Goal: Task Accomplishment & Management: Manage account settings

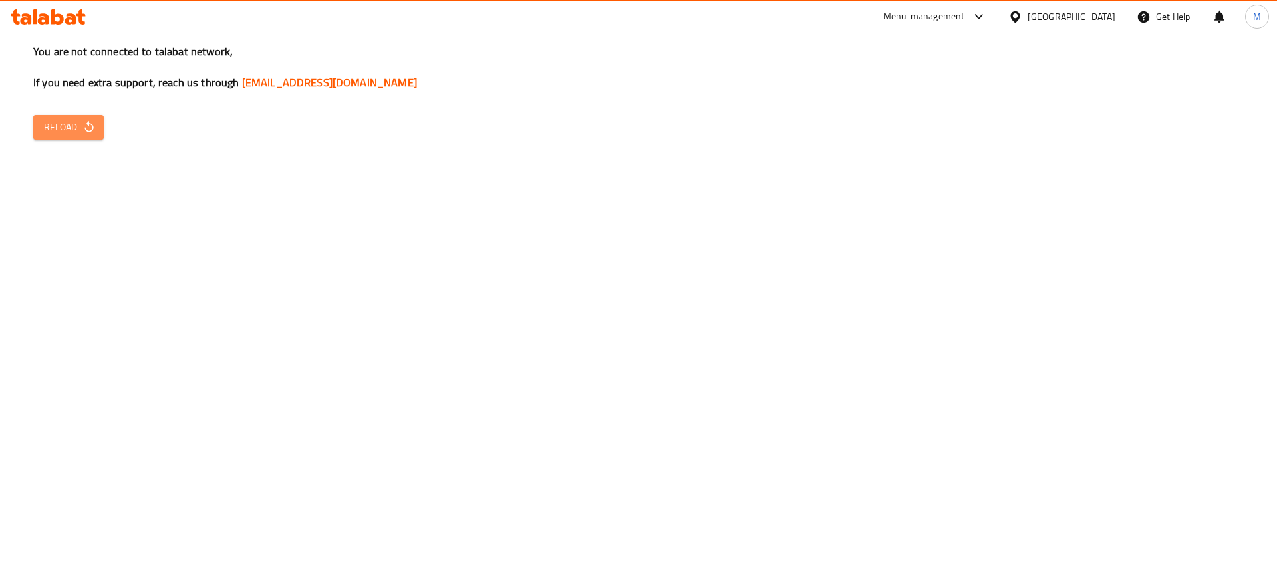
click at [89, 125] on icon "button" at bounding box center [88, 126] width 13 height 13
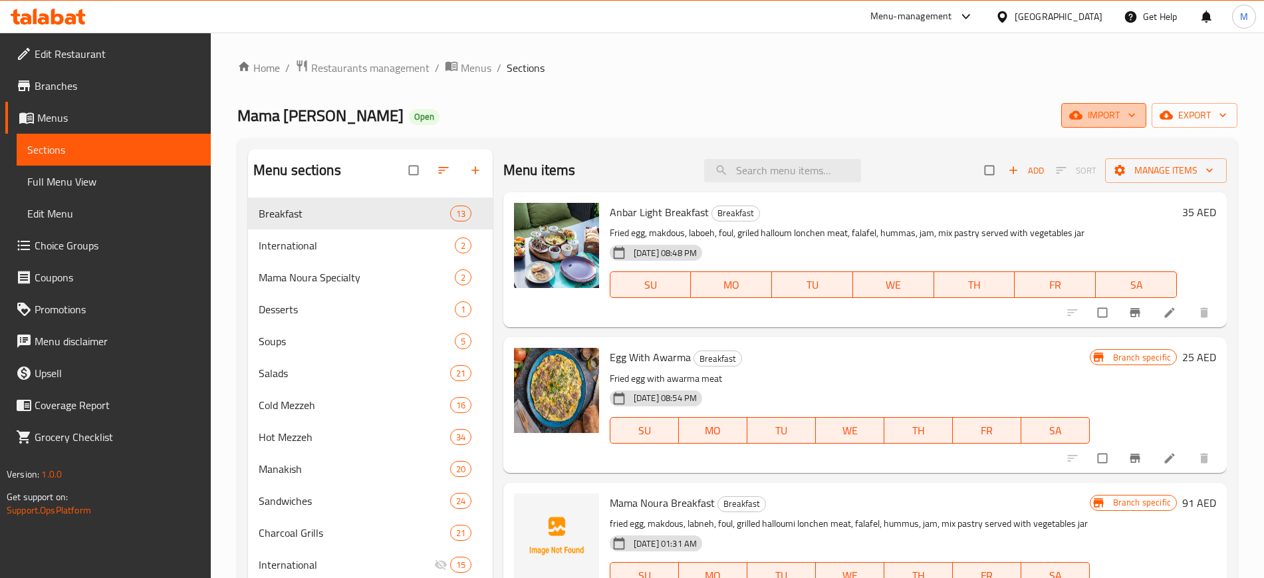
click at [1088, 113] on span "import" at bounding box center [1104, 115] width 64 height 17
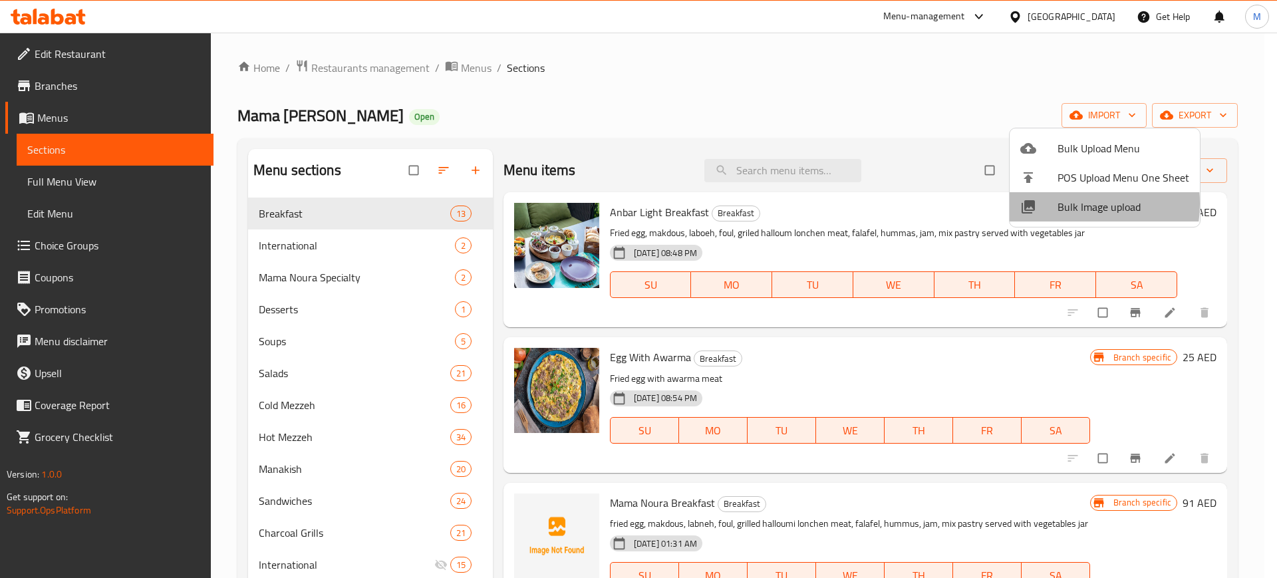
click at [1057, 203] on span "Bulk Image upload" at bounding box center [1123, 207] width 132 height 16
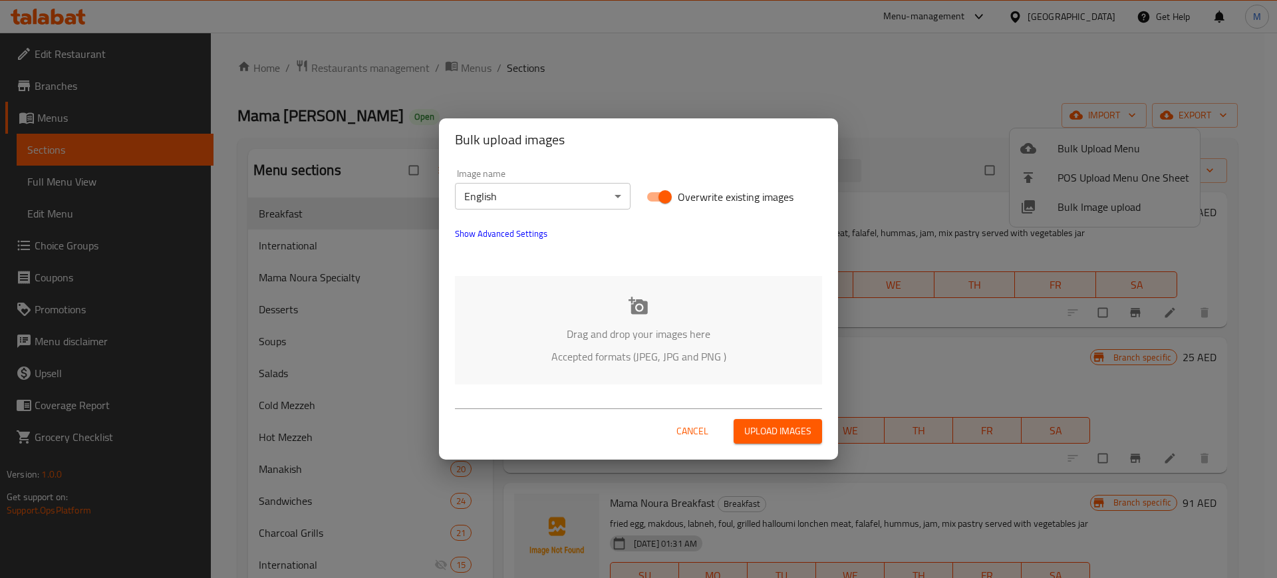
click at [463, 175] on div "Image name English ​" at bounding box center [543, 189] width 176 height 41
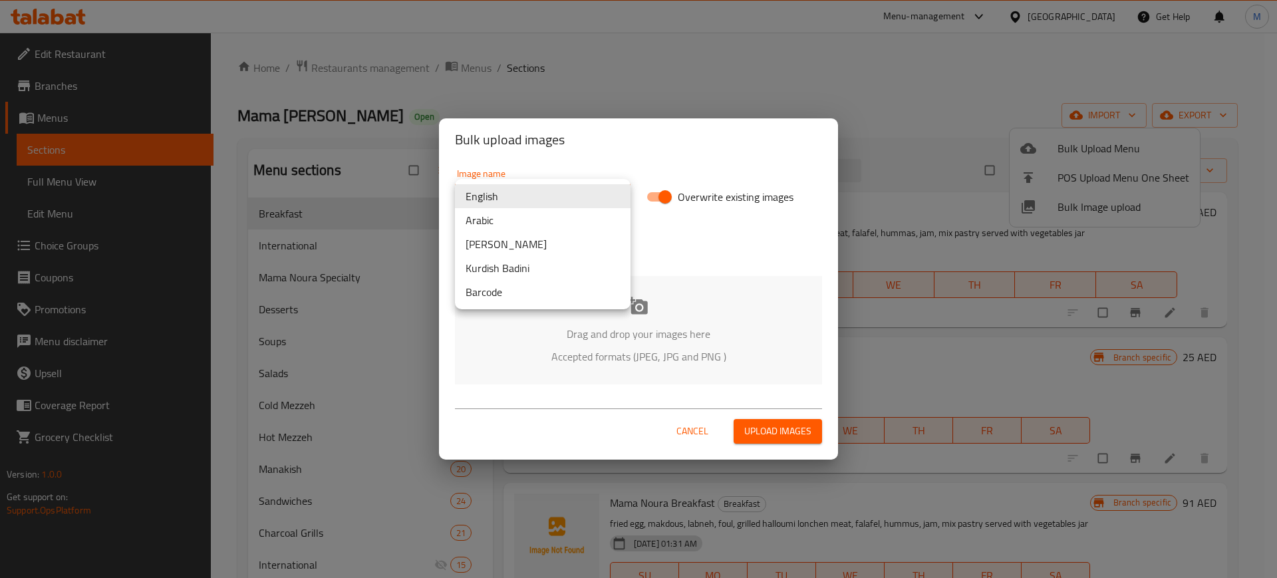
click at [505, 187] on body "​ Menu-management United Arab Emirates Get Help M Edit Restaurant Branches Menu…" at bounding box center [638, 305] width 1277 height 545
click at [473, 224] on li "Arabic" at bounding box center [543, 220] width 176 height 24
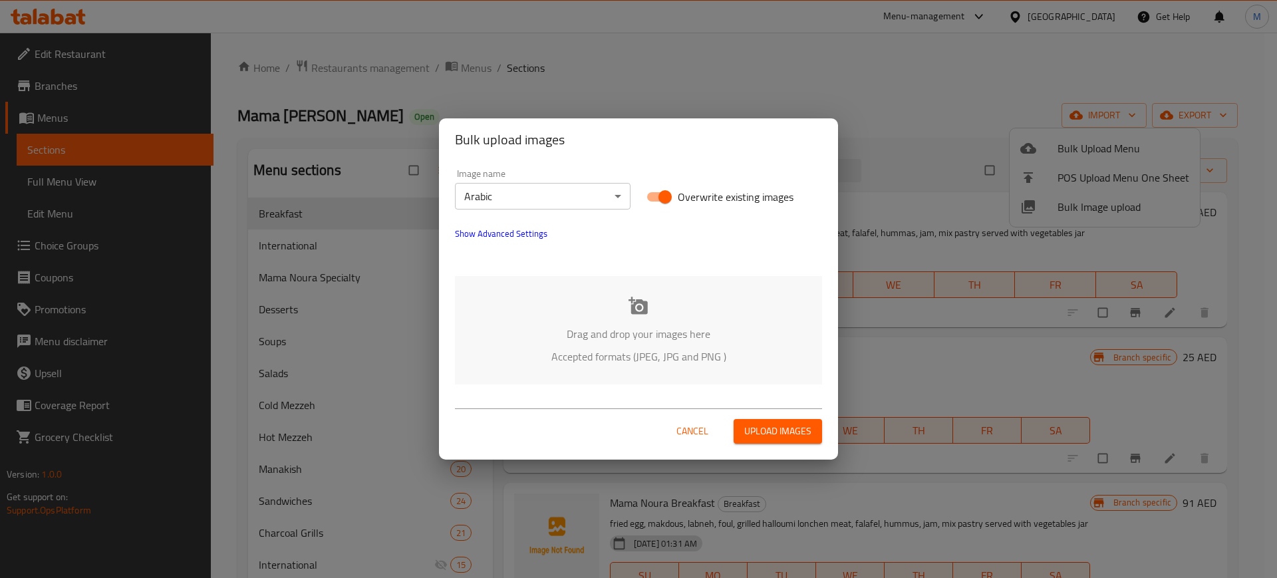
click at [553, 336] on p "Drag and drop your images here" at bounding box center [638, 334] width 327 height 16
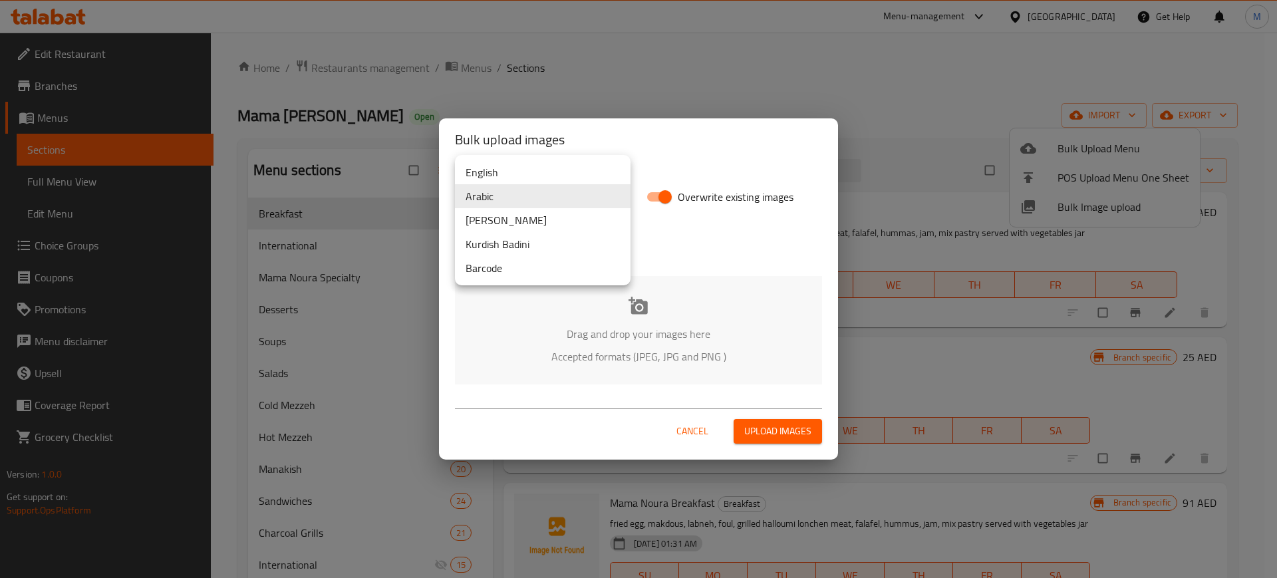
click at [573, 196] on body "​ Menu-management United Arab Emirates Get Help M Edit Restaurant Branches Menu…" at bounding box center [638, 305] width 1277 height 545
click at [515, 178] on li "English" at bounding box center [543, 172] width 176 height 24
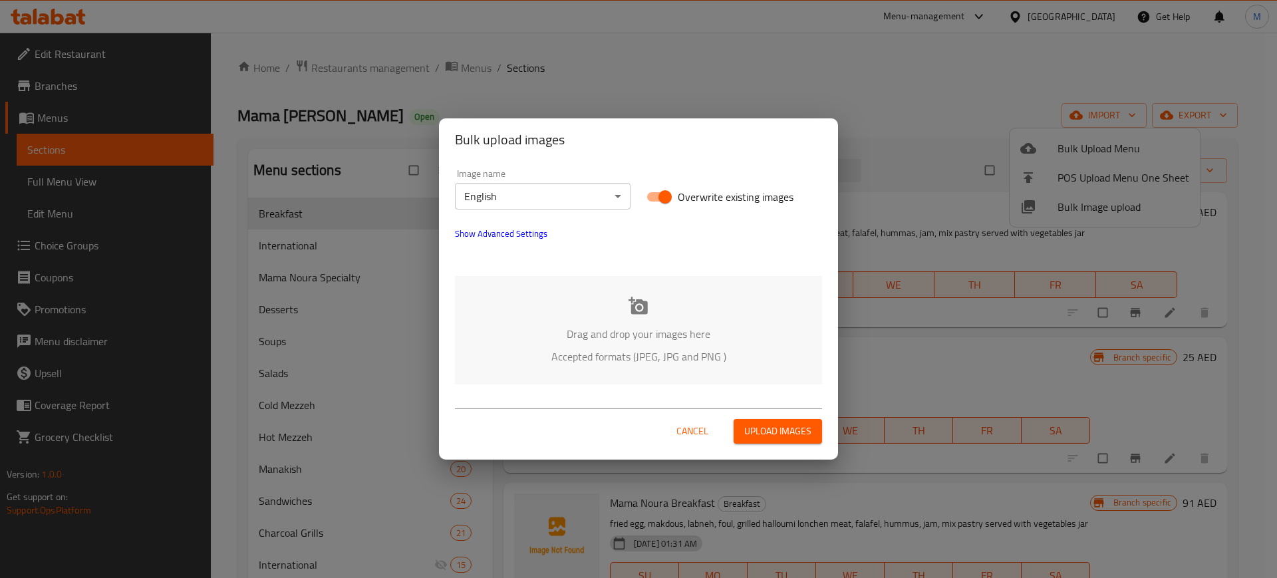
click at [586, 316] on div "Drag and drop your images here Accepted formats (JPEG, JPG and PNG )" at bounding box center [638, 330] width 367 height 108
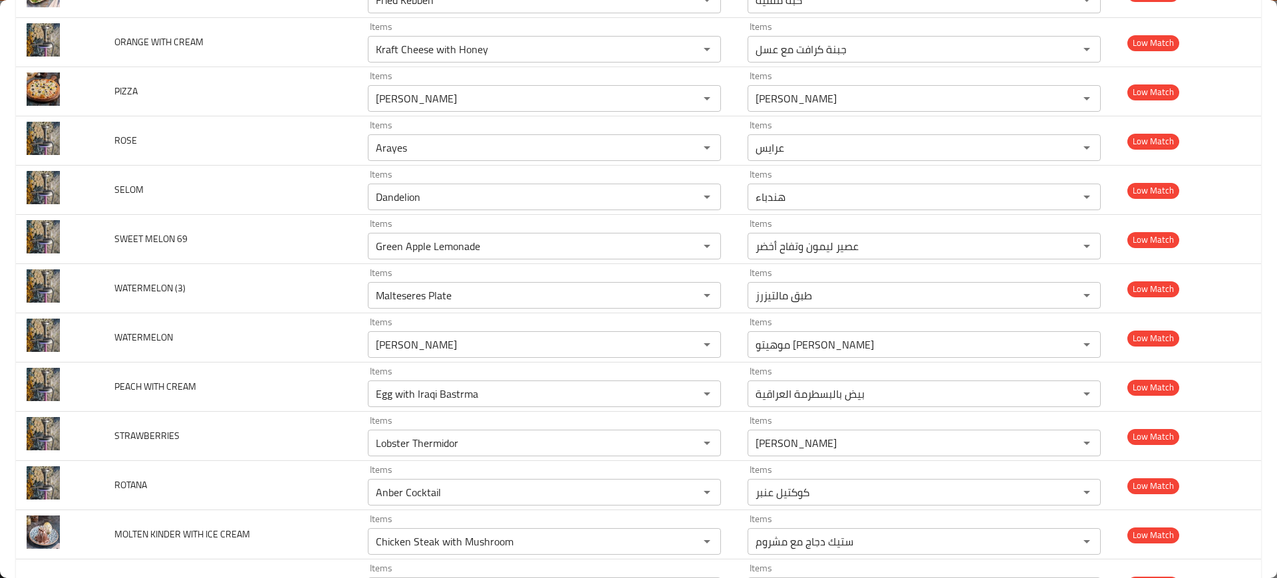
scroll to position [4671, 0]
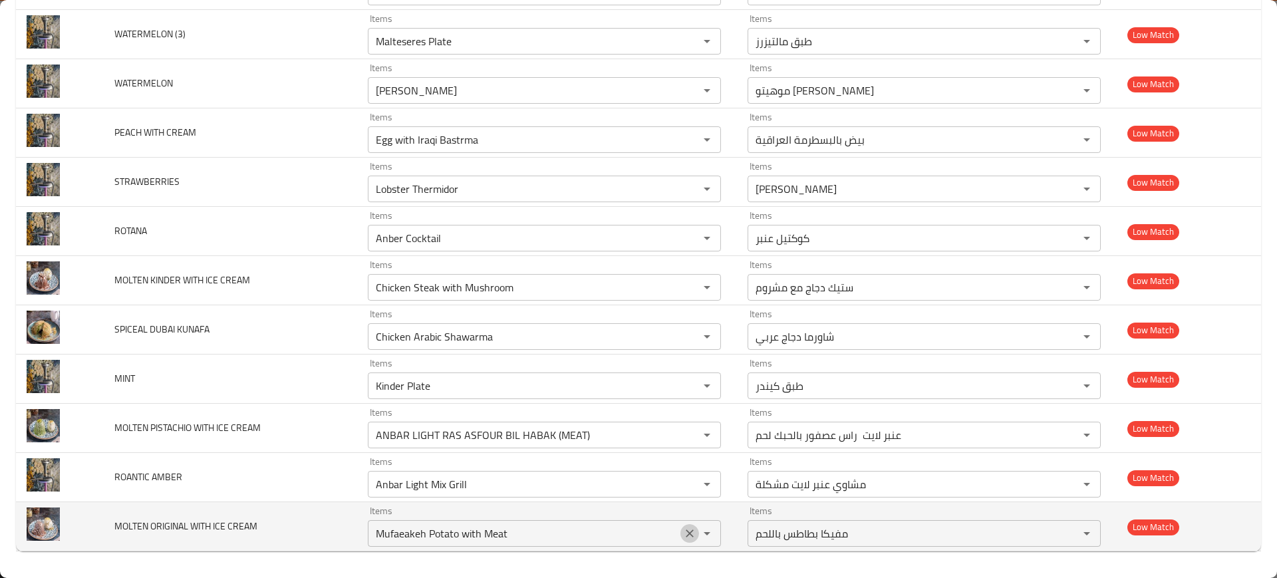
click at [683, 533] on icon "Clear" at bounding box center [689, 533] width 13 height 13
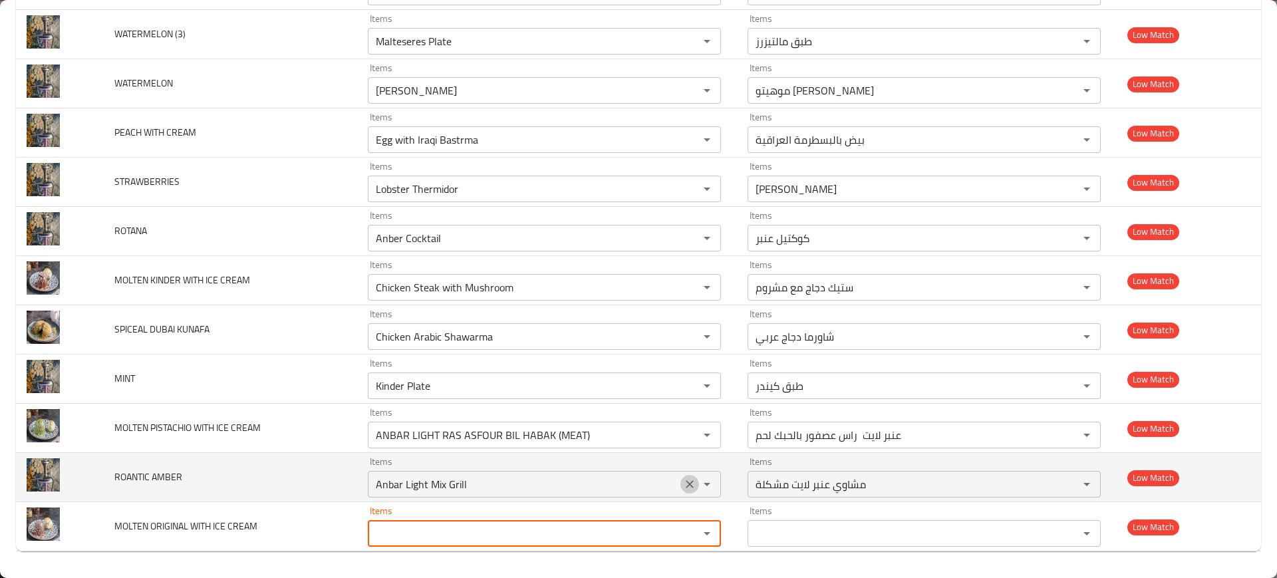
click at [683, 477] on icon "Clear" at bounding box center [689, 483] width 13 height 13
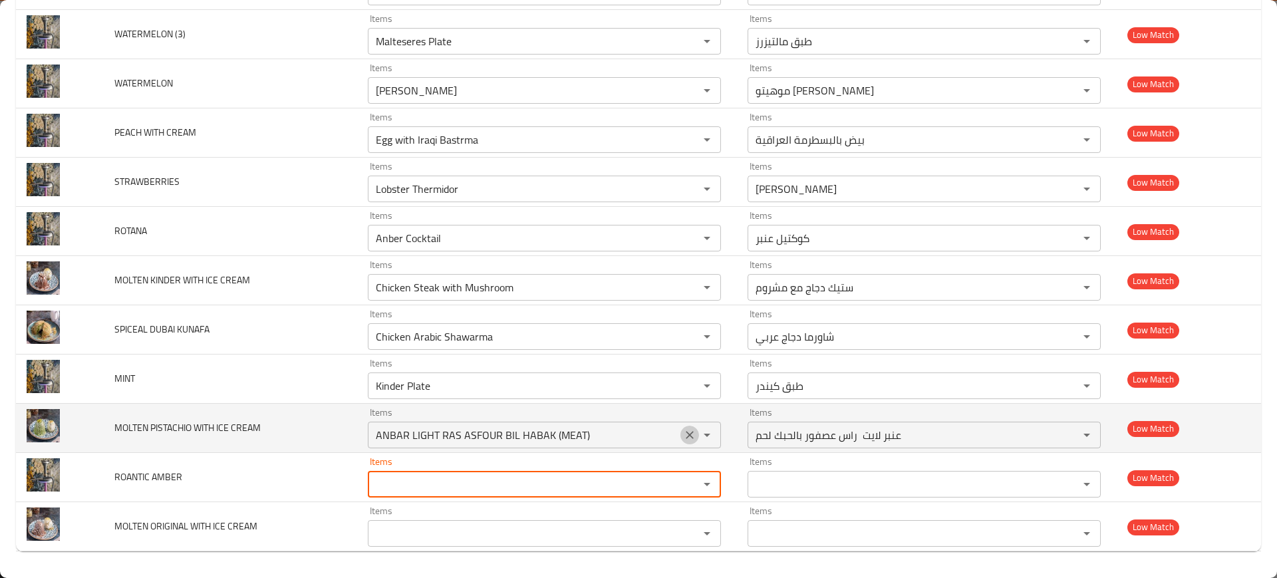
click at [686, 433] on icon "Clear" at bounding box center [690, 435] width 8 height 8
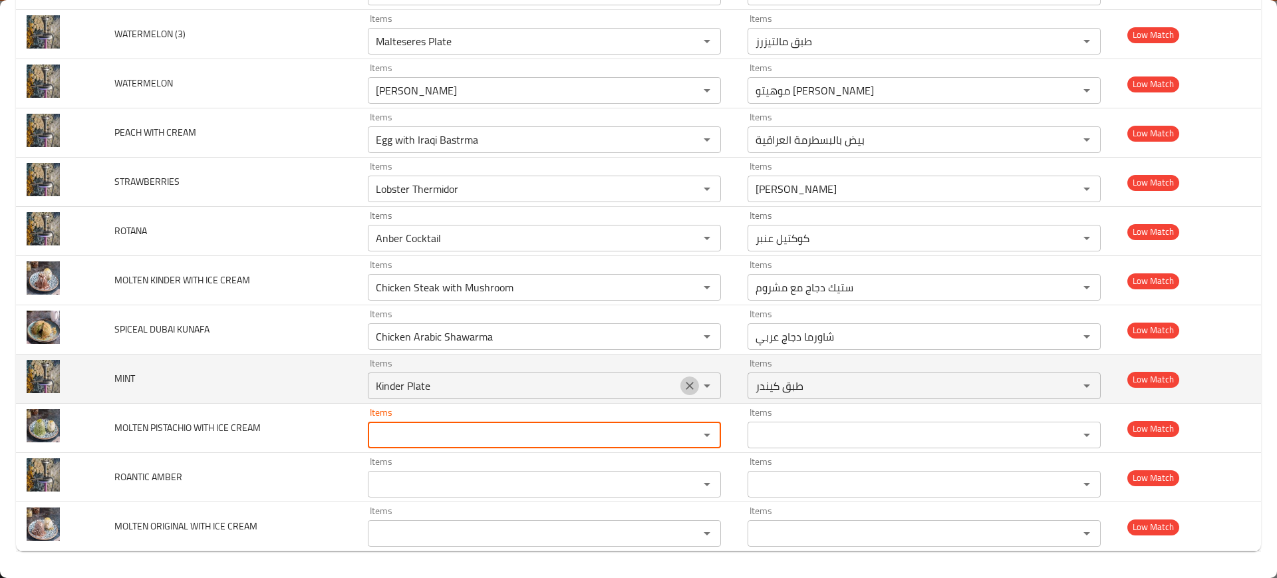
click at [691, 379] on button "Clear" at bounding box center [689, 385] width 19 height 19
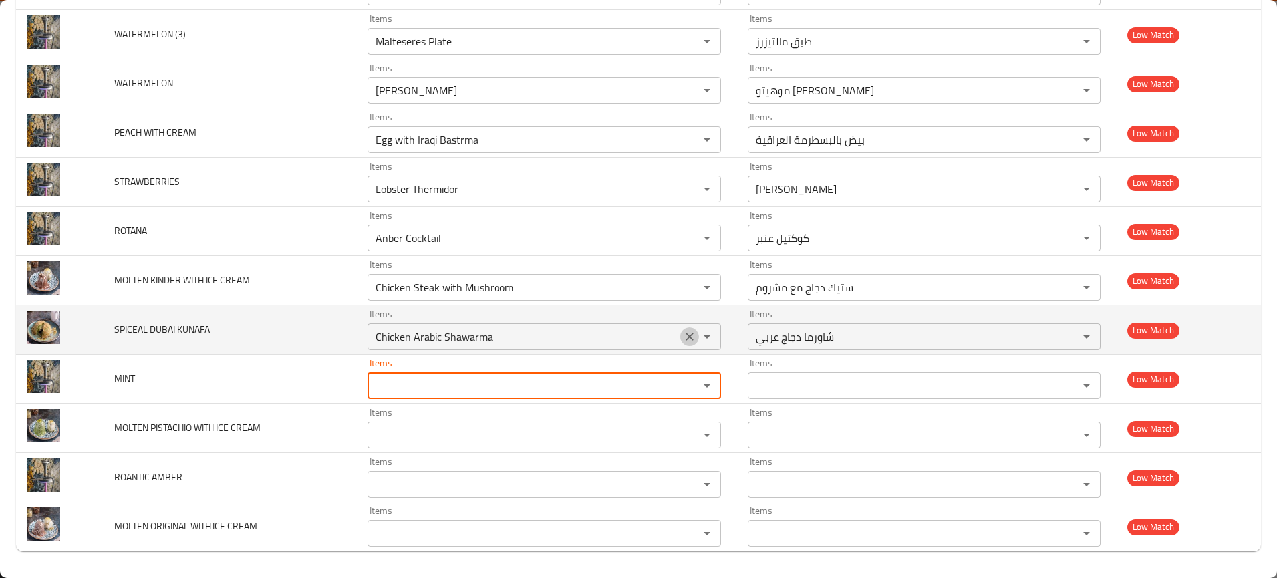
click at [687, 333] on icon "Clear" at bounding box center [690, 336] width 8 height 8
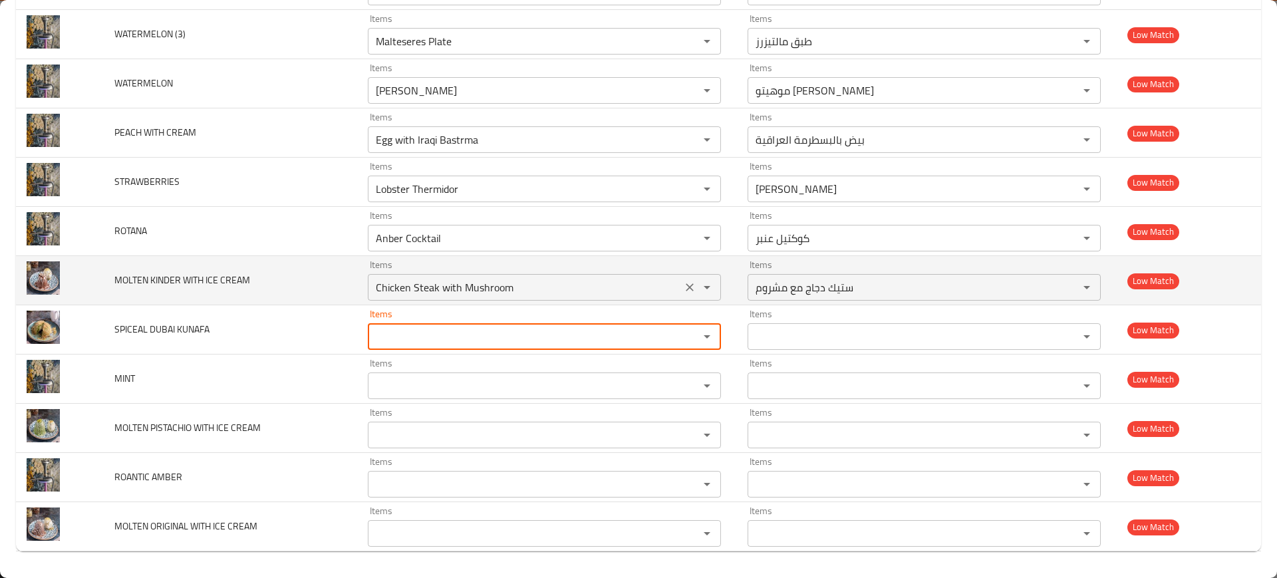
click at [685, 281] on icon "Clear" at bounding box center [689, 287] width 13 height 13
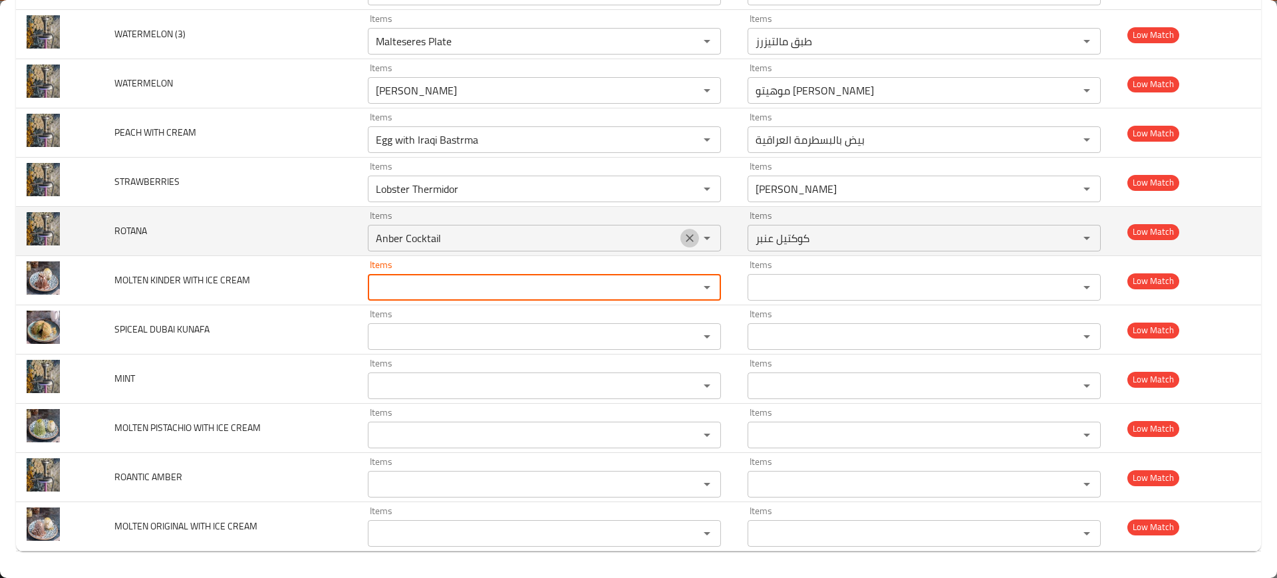
click at [687, 236] on icon "Clear" at bounding box center [689, 237] width 13 height 13
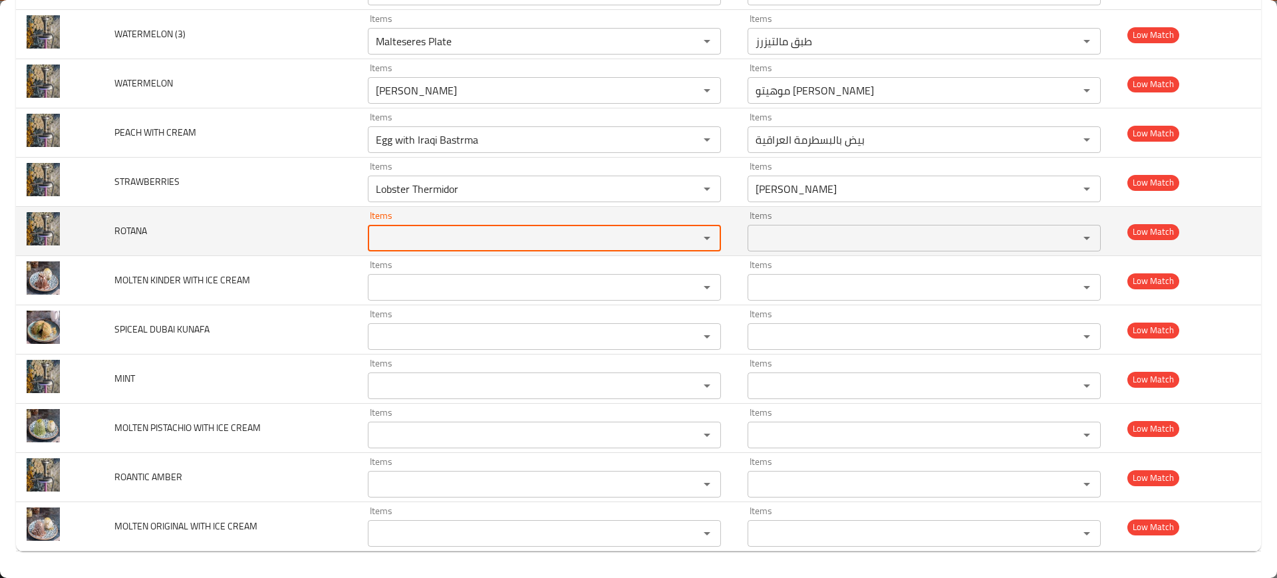
scroll to position [4600, 0]
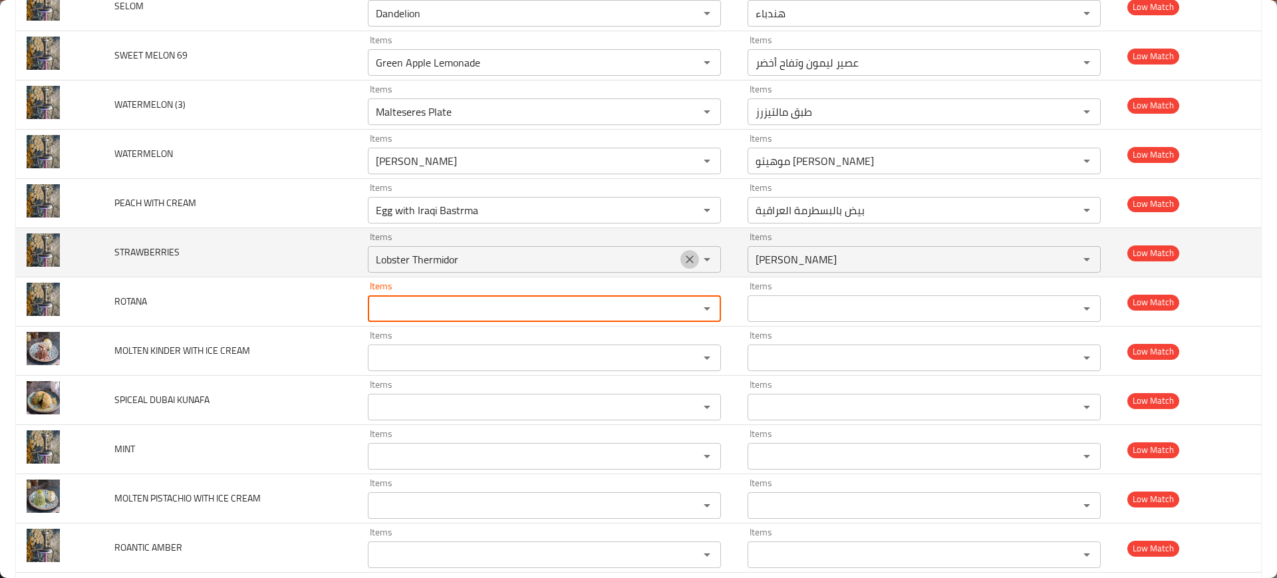
click at [686, 259] on icon "Clear" at bounding box center [689, 259] width 13 height 13
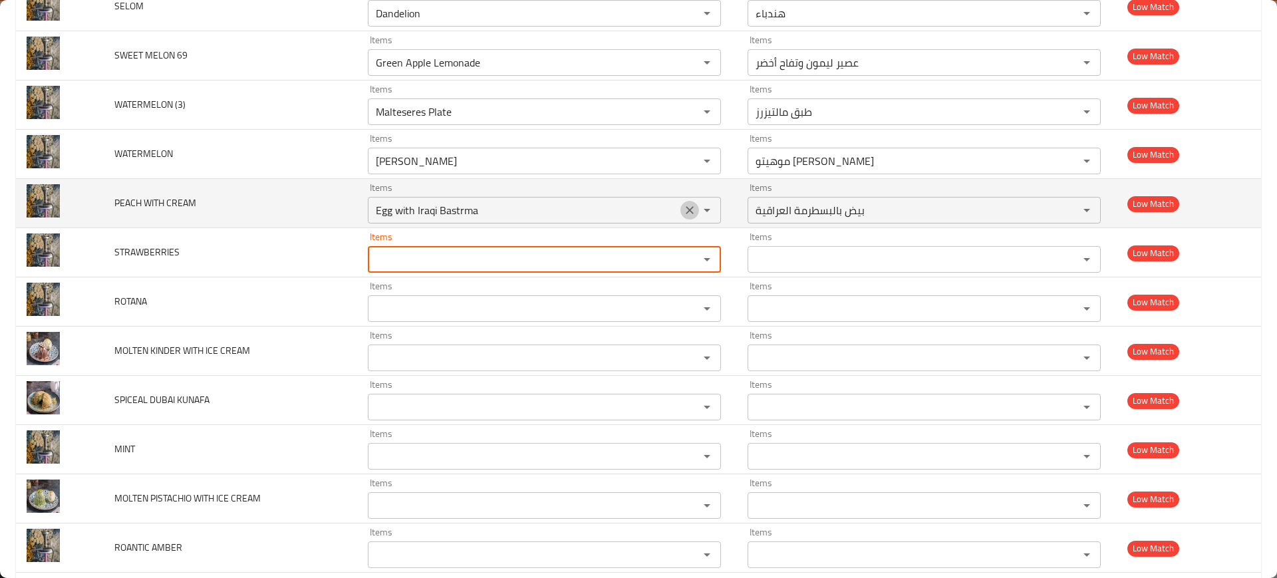
click at [686, 211] on icon "Clear" at bounding box center [690, 210] width 8 height 8
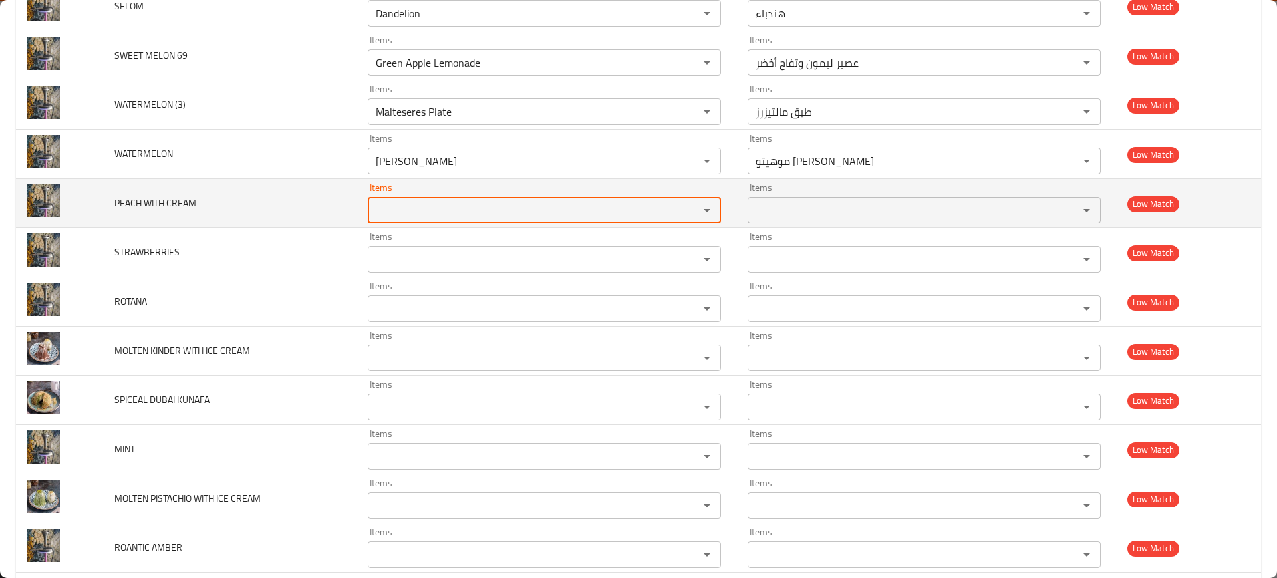
scroll to position [4501, 0]
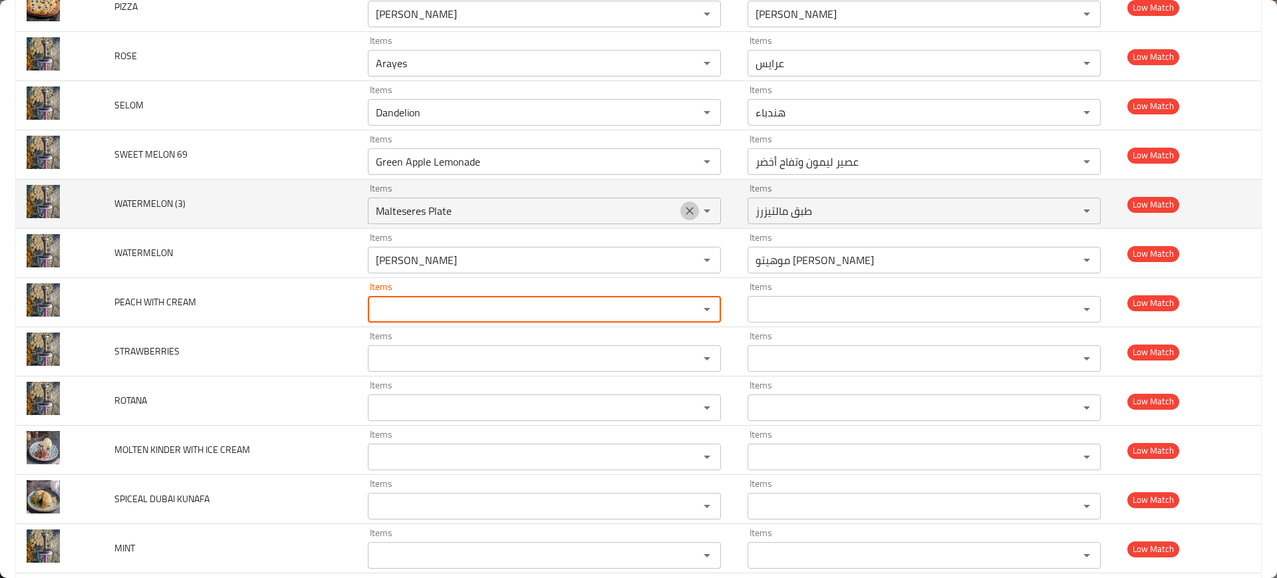
click at [684, 206] on icon "Clear" at bounding box center [689, 210] width 13 height 13
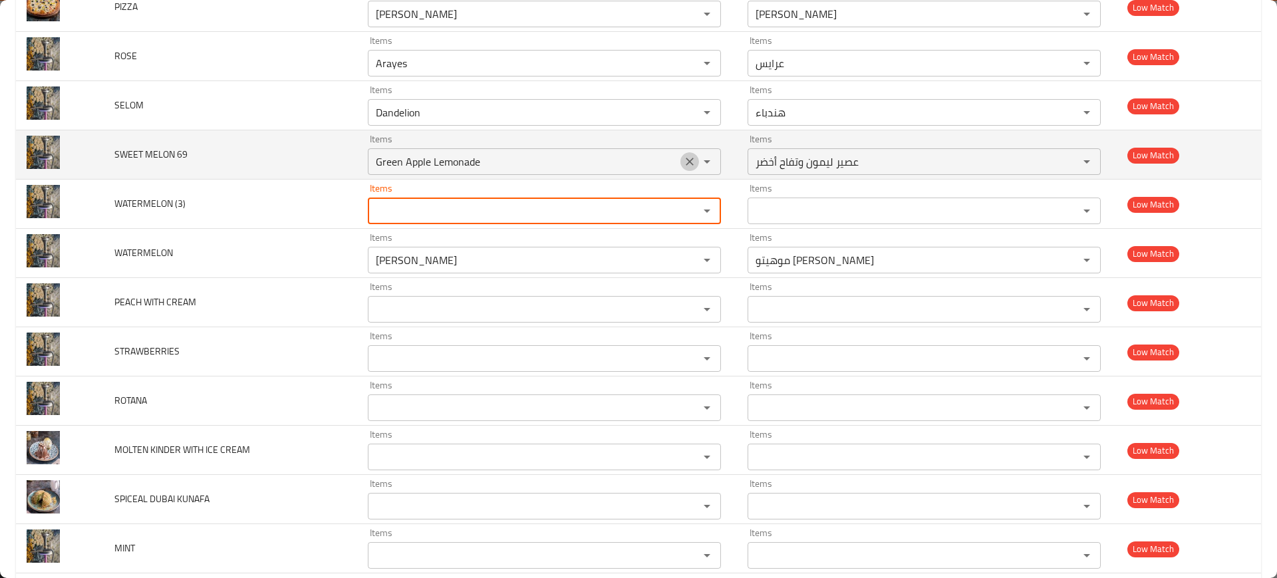
click at [688, 156] on icon "Clear" at bounding box center [689, 161] width 13 height 13
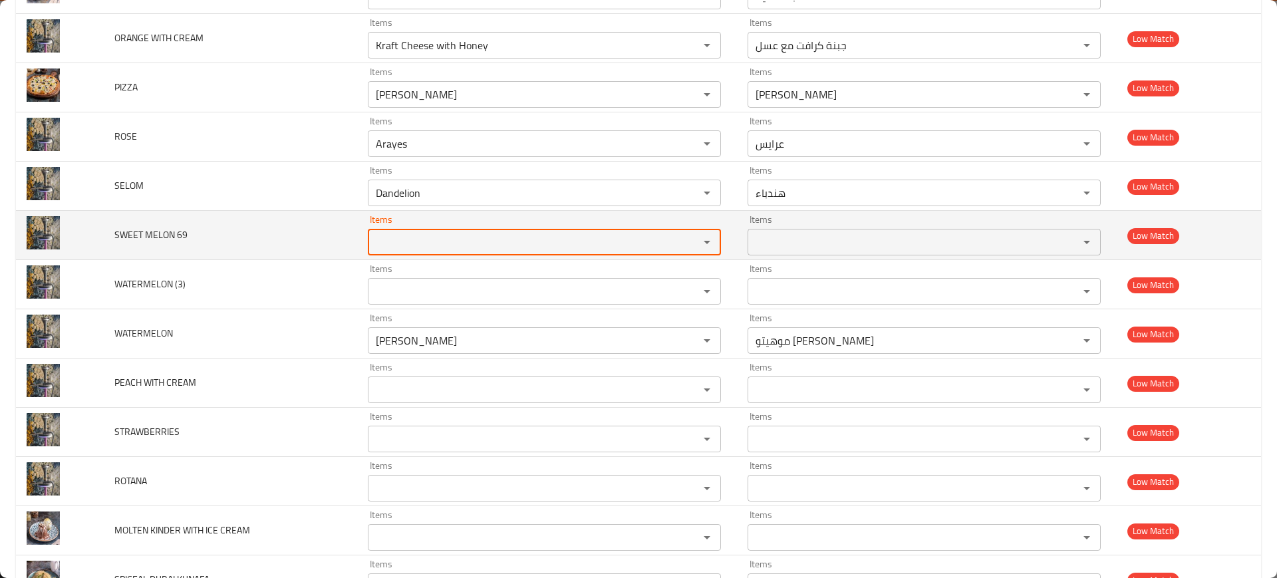
scroll to position [4420, 0]
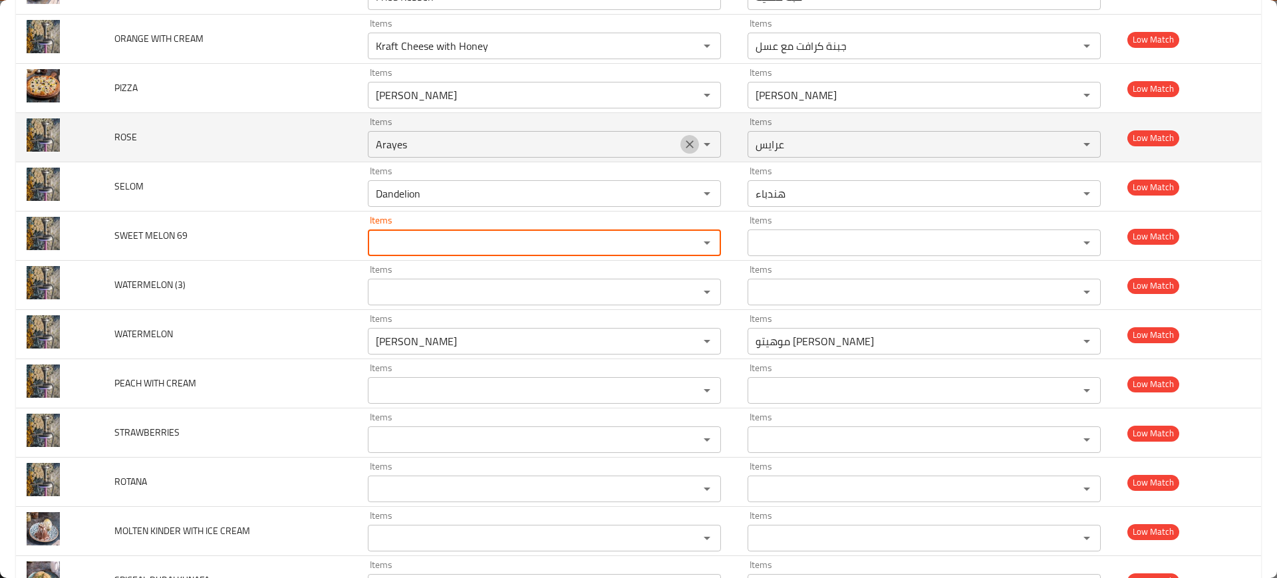
click at [683, 144] on icon "Clear" at bounding box center [689, 144] width 13 height 13
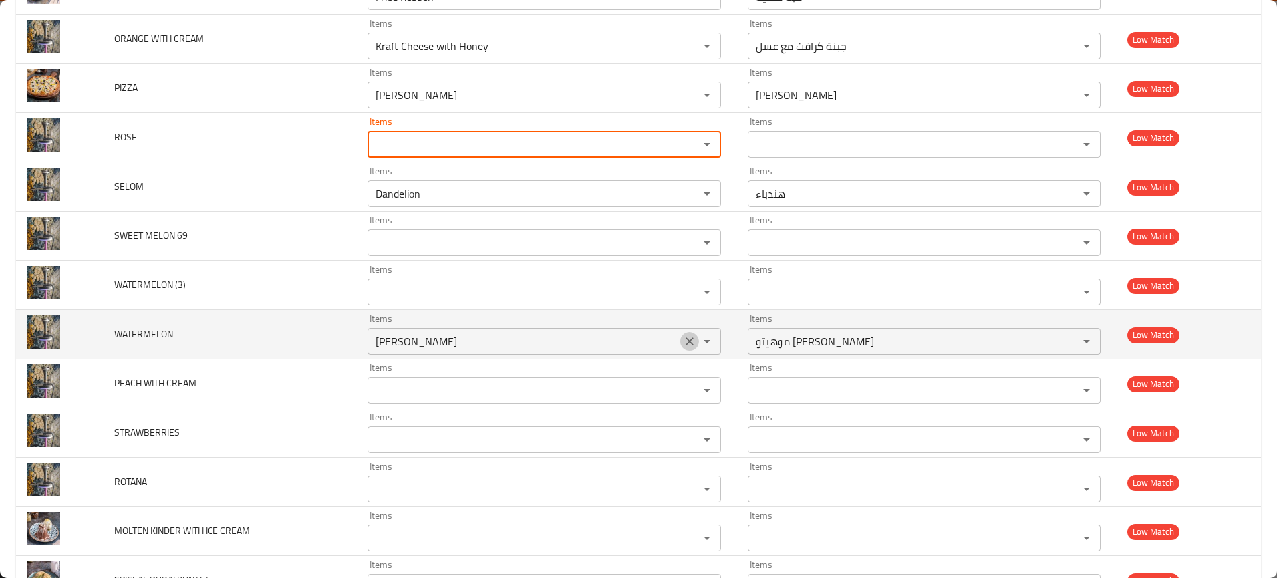
click at [683, 335] on icon "Clear" at bounding box center [689, 340] width 13 height 13
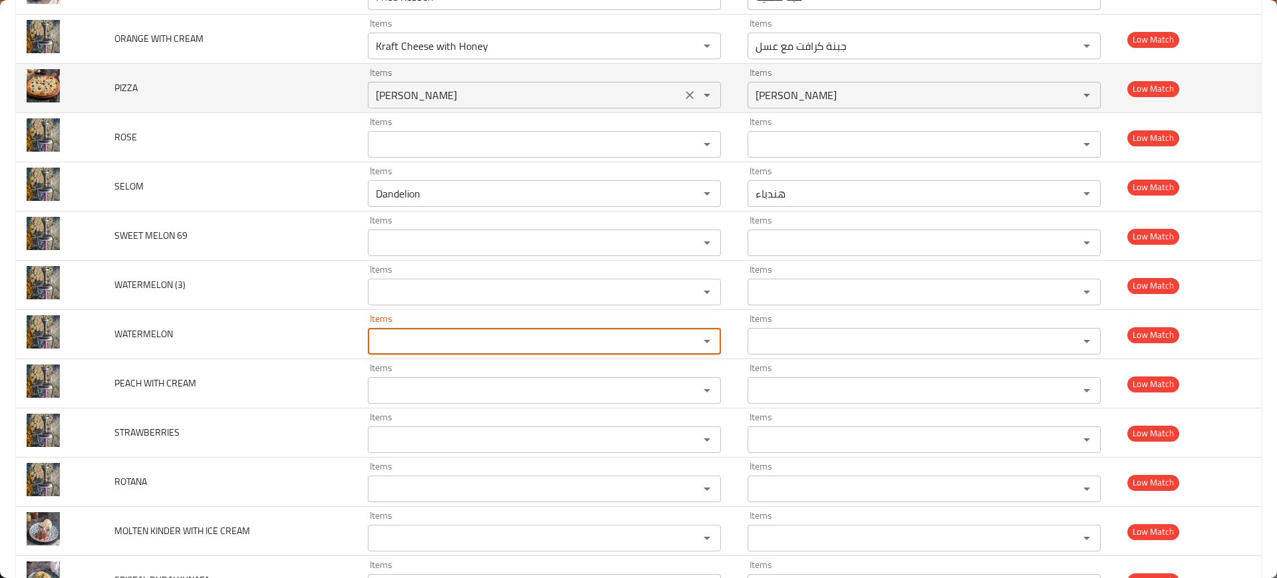
click at [683, 100] on icon "Clear" at bounding box center [689, 94] width 13 height 13
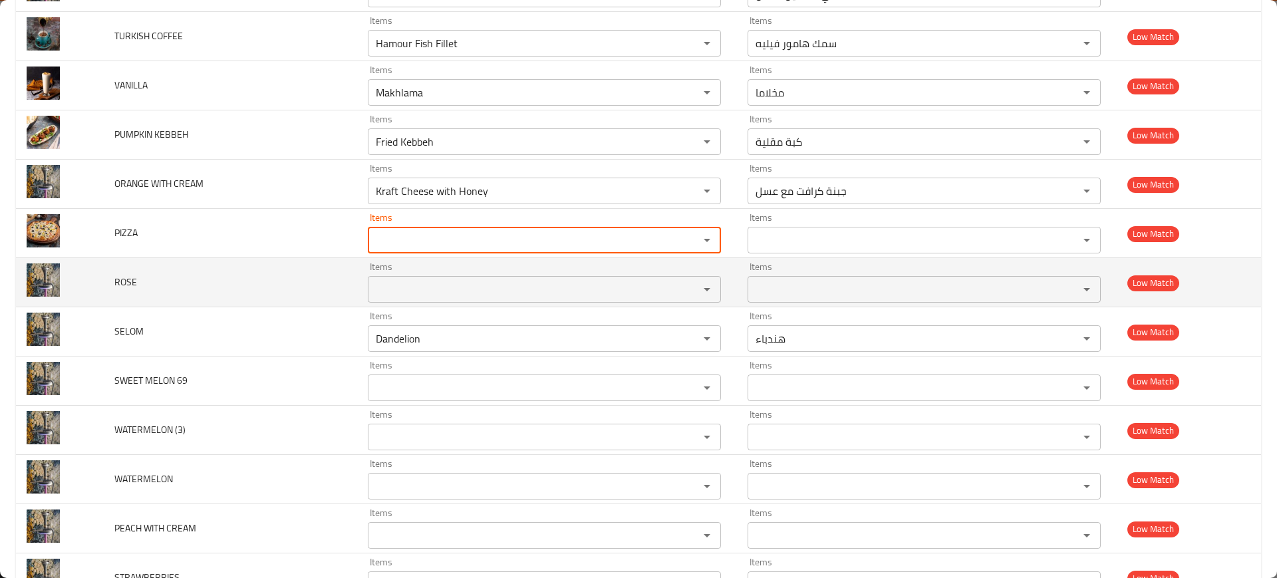
scroll to position [4253, 0]
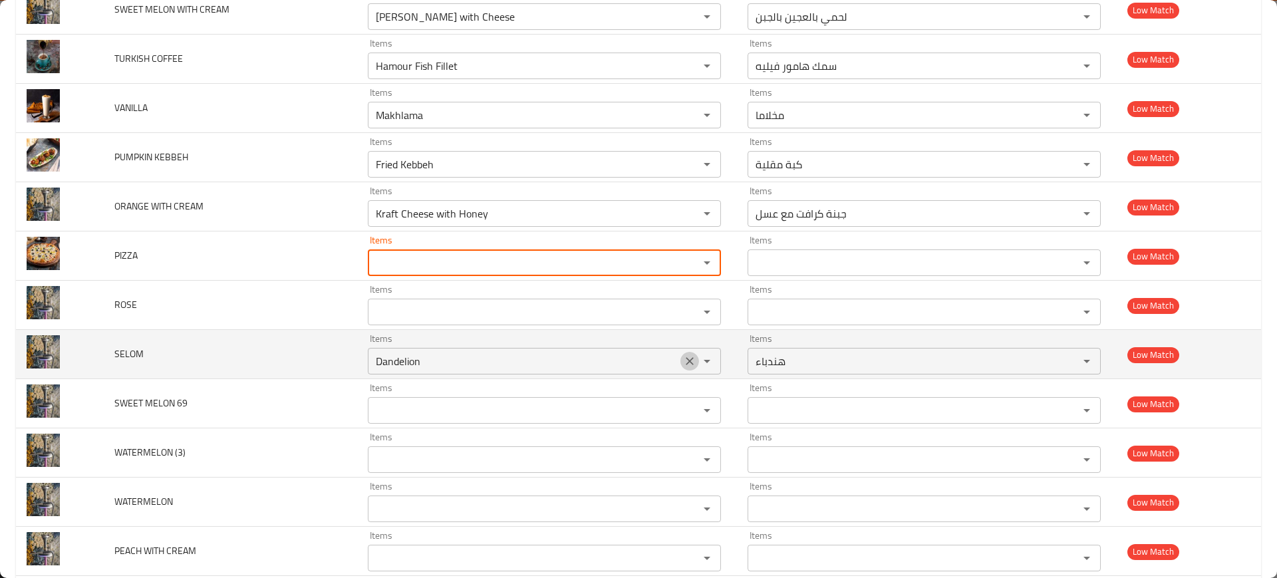
click at [686, 362] on icon "Clear" at bounding box center [690, 361] width 8 height 8
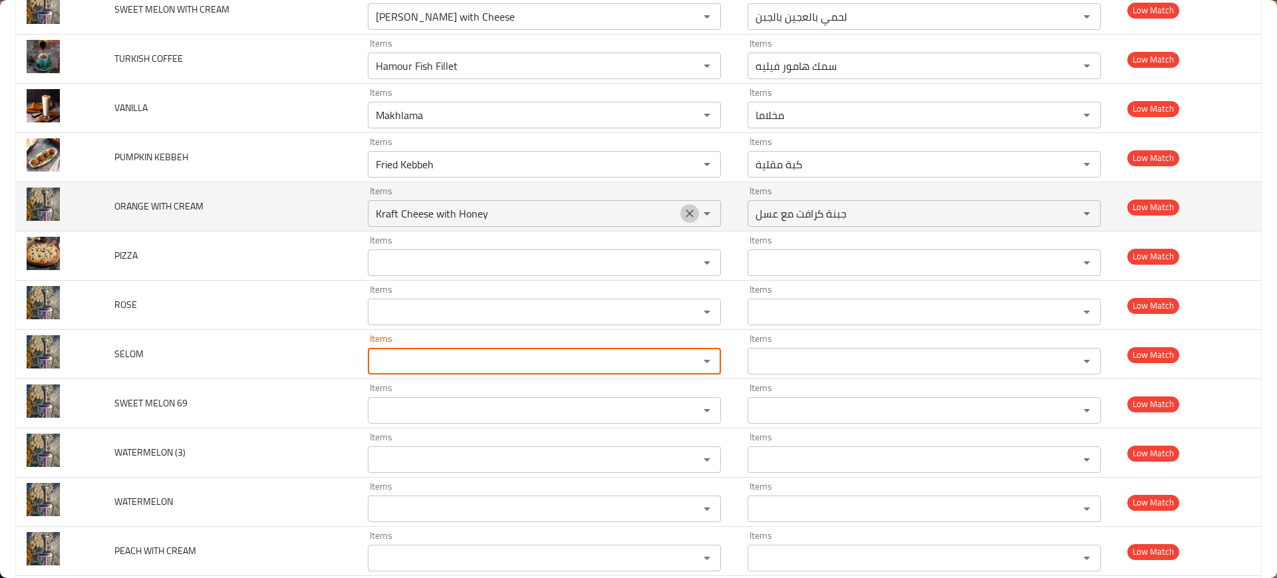
click at [683, 213] on icon "Clear" at bounding box center [689, 213] width 13 height 13
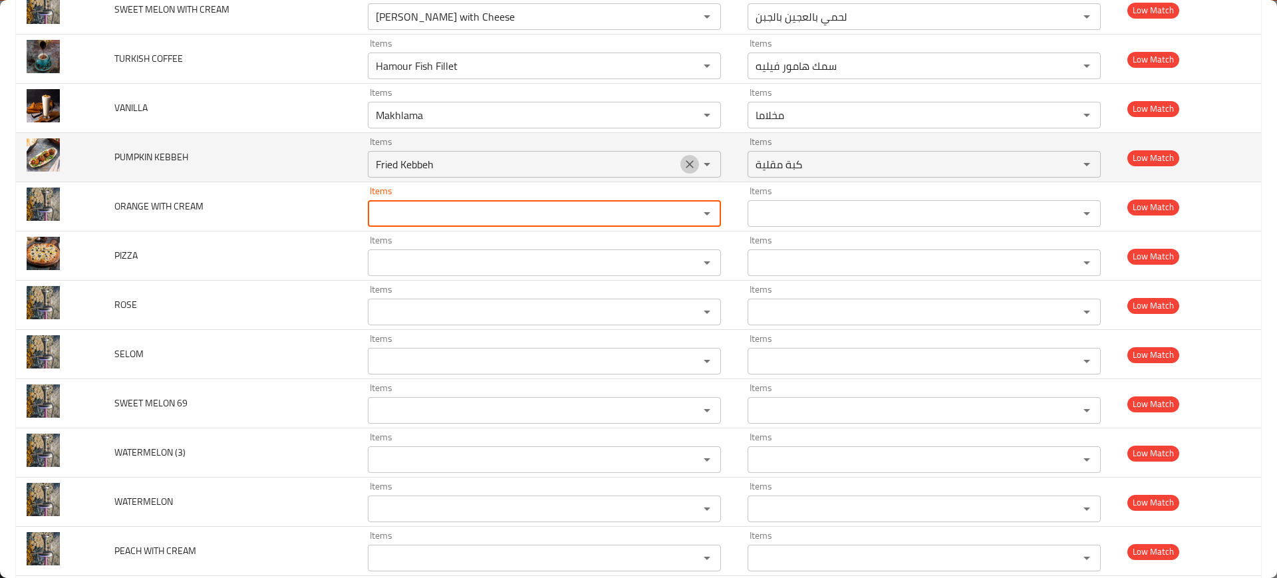
click at [683, 163] on icon "Clear" at bounding box center [689, 164] width 13 height 13
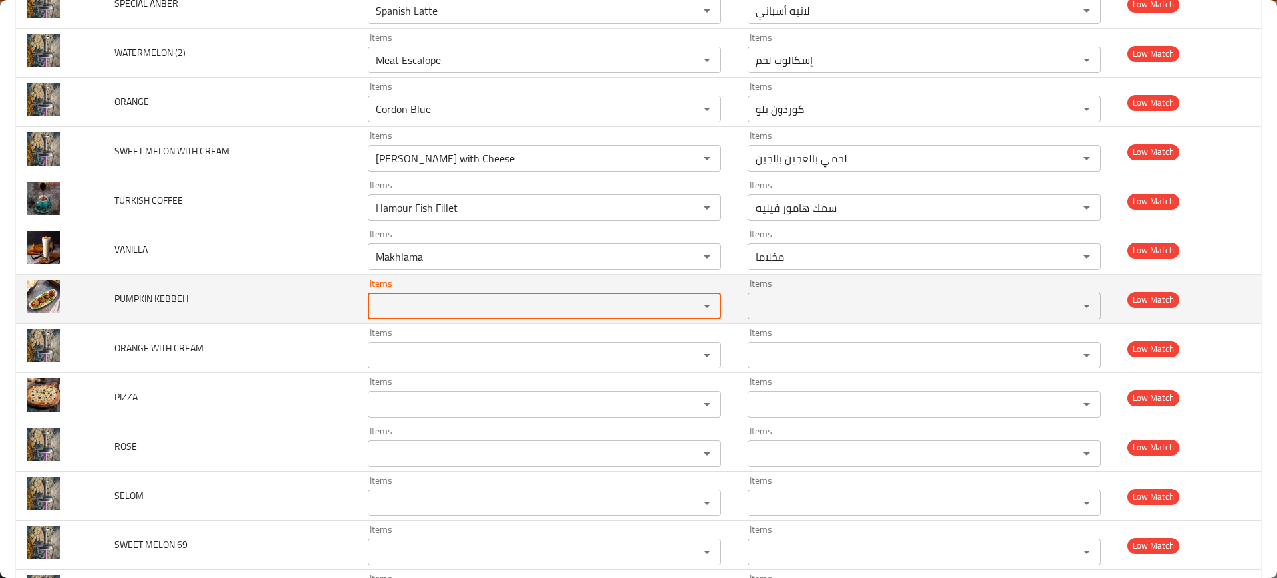
scroll to position [4108, 0]
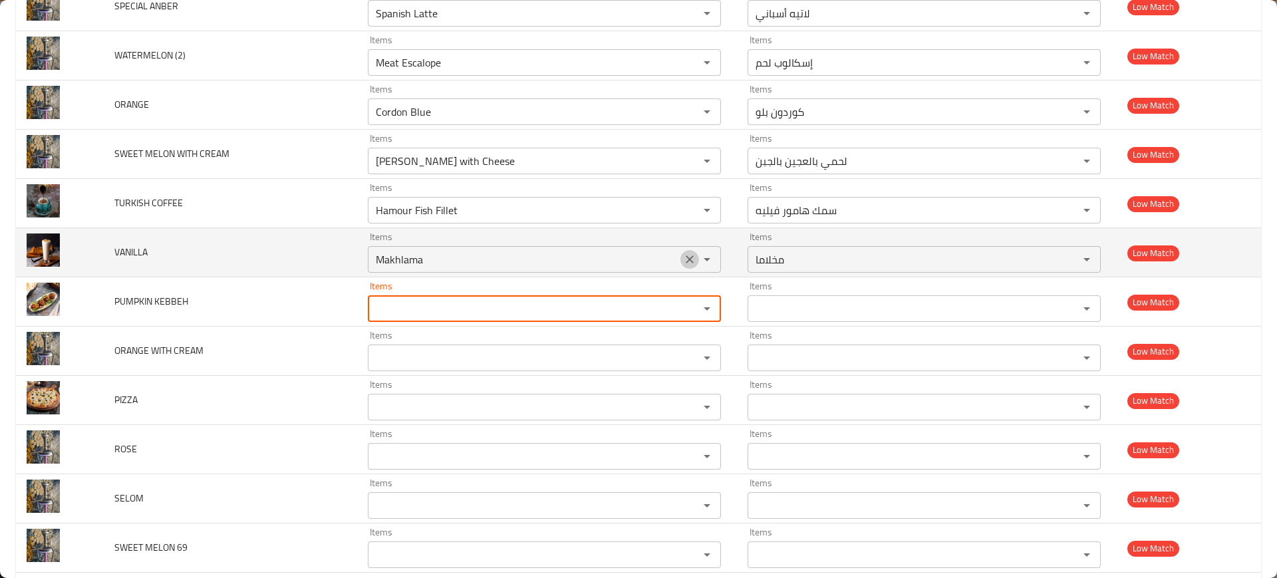
click at [684, 261] on icon "Clear" at bounding box center [689, 259] width 13 height 13
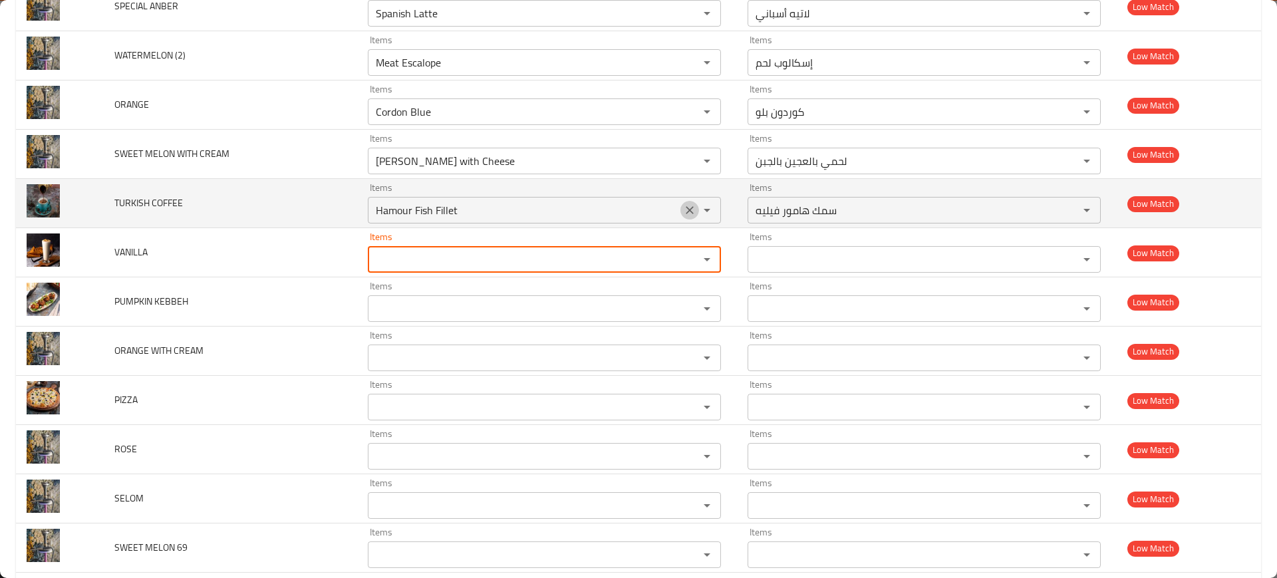
click at [686, 213] on icon "Clear" at bounding box center [690, 210] width 8 height 8
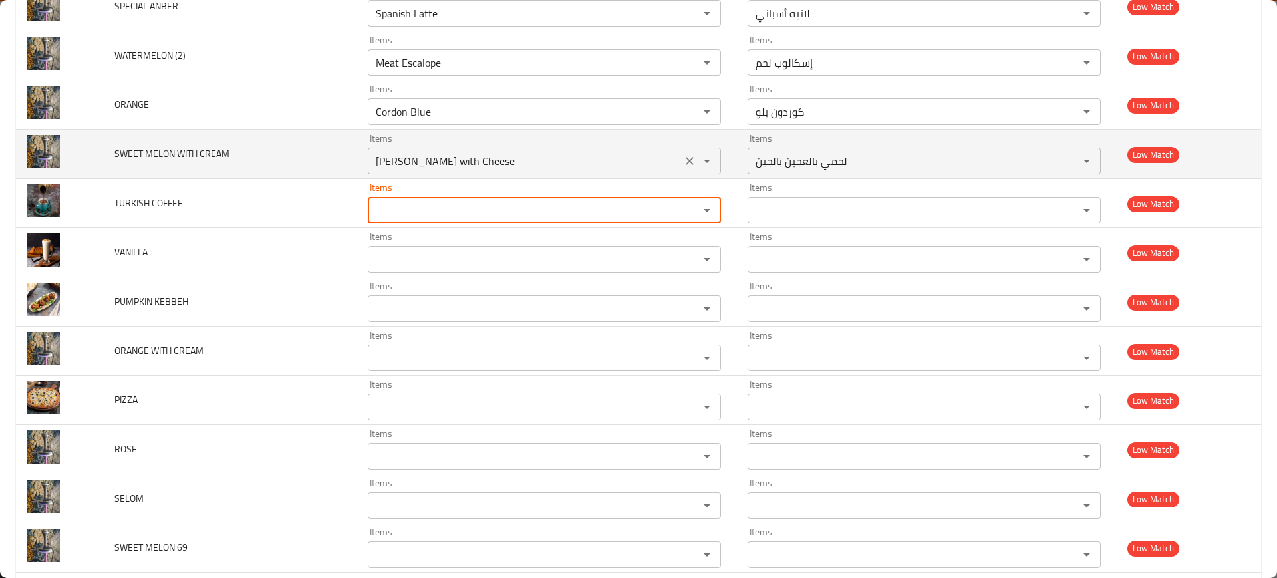
click at [677, 174] on div "Lahmi Bel Ajeen with Cheese Items" at bounding box center [544, 161] width 353 height 27
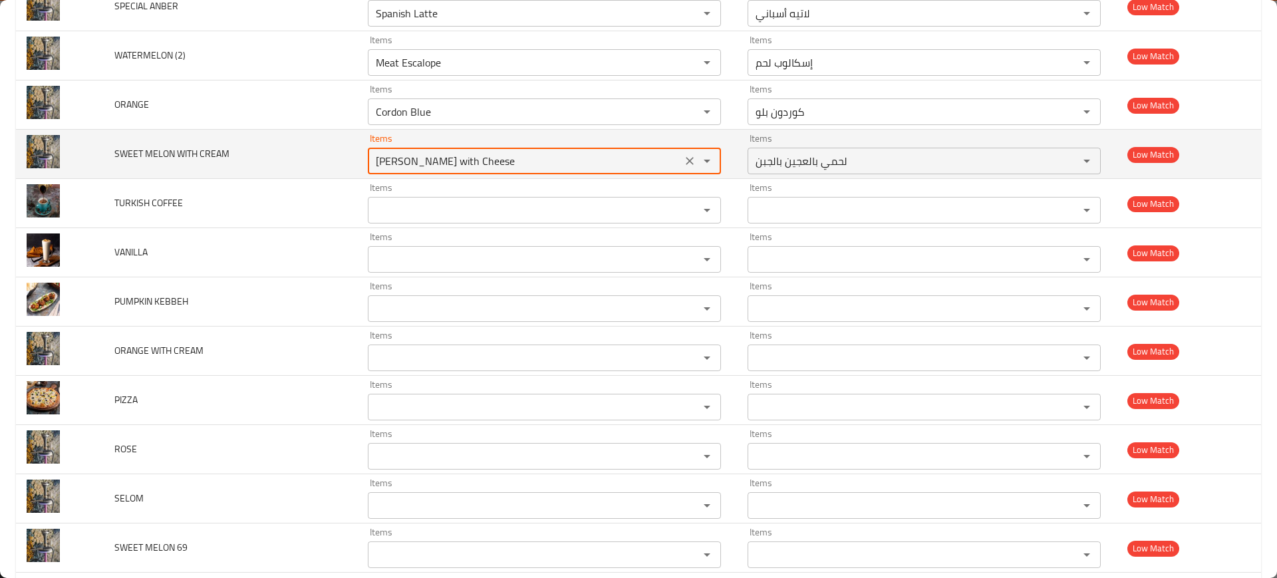
click at [683, 164] on icon "Clear" at bounding box center [689, 160] width 13 height 13
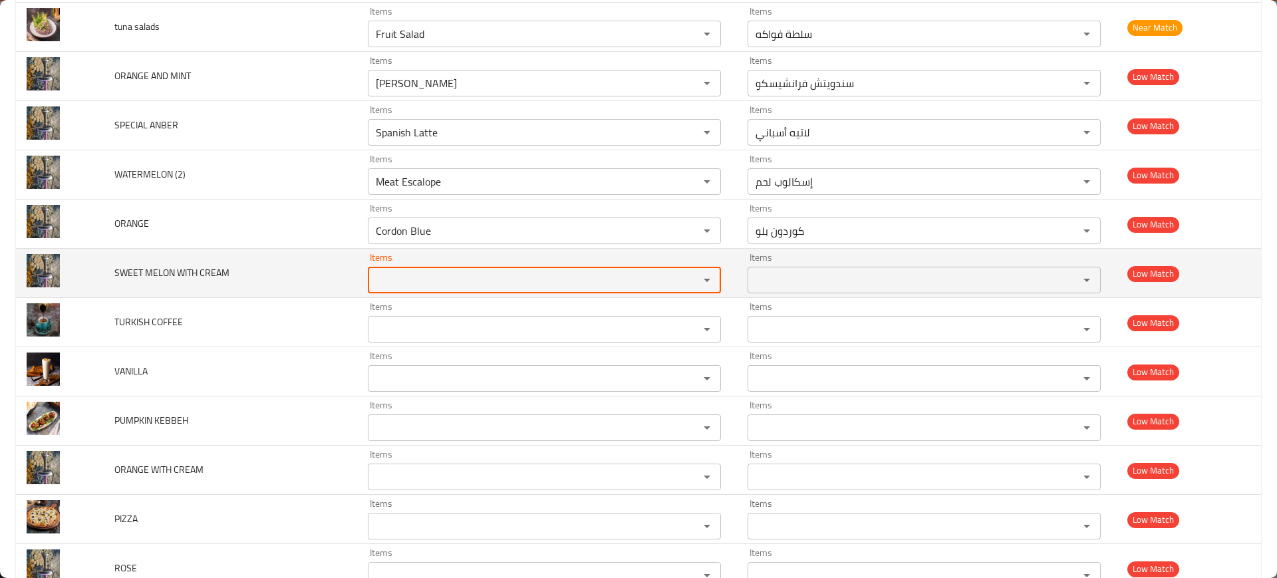
scroll to position [3989, 0]
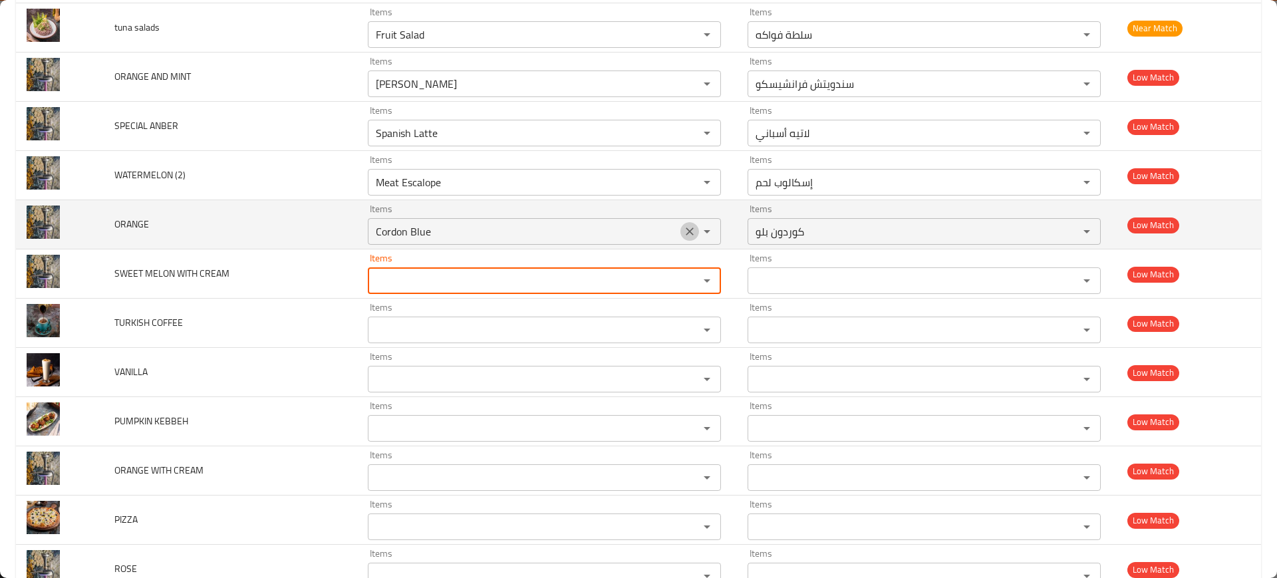
click at [686, 231] on icon "Clear" at bounding box center [689, 231] width 13 height 13
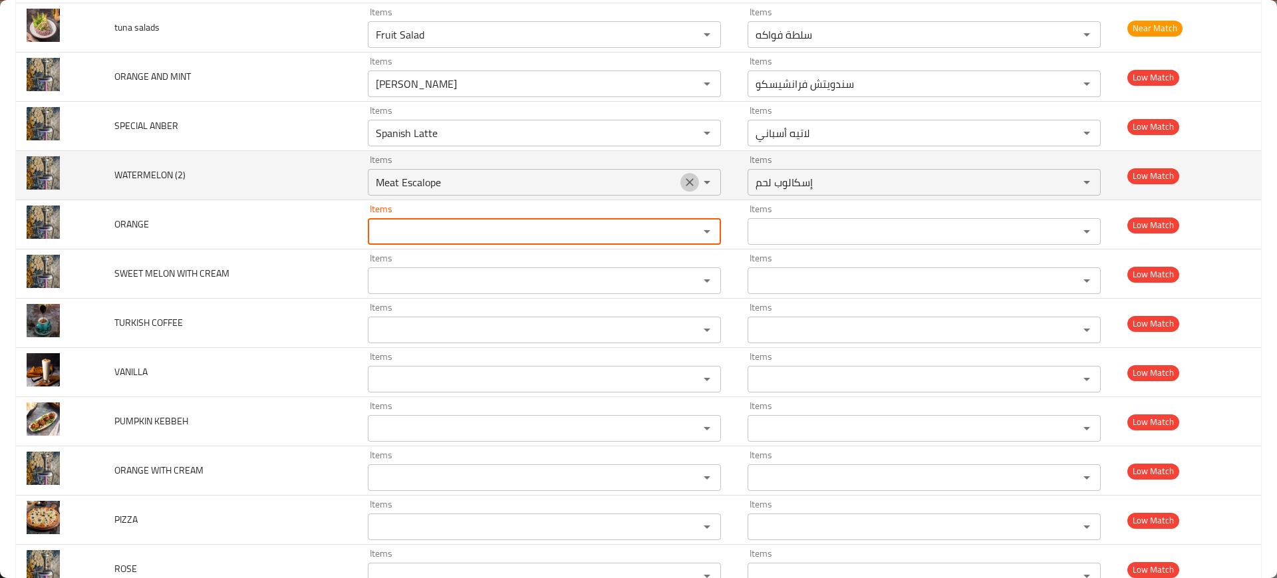
click at [683, 188] on icon "Clear" at bounding box center [689, 182] width 13 height 13
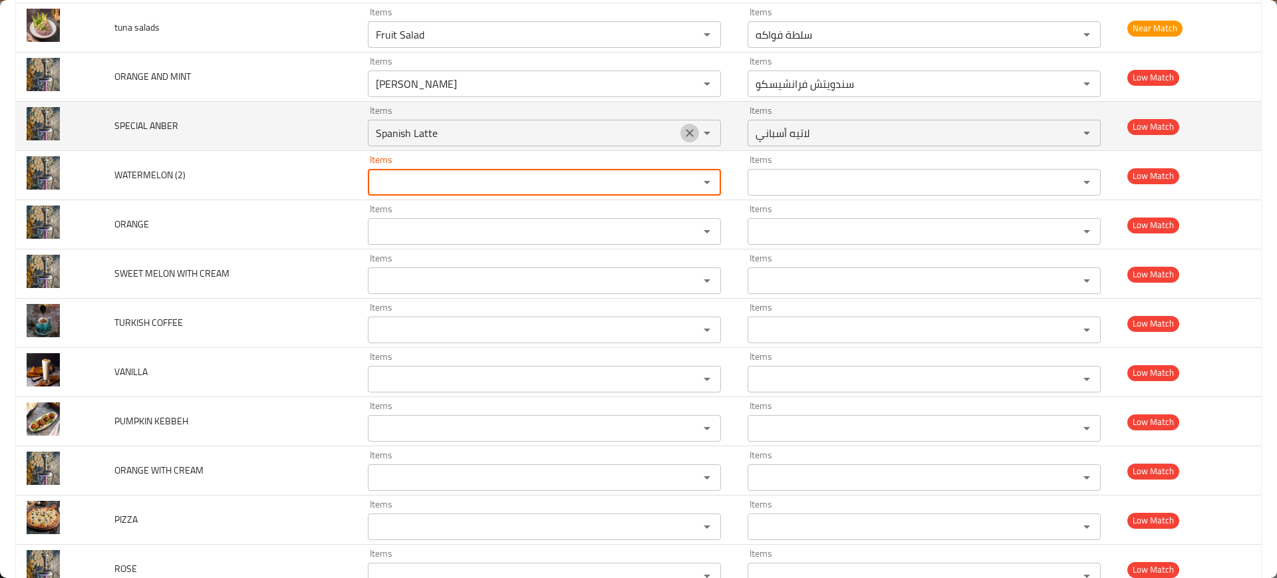
click at [683, 128] on icon "Clear" at bounding box center [689, 132] width 13 height 13
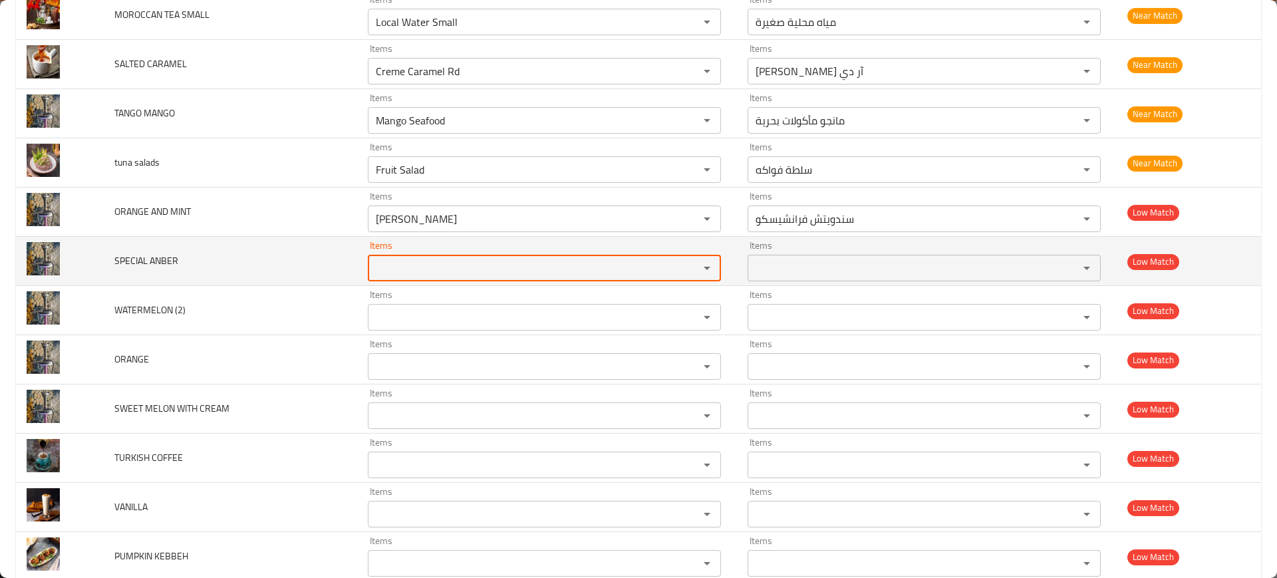
scroll to position [3852, 0]
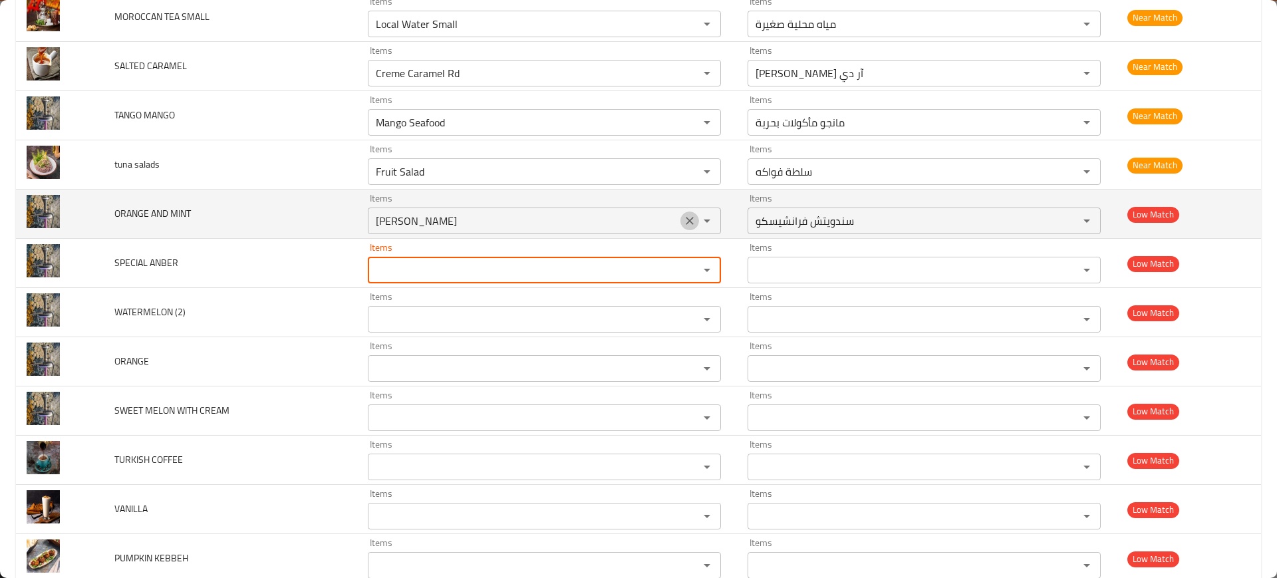
click at [686, 217] on icon "Clear" at bounding box center [690, 221] width 8 height 8
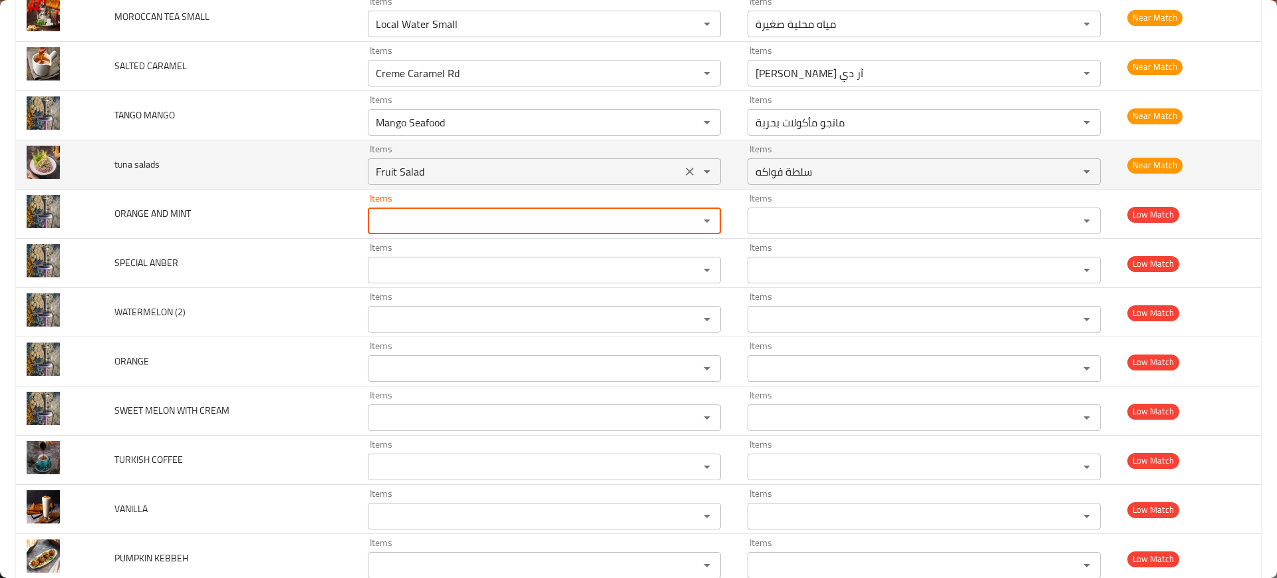
click at [686, 158] on div "Fruit Salad Items" at bounding box center [544, 171] width 353 height 27
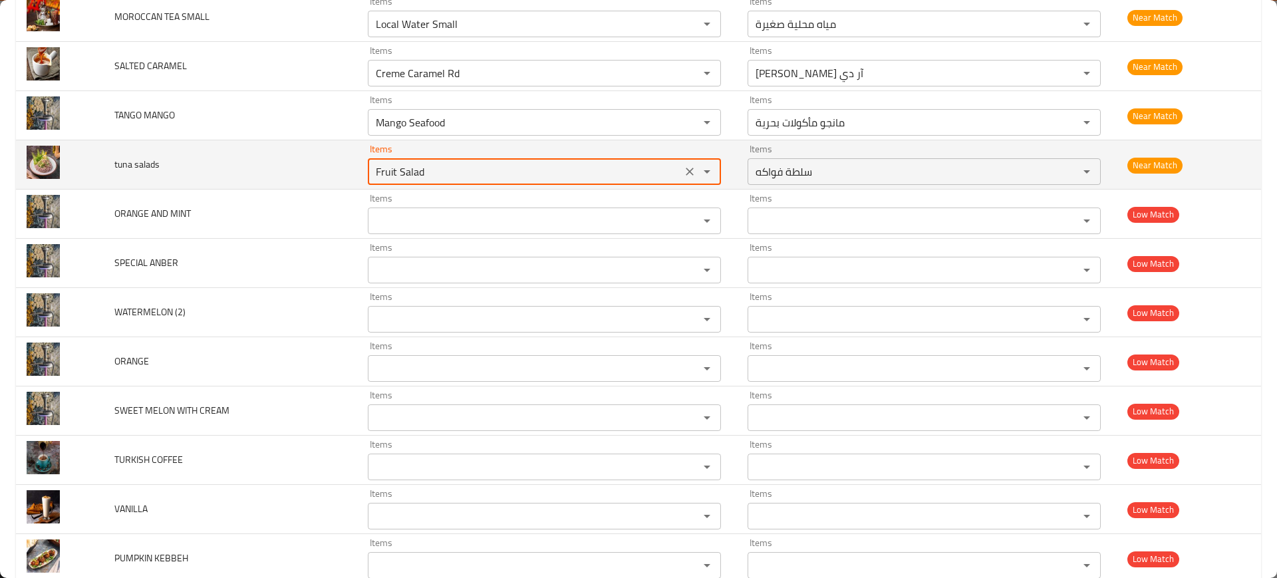
click at [680, 184] on div "Fruit Salad Items" at bounding box center [544, 171] width 353 height 27
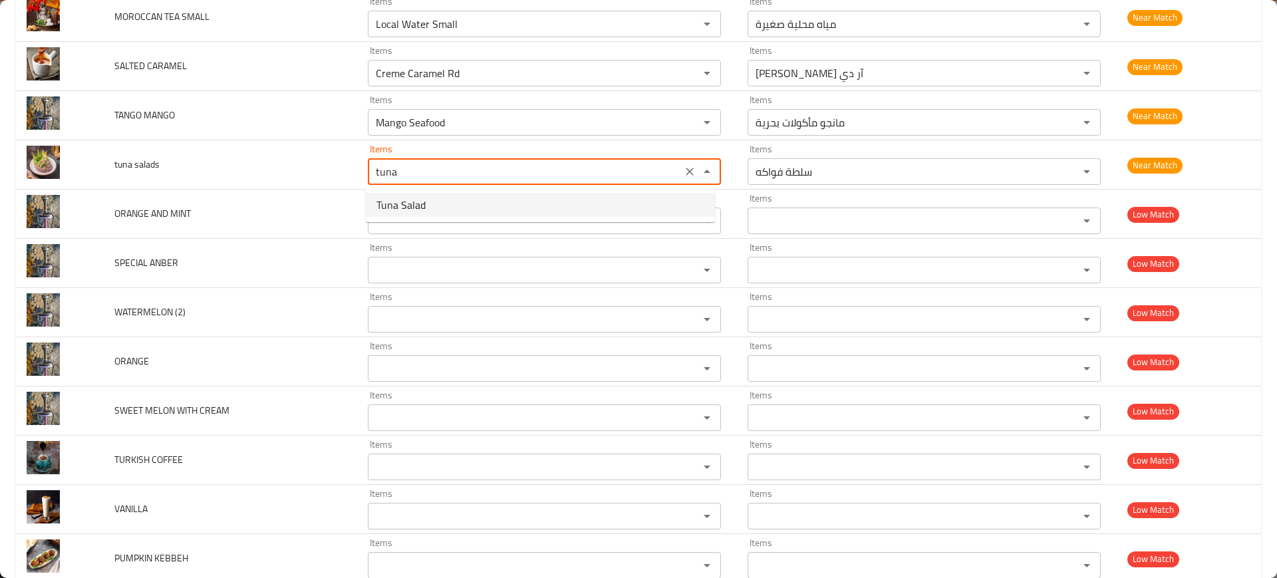
click at [617, 203] on salads-option-0 "Tuna Salad" at bounding box center [540, 205] width 349 height 24
type salads "Tuna Salad"
type salads-ar "سلطة التونة"
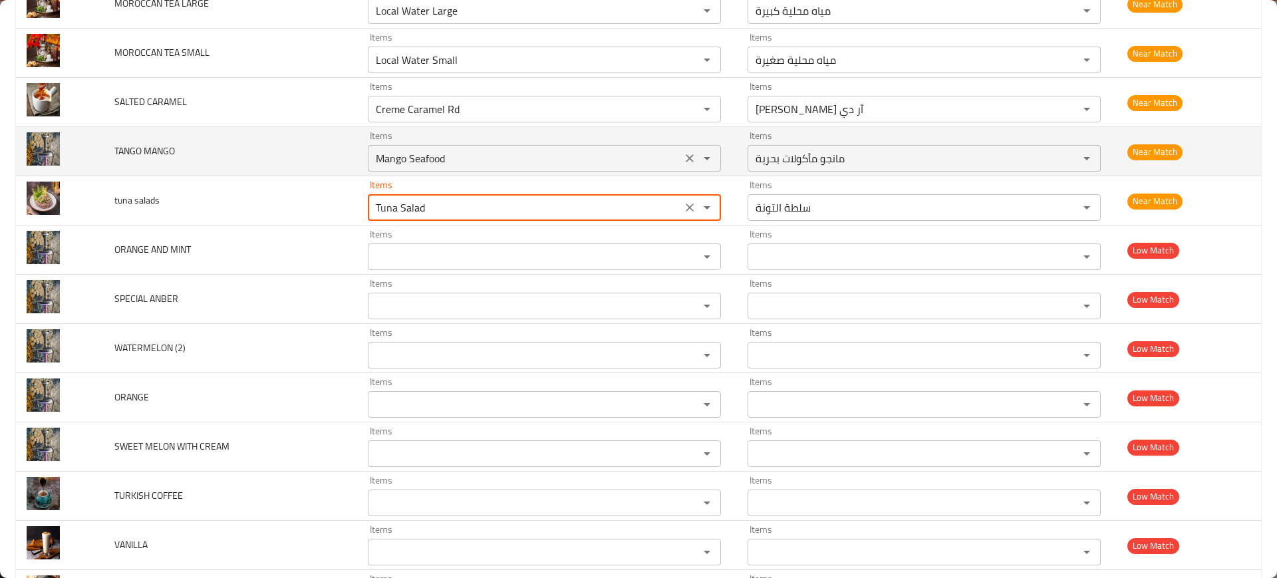
type salads "Tuna Salad"
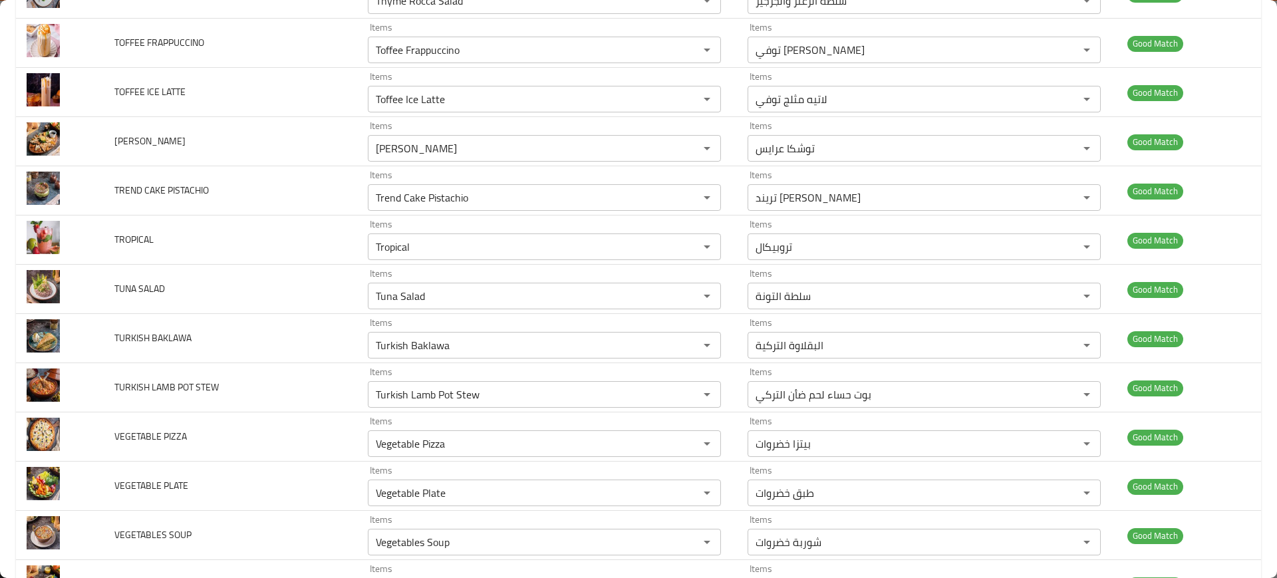
scroll to position [3727, 0]
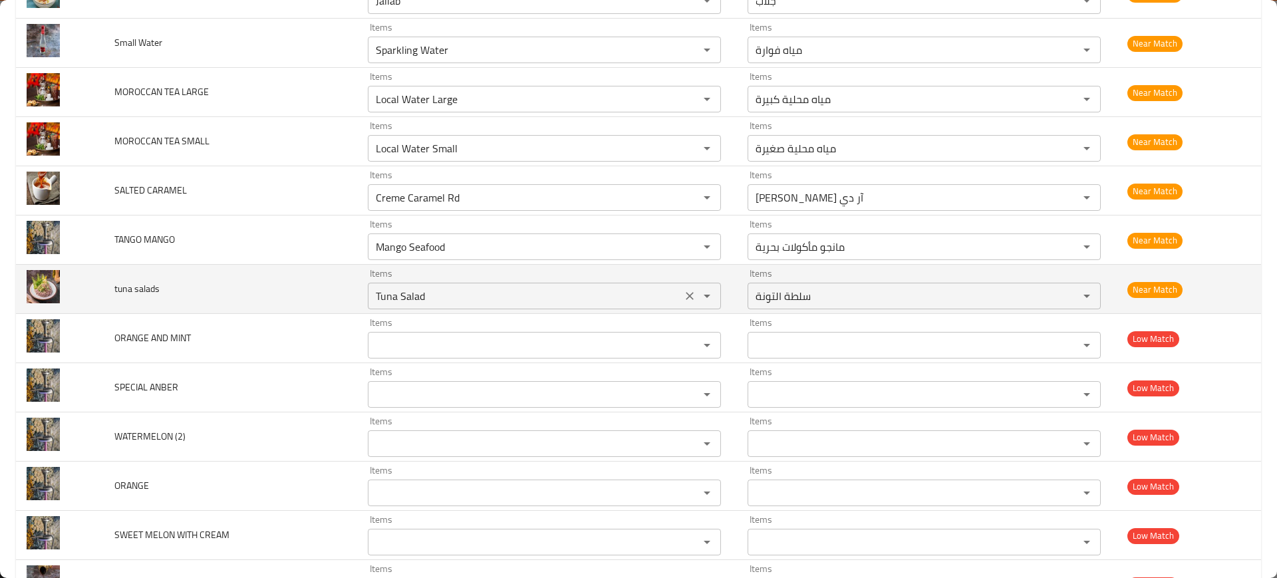
click at [686, 296] on icon "Clear" at bounding box center [690, 296] width 8 height 8
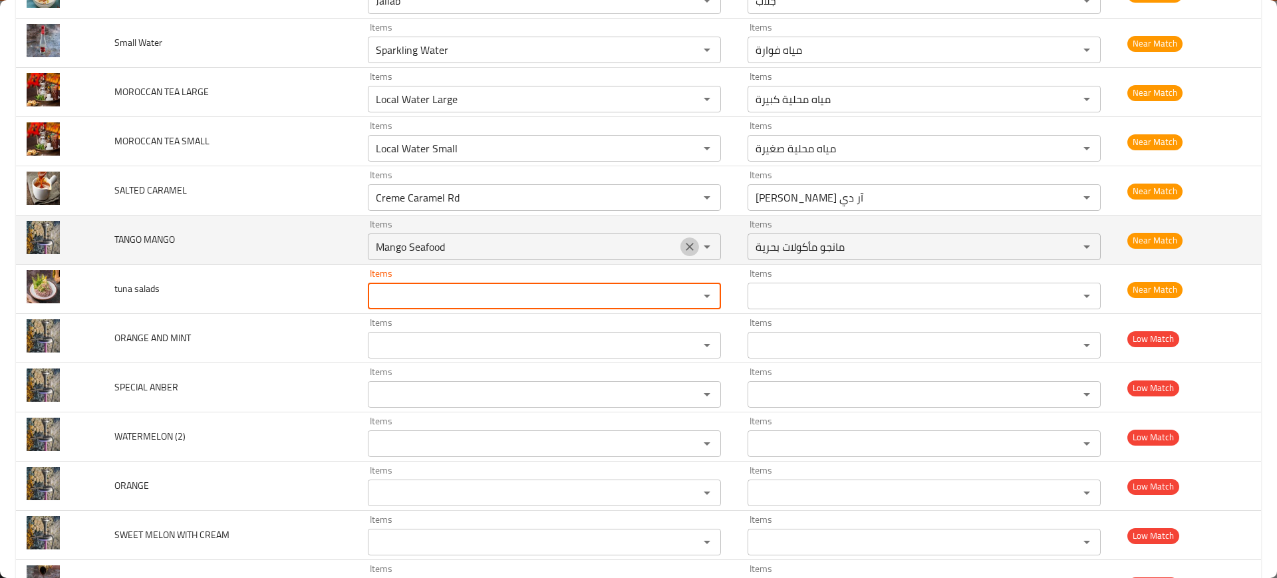
click at [684, 249] on icon "Clear" at bounding box center [689, 246] width 13 height 13
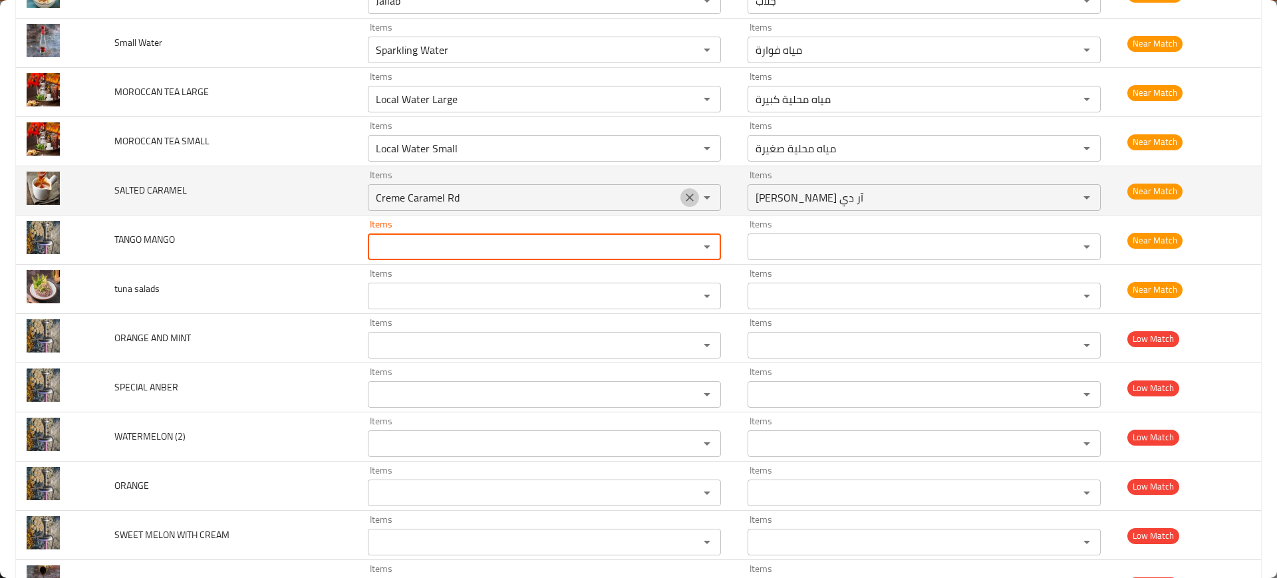
click at [686, 197] on icon "Clear" at bounding box center [690, 197] width 8 height 8
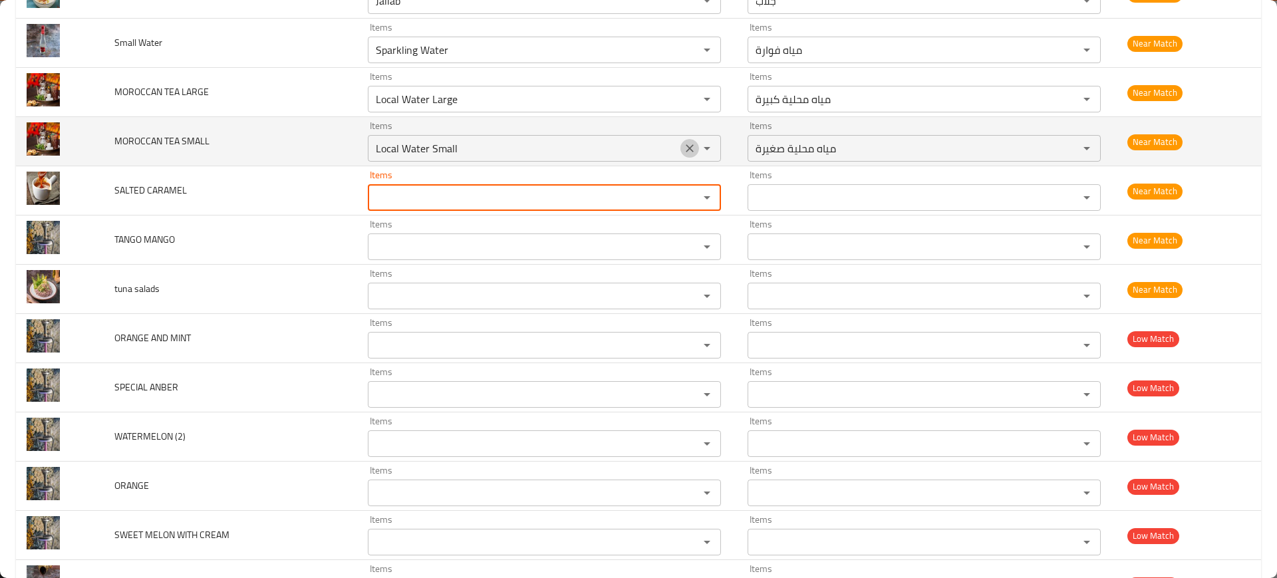
click at [683, 148] on icon "Clear" at bounding box center [689, 148] width 13 height 13
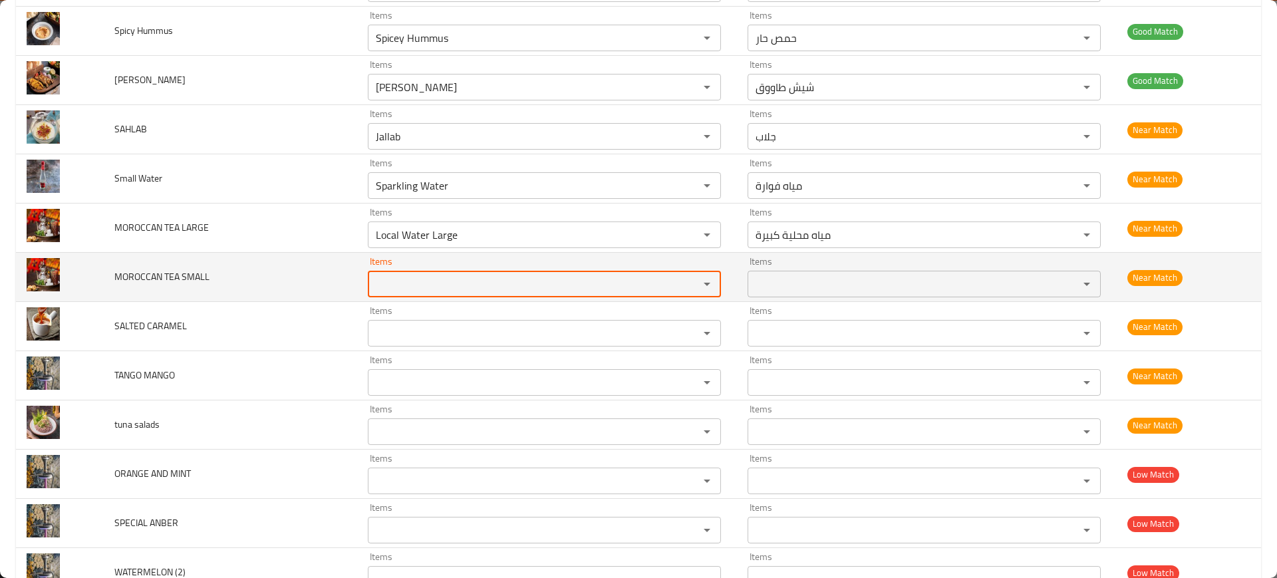
scroll to position [3588, 0]
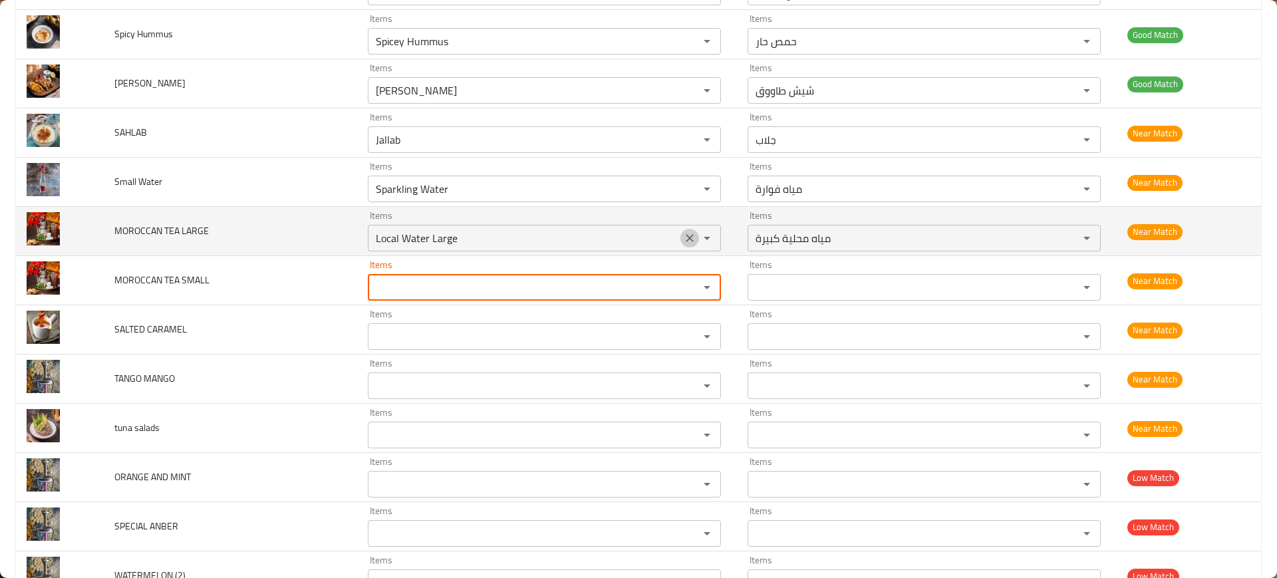
click at [683, 243] on icon "Clear" at bounding box center [689, 237] width 13 height 13
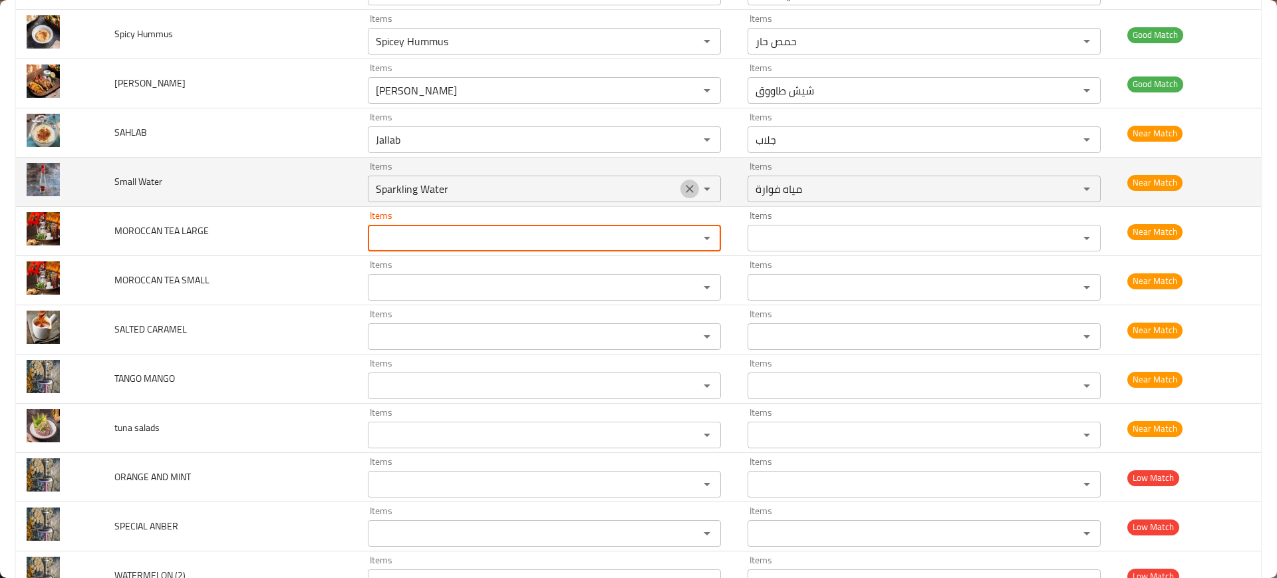
click at [686, 194] on icon "Clear" at bounding box center [689, 188] width 13 height 13
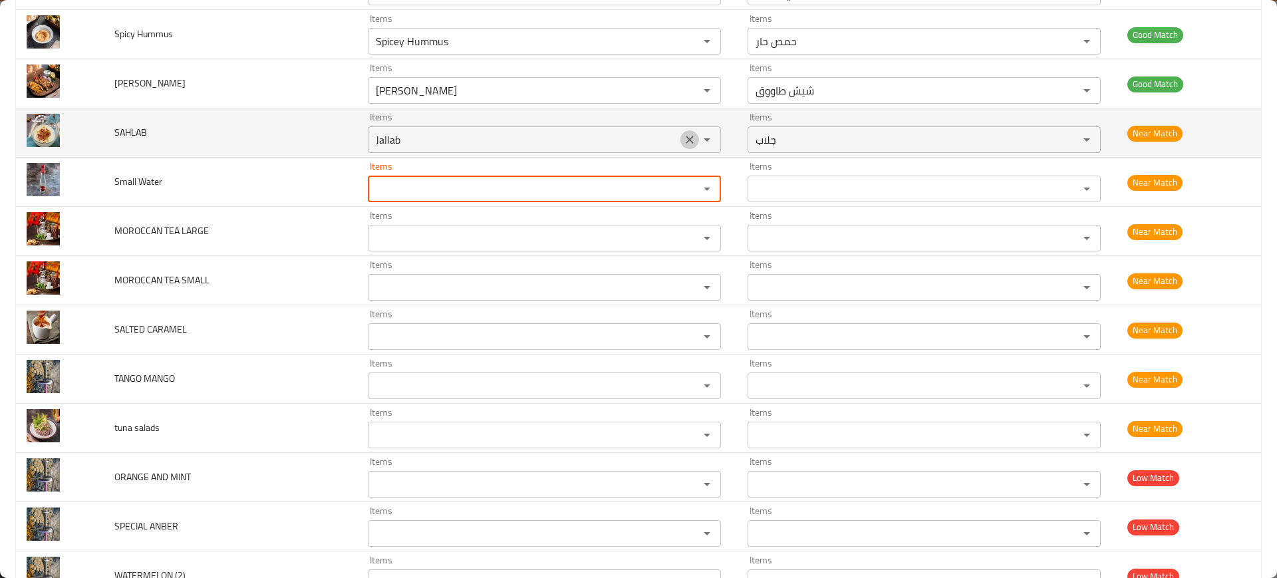
click at [685, 144] on icon "Clear" at bounding box center [689, 139] width 13 height 13
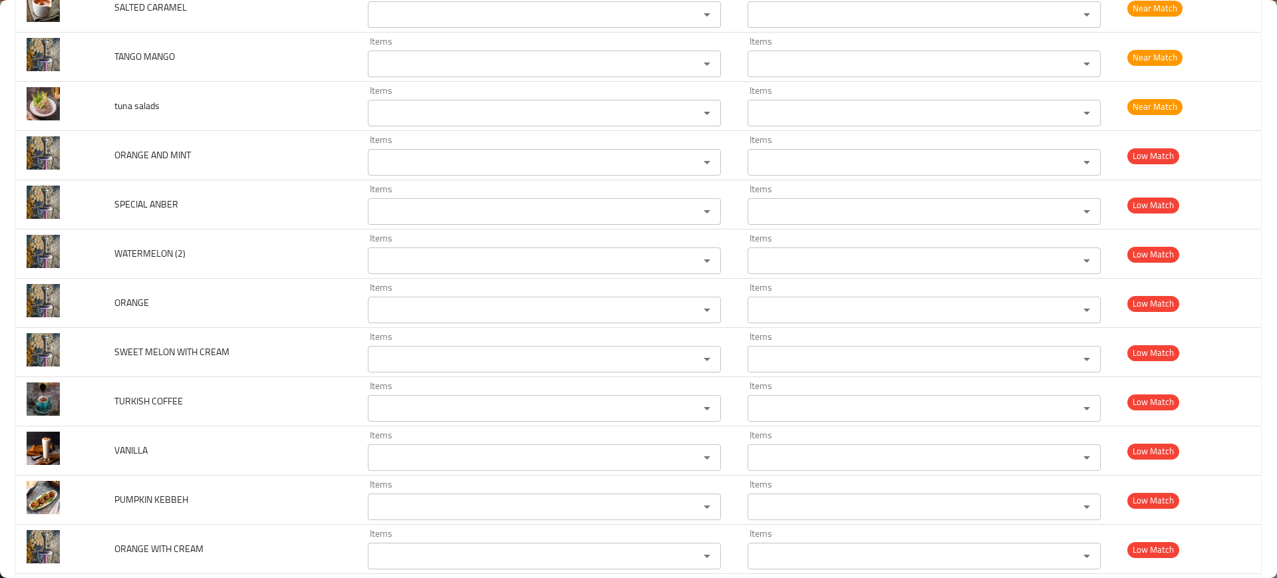
scroll to position [3902, 0]
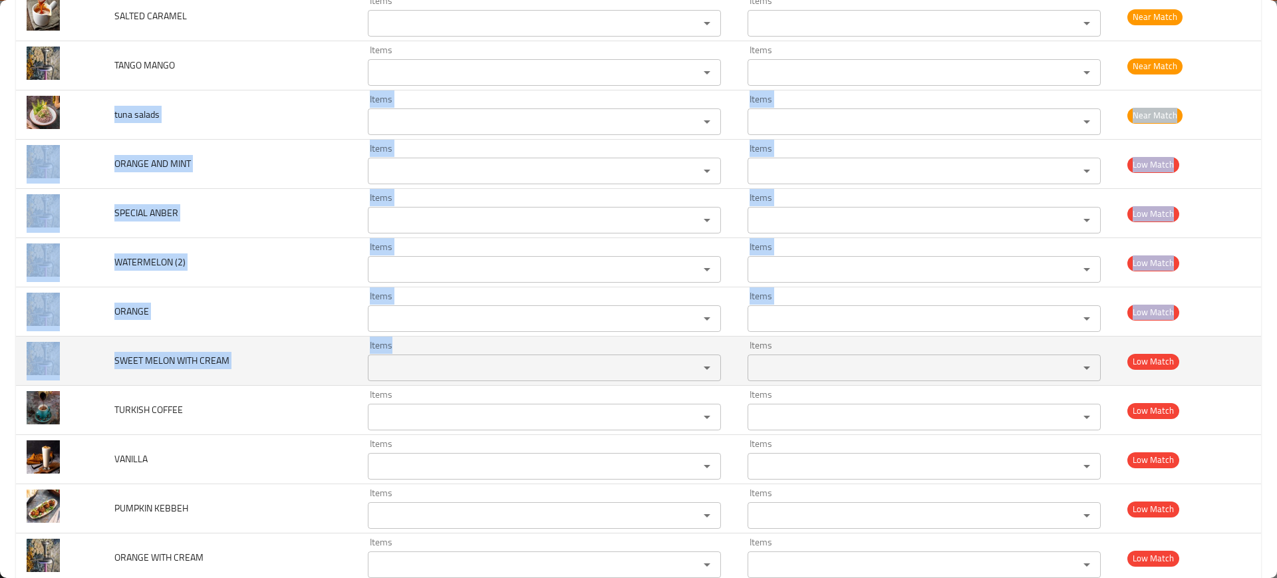
drag, startPoint x: 108, startPoint y: 107, endPoint x: 426, endPoint y: 364, distance: 408.5
copy tbody "tuna salads Items Items Items Items Near Match ORANGE AND MINT Items Items Item…"
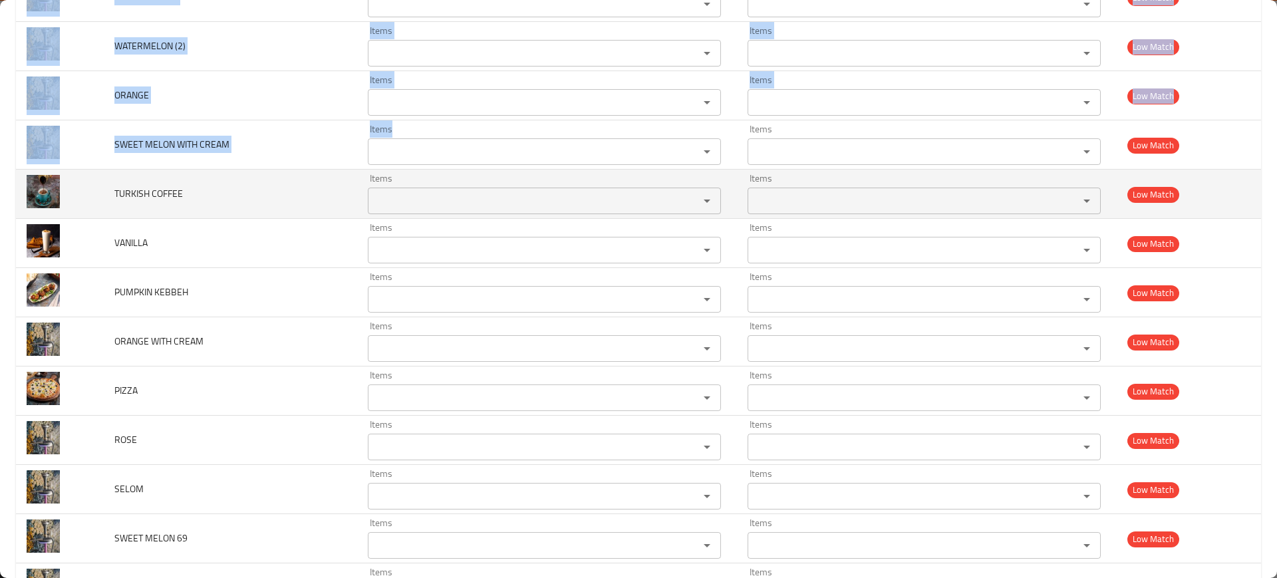
scroll to position [4179, 0]
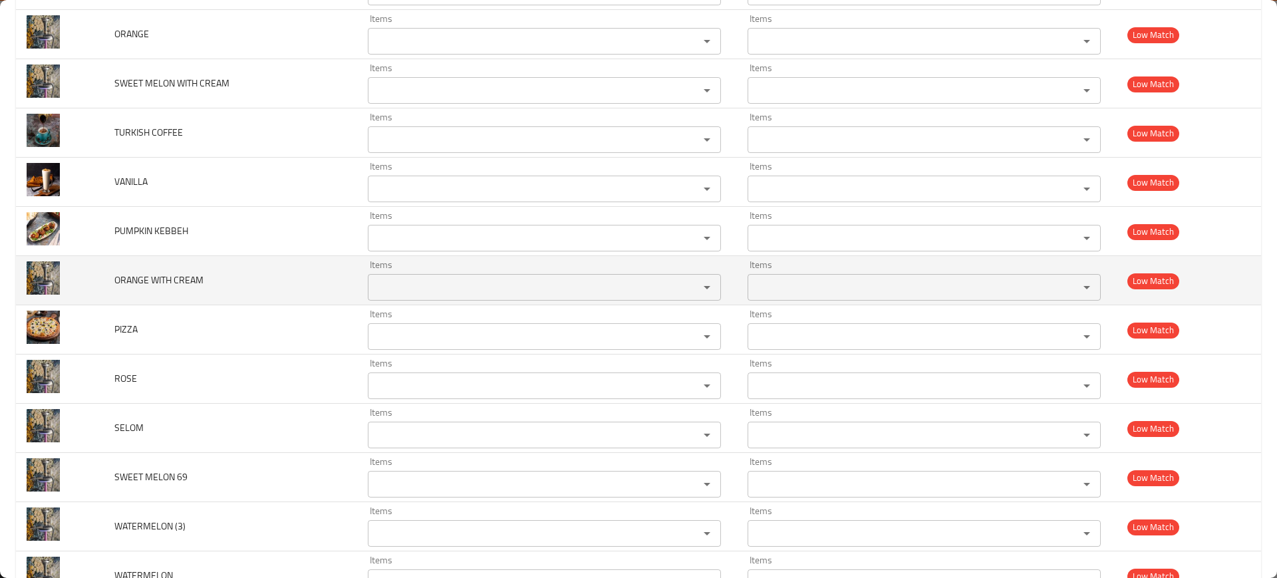
click at [169, 280] on span "ORANGE WITH CREAM" at bounding box center [158, 279] width 89 height 17
copy span "ORANGE WITH CREAM"
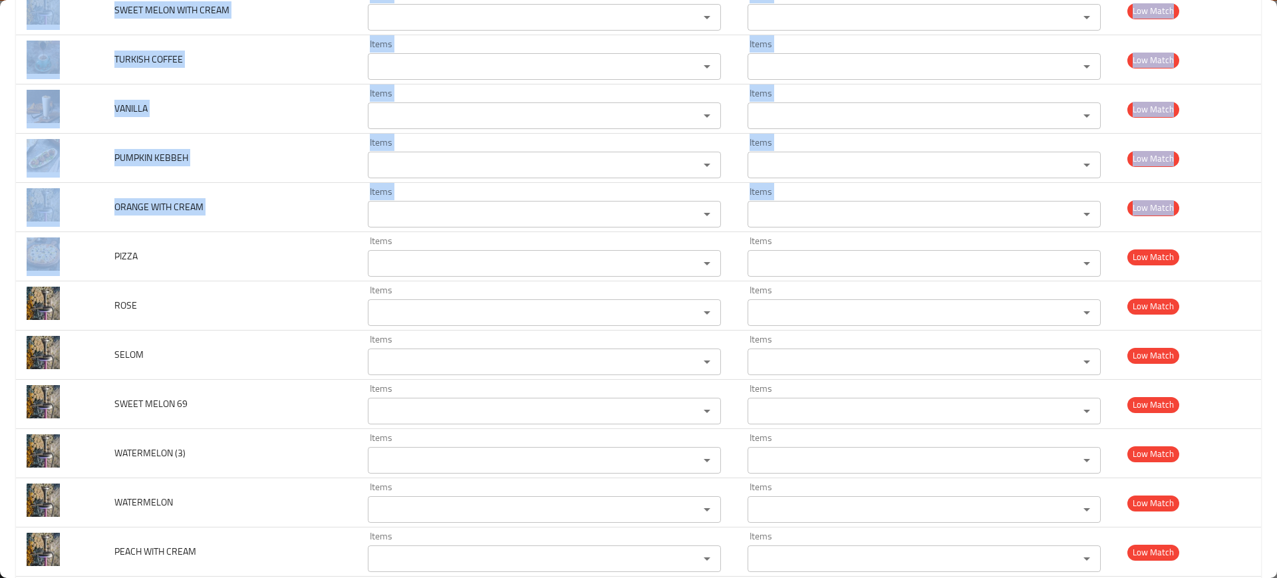
scroll to position [4409, 0]
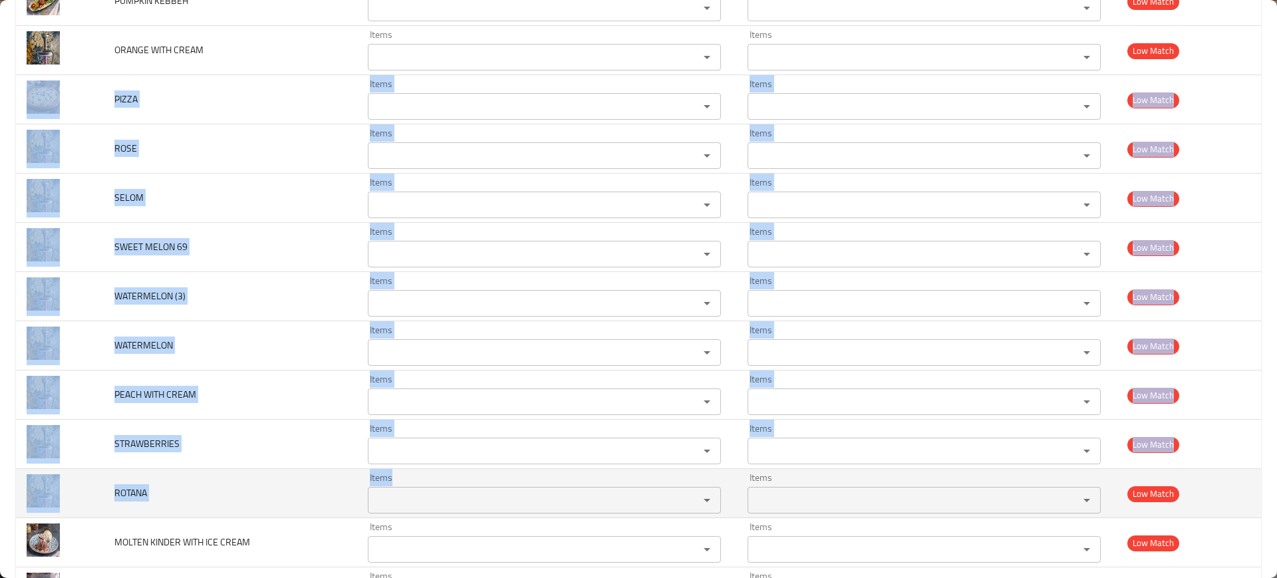
drag, startPoint x: 93, startPoint y: 321, endPoint x: 405, endPoint y: 497, distance: 357.8
copy tbody "PIZZA Items Items Items Items Low Match ROSE Items Items Items Items Low Match …"
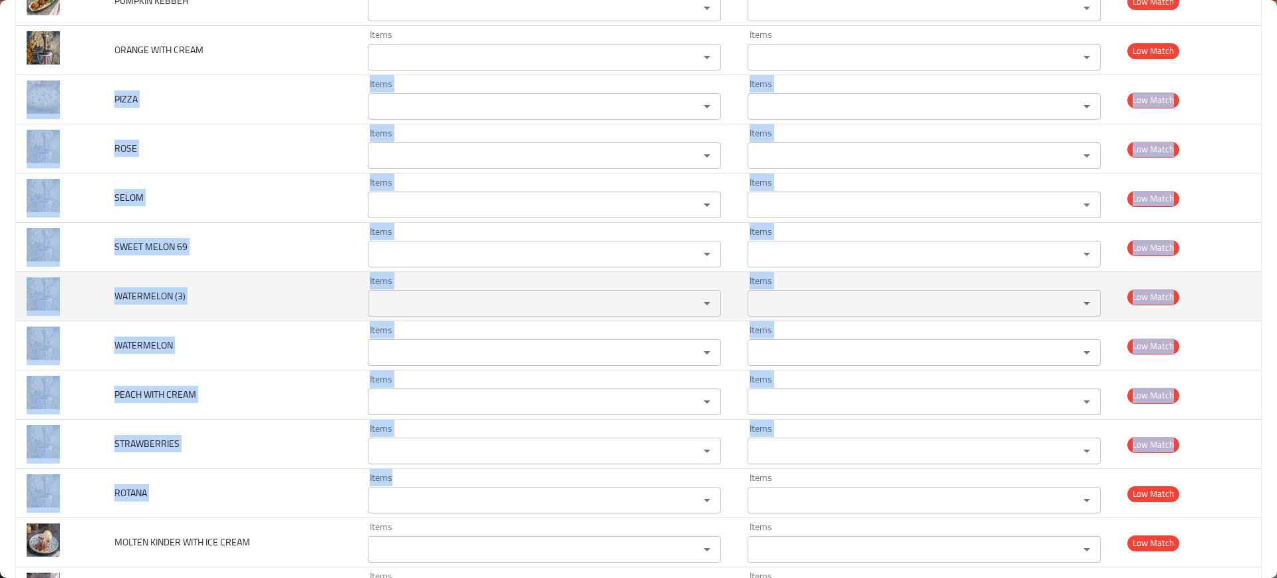
click at [246, 289] on td "WATERMELON (3)" at bounding box center [230, 296] width 253 height 49
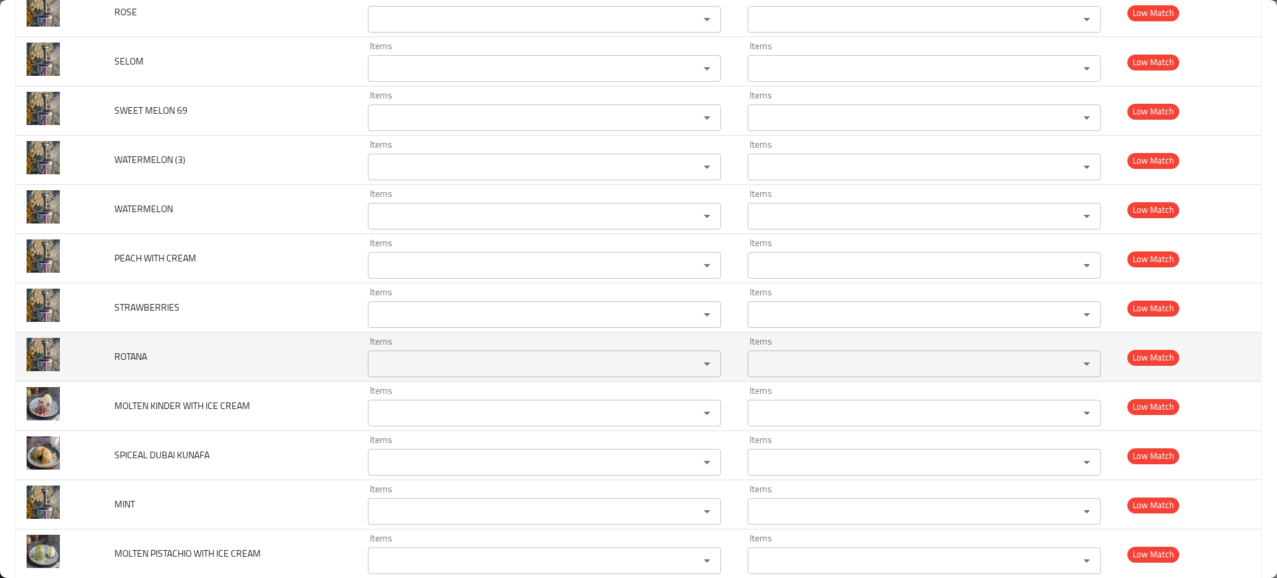
scroll to position [4671, 0]
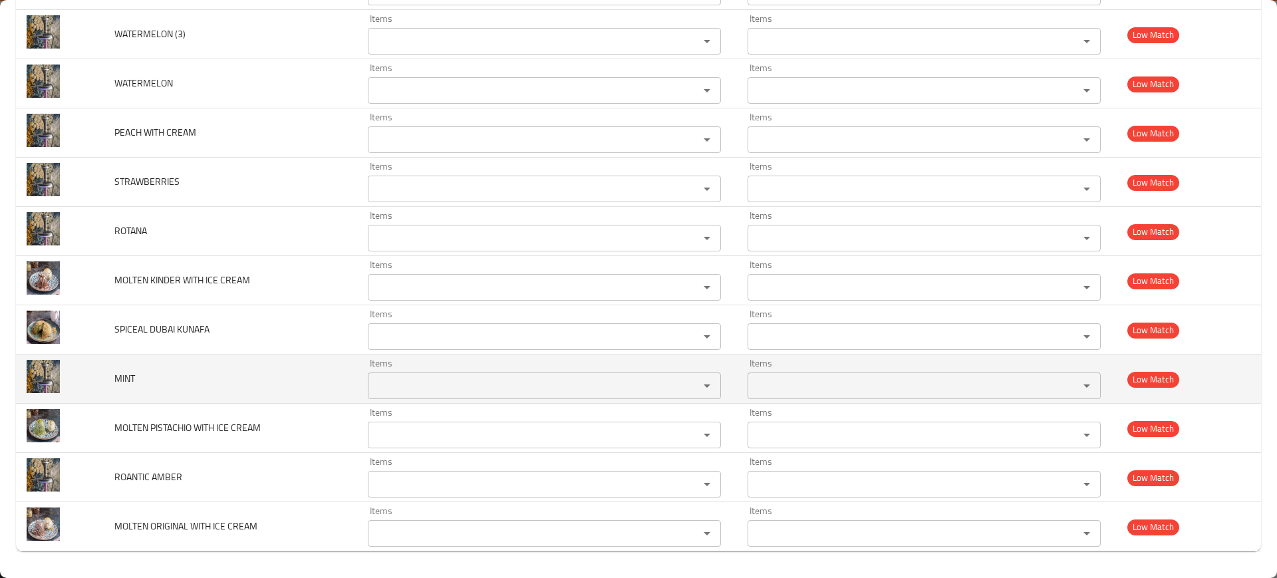
click at [116, 378] on span "MINT" at bounding box center [124, 378] width 21 height 17
copy span "MINT"
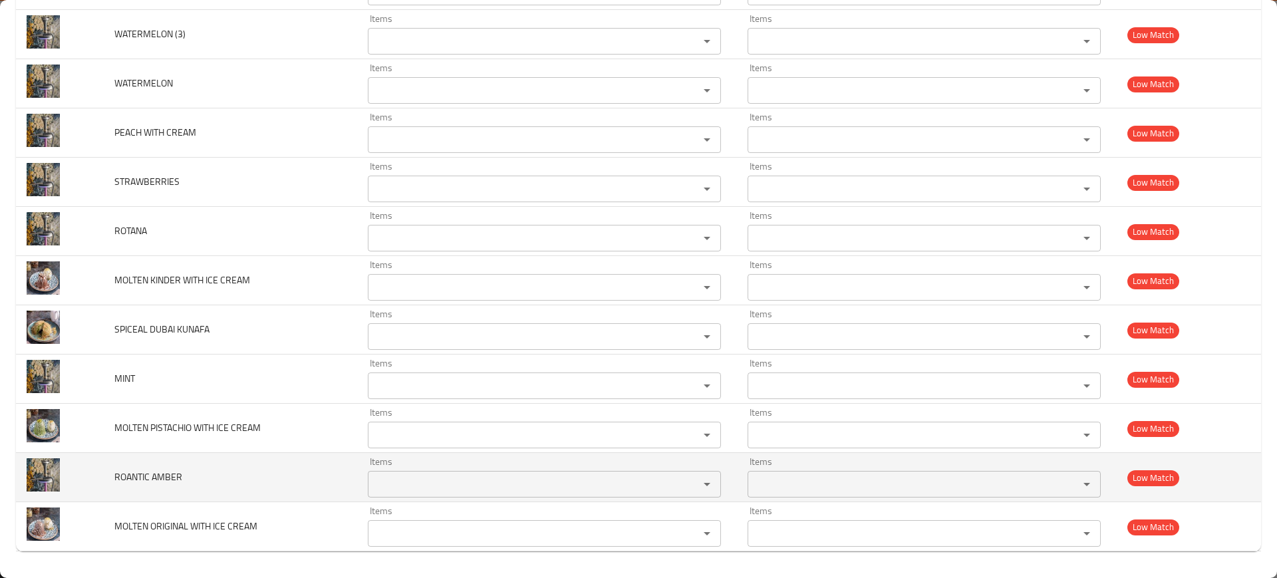
click at [126, 474] on span "ROANTIC AMBER" at bounding box center [148, 476] width 68 height 17
copy span "ROANTIC AMBER"
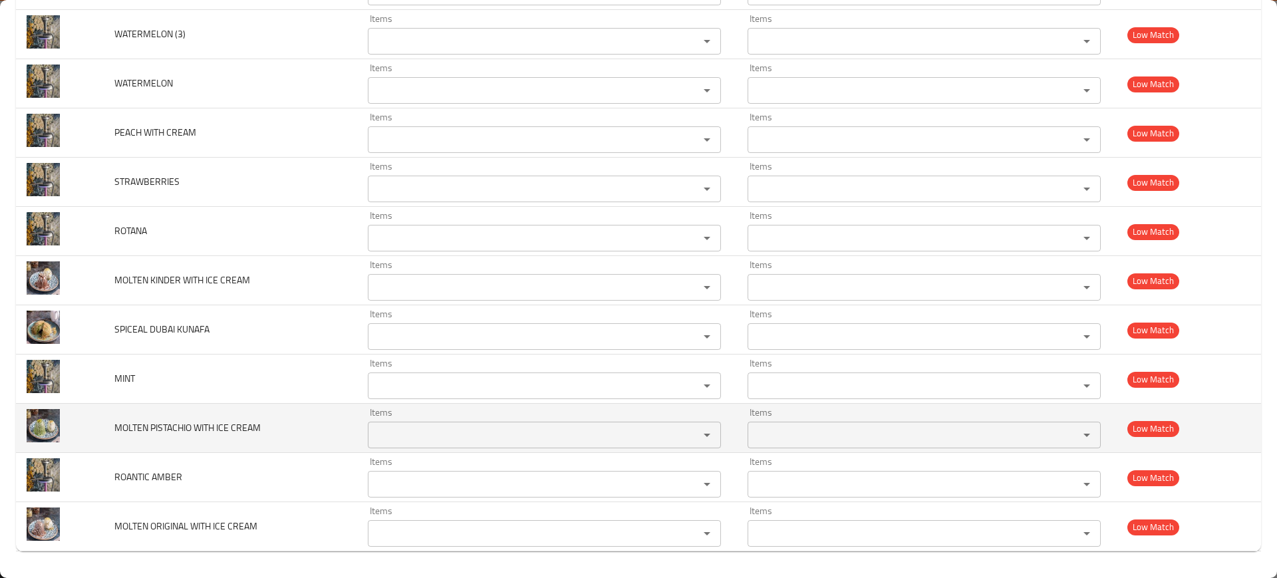
click at [237, 446] on td "MOLTEN PISTACHIO WITH ICE CREAM" at bounding box center [230, 428] width 253 height 49
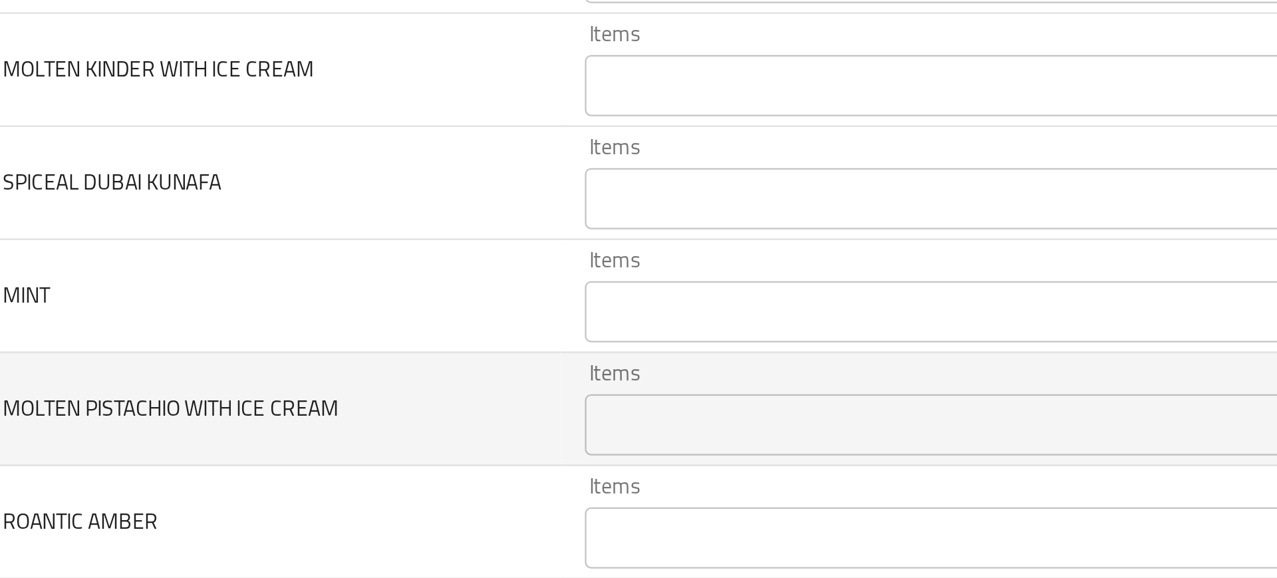
scroll to position [0, 0]
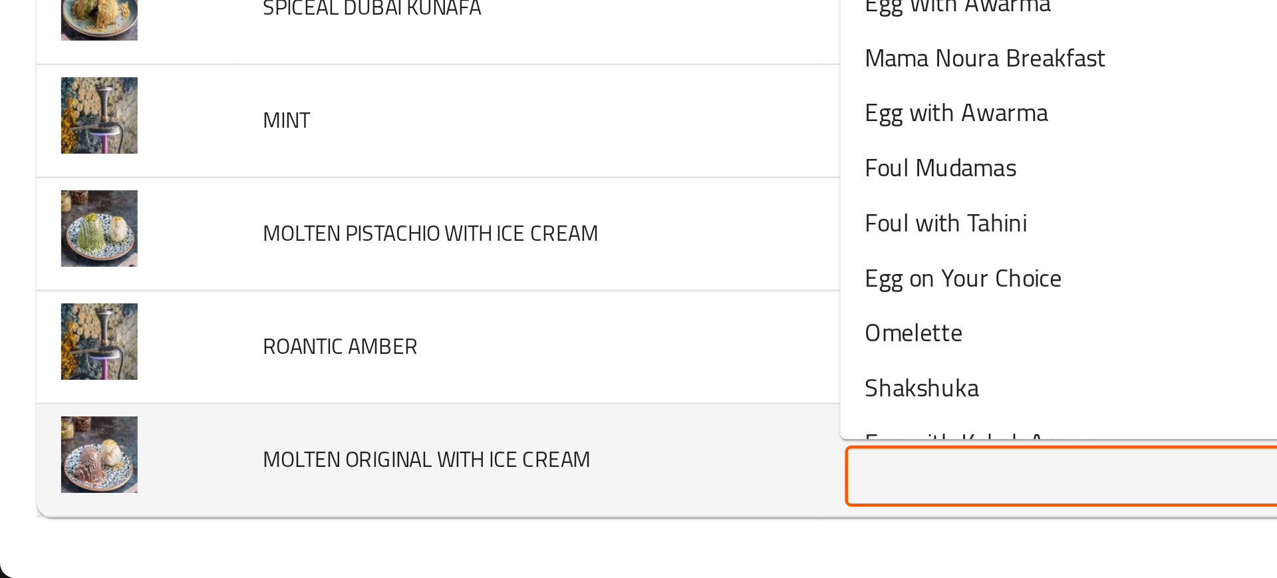
click at [396, 535] on CREAM "Items" at bounding box center [525, 533] width 306 height 19
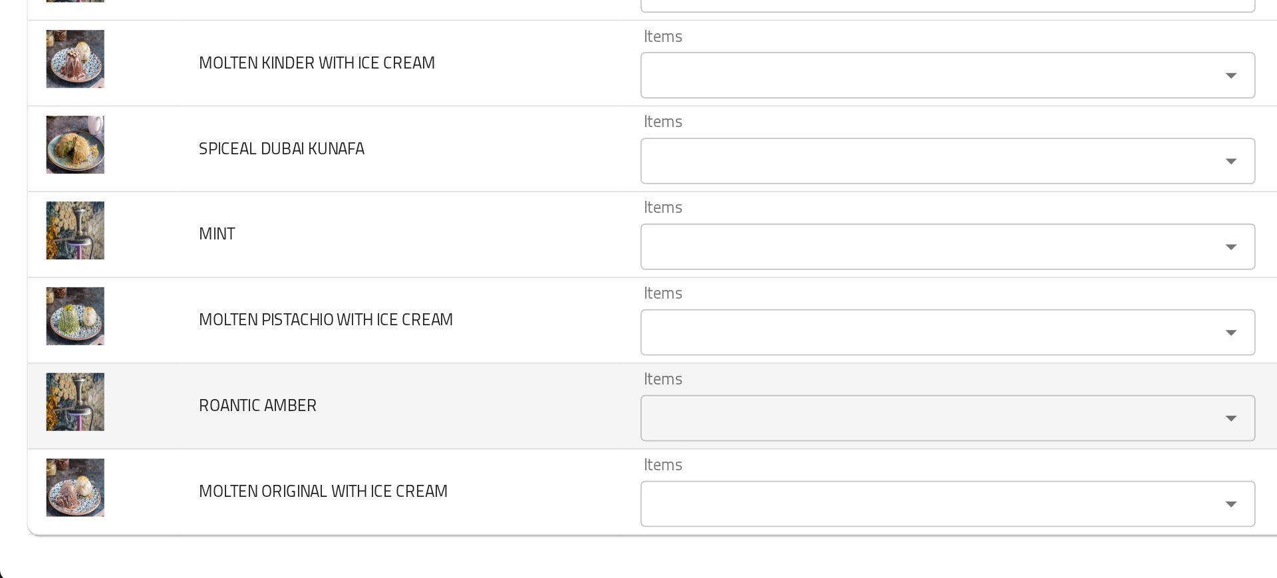
click at [263, 481] on td "ROANTIC AMBER" at bounding box center [230, 477] width 253 height 49
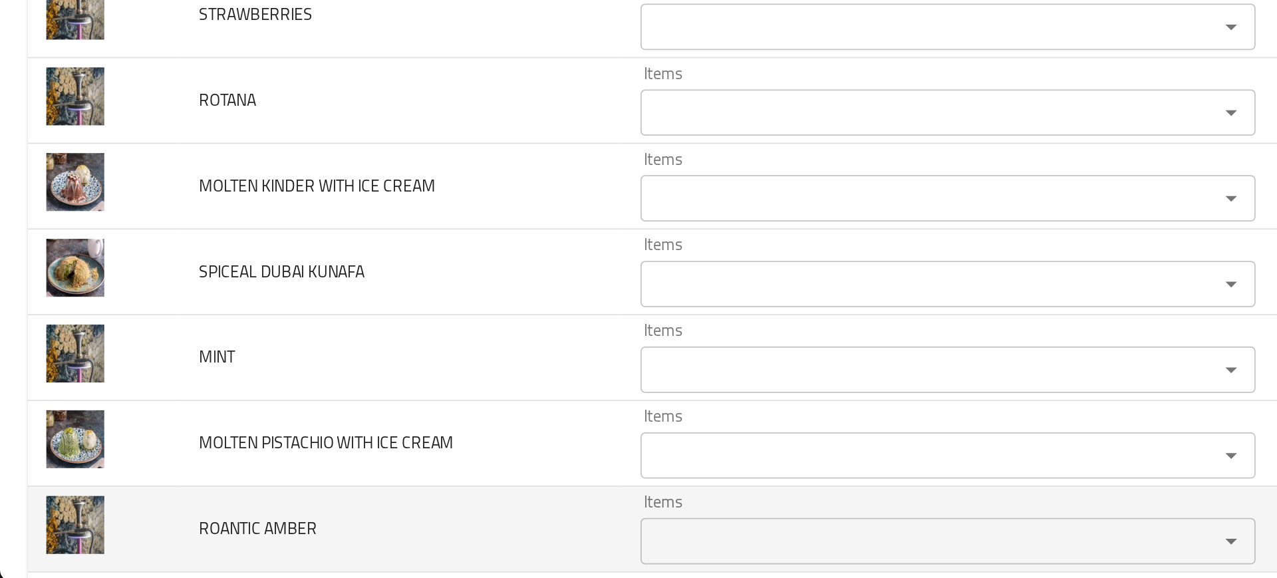
scroll to position [4600, 0]
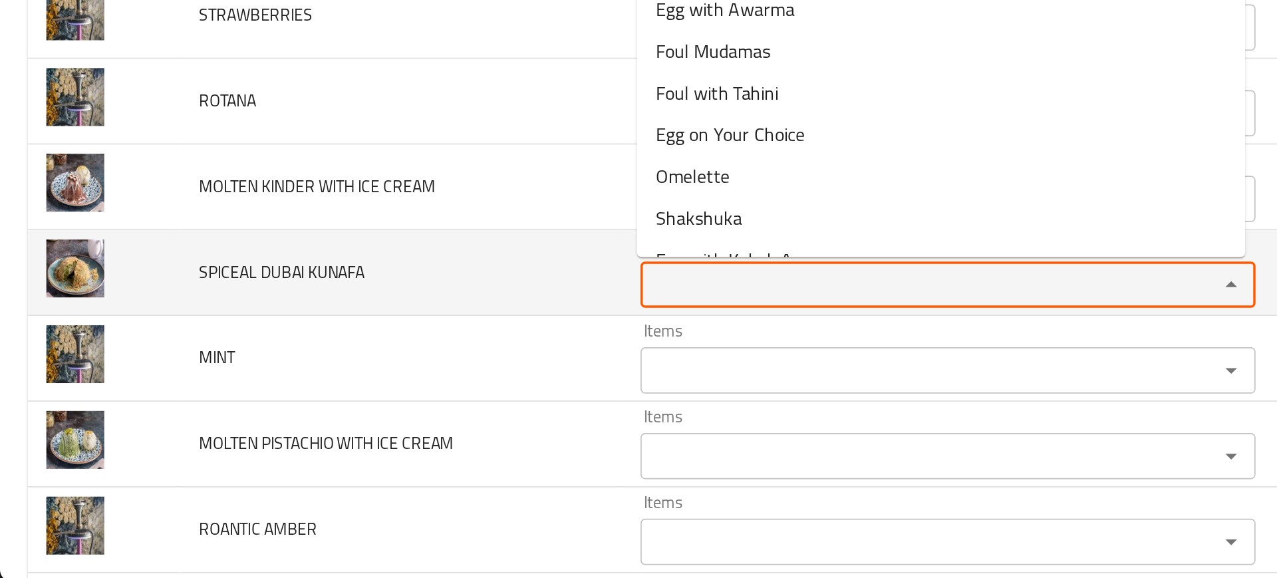
click at [417, 410] on KUNAFA "Items" at bounding box center [525, 407] width 306 height 19
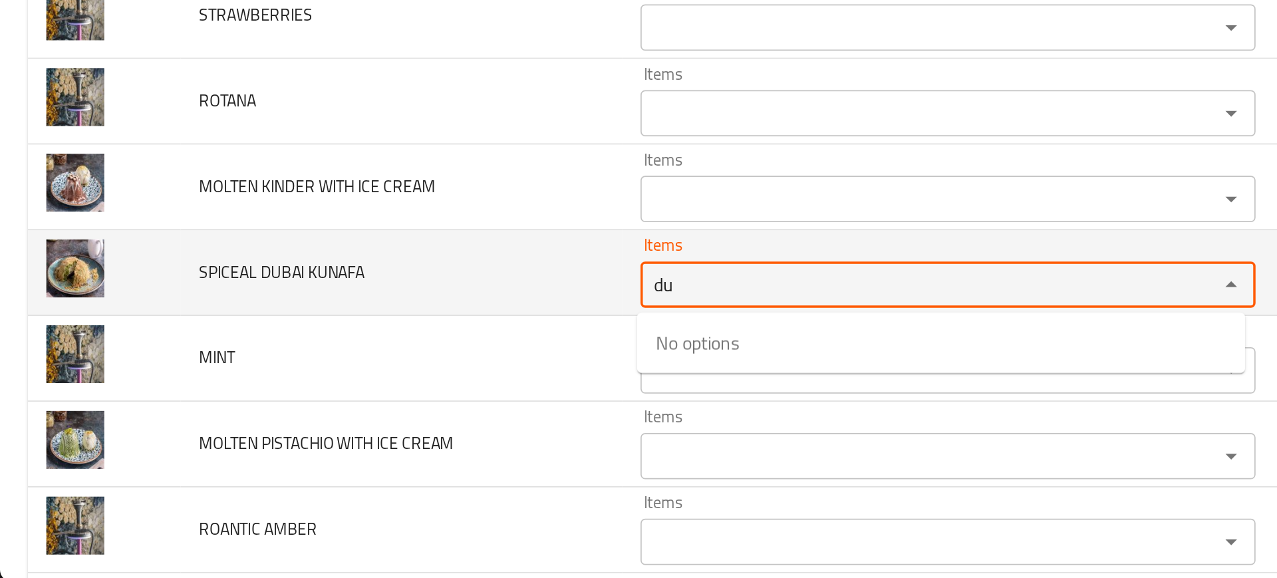
type KUNAFA "du"
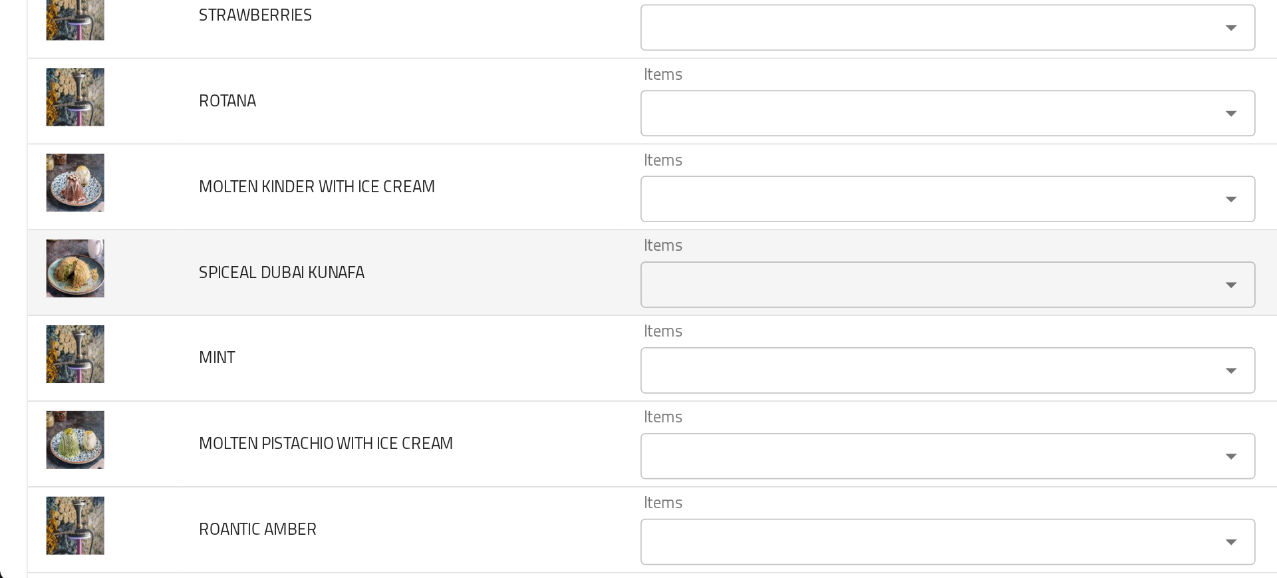
click at [235, 407] on td "SPICEAL DUBAI KUNAFA" at bounding box center [230, 400] width 253 height 49
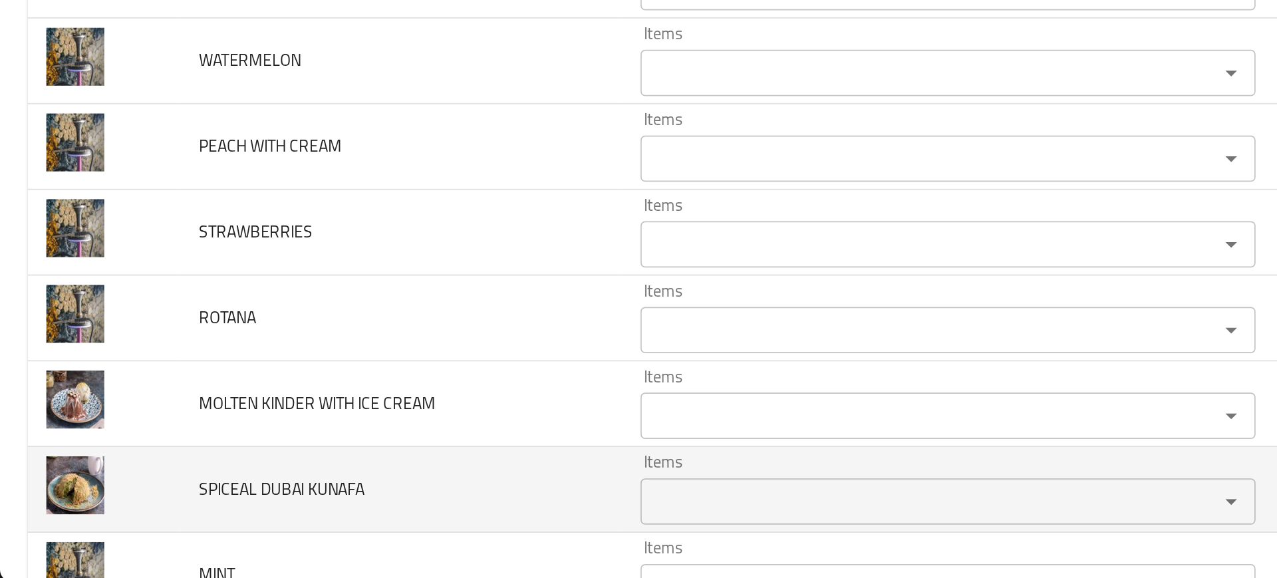
scroll to position [4471, 0]
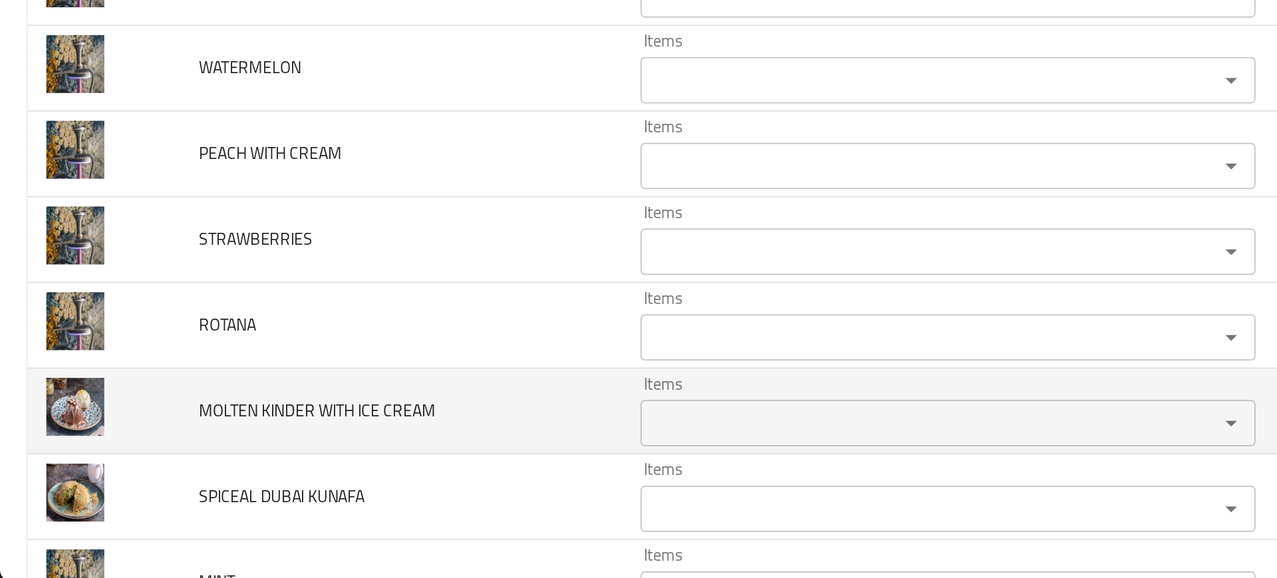
click at [276, 455] on td "MOLTEN KINDER WITH ICE CREAM" at bounding box center [230, 479] width 253 height 49
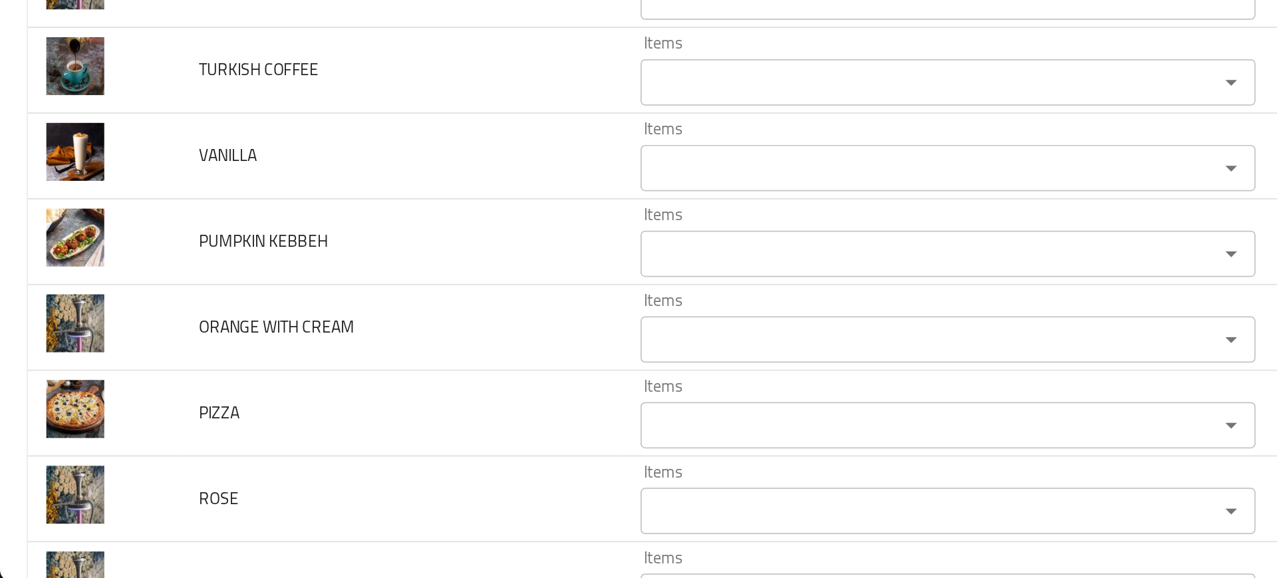
scroll to position [4025, 0]
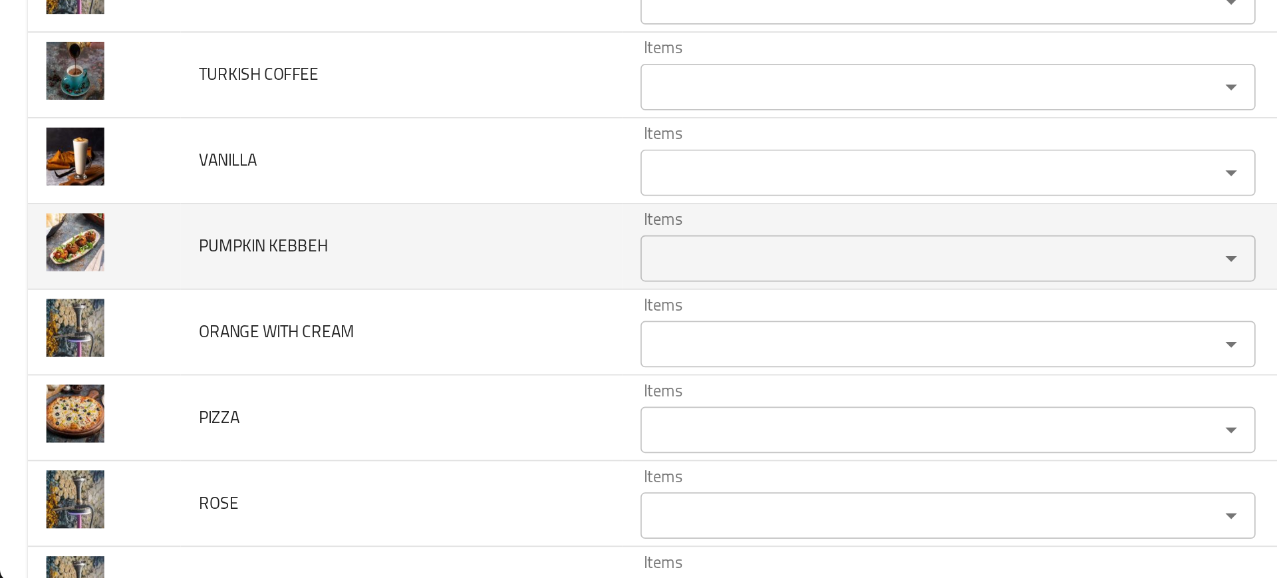
click at [407, 406] on td "Items Items" at bounding box center [547, 385] width 380 height 49
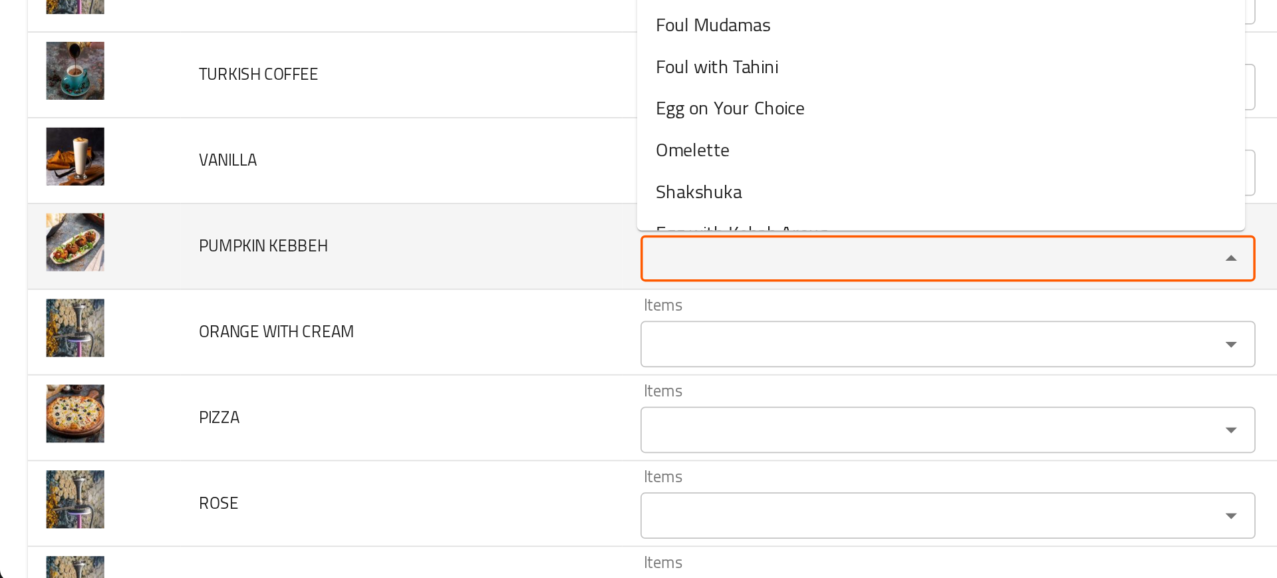
click at [394, 396] on KEBBEH "Items" at bounding box center [525, 392] width 306 height 19
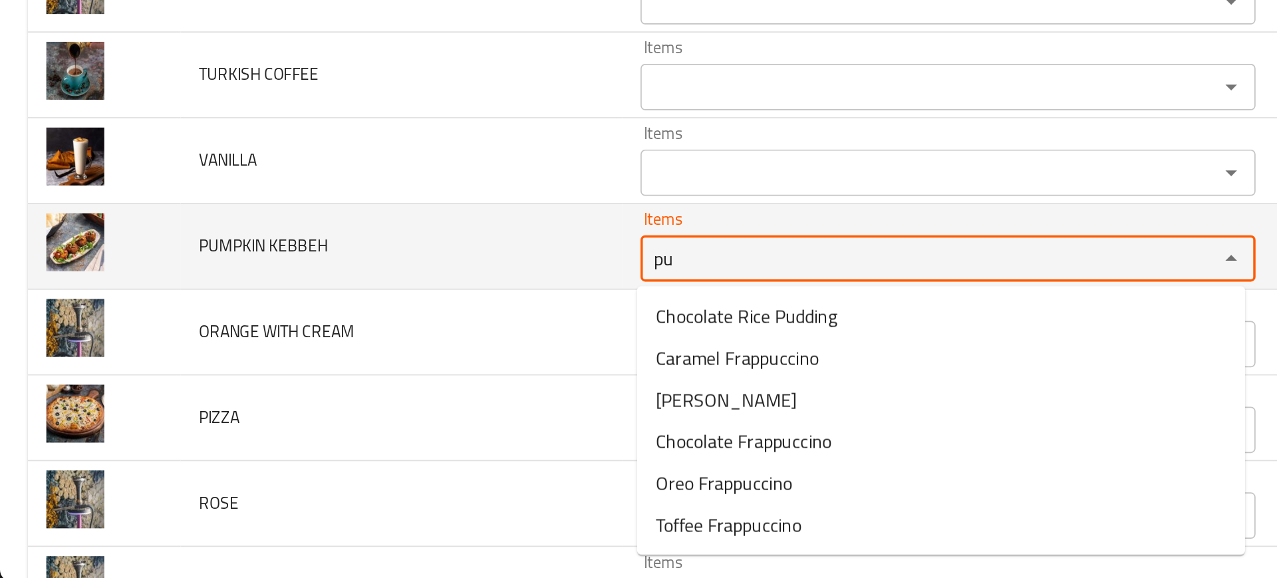
type KEBBEH "pum"
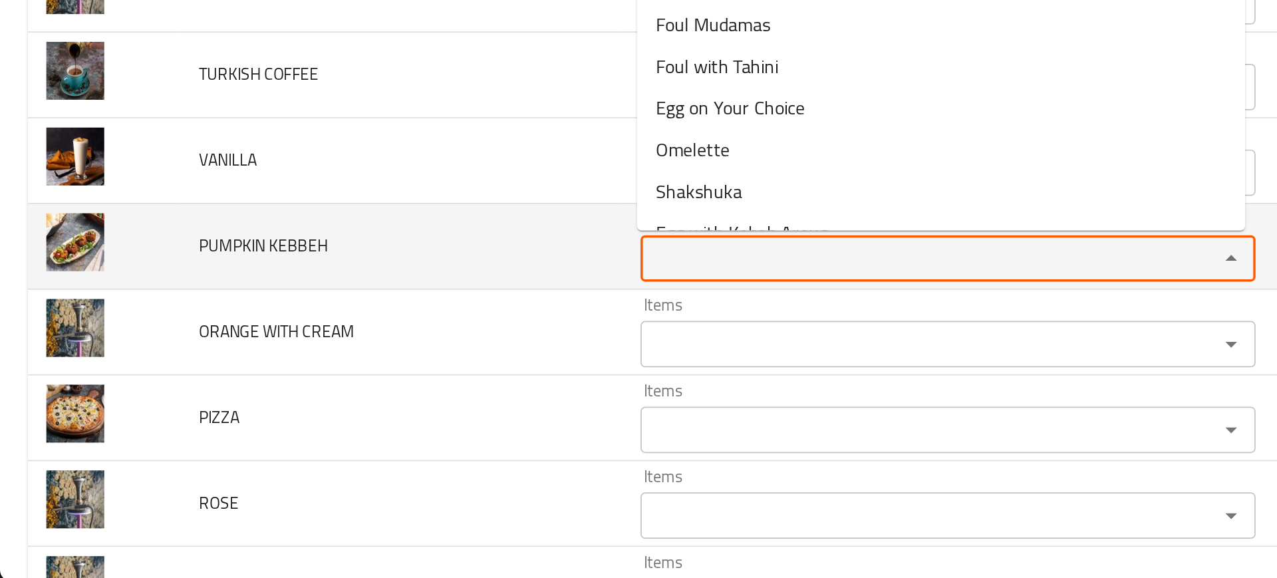
click at [274, 377] on td "PUMPKIN KEBBEH" at bounding box center [230, 385] width 253 height 49
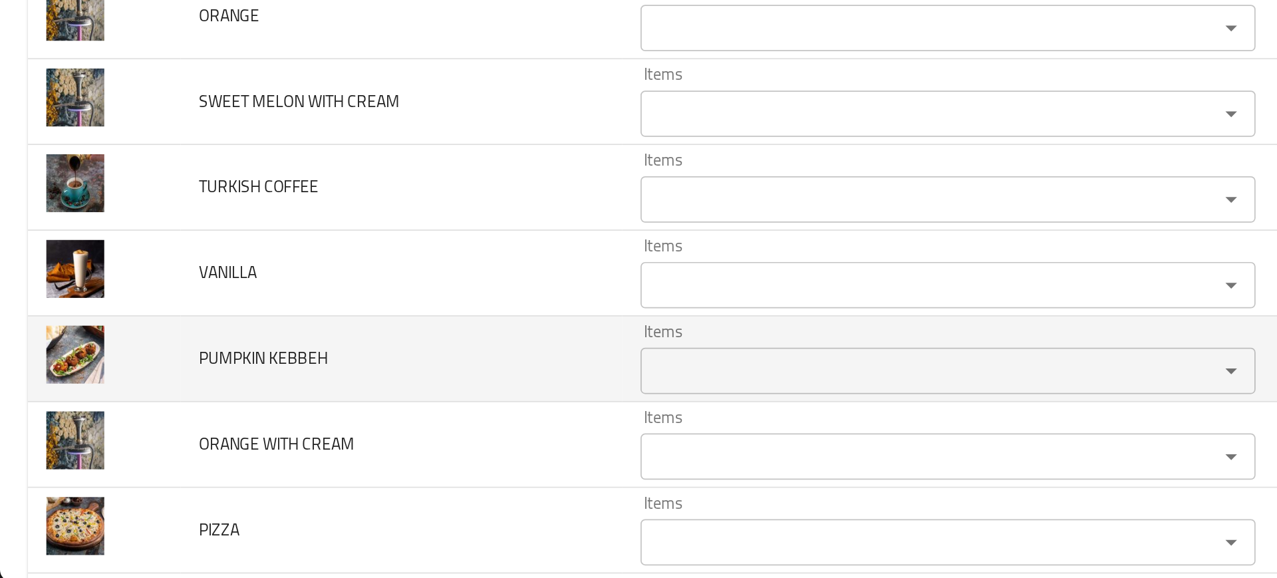
scroll to position [3959, 0]
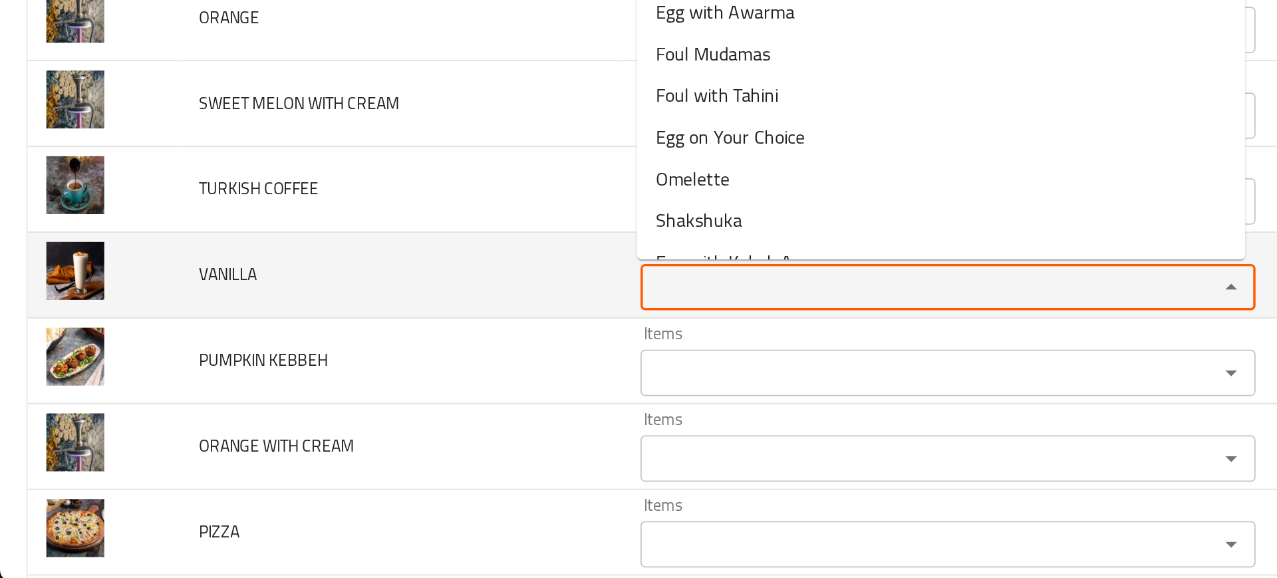
click at [381, 405] on input "Items" at bounding box center [525, 409] width 306 height 19
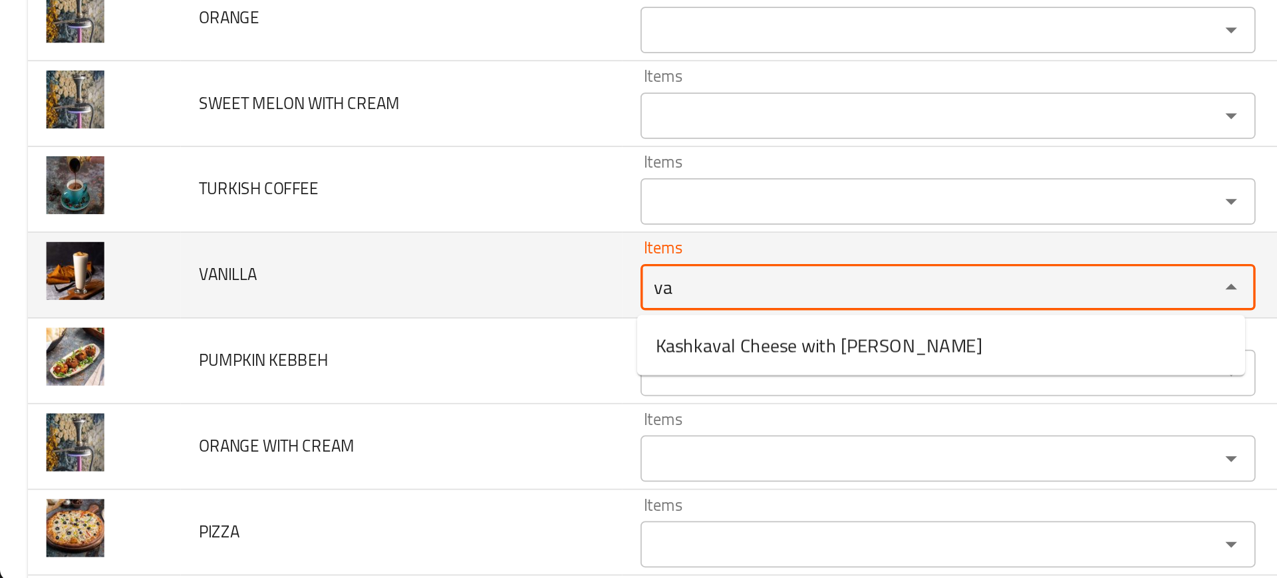
type input "van"
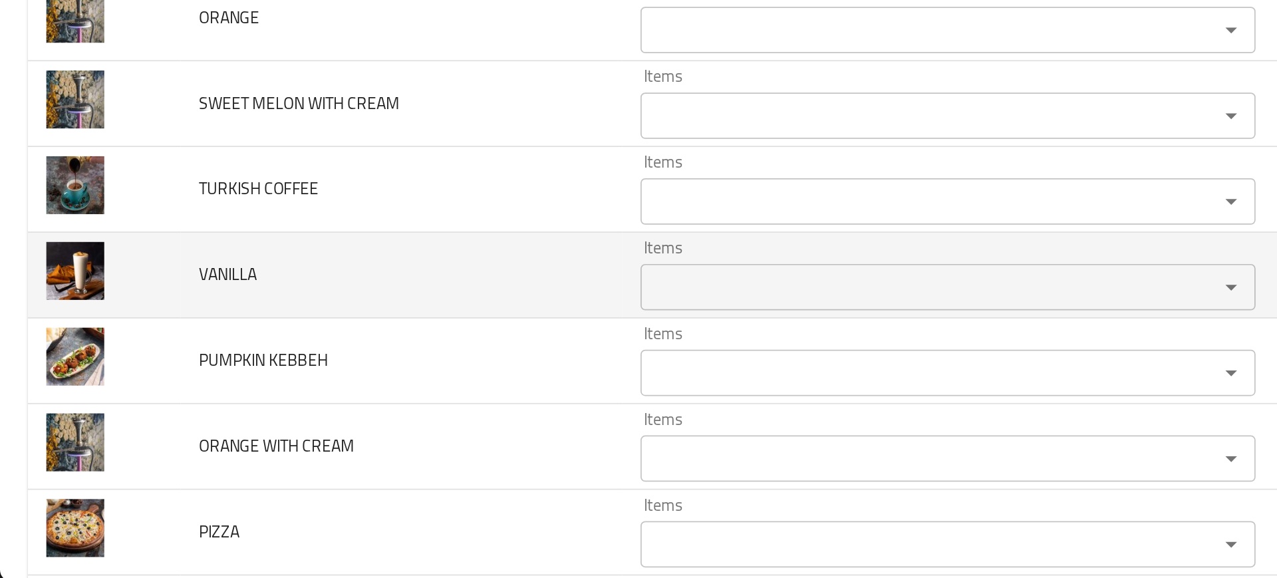
click at [294, 421] on td "VANILLA" at bounding box center [230, 402] width 253 height 49
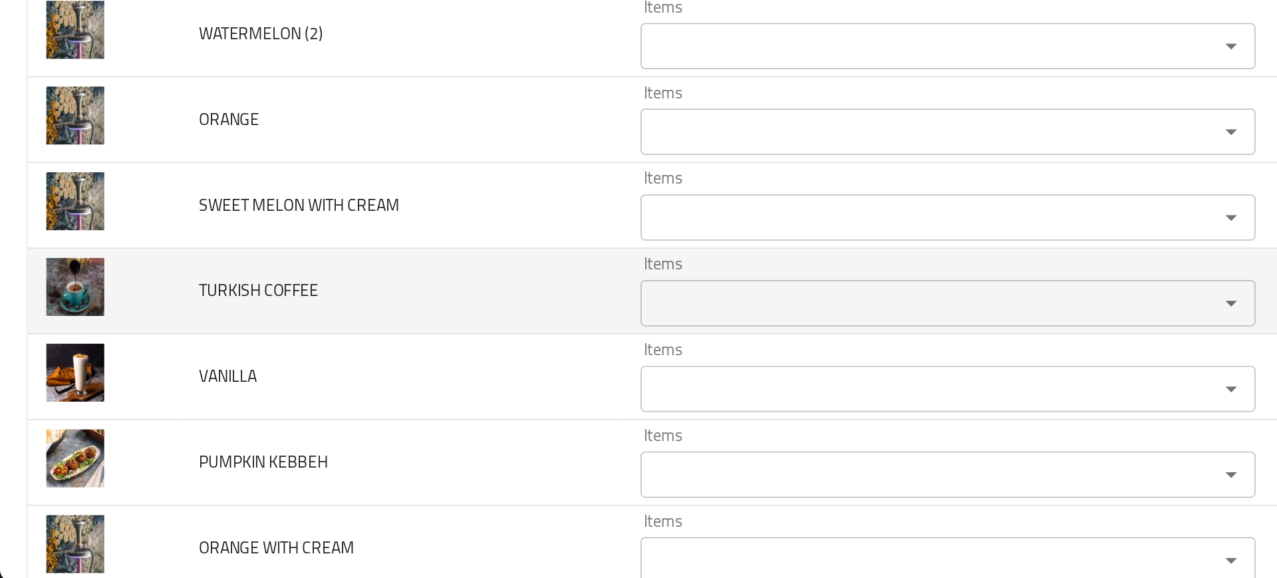
click at [408, 430] on div "Items" at bounding box center [544, 418] width 353 height 27
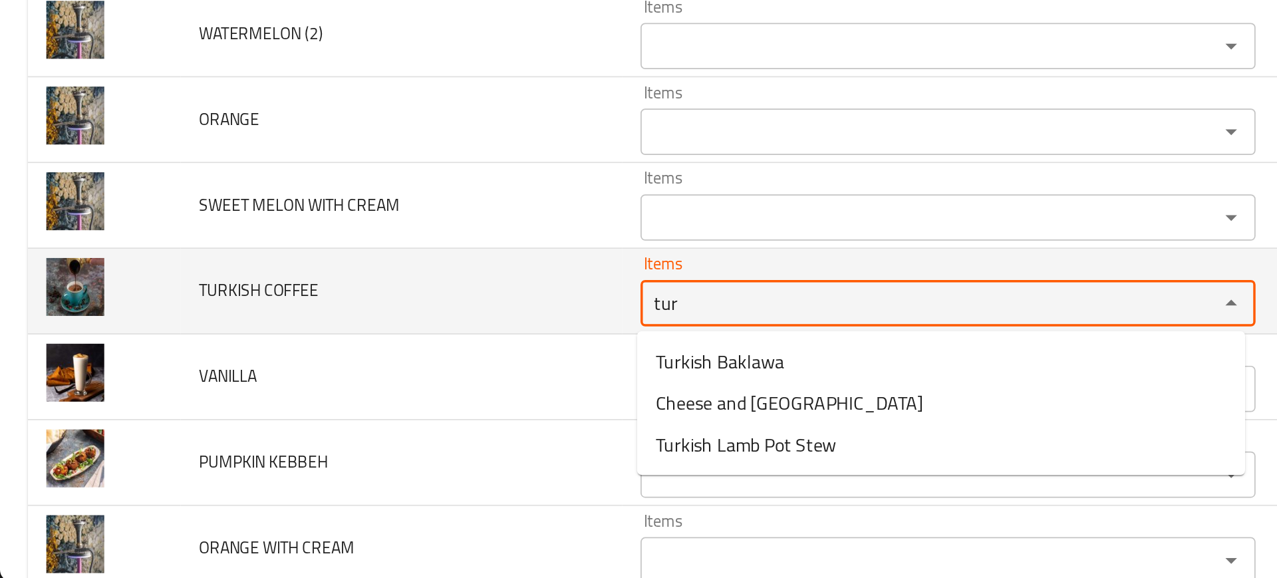
type COFFEE "turk"
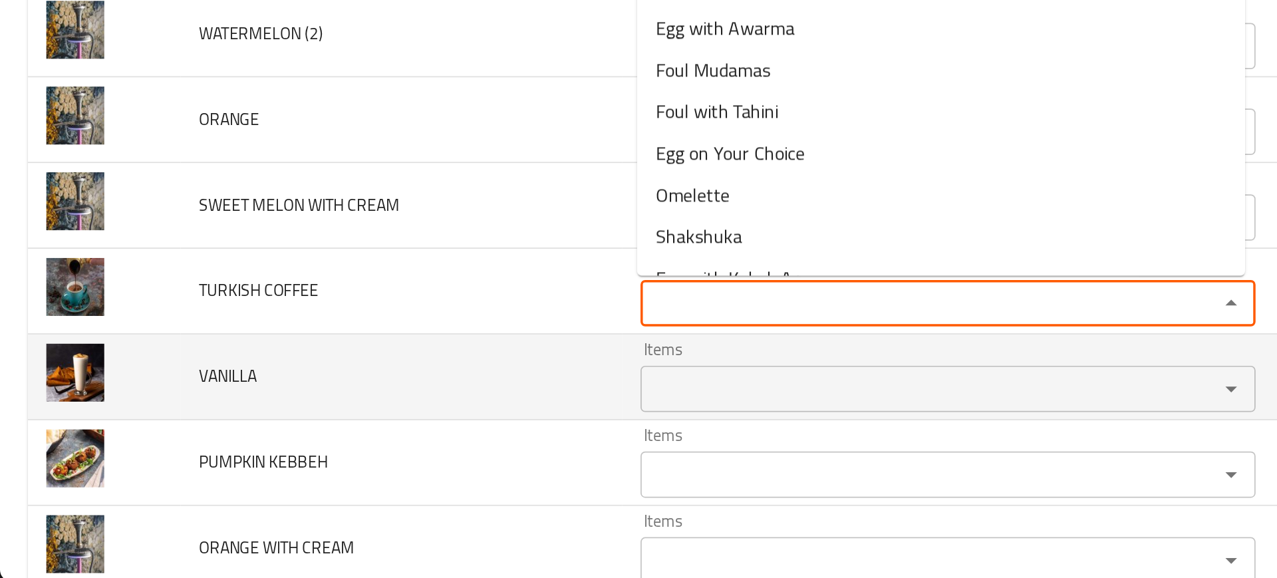
click at [304, 438] on td "VANILLA" at bounding box center [230, 460] width 253 height 49
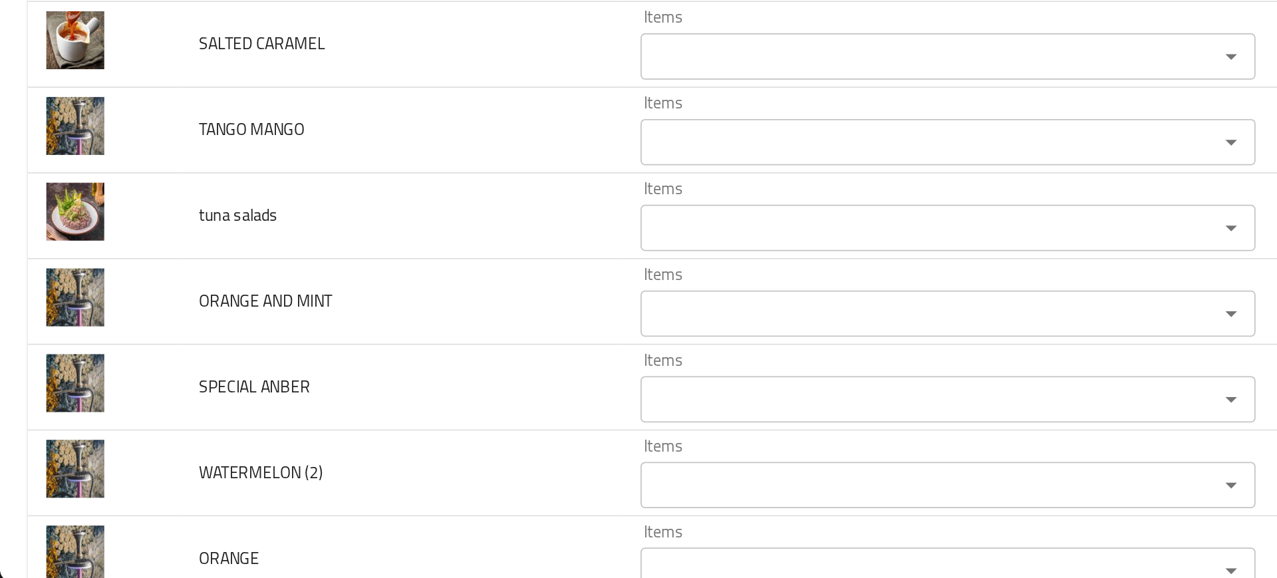
scroll to position [3581, 0]
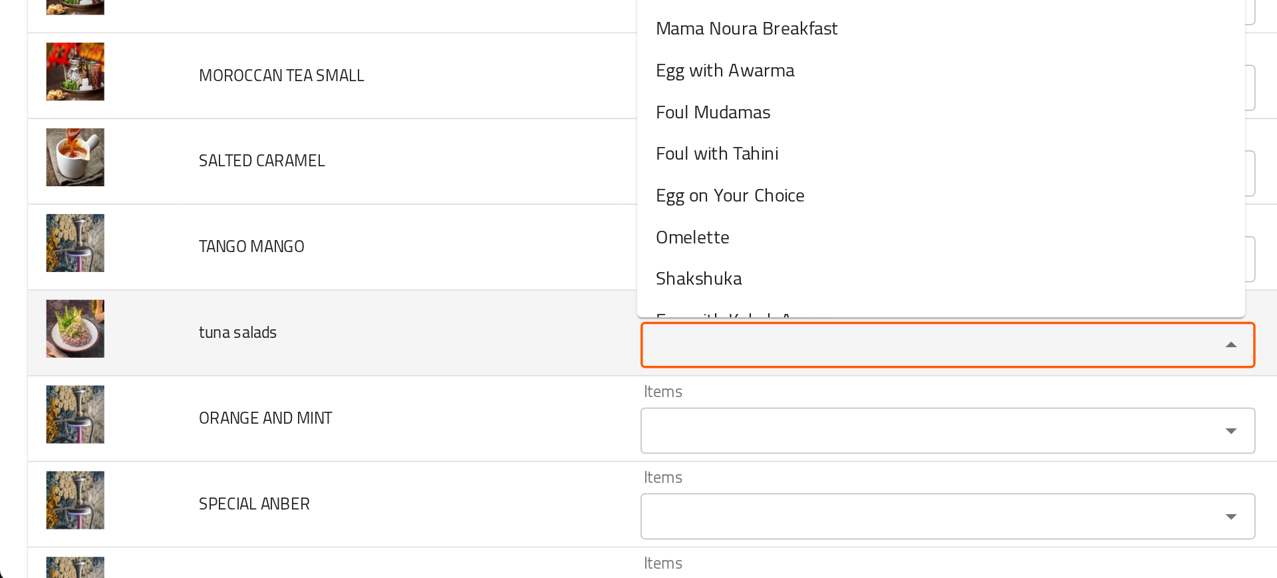
click at [412, 443] on salads "Items" at bounding box center [525, 442] width 306 height 19
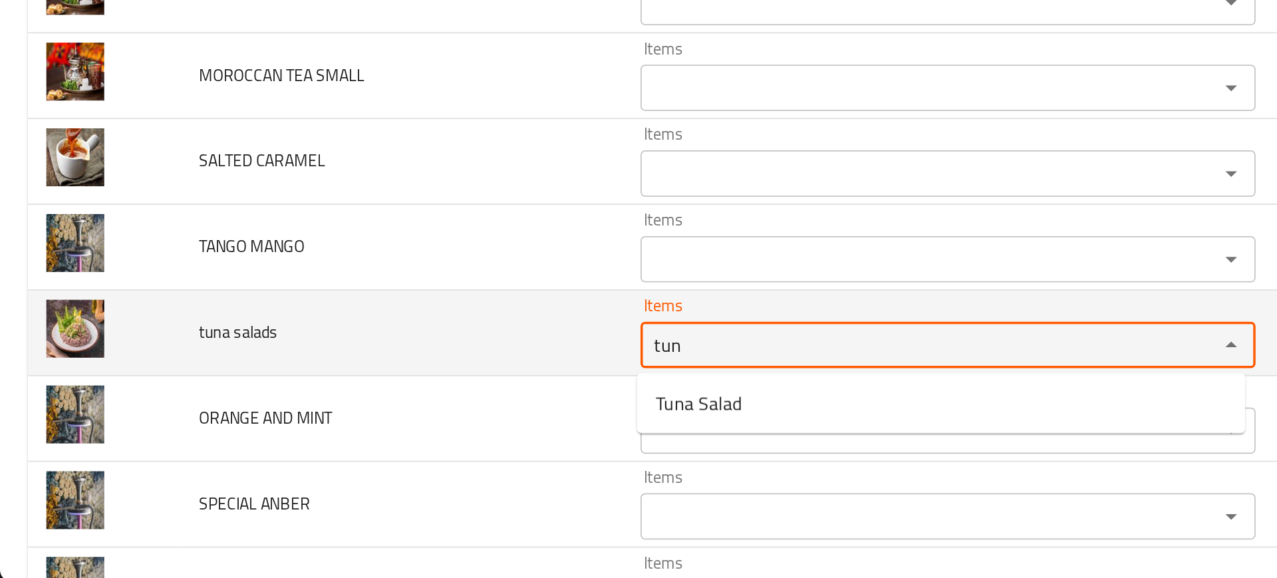
type salads "tuna"
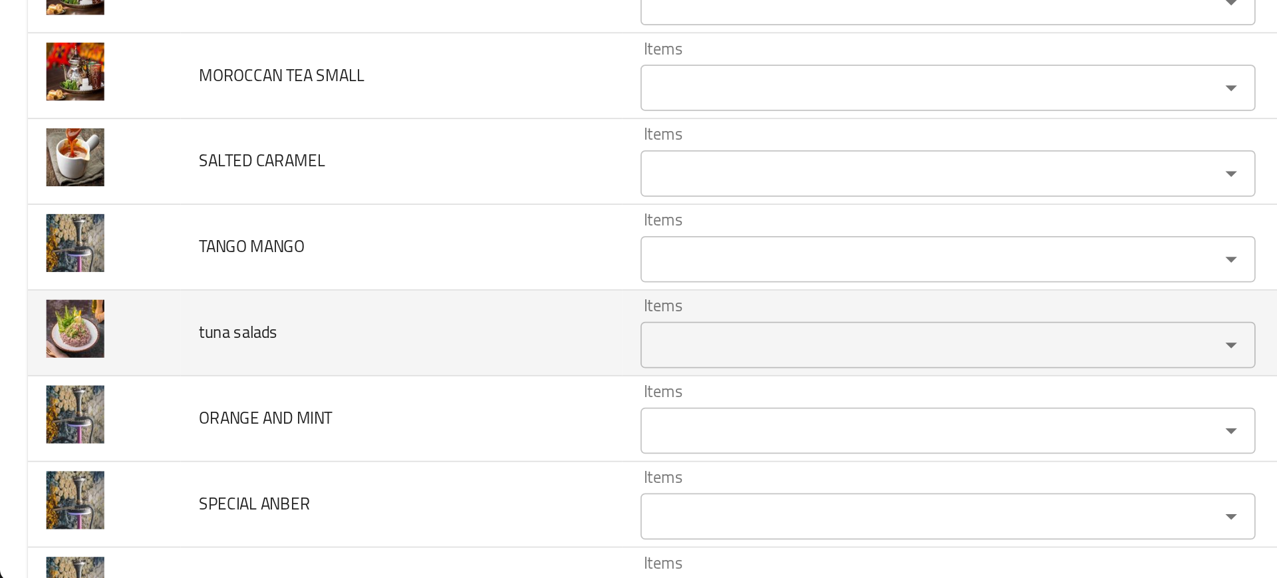
click at [271, 438] on td "tuna salads" at bounding box center [230, 435] width 253 height 49
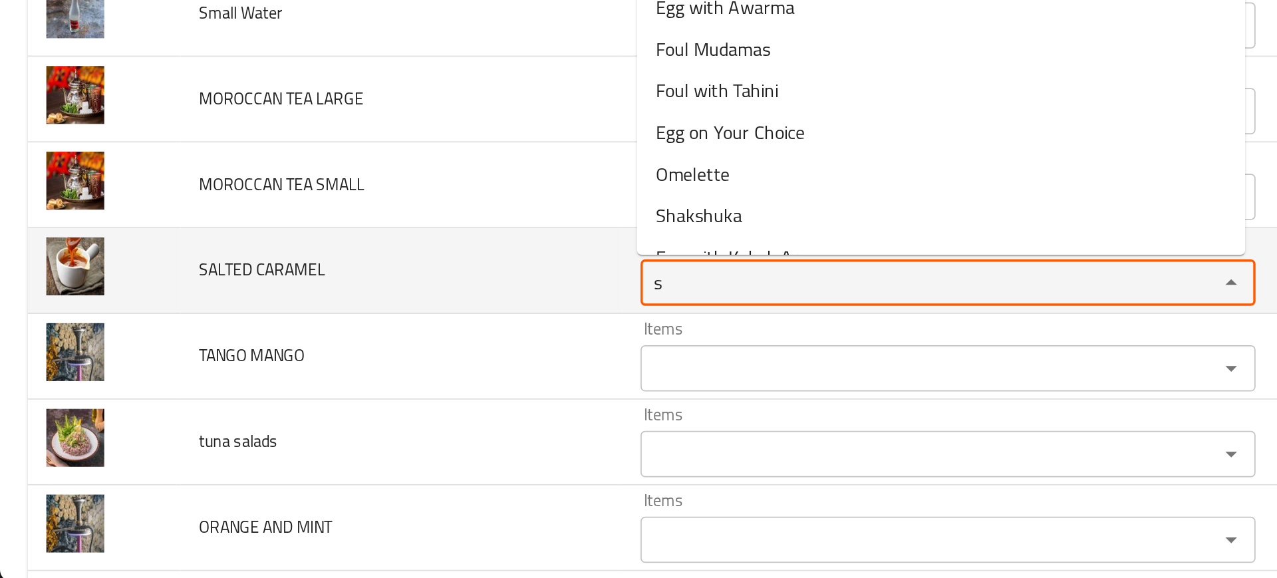
click at [386, 415] on CARAMEL "s" at bounding box center [525, 406] width 306 height 19
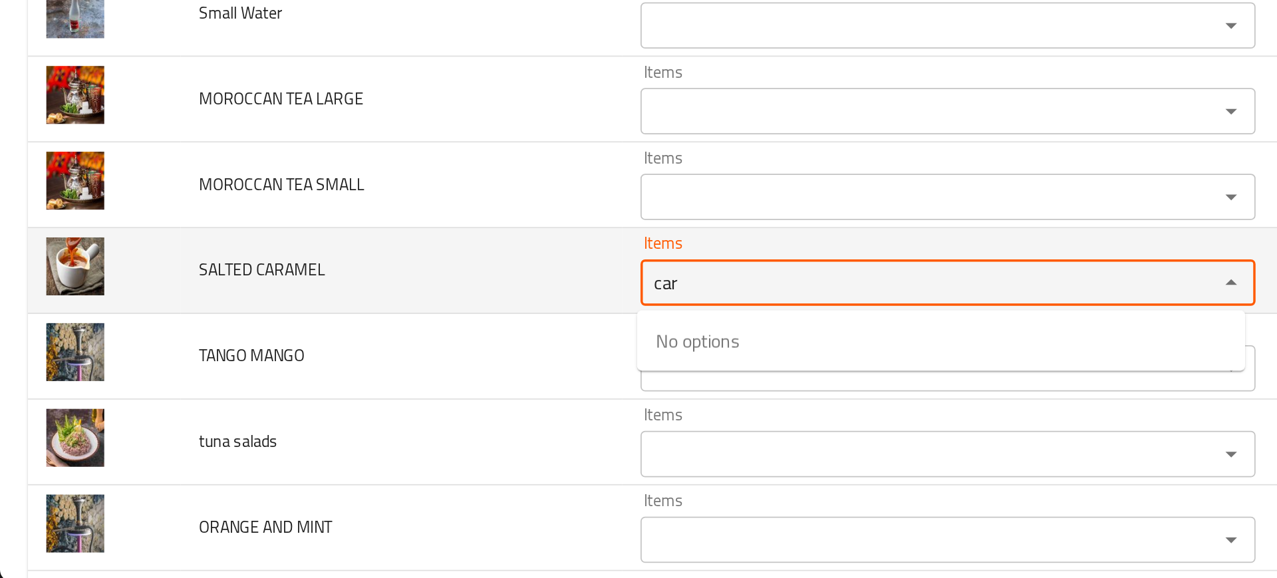
type CARAMEL "cara"
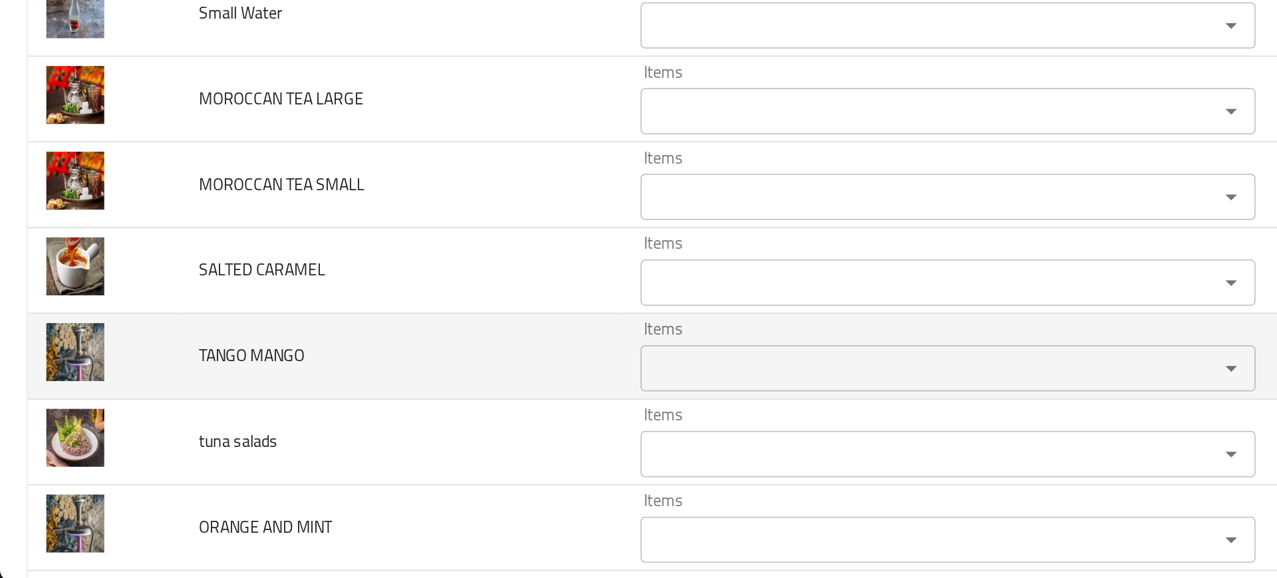
click at [299, 454] on td "TANGO MANGO" at bounding box center [230, 448] width 253 height 49
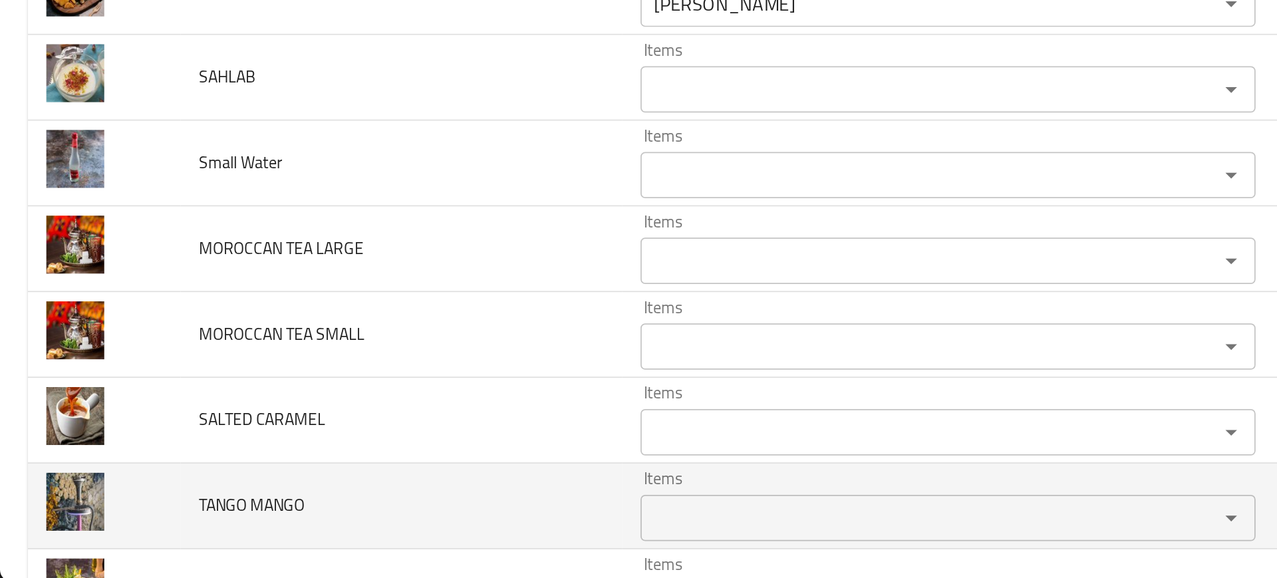
scroll to position [3429, 0]
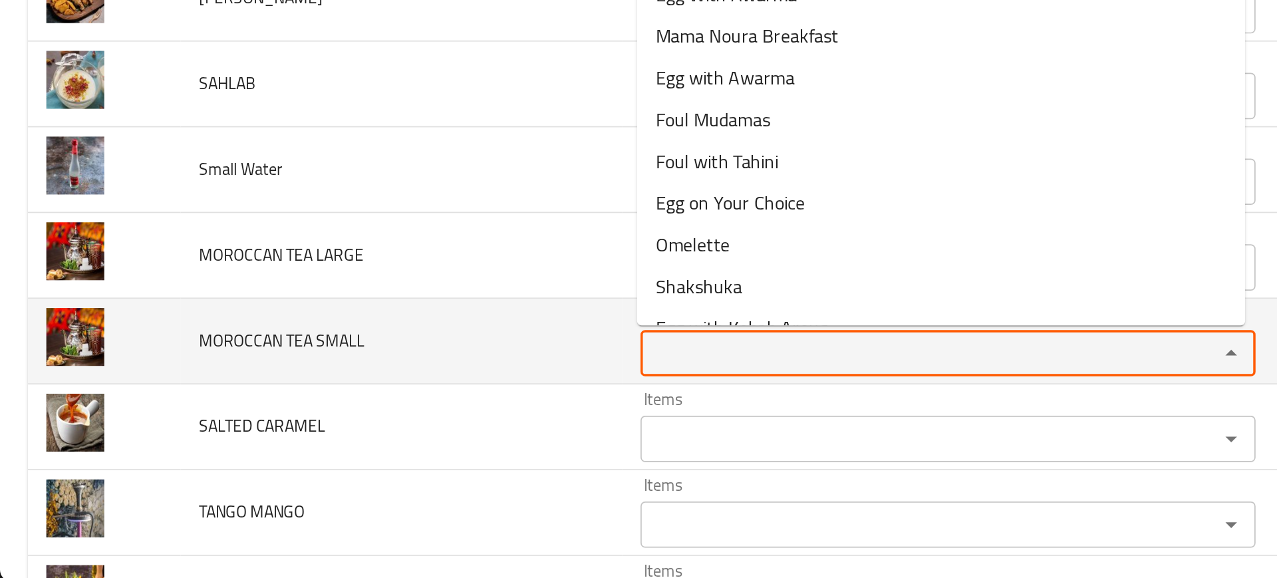
click at [417, 451] on SMALL "Items" at bounding box center [525, 447] width 306 height 19
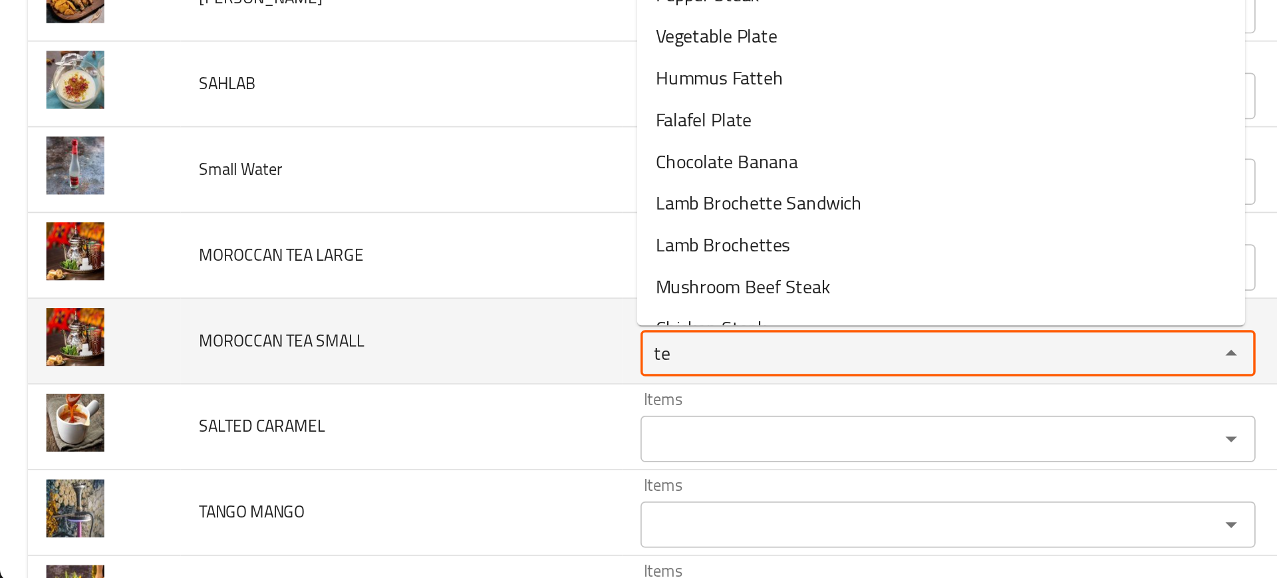
type SMALL "tea"
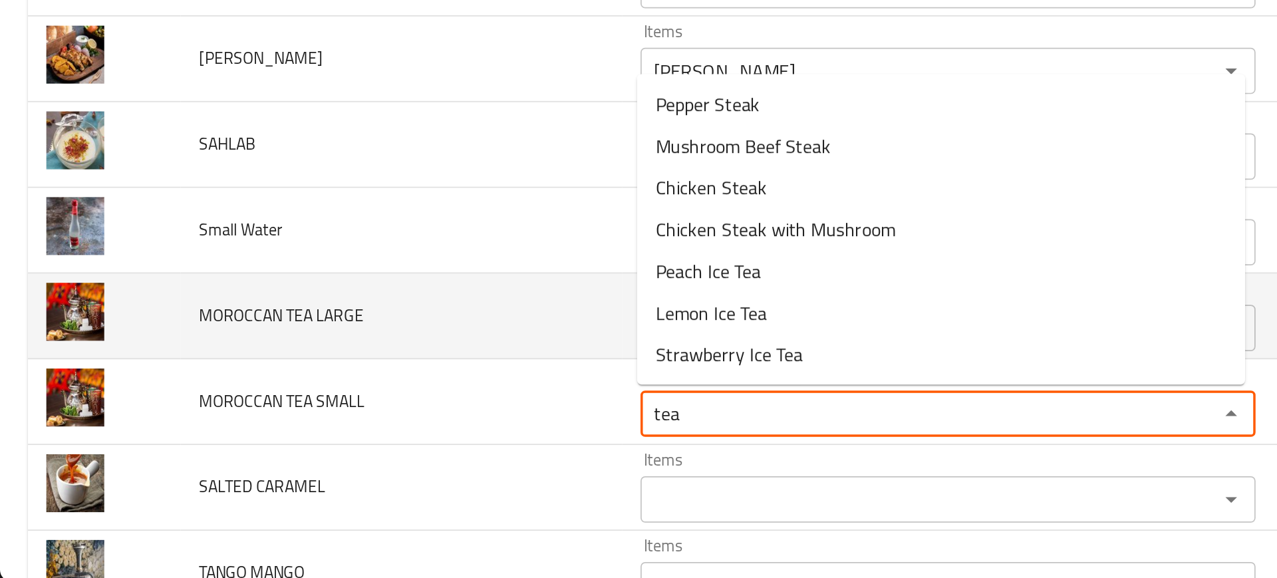
scroll to position [3395, 0]
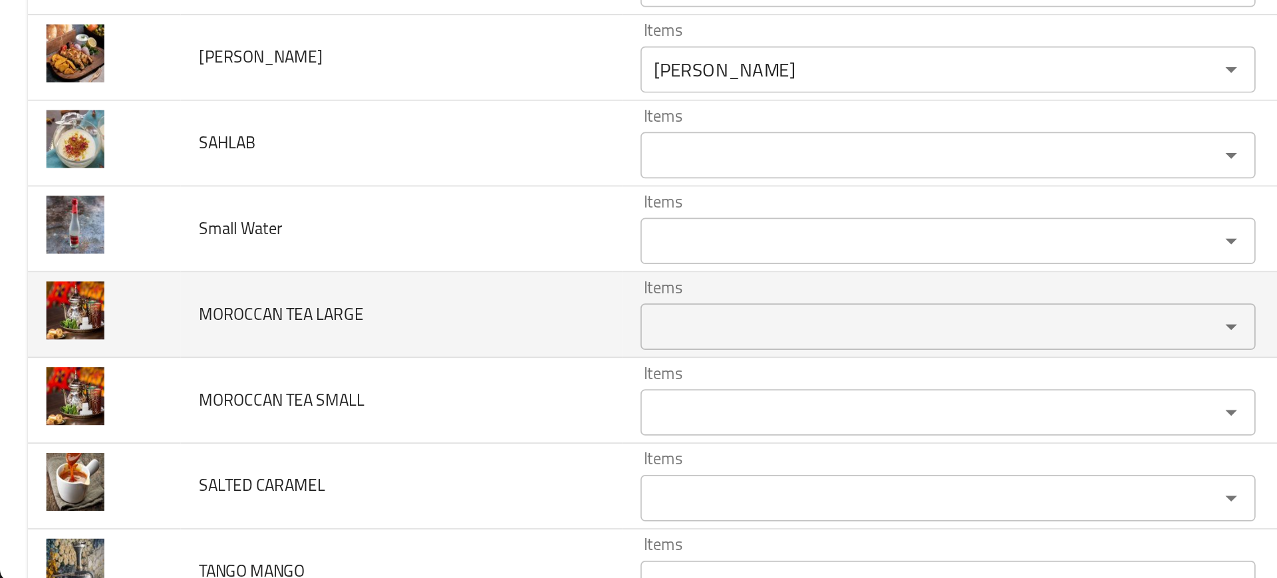
click at [309, 402] on td "MOROCCAN TEA LARGE" at bounding box center [230, 424] width 253 height 49
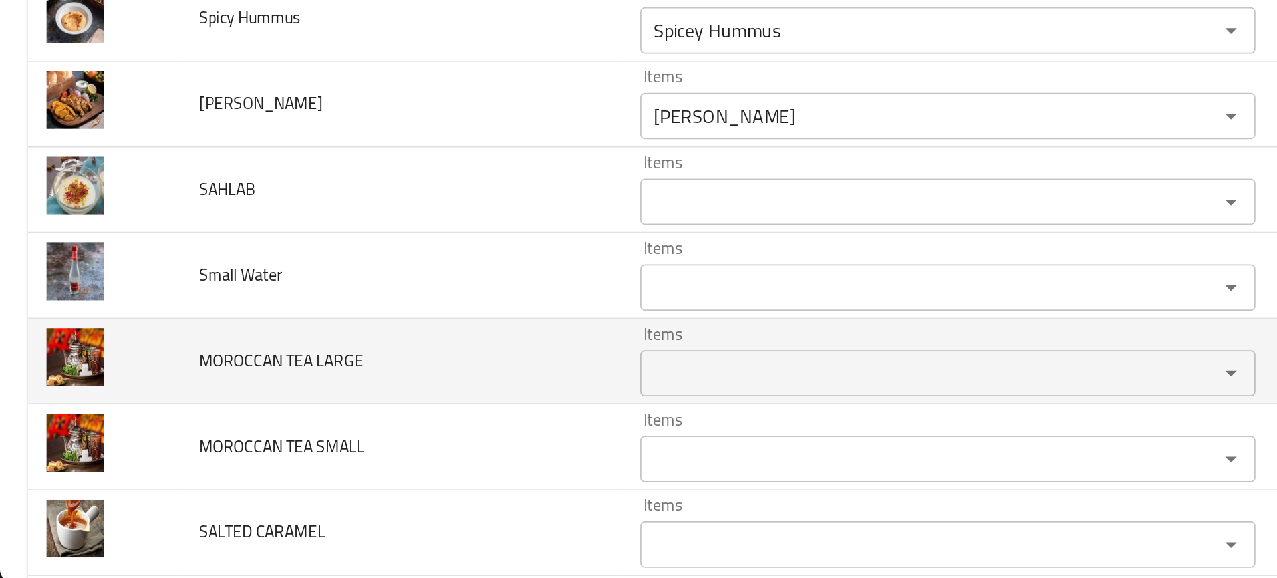
scroll to position [3368, 0]
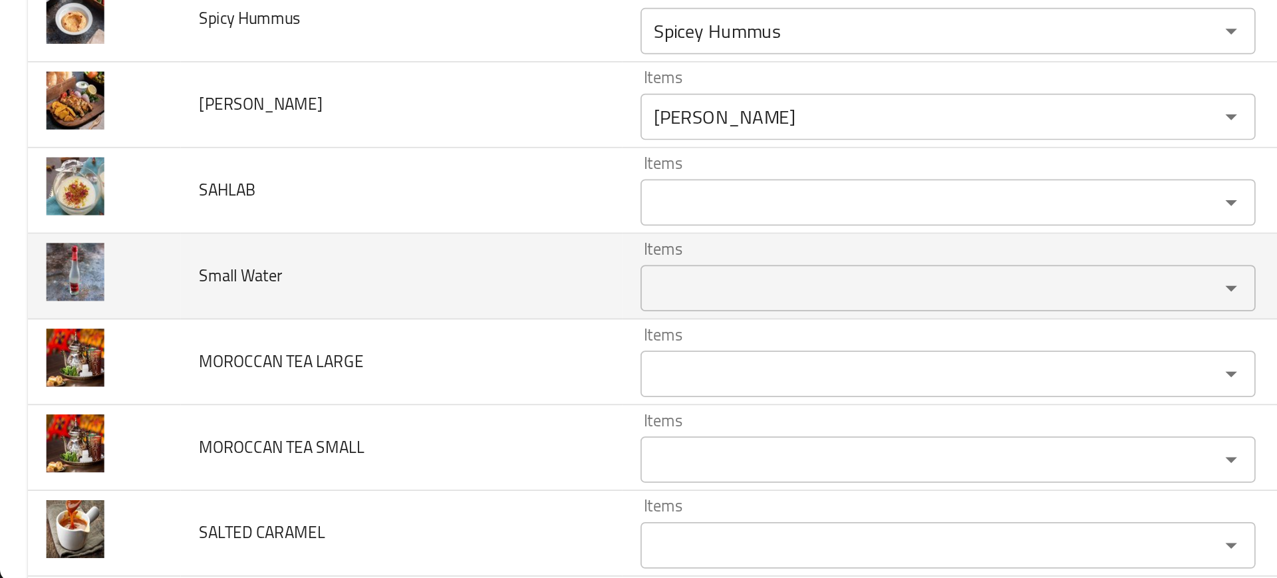
click at [436, 406] on Water "Items" at bounding box center [525, 409] width 306 height 19
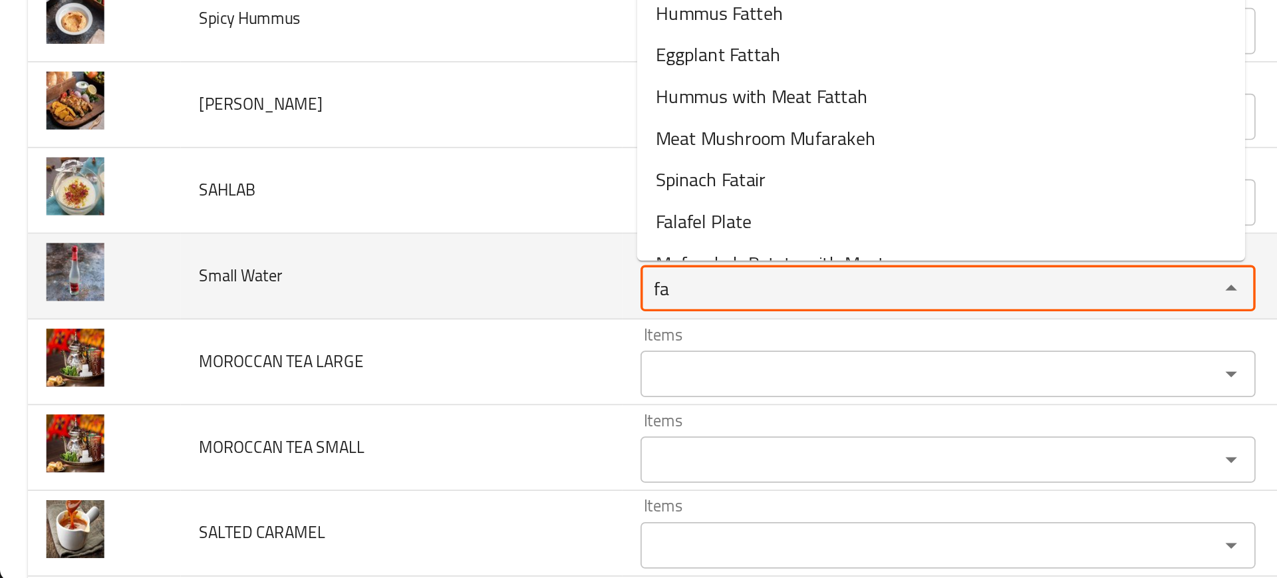
type Water "f"
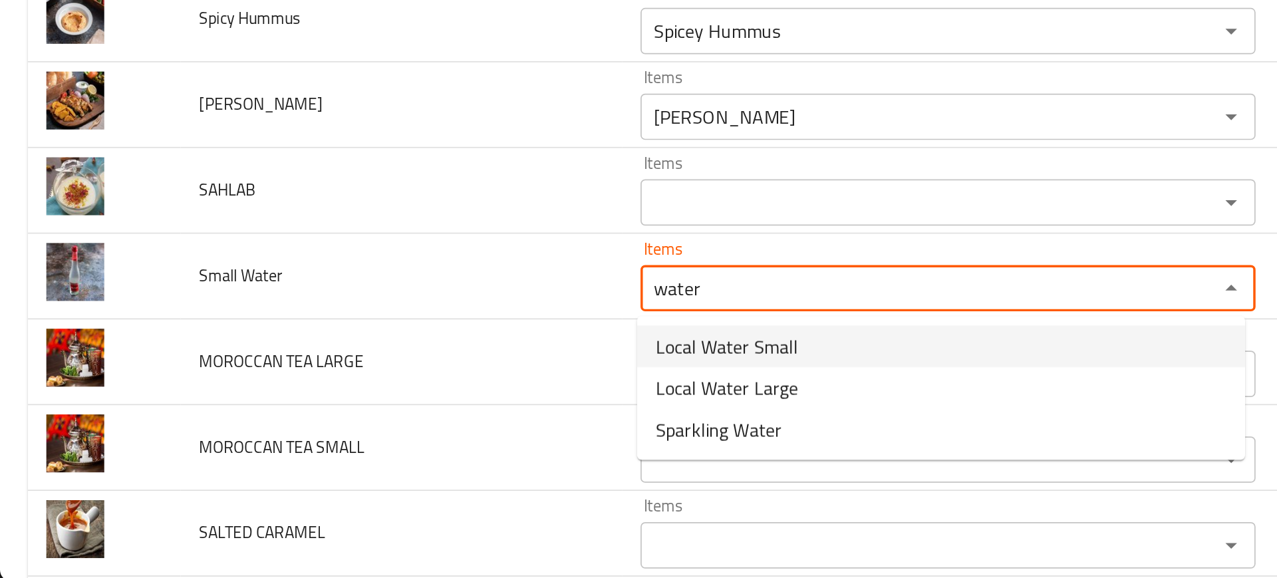
click at [431, 443] on span "Local Water Small" at bounding box center [417, 443] width 82 height 16
type Water "Local Water Small"
type Water-ar "مياه محلية صغيرة"
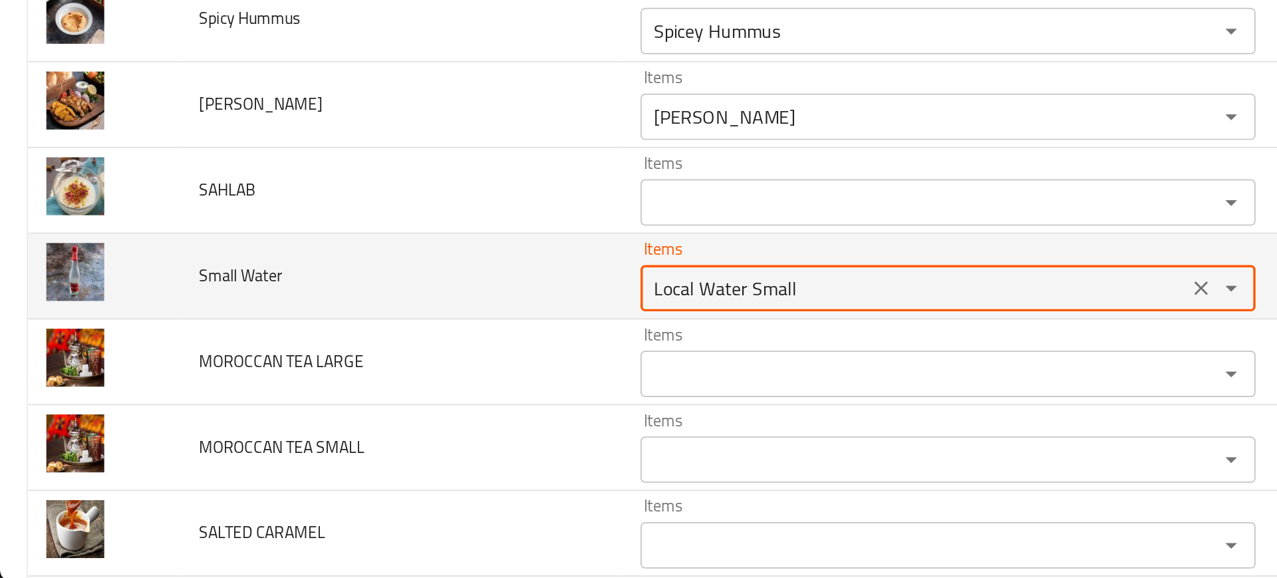
type Water "Local Water Small"
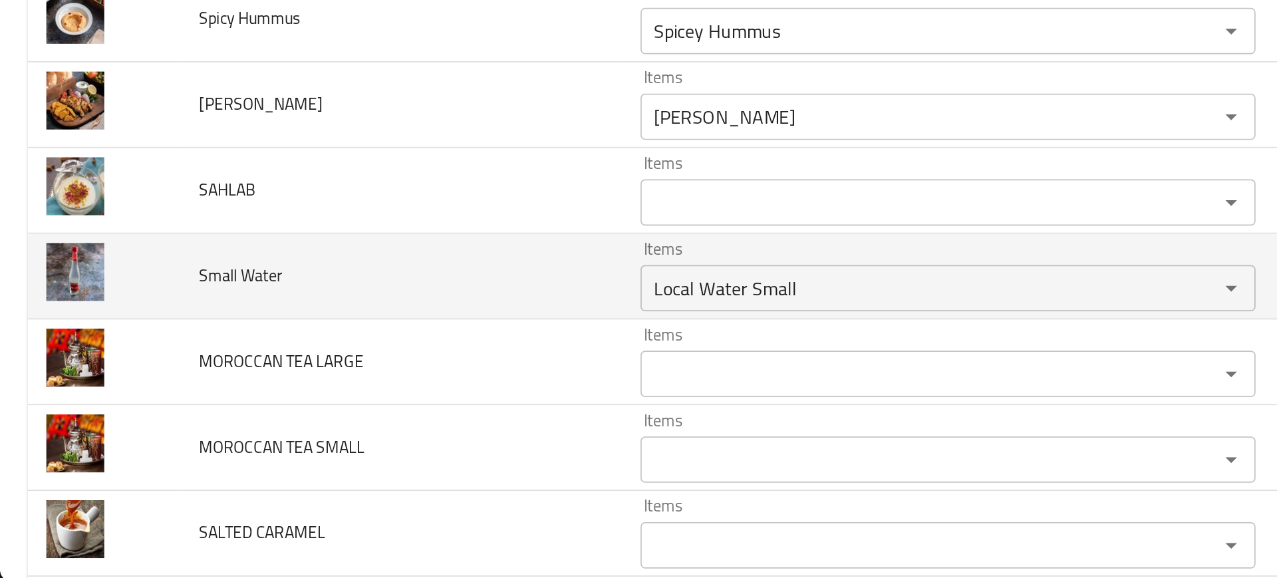
click at [273, 400] on td "Small Water" at bounding box center [230, 402] width 253 height 49
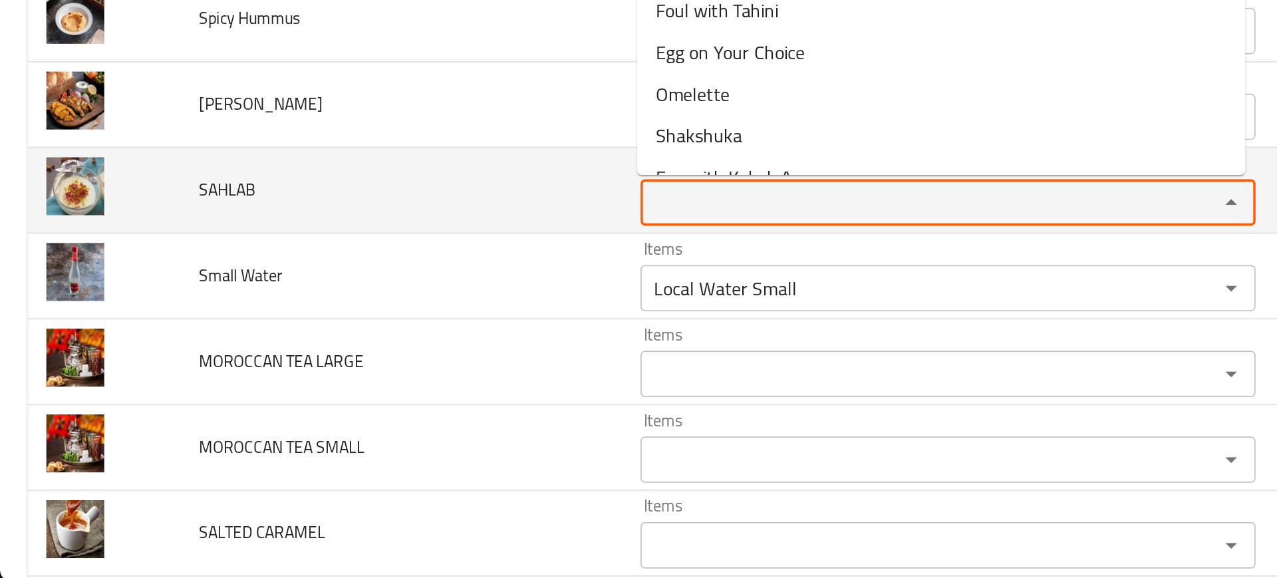
click at [394, 364] on input "Items" at bounding box center [525, 360] width 306 height 19
type input "sah"
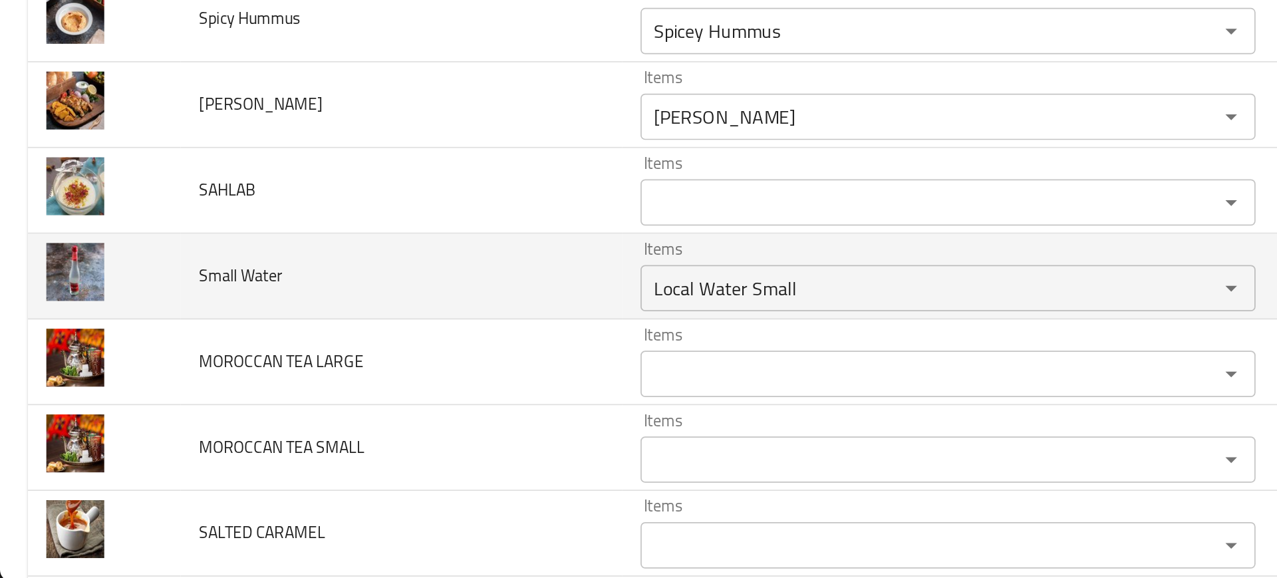
click at [190, 410] on td "Small Water" at bounding box center [230, 402] width 253 height 49
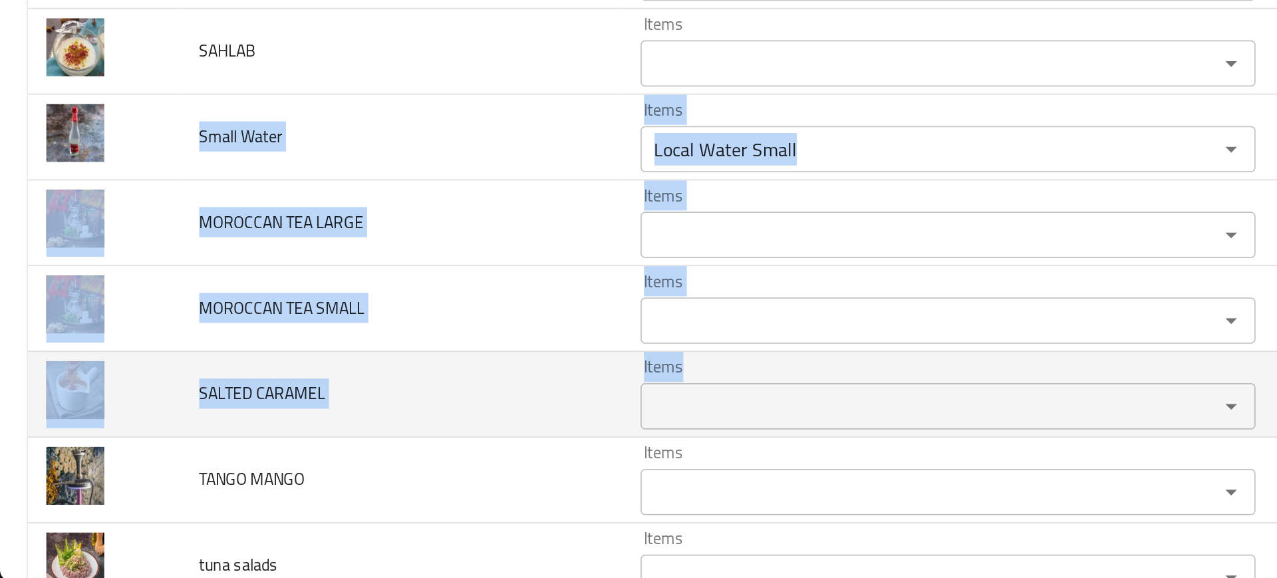
drag, startPoint x: 113, startPoint y: 322, endPoint x: 413, endPoint y: 477, distance: 337.5
copy tbody "Small Water Items Items Items Items Near Match MOROCCAN TEA LARGE Items Items I…"
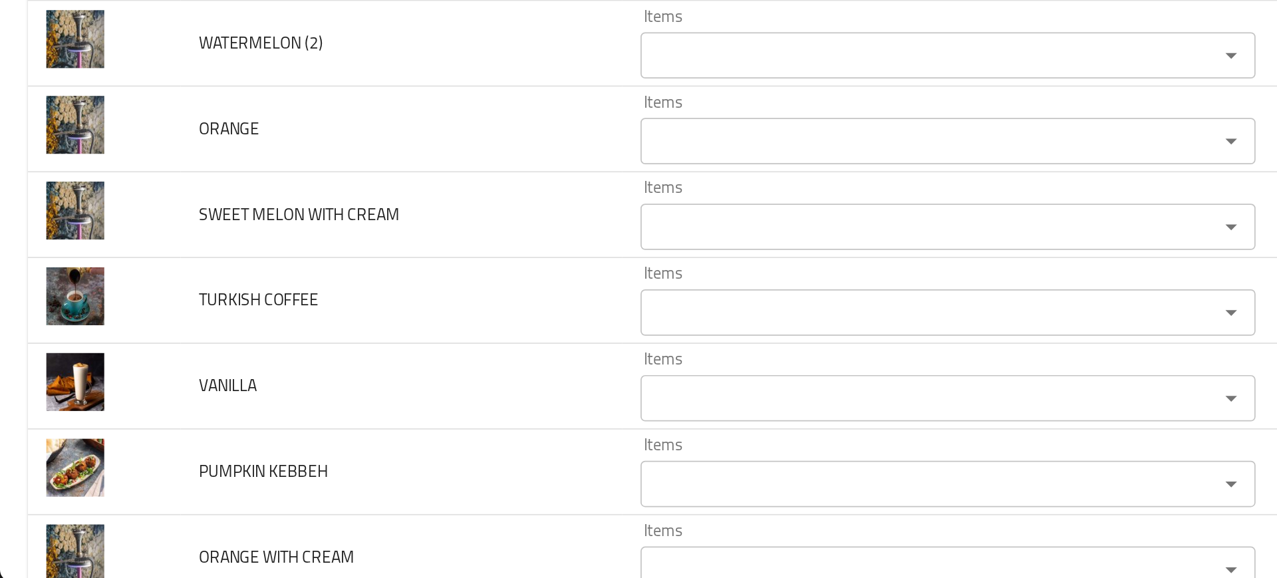
scroll to position [3957, 0]
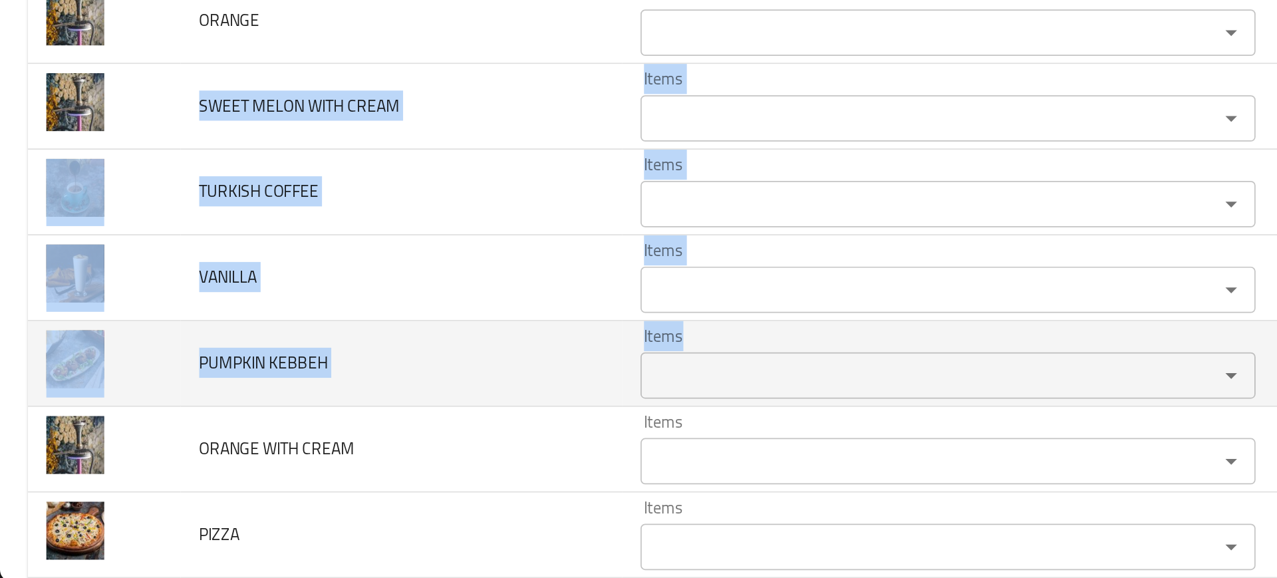
drag, startPoint x: 108, startPoint y: 301, endPoint x: 389, endPoint y: 451, distance: 318.3
copy tbody "SWEET MELON WITH CREAM Items Items Items Items Low Match TURKISH COFFEE Items I…"
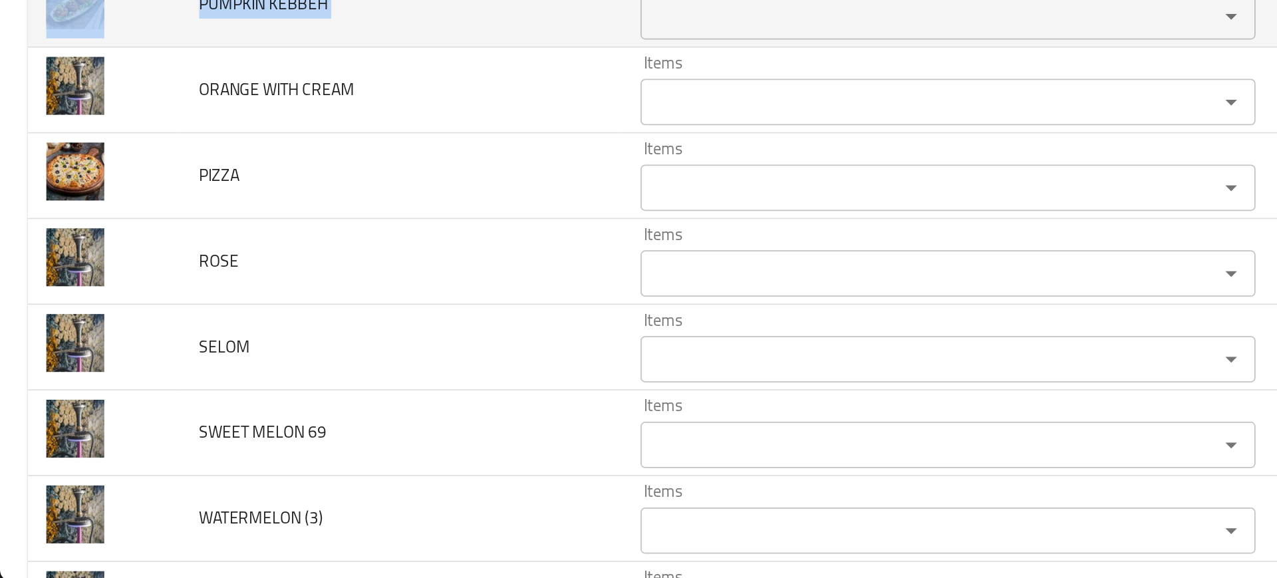
scroll to position [4170, 0]
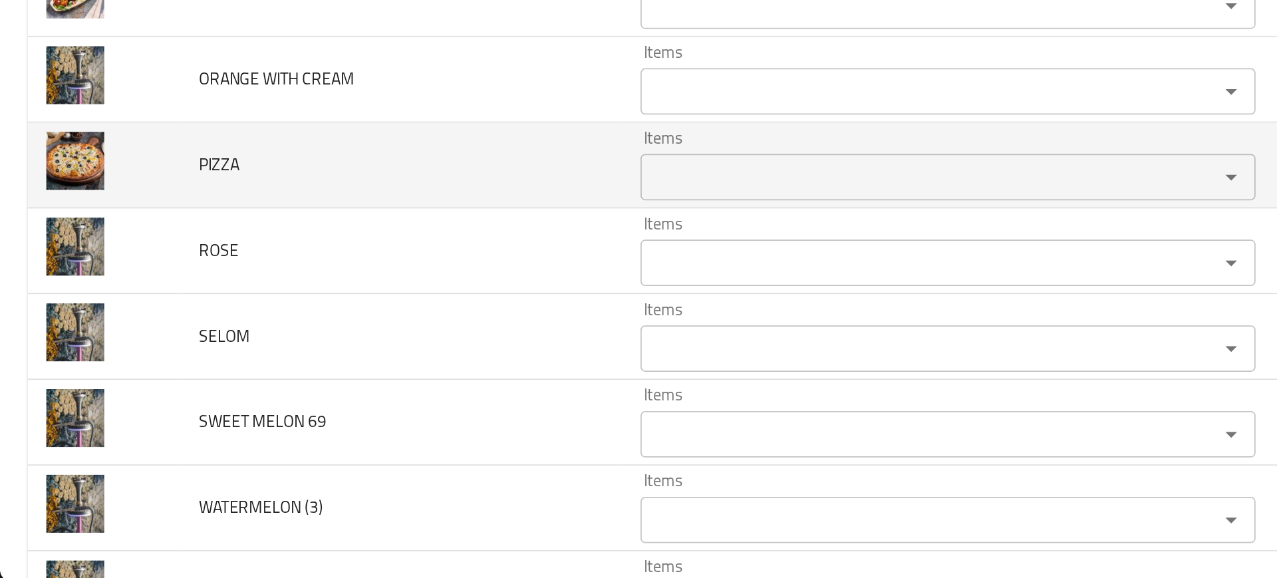
click at [119, 341] on span "PIZZA" at bounding box center [125, 338] width 23 height 17
copy span "PIZZA"
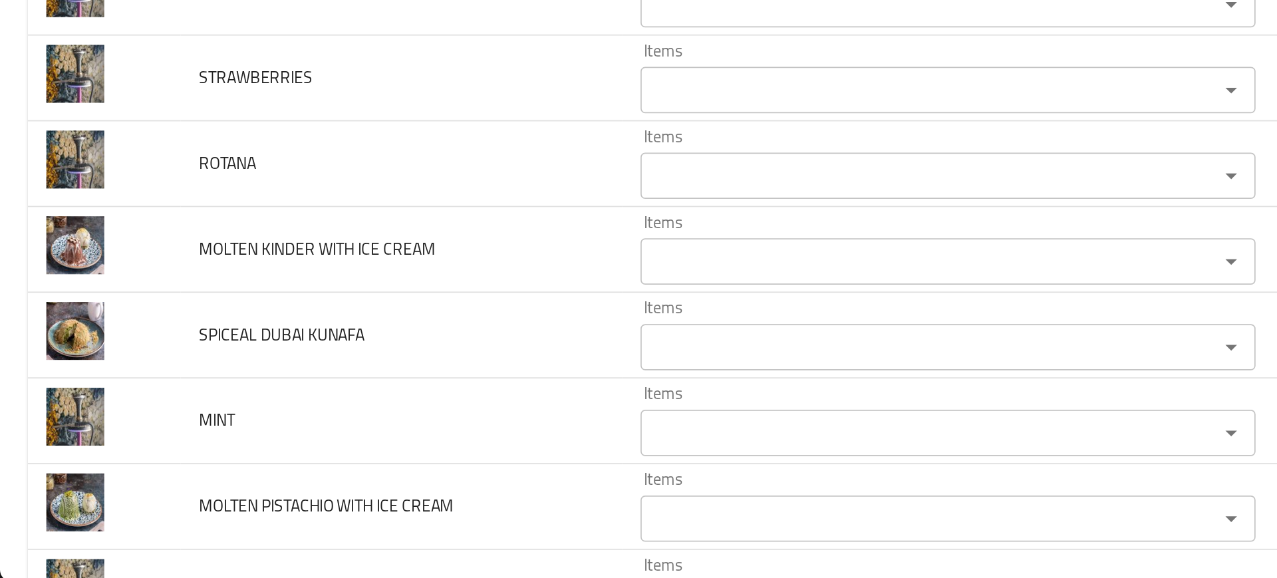
scroll to position [4574, 0]
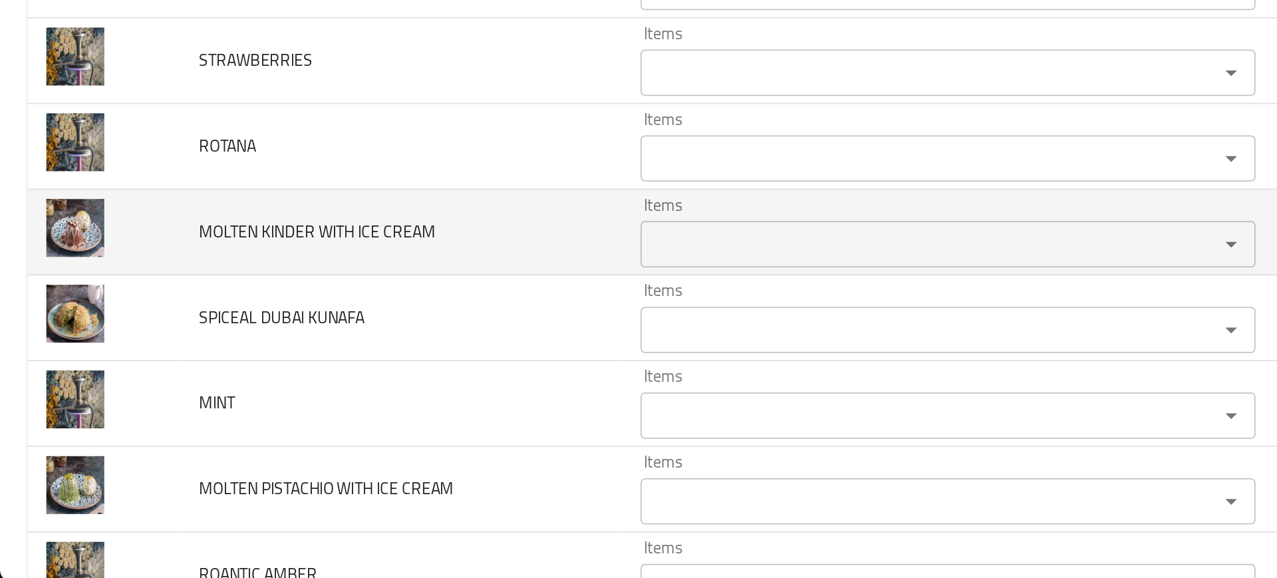
click at [92, 376] on td "enhanced table" at bounding box center [60, 377] width 88 height 49
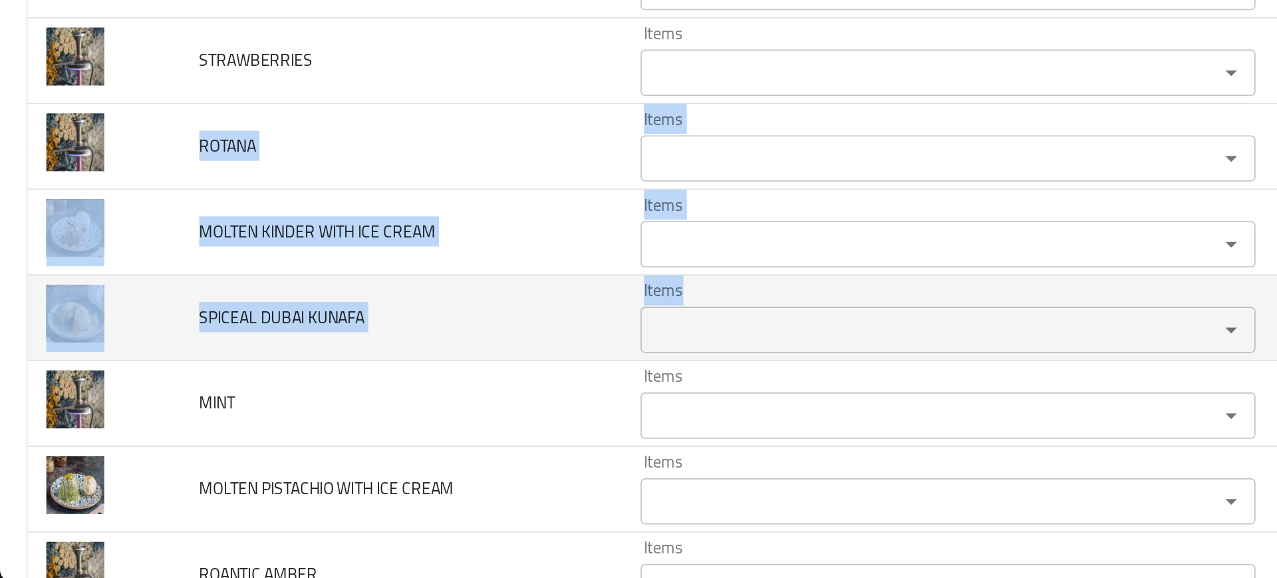
drag, startPoint x: 106, startPoint y: 327, endPoint x: 397, endPoint y: 421, distance: 305.3
copy tbody "ROTANA Items Items Items Items Low Match MOLTEN KINDER WITH ICE CREAM Items Ite…"
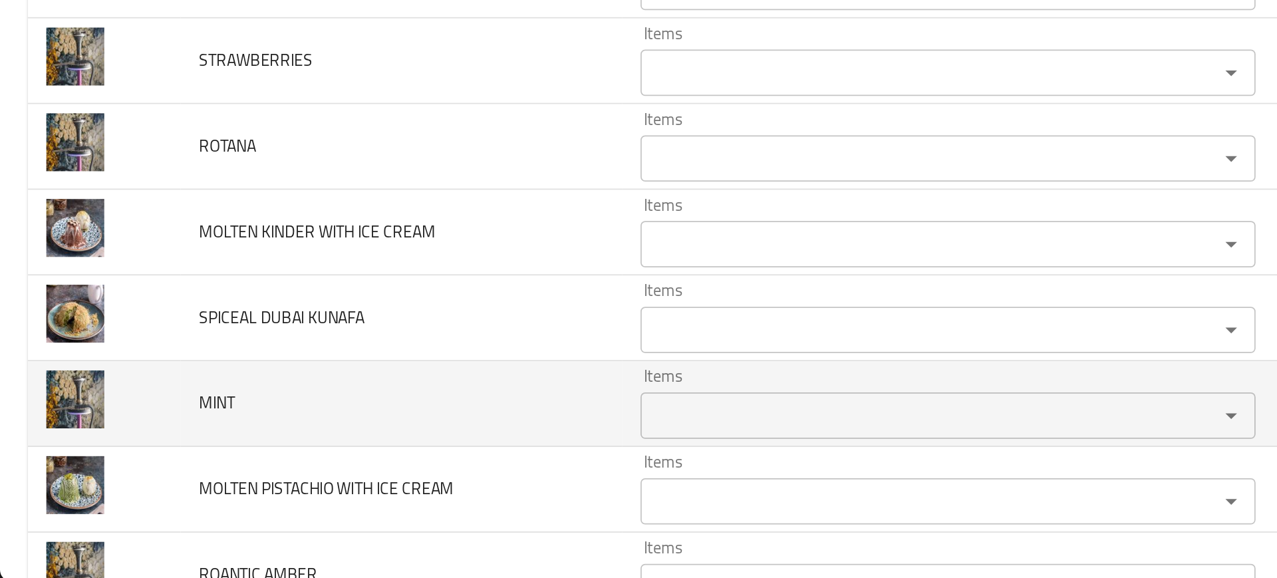
click at [107, 485] on td "MINT" at bounding box center [230, 475] width 253 height 49
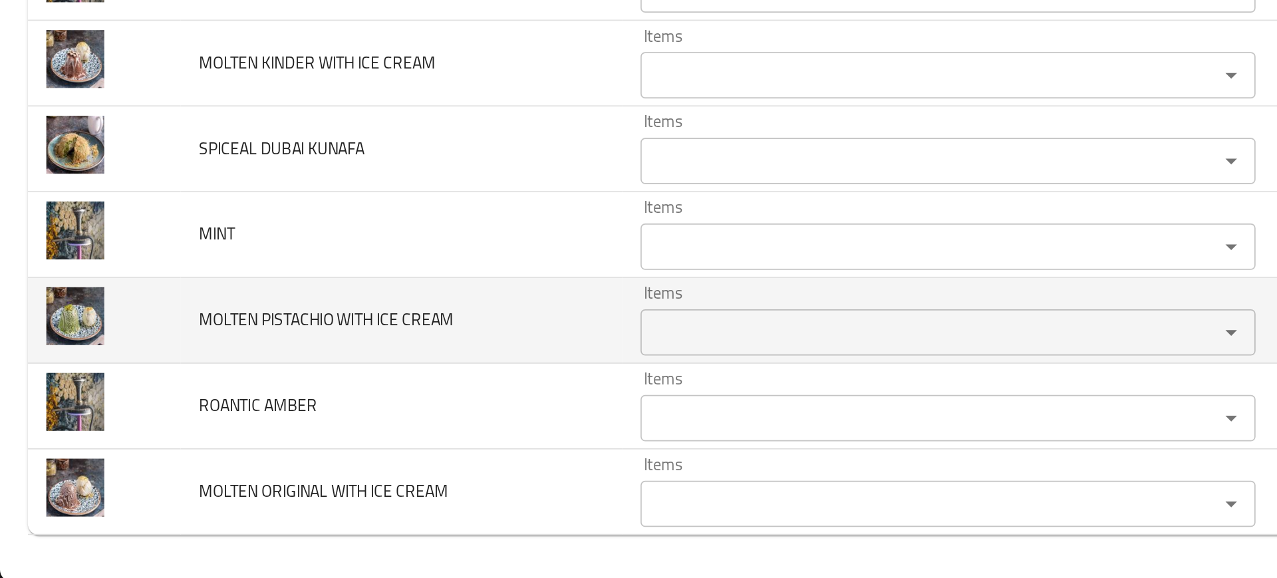
click at [140, 422] on span "MOLTEN PISTACHIO WITH ICE CREAM" at bounding box center [187, 427] width 146 height 17
copy span "MOLTEN PISTACHIO WITH ICE CREAM"
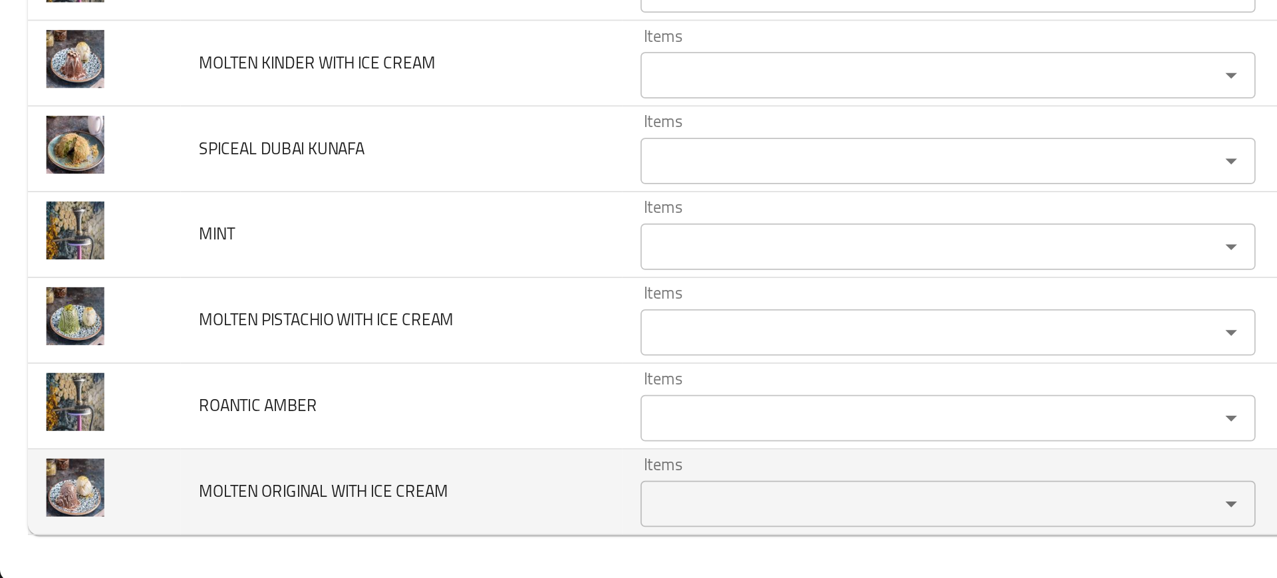
click at [145, 527] on span "MOLTEN ORIGINAL WITH ICE CREAM" at bounding box center [185, 525] width 143 height 17
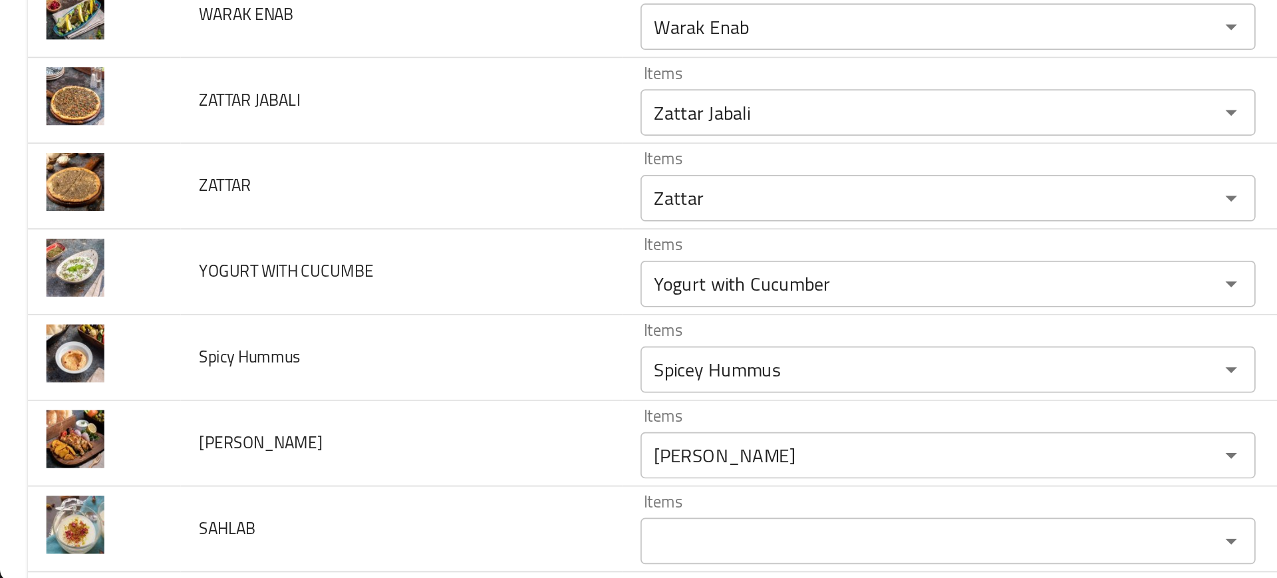
scroll to position [3295, 0]
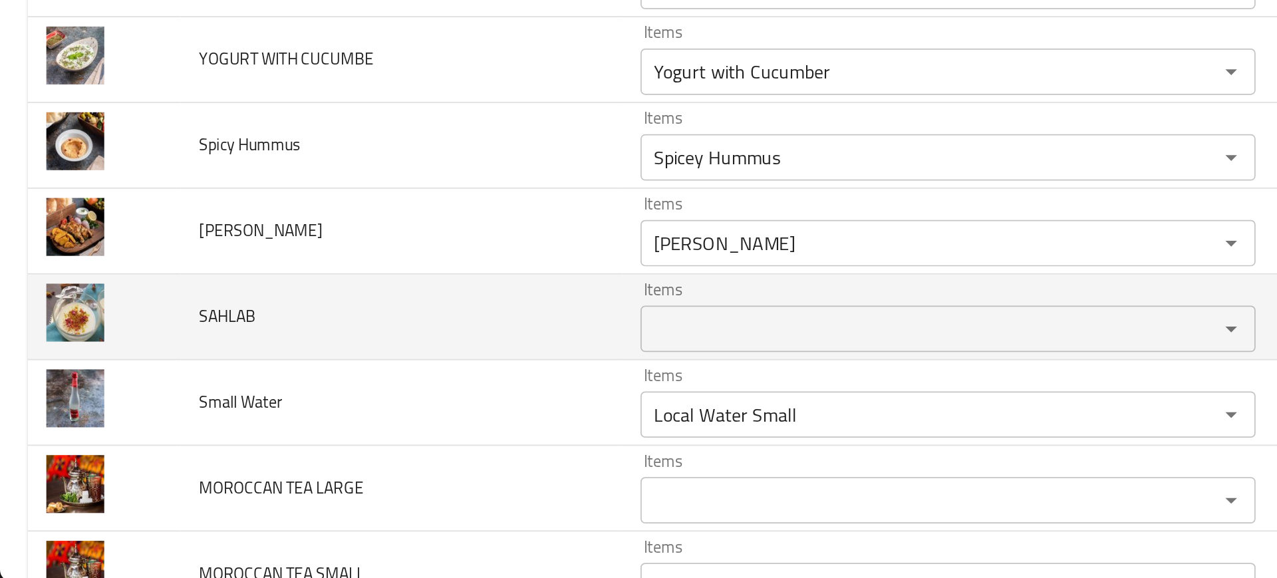
click at [150, 436] on td "SAHLAB" at bounding box center [230, 426] width 253 height 49
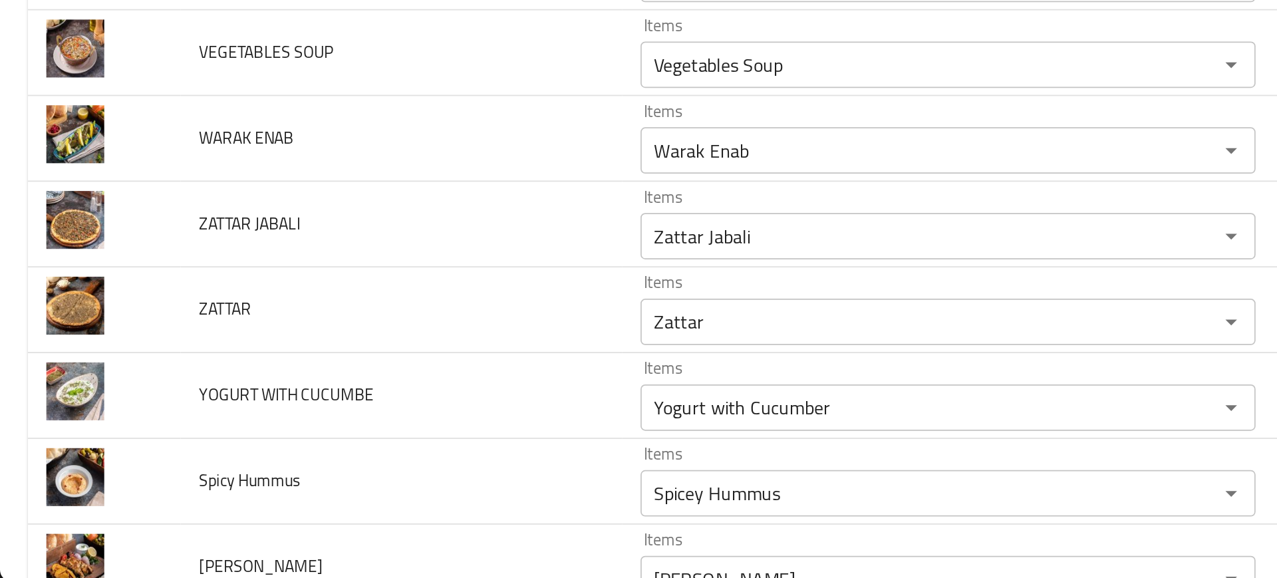
scroll to position [3152, 0]
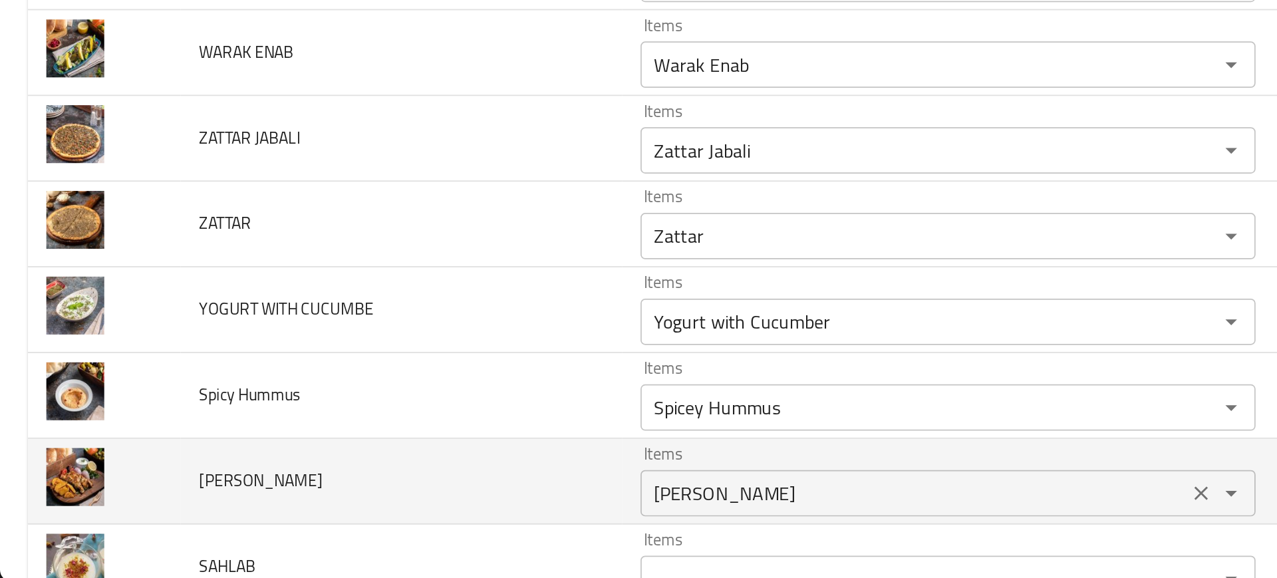
click at [441, 538] on div "Shisha Taouk Items" at bounding box center [544, 527] width 353 height 27
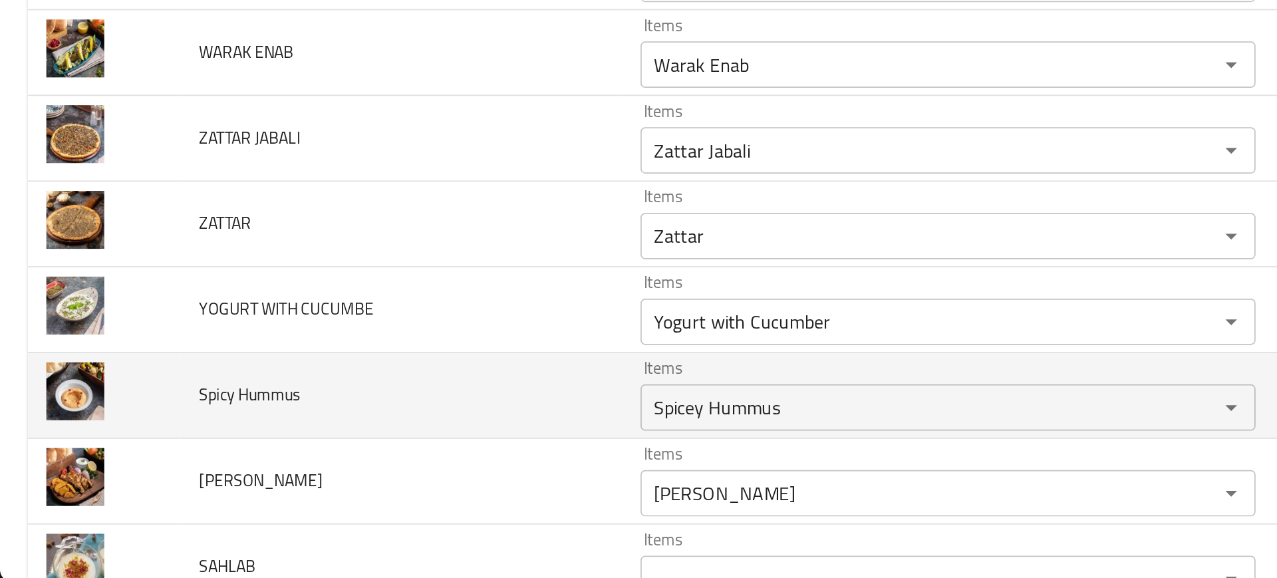
click at [293, 477] on td "Spicy Hummus" at bounding box center [230, 471] width 253 height 49
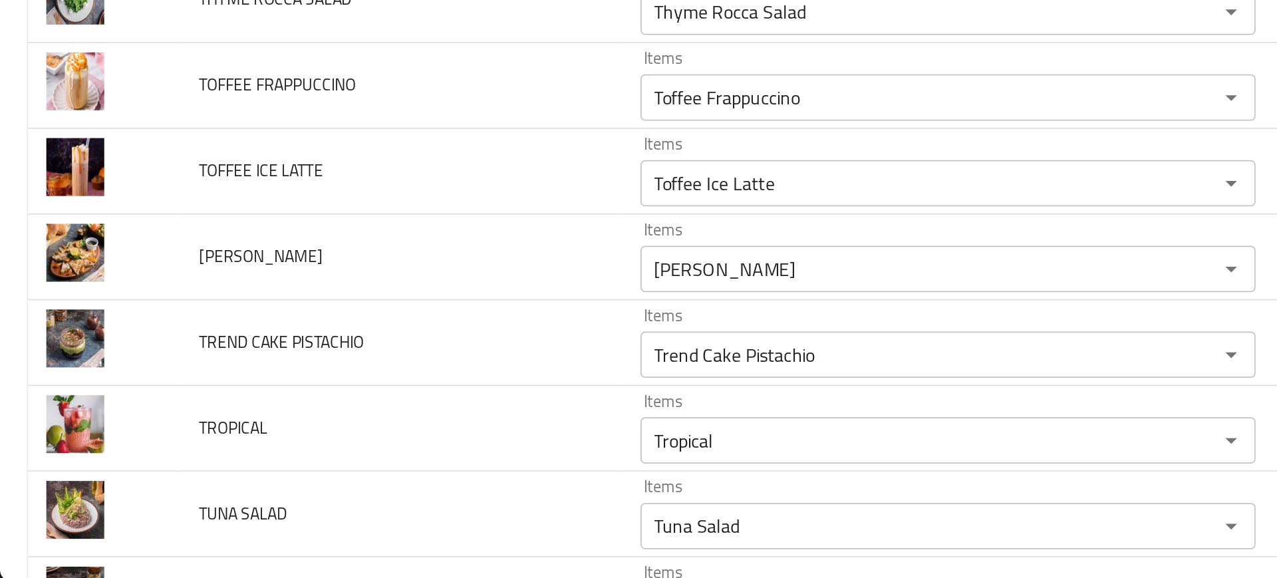
scroll to position [2586, 0]
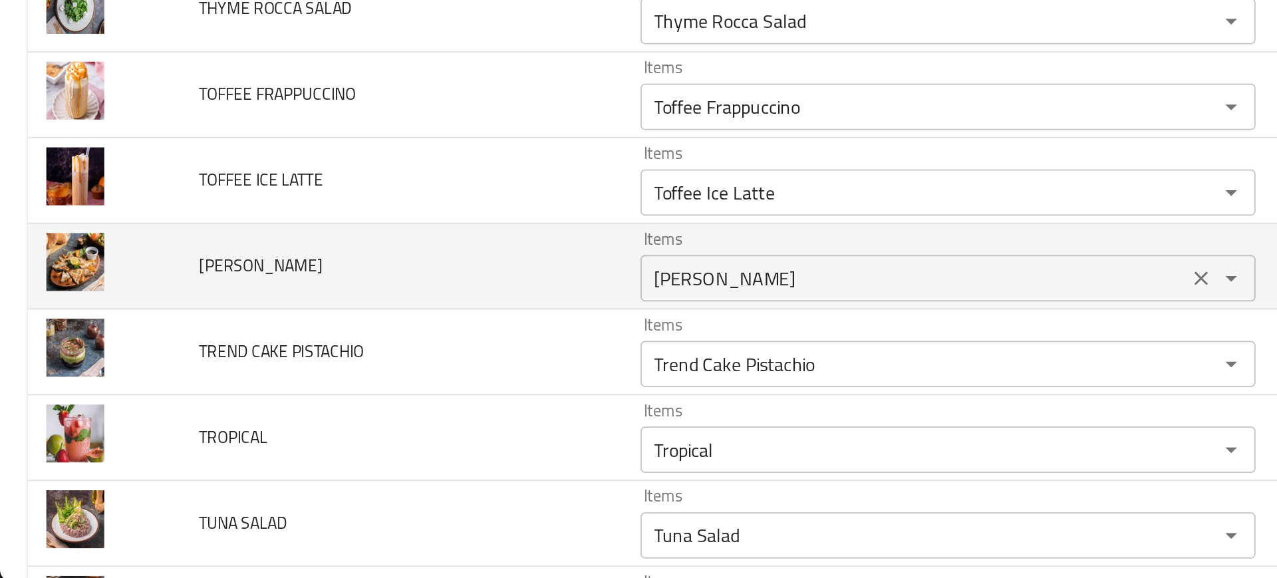
click at [413, 414] on div "Toshka Arayes Items" at bounding box center [544, 403] width 353 height 27
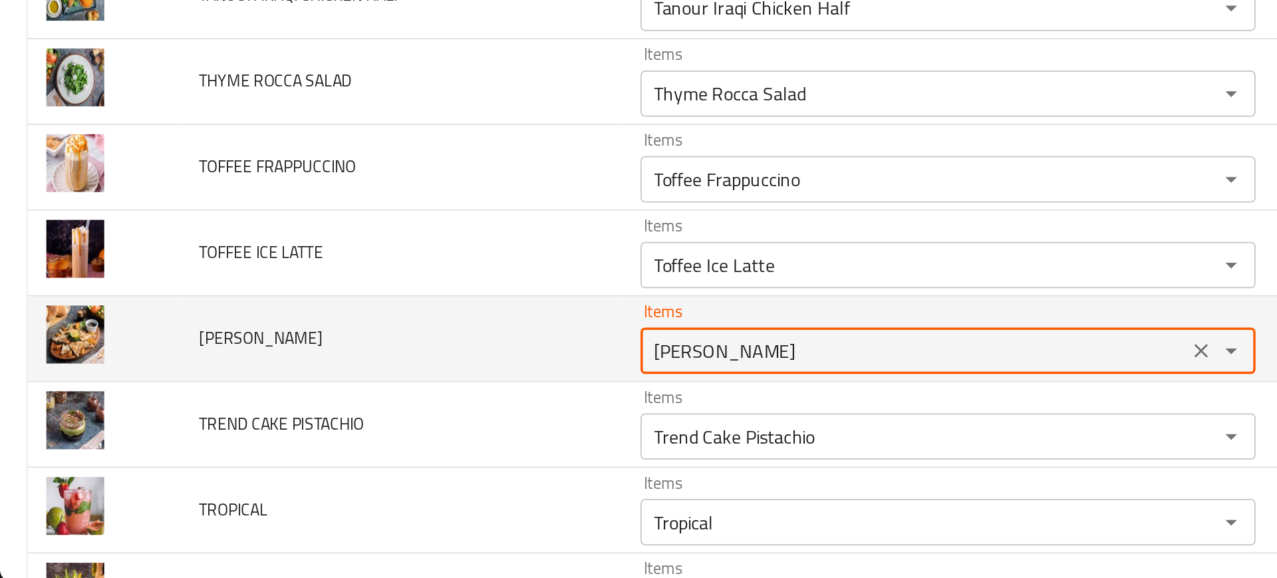
scroll to position [2527, 0]
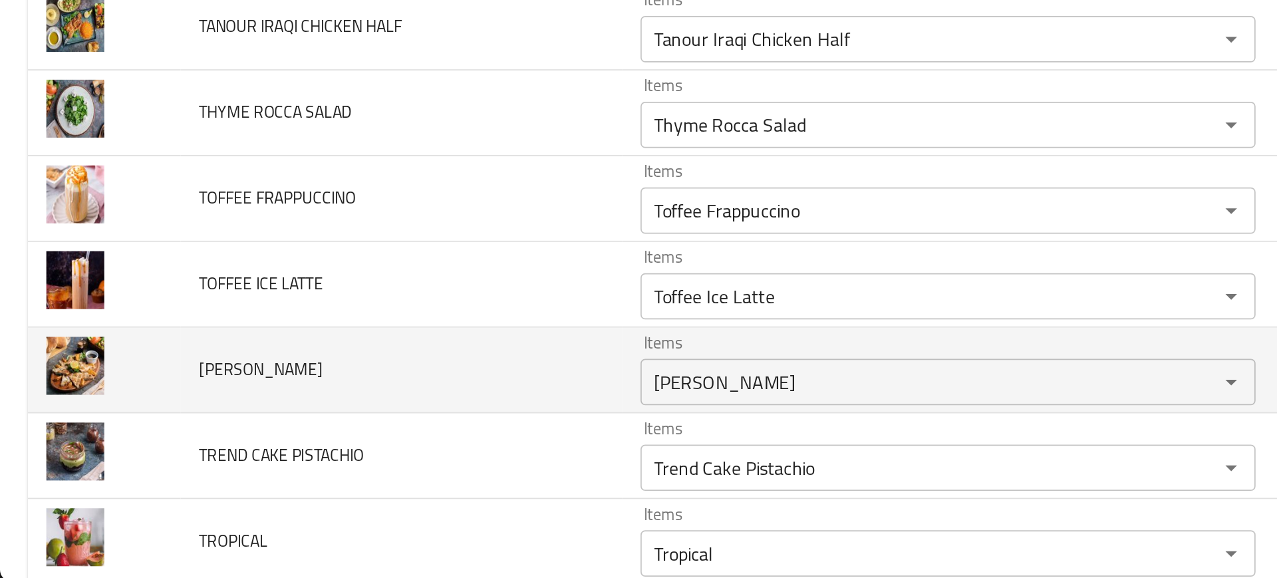
click at [253, 407] on td "TOFFEE ICE LATTE" at bounding box center [230, 407] width 253 height 49
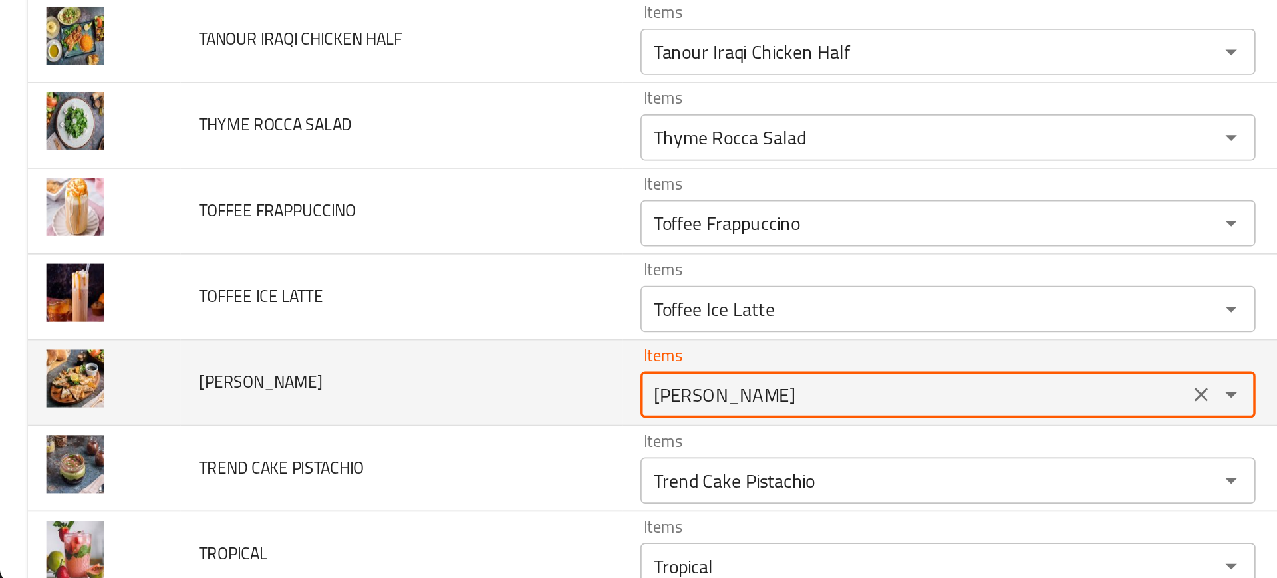
click at [414, 467] on ARAYES "Toshka Arayes" at bounding box center [525, 470] width 306 height 19
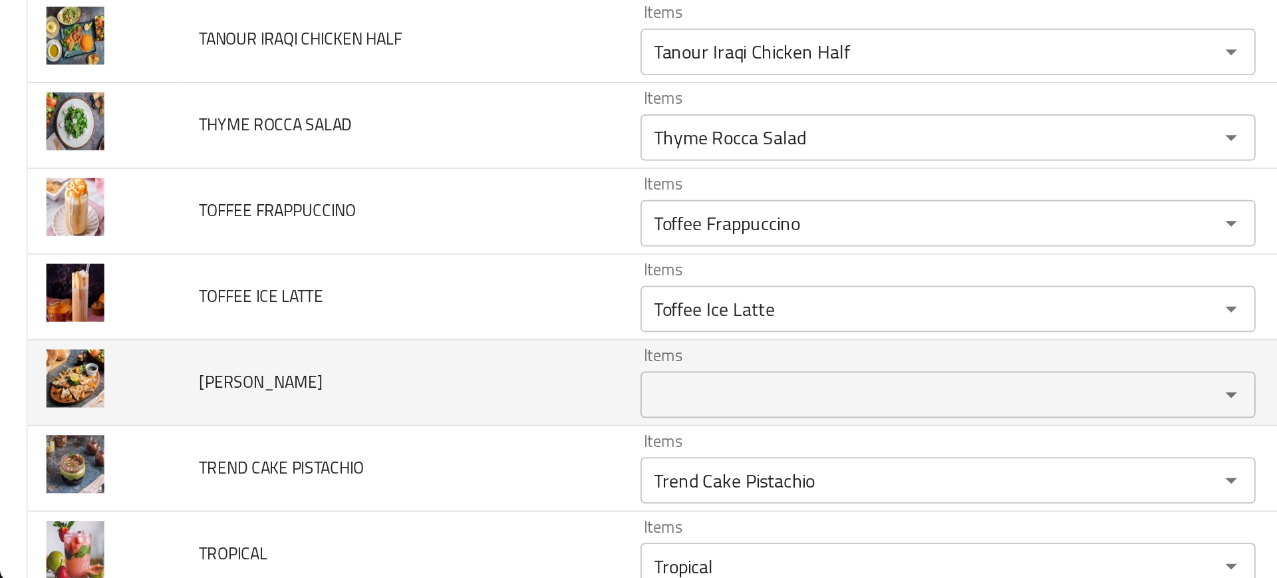
click at [351, 454] on td "TOSHKA ARAYES" at bounding box center [230, 463] width 253 height 49
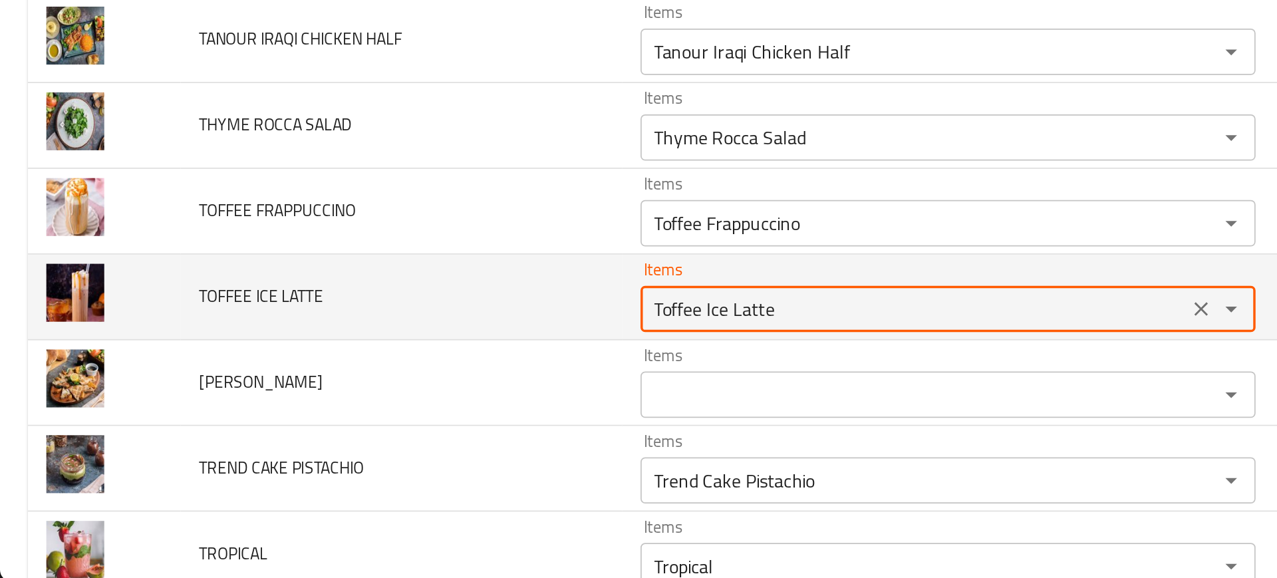
click at [394, 430] on LATTE "Toffee Ice Latte" at bounding box center [525, 421] width 306 height 19
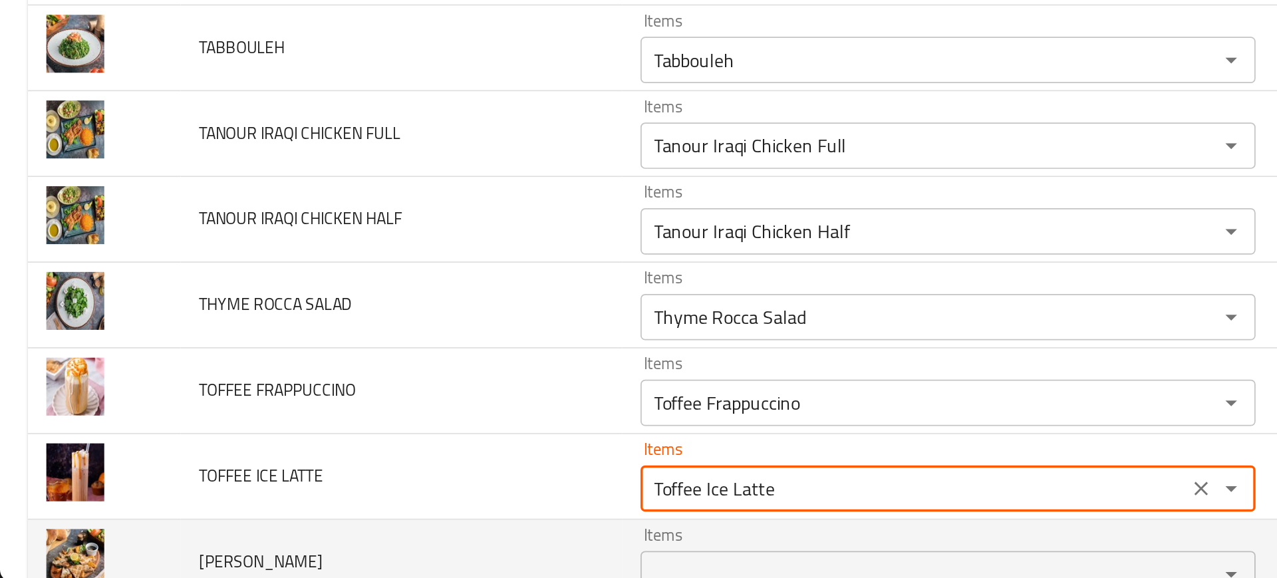
scroll to position [2390, 0]
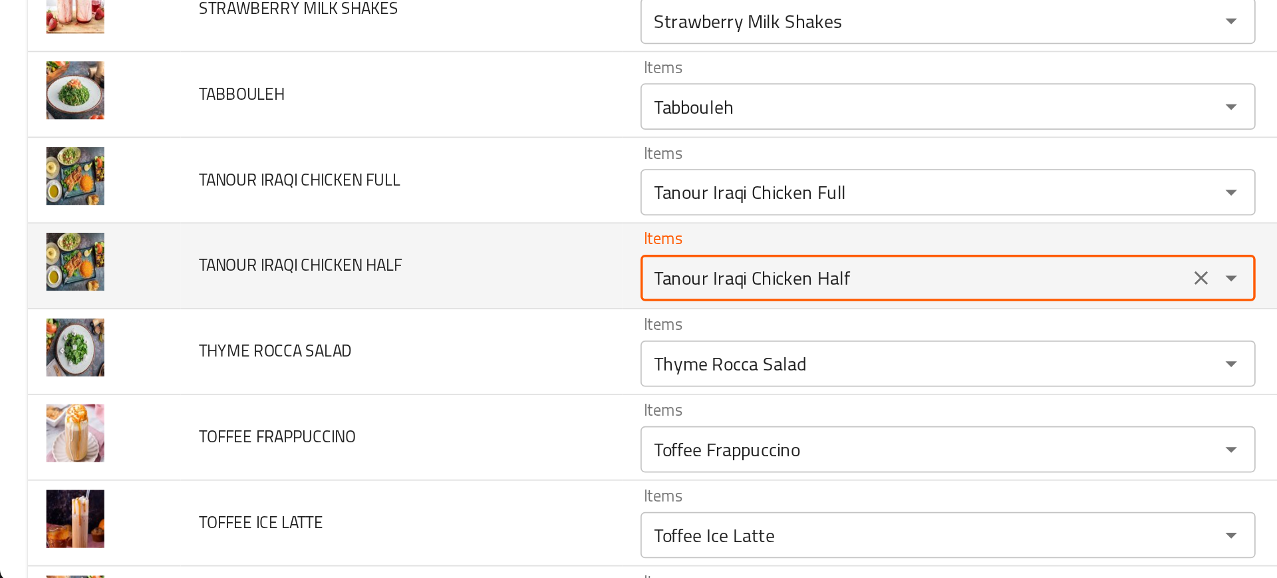
click at [376, 413] on HALF "Tanour Iraqi Chicken Half" at bounding box center [525, 403] width 306 height 19
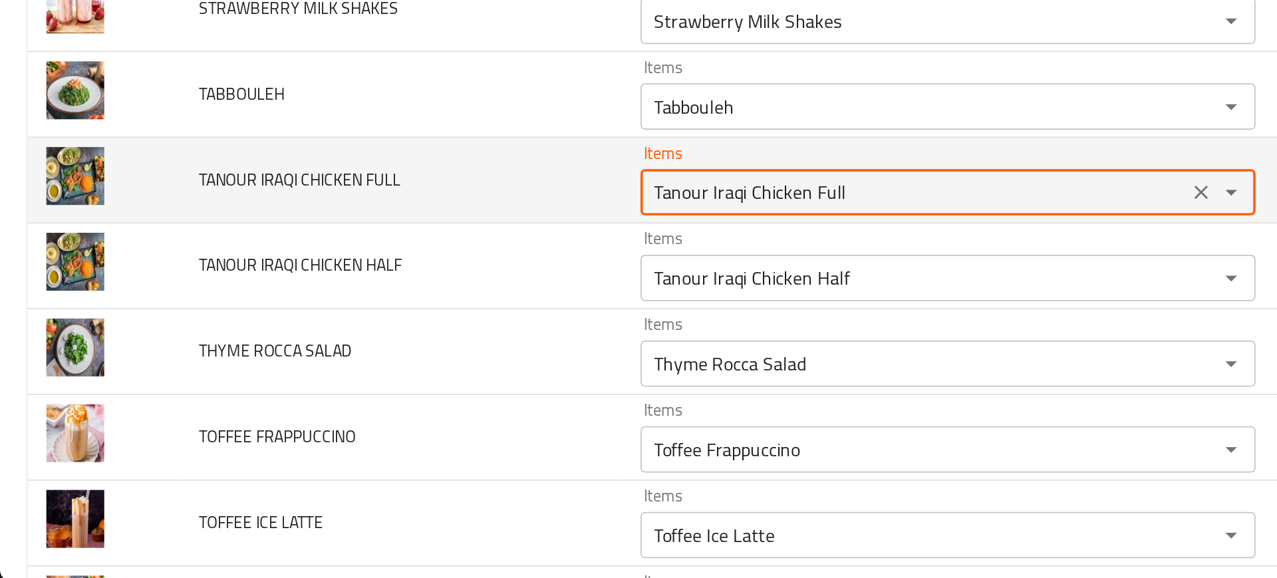
click at [391, 356] on FULL "Tanour Iraqi Chicken Full" at bounding box center [525, 354] width 306 height 19
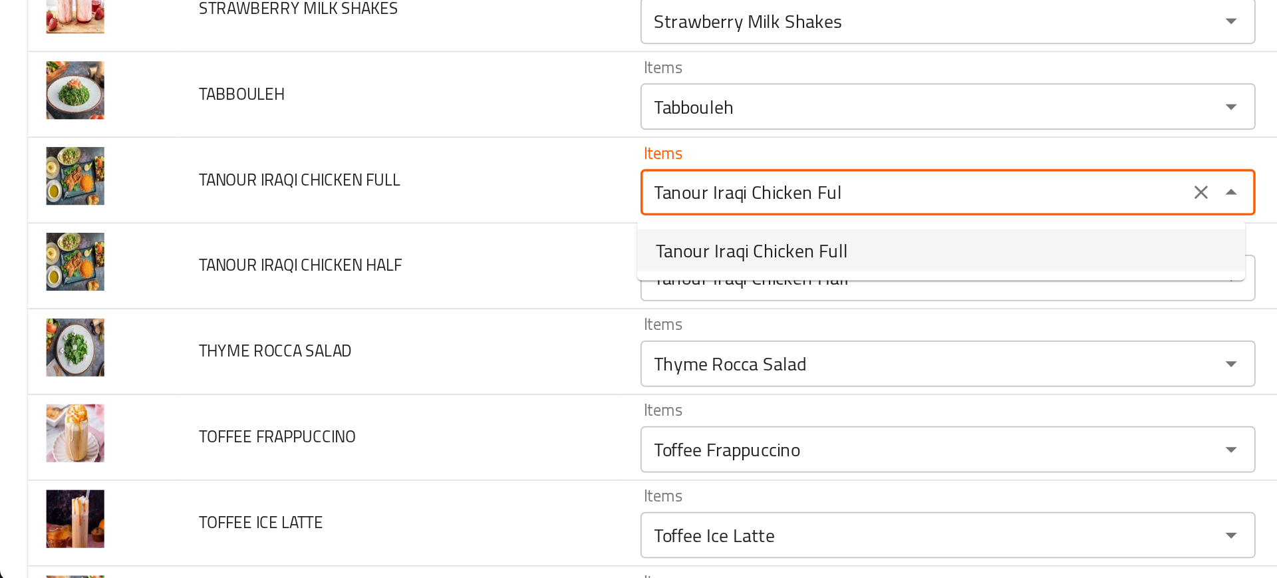
click at [392, 394] on span "Tanour Iraqi Chicken Full" at bounding box center [431, 388] width 110 height 16
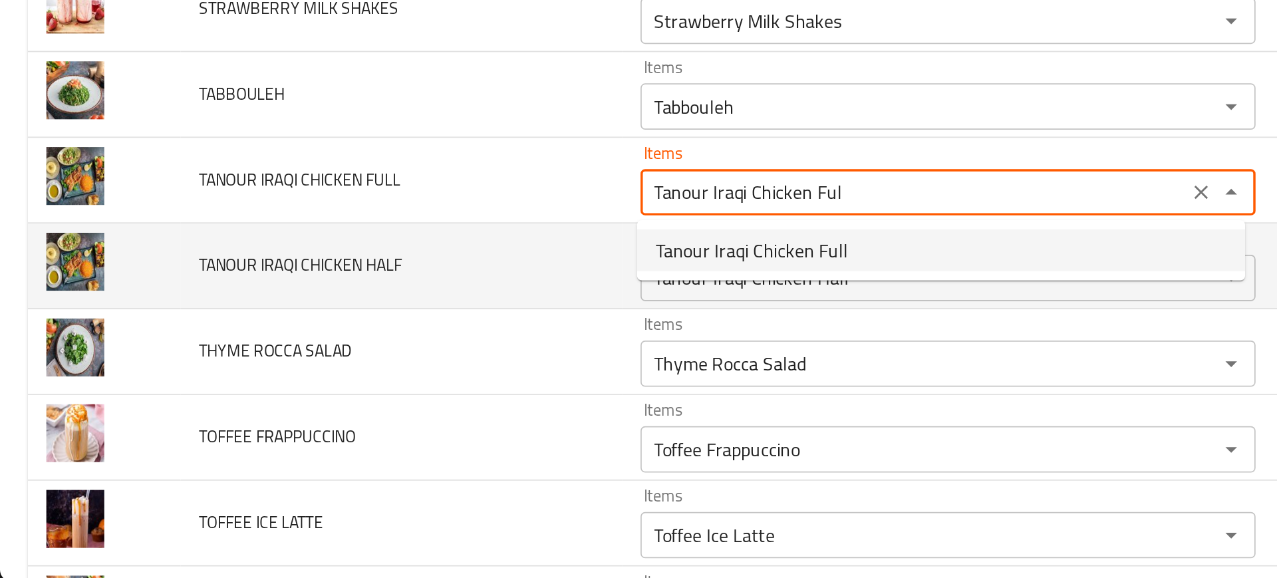
type FULL "Tanour Iraqi Chicken Full"
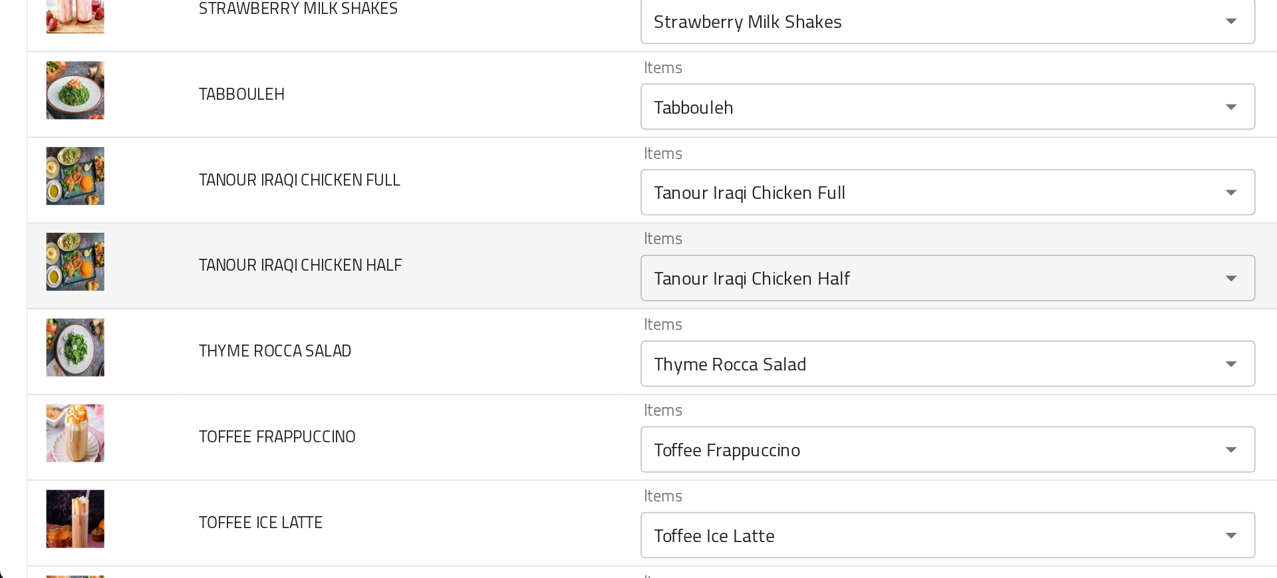
click at [299, 412] on td "TANOUR IRAQI CHICKEN HALF" at bounding box center [230, 396] width 253 height 49
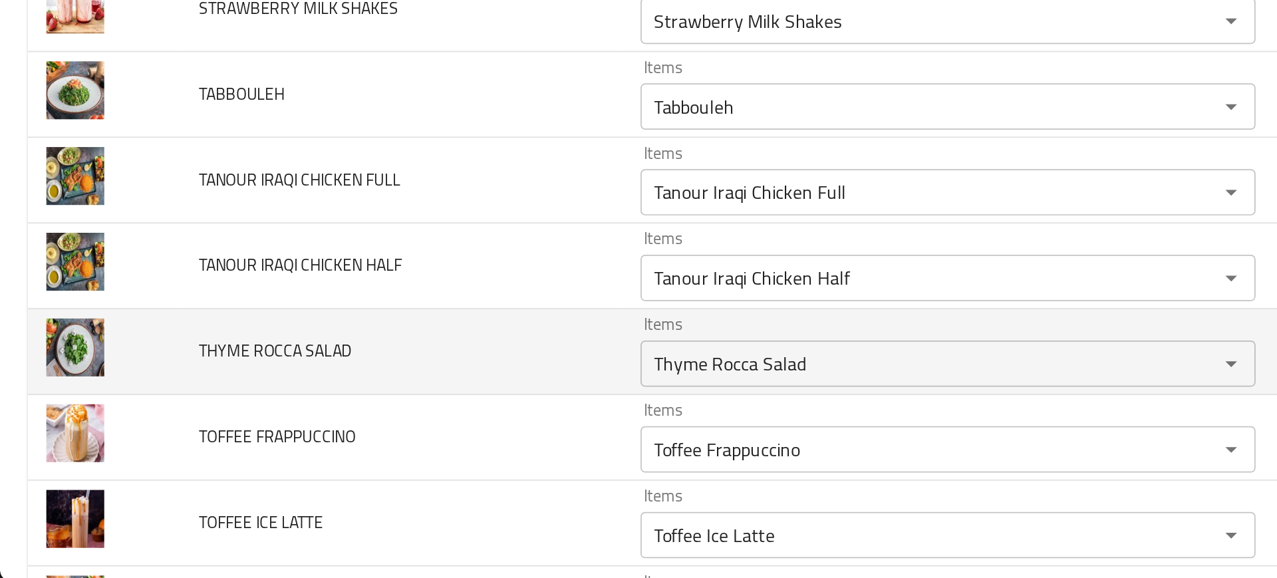
scroll to position [2412, 0]
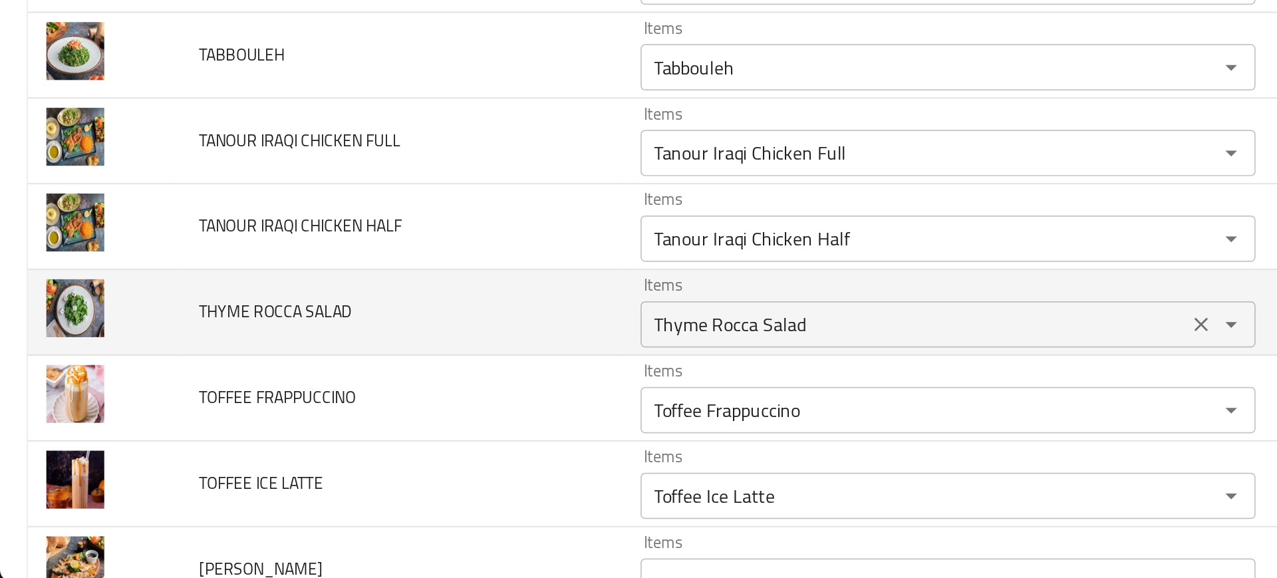
click at [394, 430] on SALAD "Thyme Rocca Salad" at bounding box center [525, 430] width 306 height 19
click at [332, 439] on td "THYME ROCCA SALAD" at bounding box center [230, 423] width 253 height 49
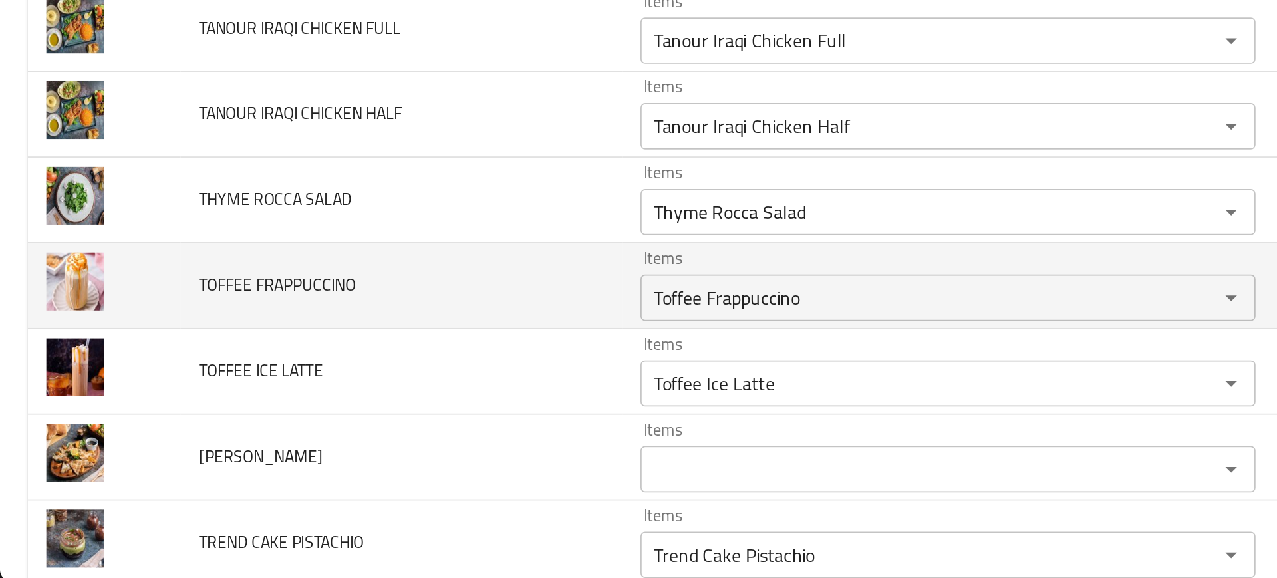
click at [322, 424] on td "TOFFEE FRAPPUCCINO" at bounding box center [230, 408] width 253 height 49
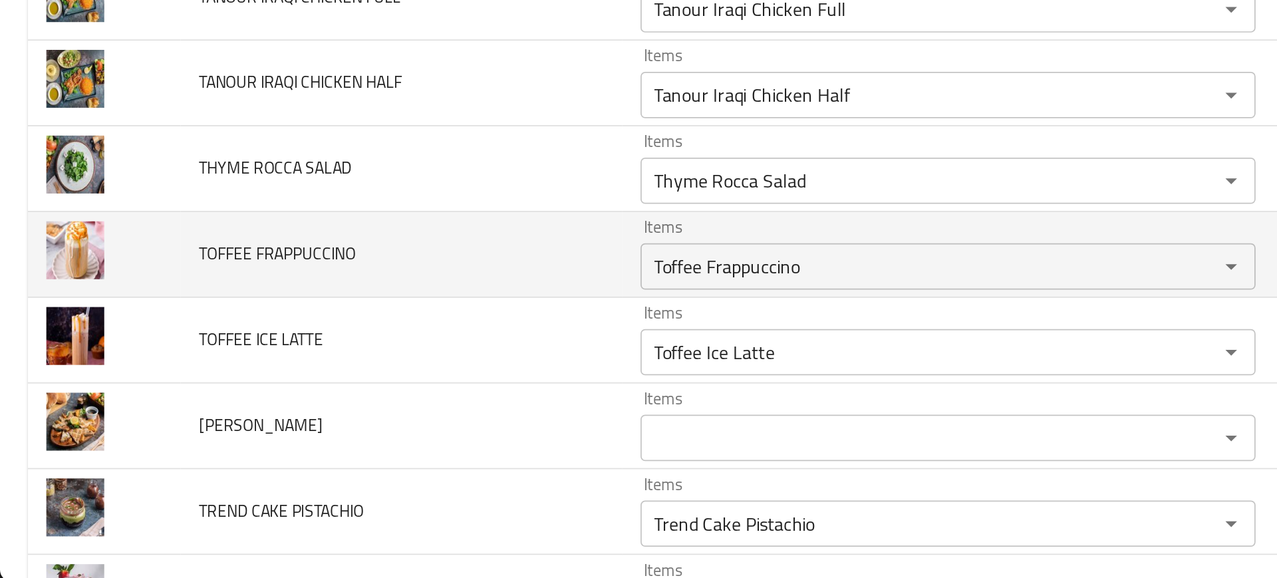
scroll to position [2495, 0]
click at [293, 413] on td "TOFFEE FRAPPUCCINO" at bounding box center [230, 389] width 253 height 49
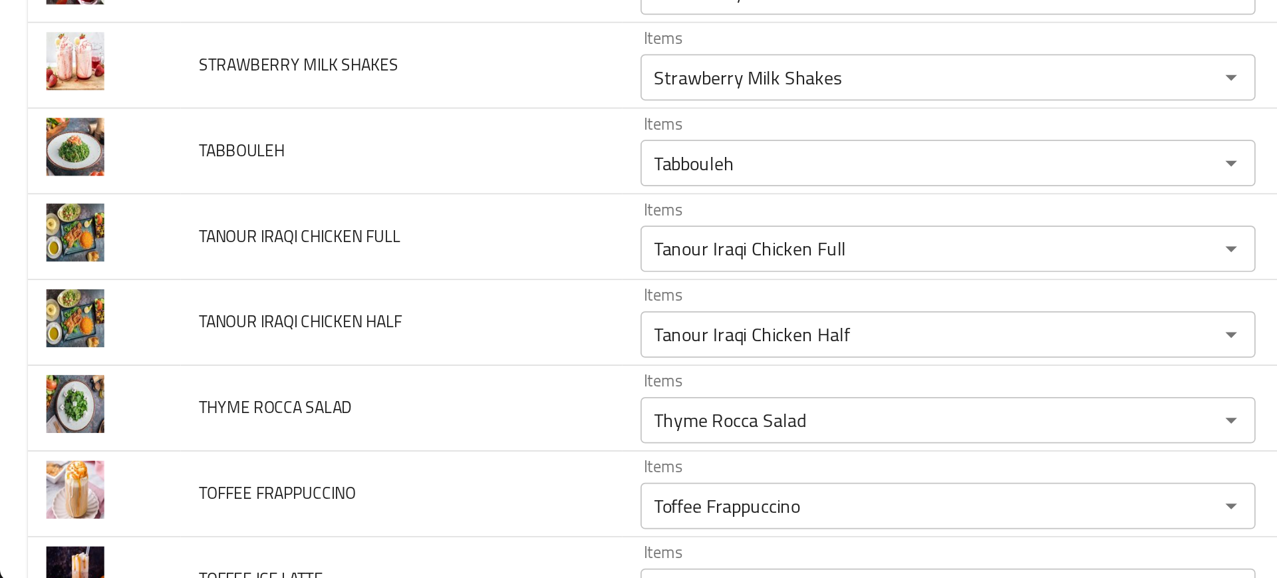
scroll to position [2356, 0]
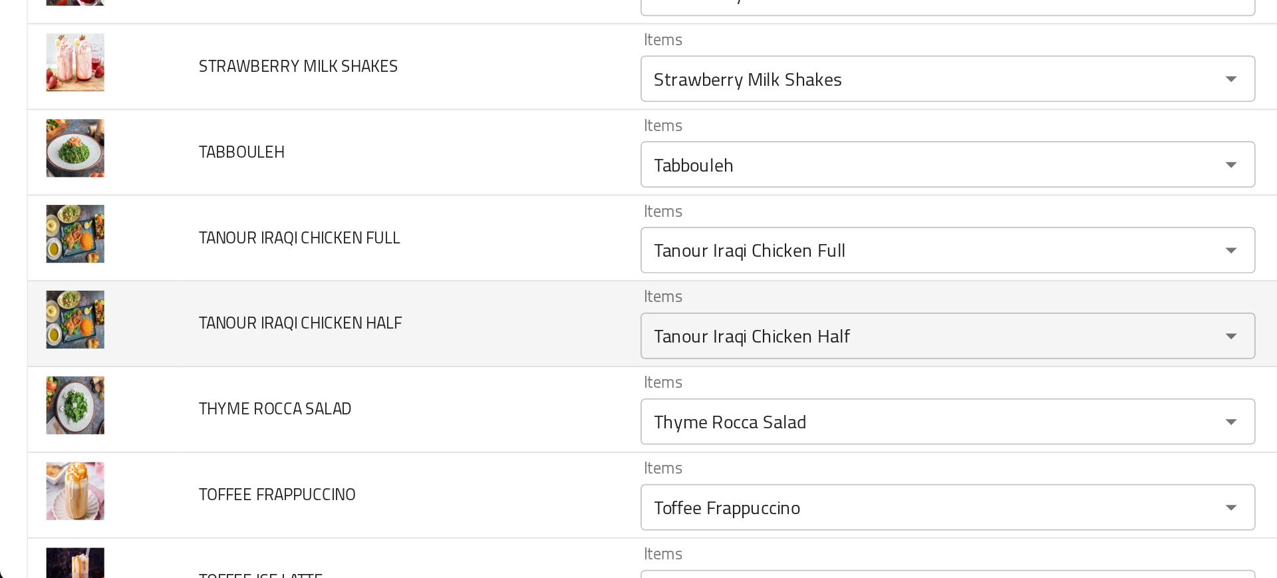
click at [300, 415] on td "TANOUR IRAQI CHICKEN HALF" at bounding box center [230, 430] width 253 height 49
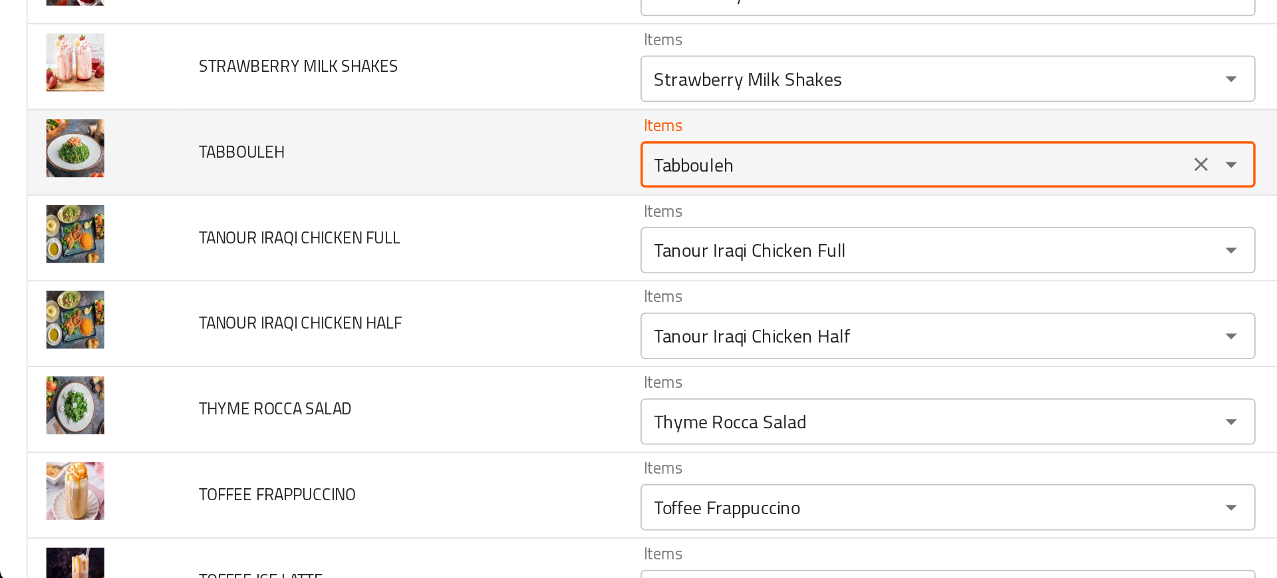
click at [416, 338] on input "Tabbouleh" at bounding box center [525, 338] width 306 height 19
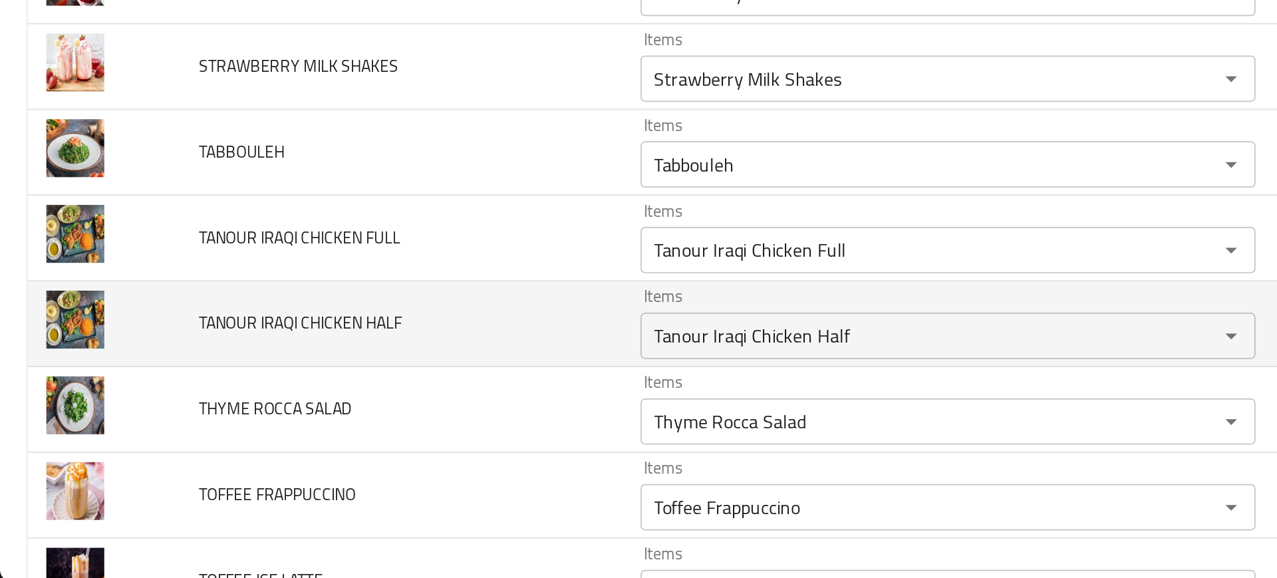
click at [220, 408] on td "TANOUR IRAQI CHICKEN HALF" at bounding box center [230, 430] width 253 height 49
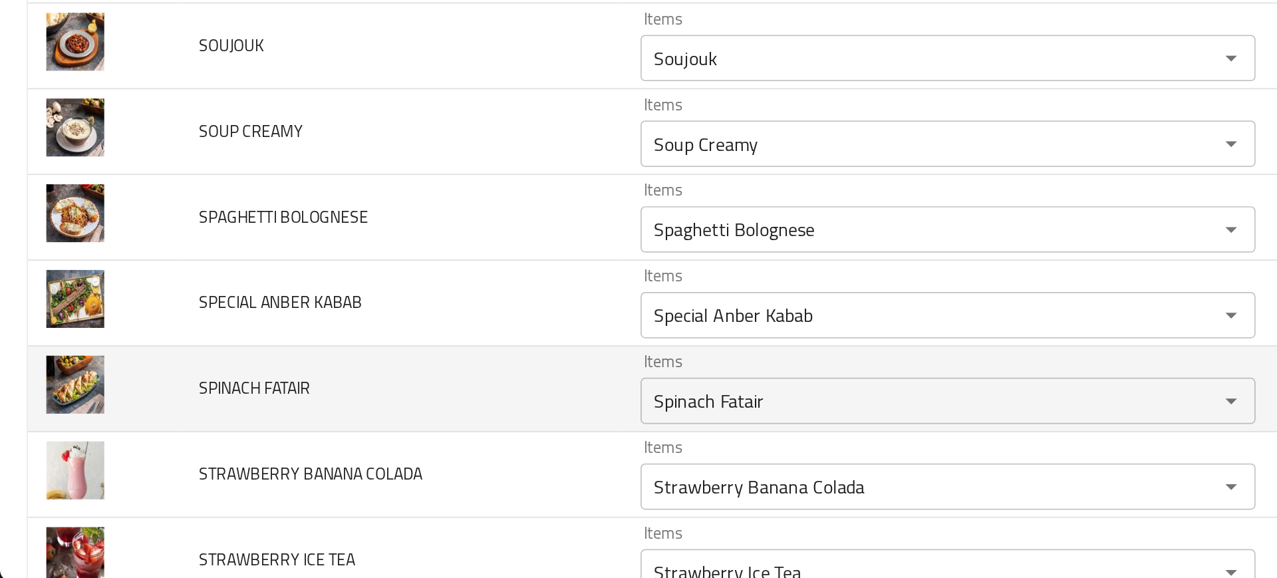
scroll to position [2023, 0]
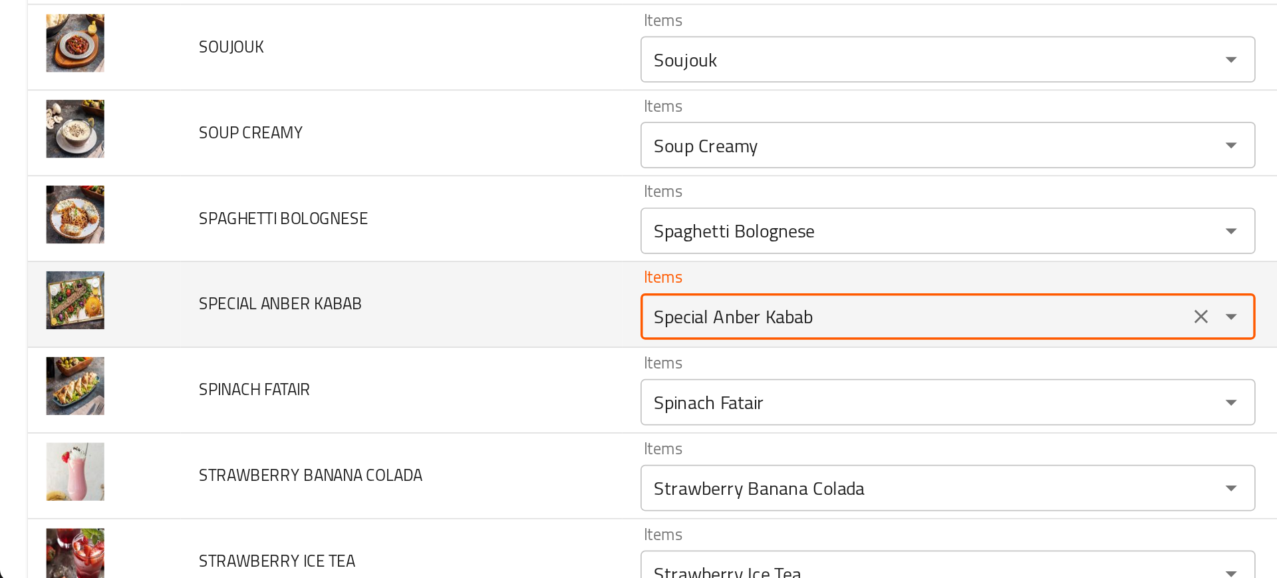
click at [407, 424] on KABAB "Special Anber Kabab" at bounding box center [525, 425] width 306 height 19
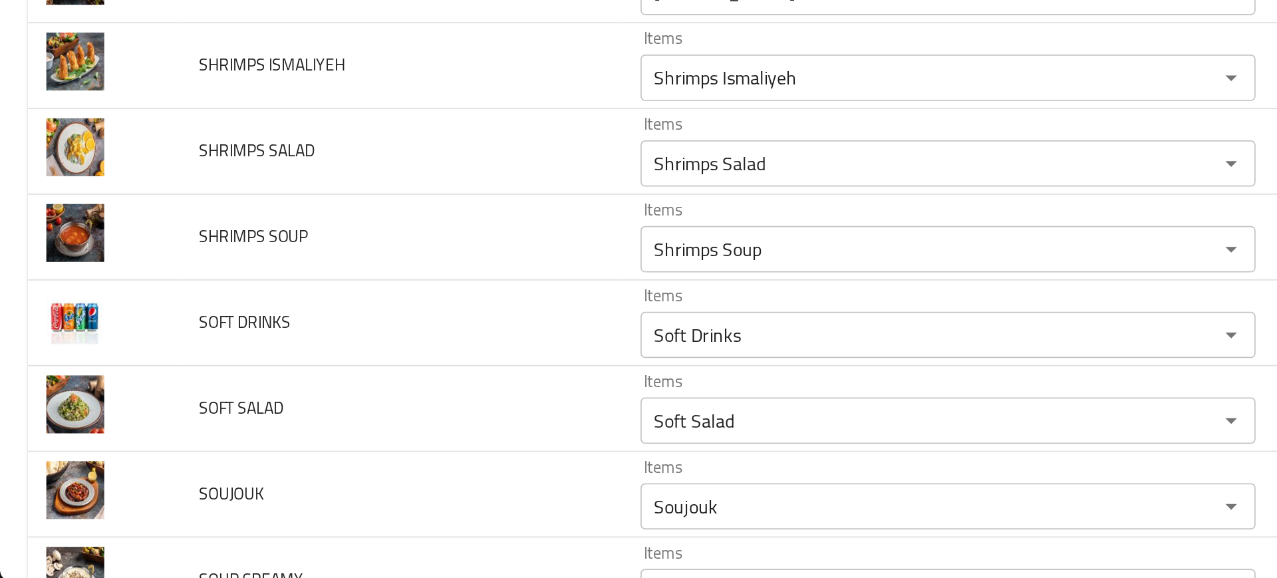
scroll to position [1718, 0]
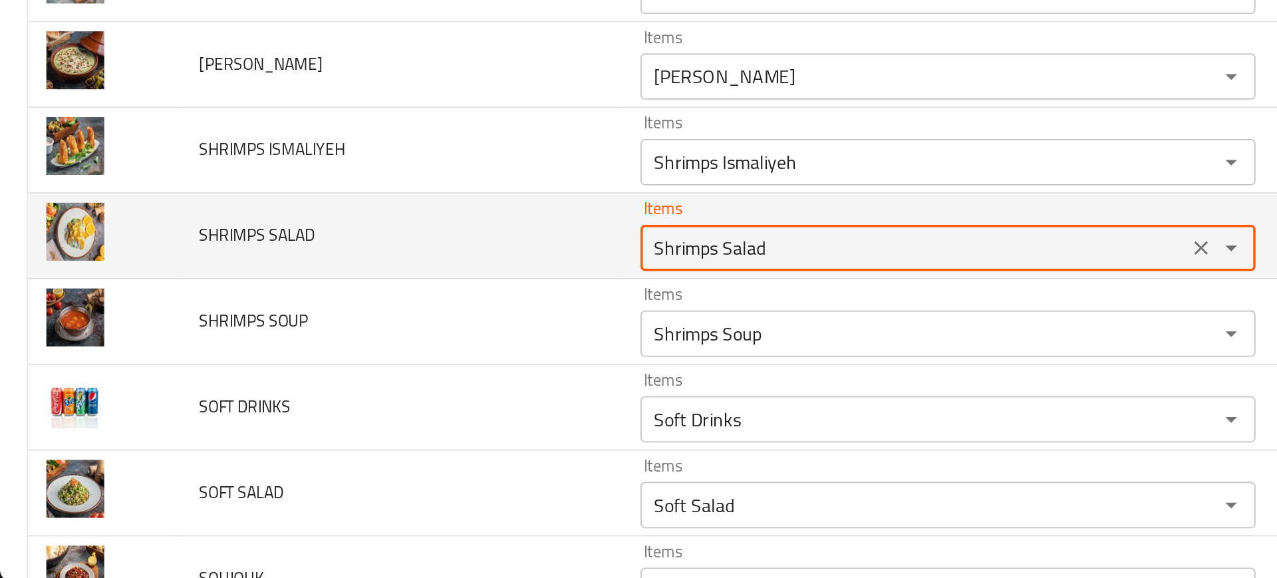
click at [414, 390] on SALAD "Shrimps Salad" at bounding box center [525, 386] width 306 height 19
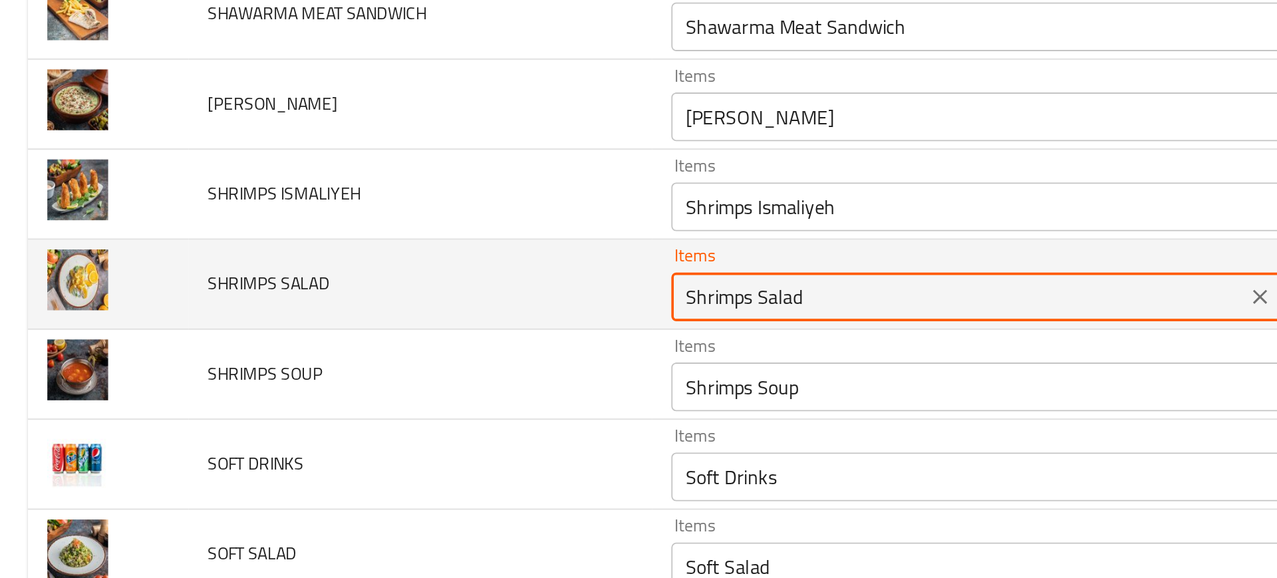
scroll to position [1610, 0]
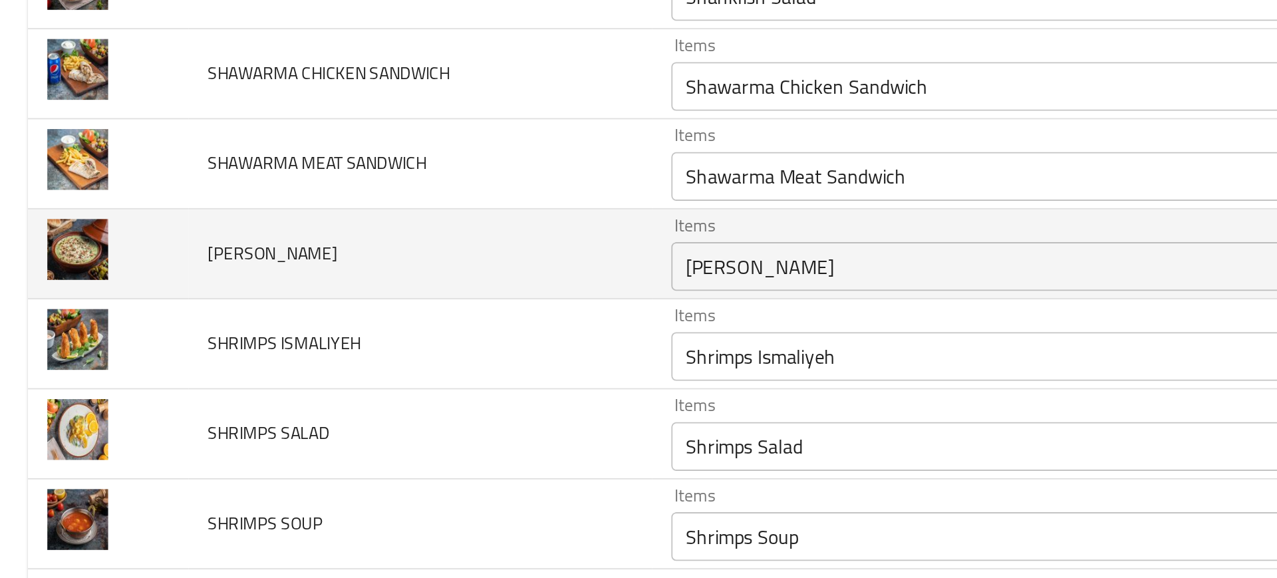
click at [289, 388] on td "SHISH TAOUK POT" at bounding box center [230, 389] width 253 height 49
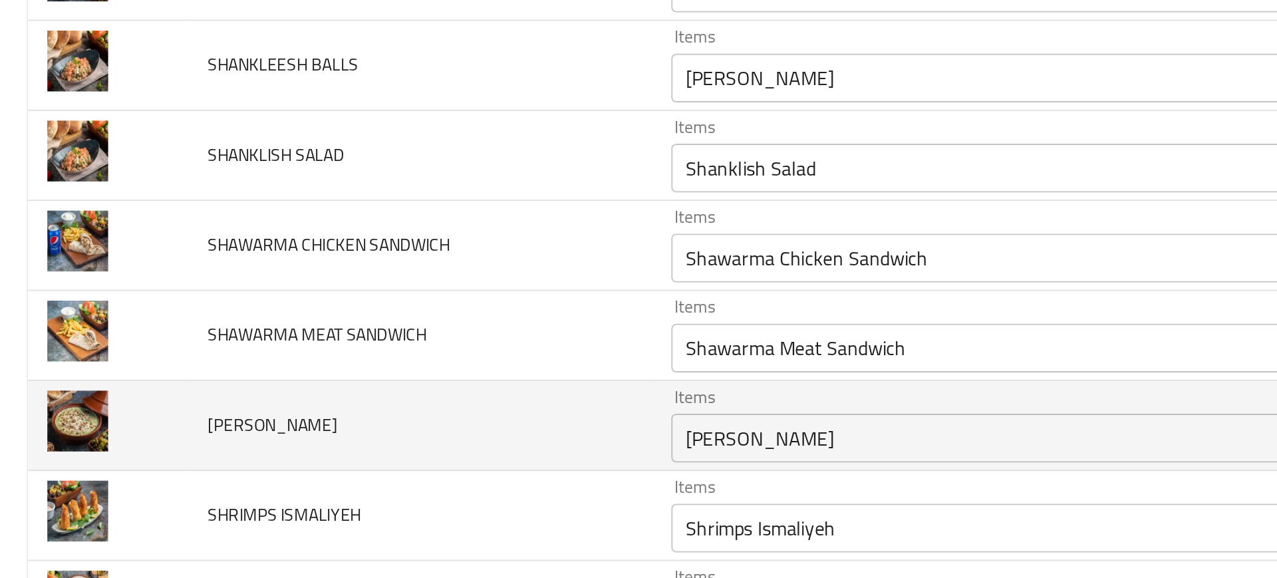
scroll to position [1515, 0]
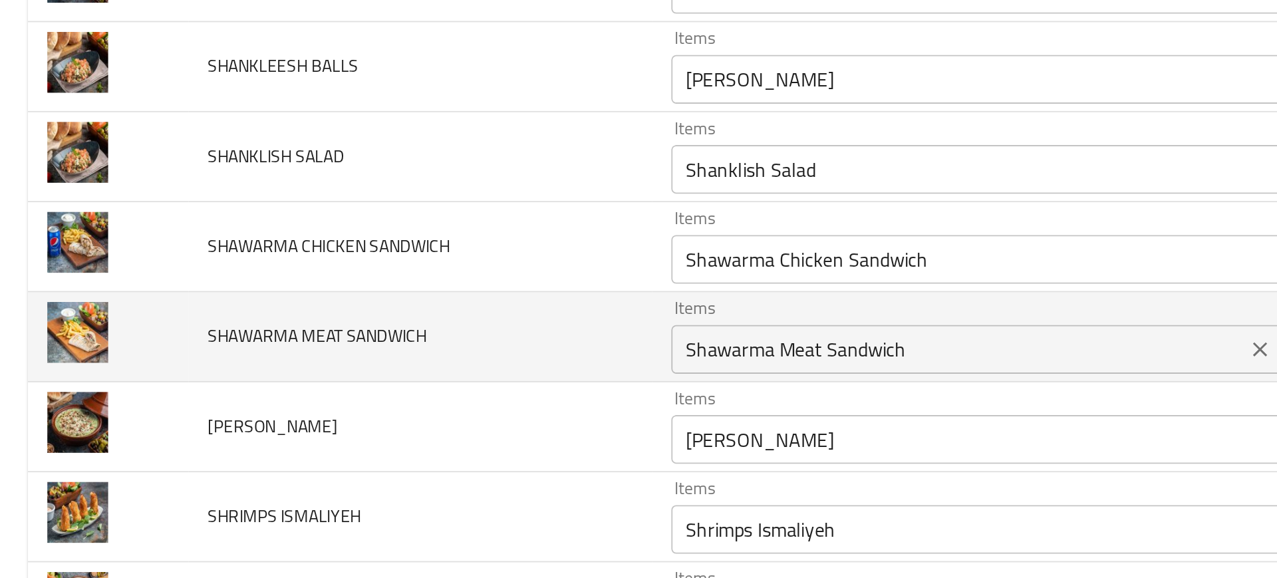
click at [434, 451] on div "Shawarma Meat Sandwich Items" at bounding box center [544, 441] width 353 height 27
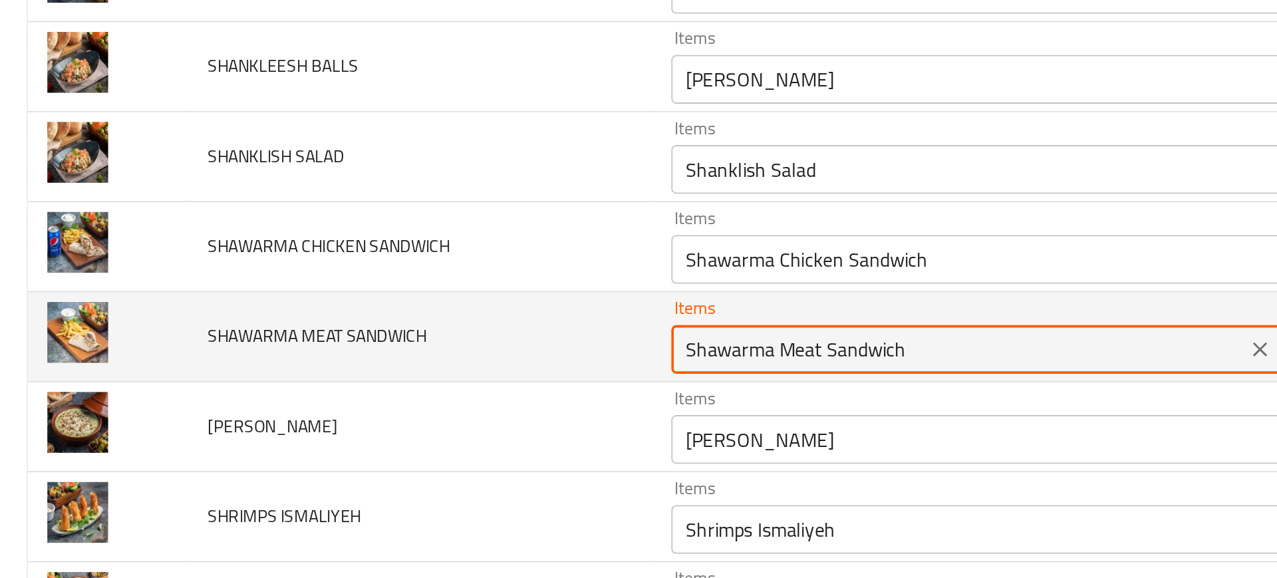
click at [378, 435] on SANDWICH "Shawarma Meat Sandwich" at bounding box center [525, 441] width 306 height 19
type SANDWICH "hawarma Meat Sandwich"
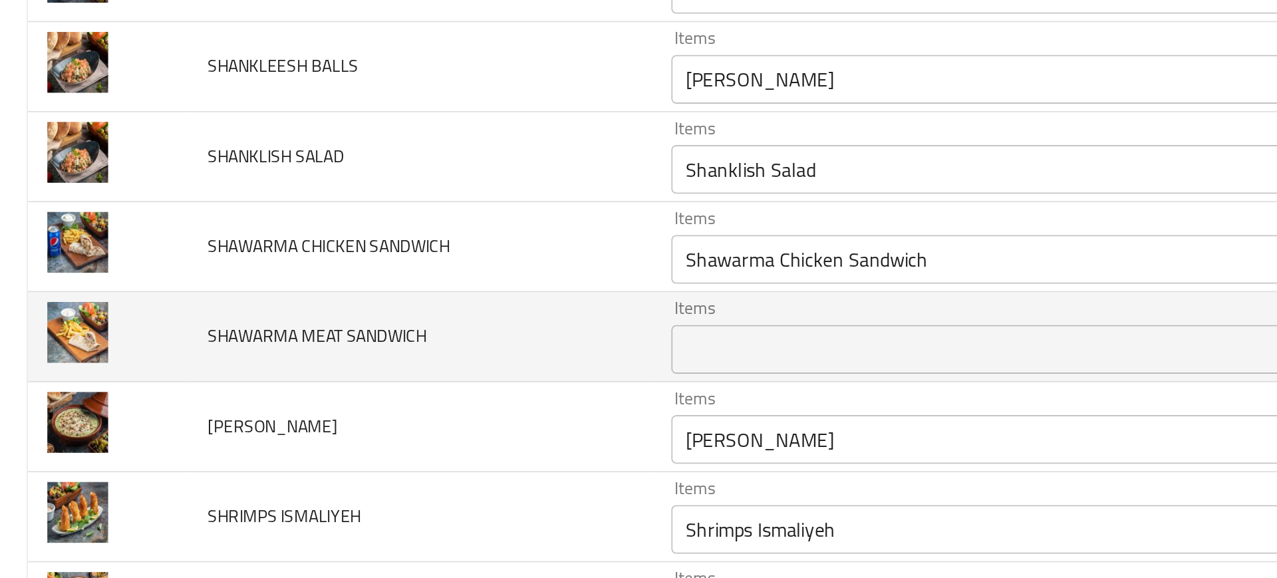
click at [145, 436] on span "SHAWARMA MEAT SANDWICH" at bounding box center [174, 434] width 120 height 17
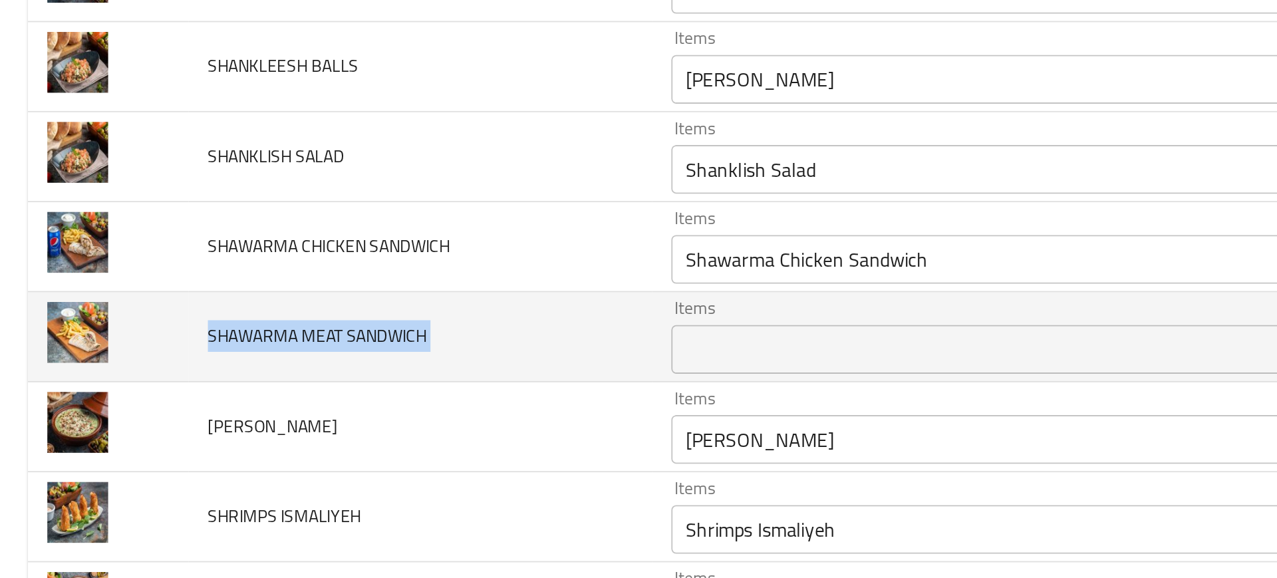
click at [145, 436] on span "SHAWARMA MEAT SANDWICH" at bounding box center [174, 434] width 120 height 17
click at [284, 419] on td "SHAWARMA MEAT SANDWICH" at bounding box center [230, 434] width 253 height 49
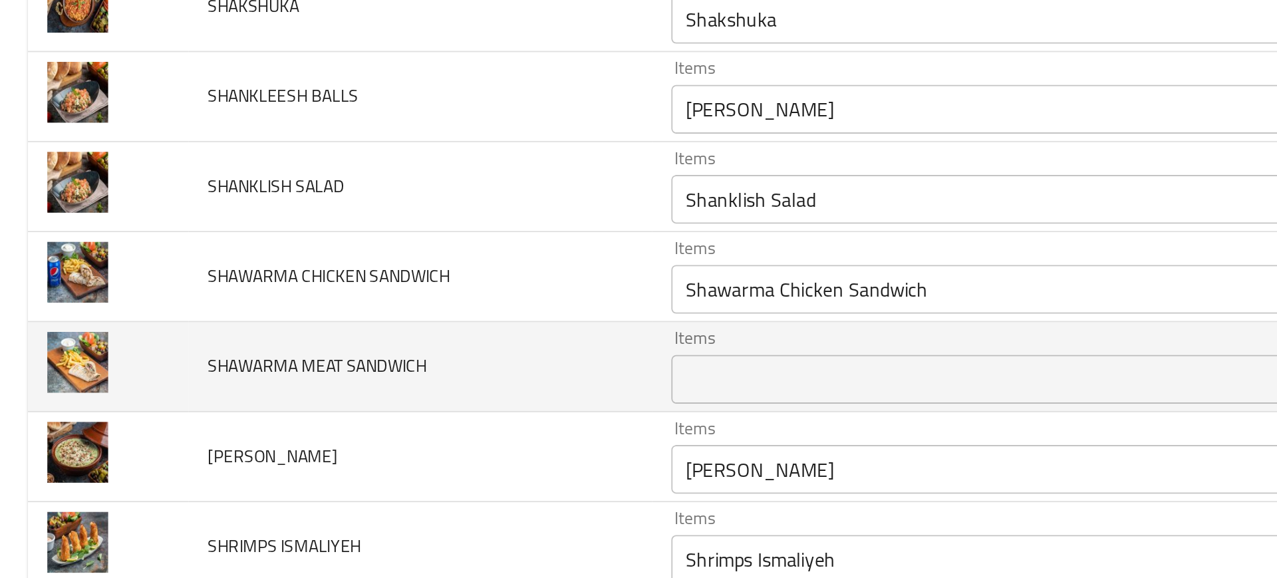
scroll to position [1498, 0]
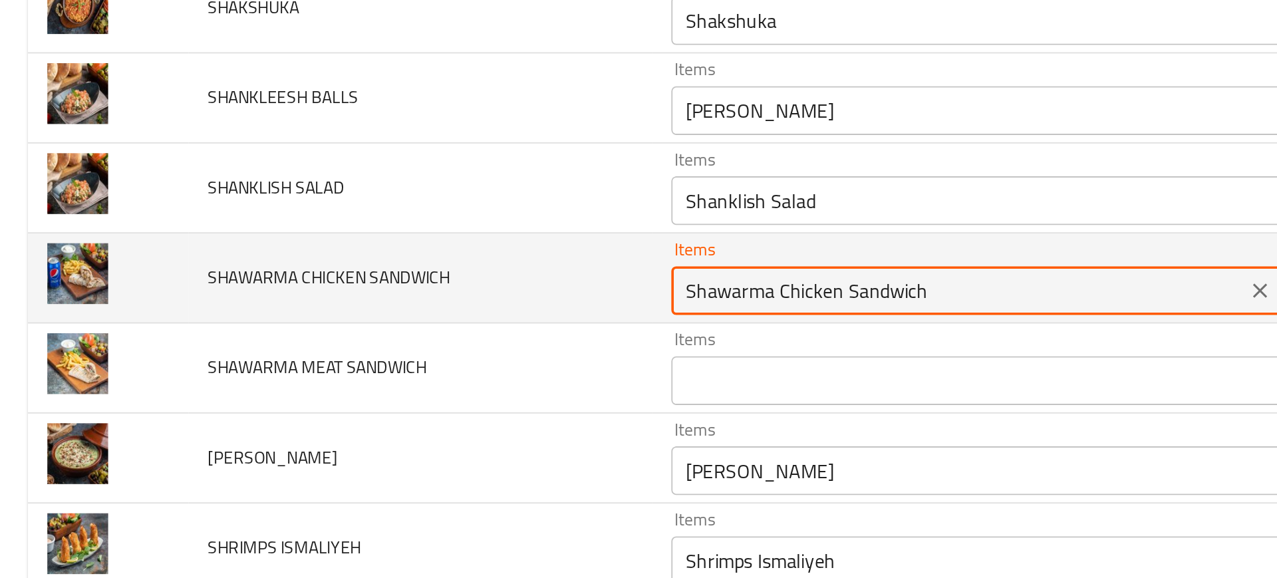
click at [445, 413] on SANDWICH "Shawarma Chicken Sandwich" at bounding box center [525, 409] width 306 height 19
click at [162, 410] on span "SHAWARMA CHICKEN SANDWICH" at bounding box center [180, 402] width 132 height 17
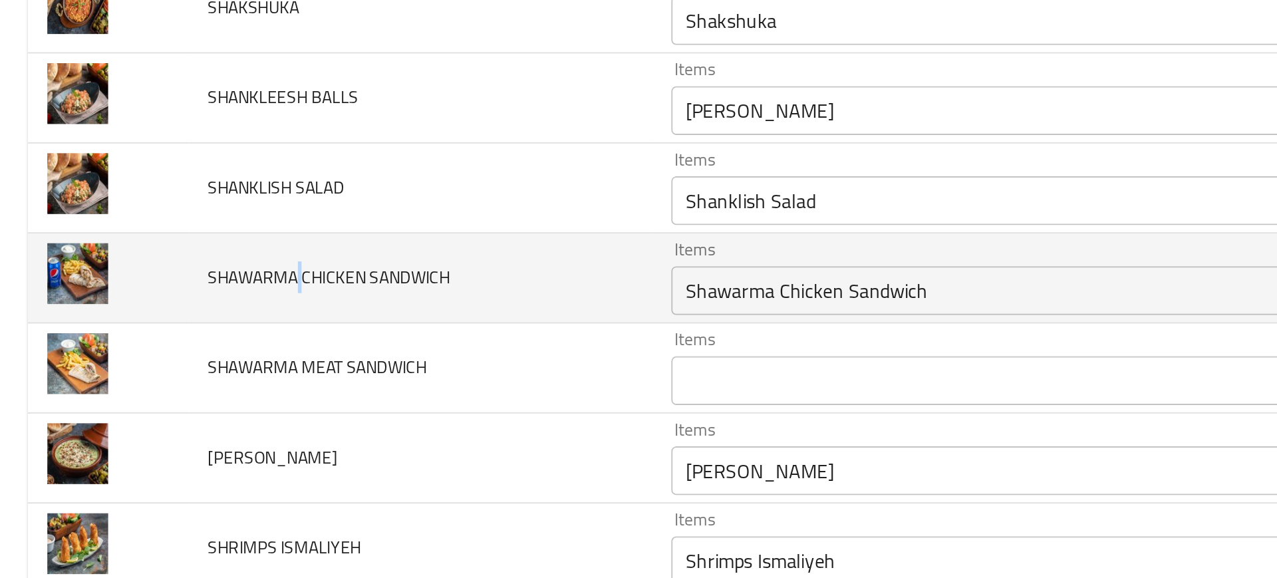
click at [162, 410] on span "SHAWARMA CHICKEN SANDWICH" at bounding box center [180, 402] width 132 height 17
click at [414, 401] on SANDWICH "Shawarma Chicken Sandwich" at bounding box center [525, 409] width 306 height 19
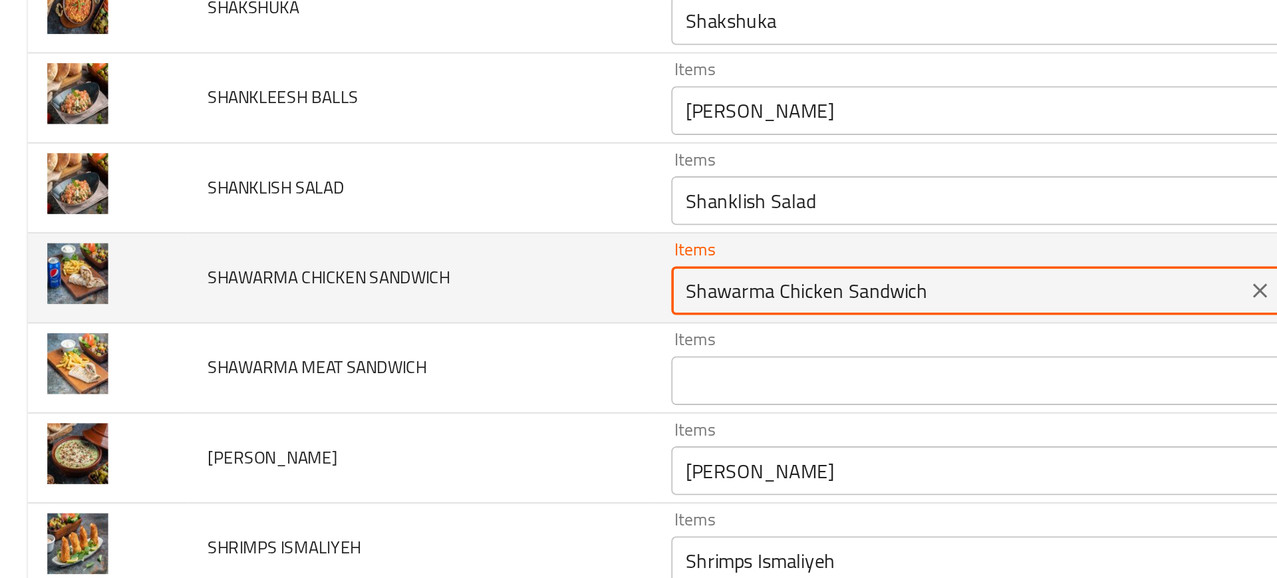
click at [414, 401] on SANDWICH "Shawarma Chicken Sandwich" at bounding box center [525, 409] width 306 height 19
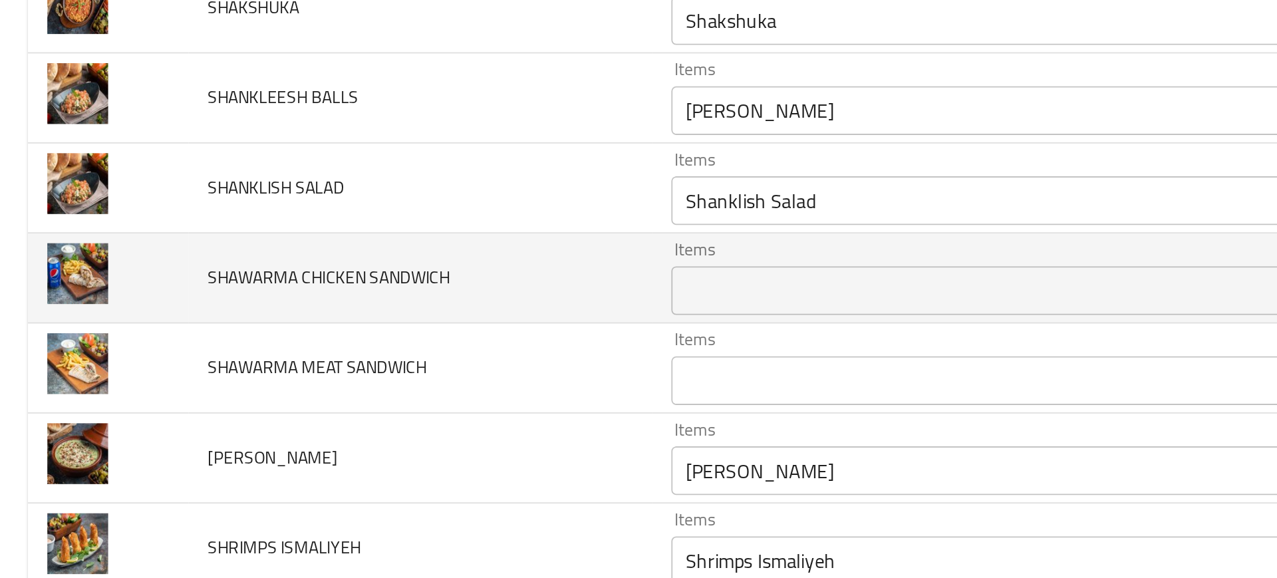
click at [275, 384] on td "SHAWARMA CHICKEN SANDWICH" at bounding box center [230, 402] width 253 height 49
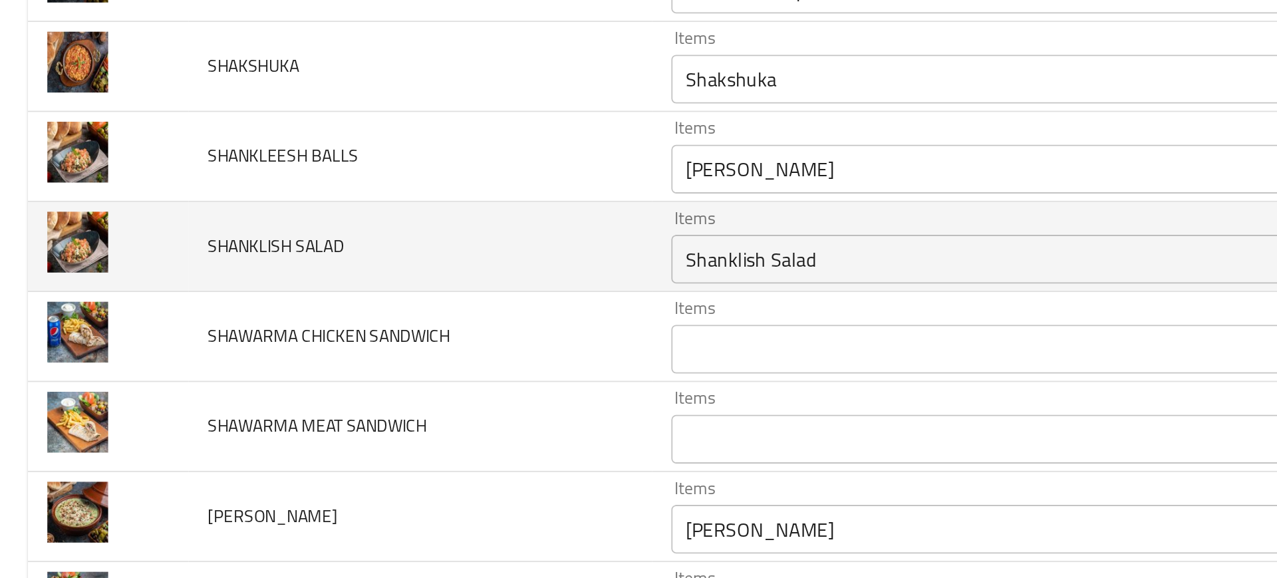
click at [283, 392] on td "SHANKLISH SALAD" at bounding box center [230, 385] width 253 height 49
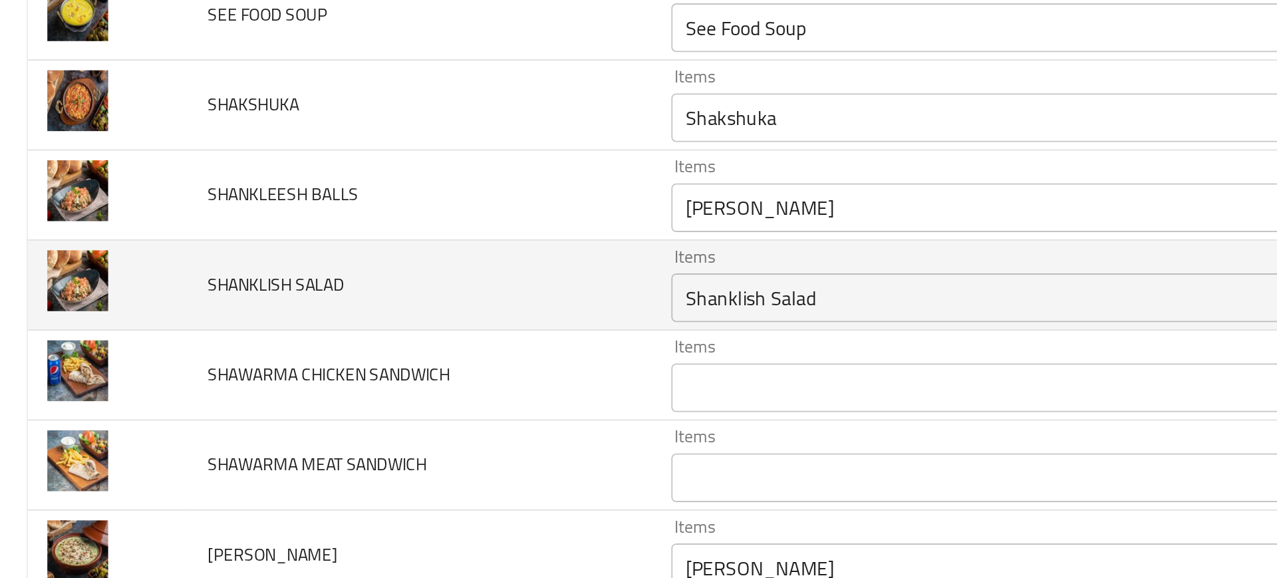
click at [265, 426] on td "SHANKLISH SALAD" at bounding box center [230, 406] width 253 height 49
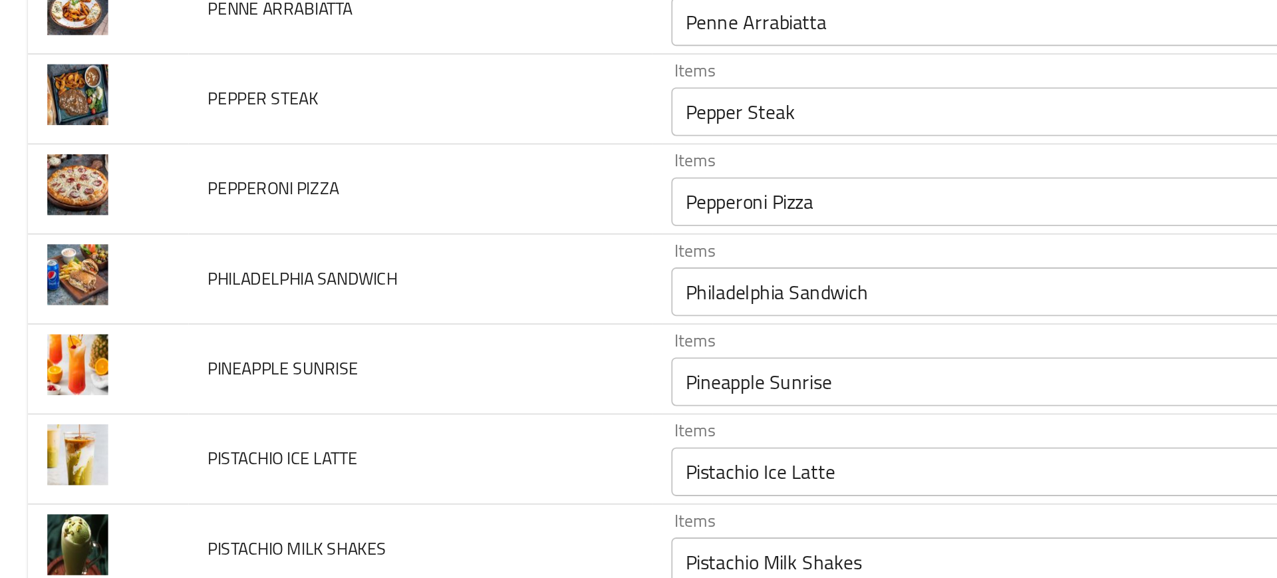
scroll to position [556, 0]
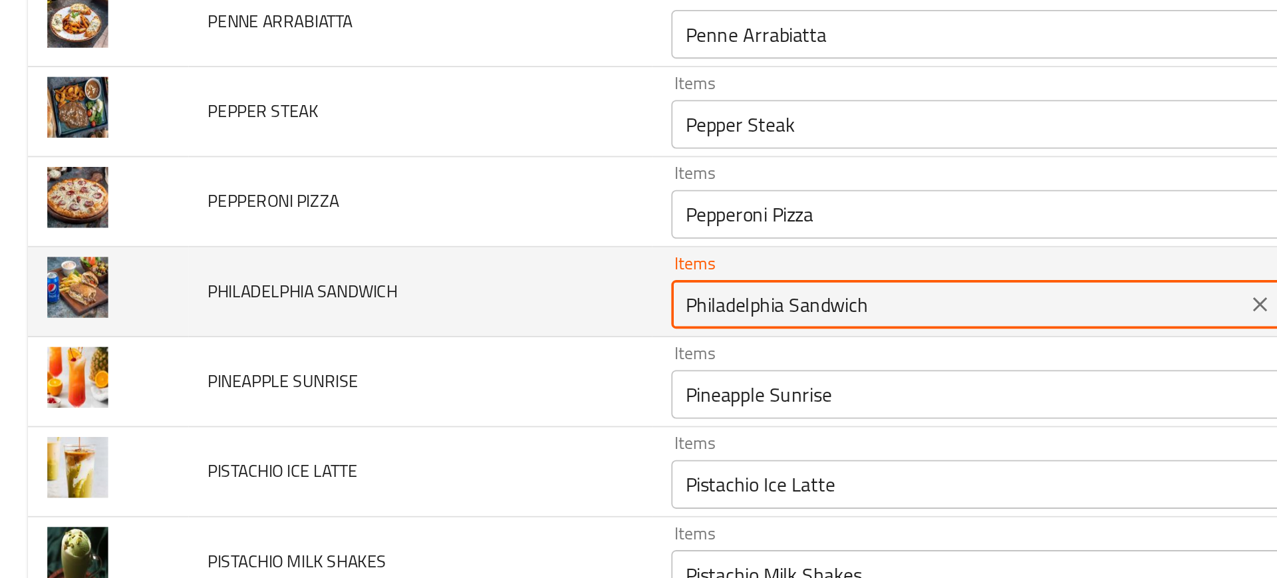
click at [384, 412] on SANDWICH "Philadelphia Sandwich" at bounding box center [525, 417] width 306 height 19
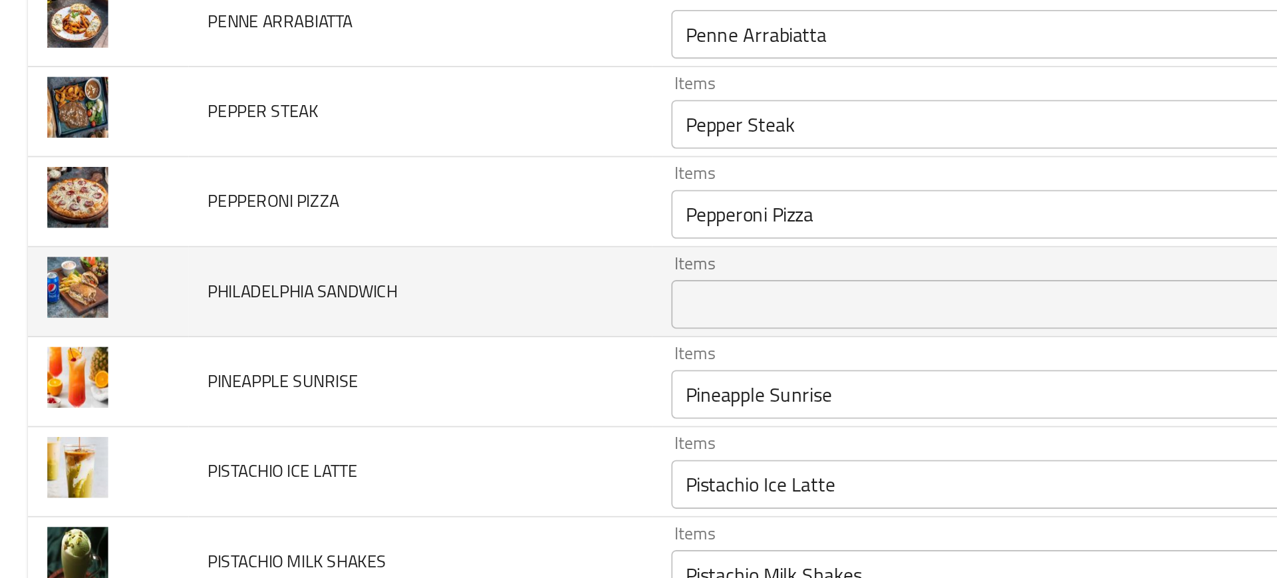
click at [201, 412] on span "PHILADELPHIA SANDWICH" at bounding box center [166, 409] width 104 height 17
click at [239, 426] on td "PHILADELPHIA SANDWICH" at bounding box center [230, 410] width 253 height 49
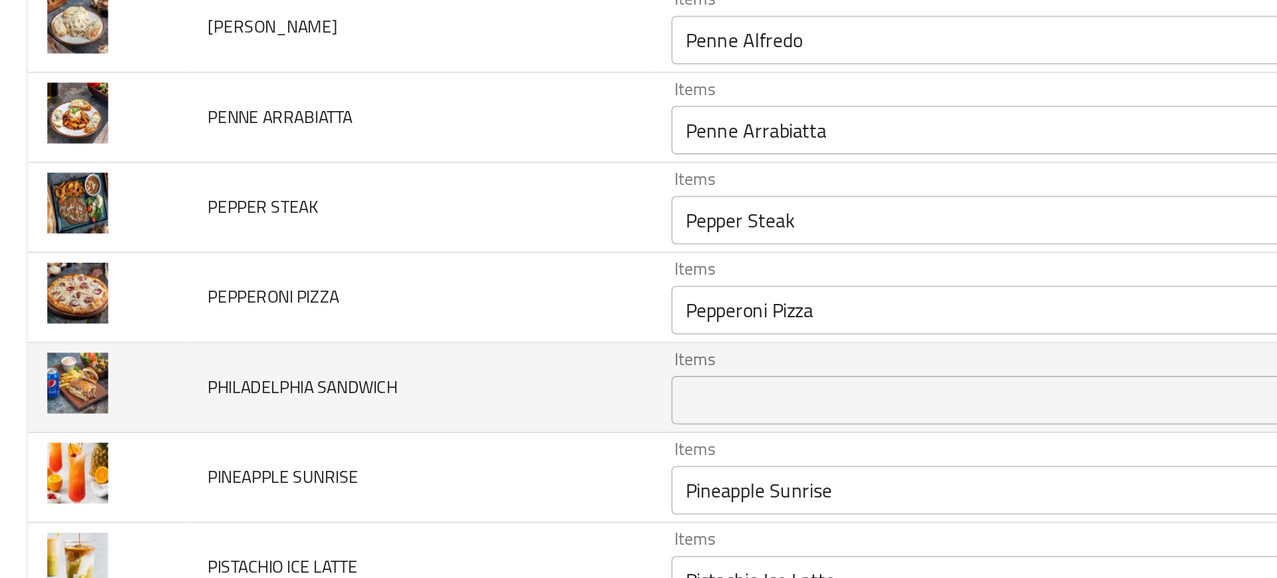
click at [239, 426] on td "PEPPERONI PIZZA" at bounding box center [230, 413] width 253 height 49
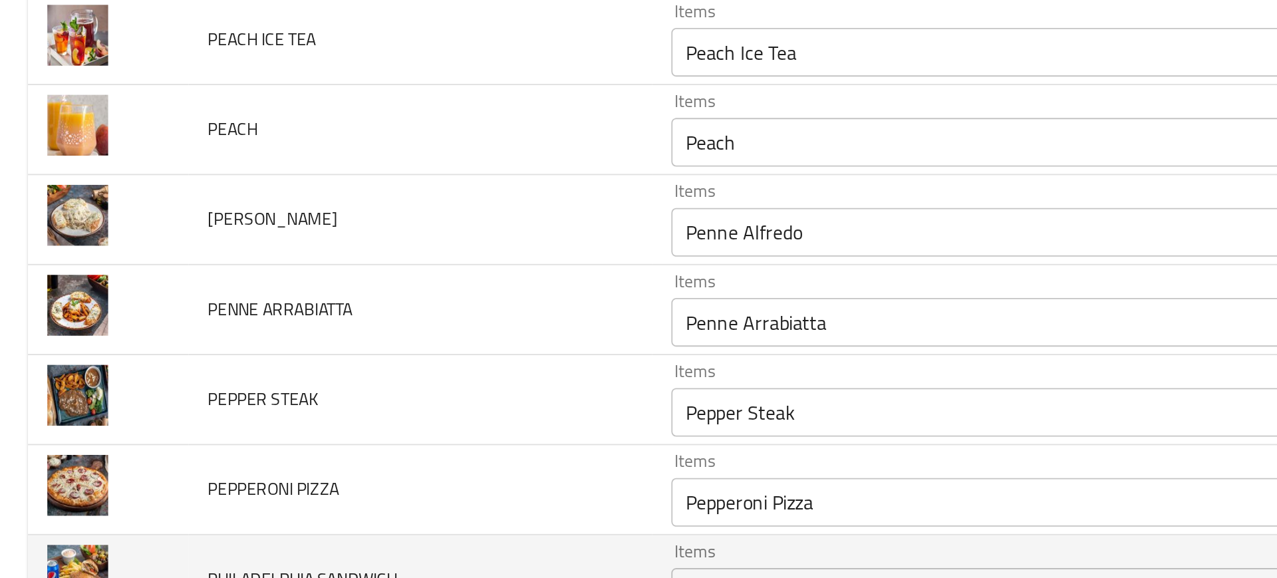
scroll to position [448, 0]
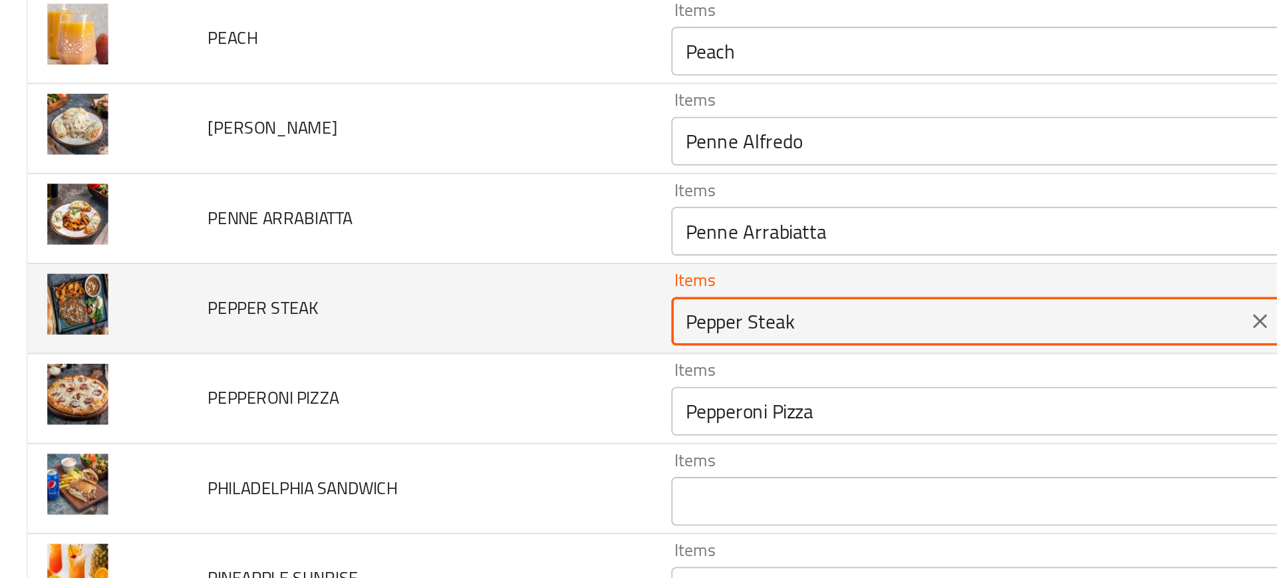
click at [414, 422] on STEAK "Pepper Steak" at bounding box center [525, 426] width 306 height 19
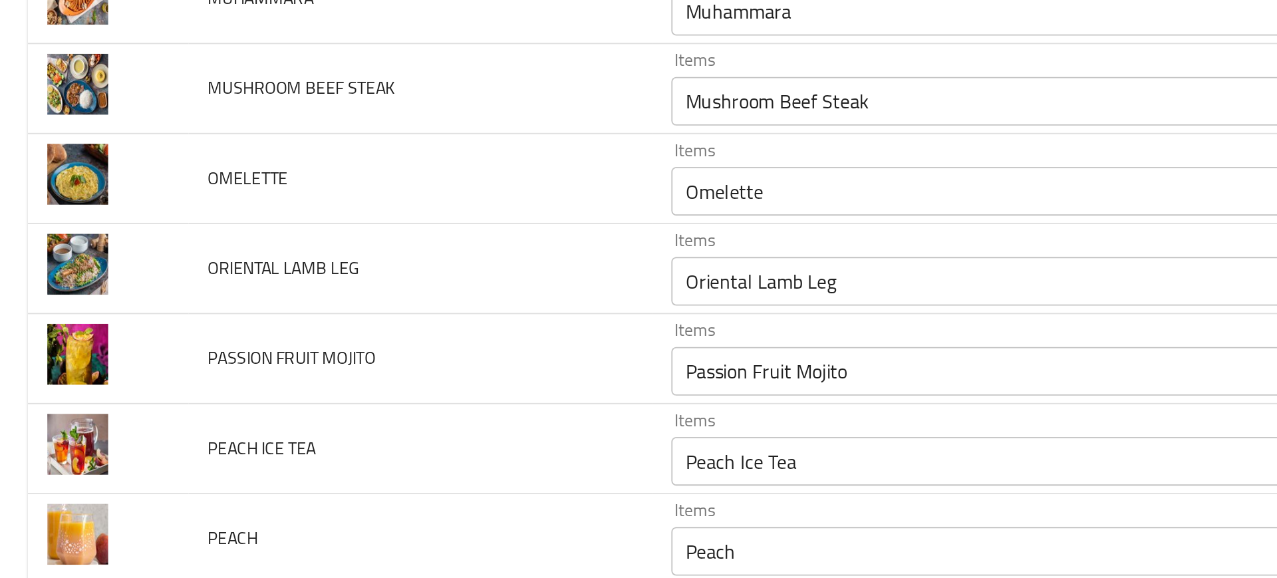
scroll to position [172, 0]
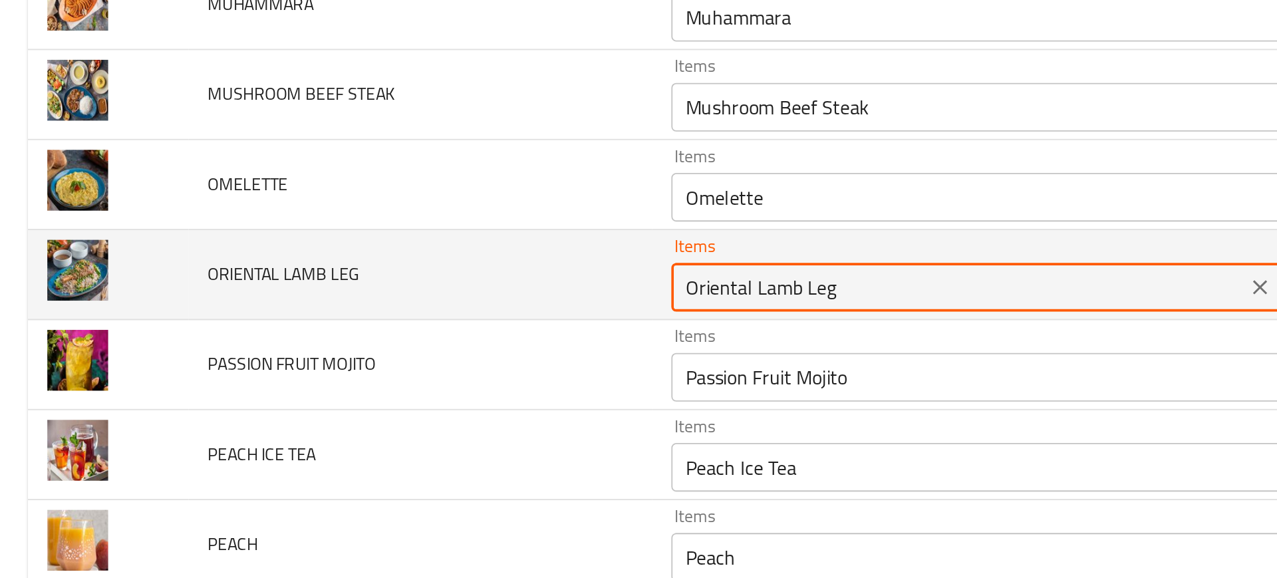
click at [376, 412] on LEG "Oriental Lamb Leg" at bounding box center [525, 407] width 306 height 19
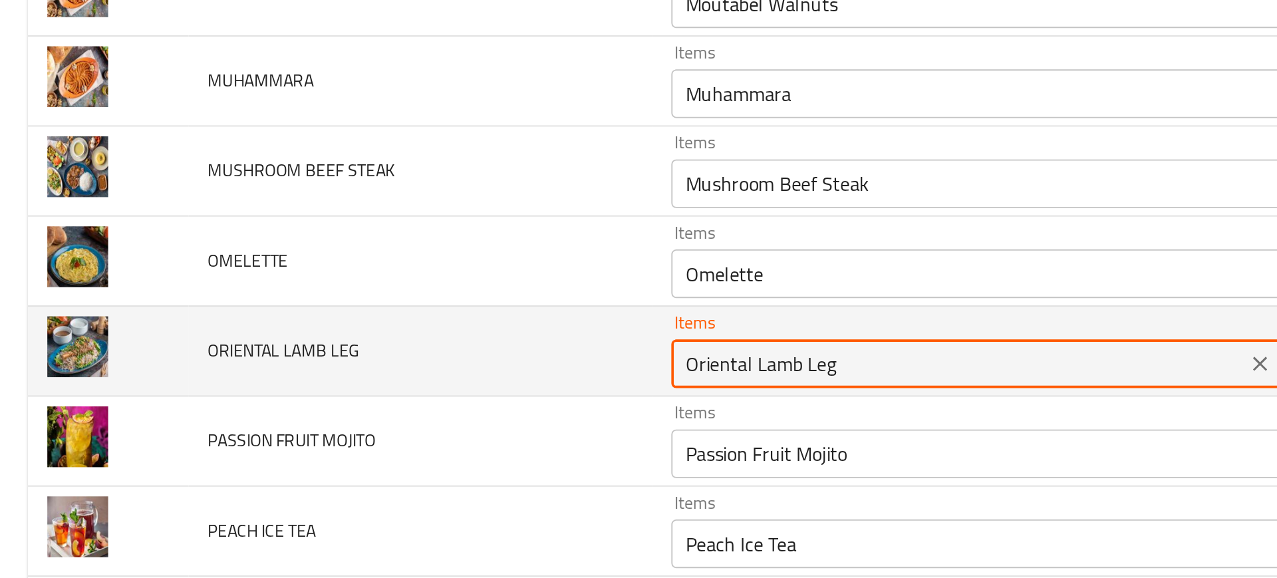
scroll to position [92, 0]
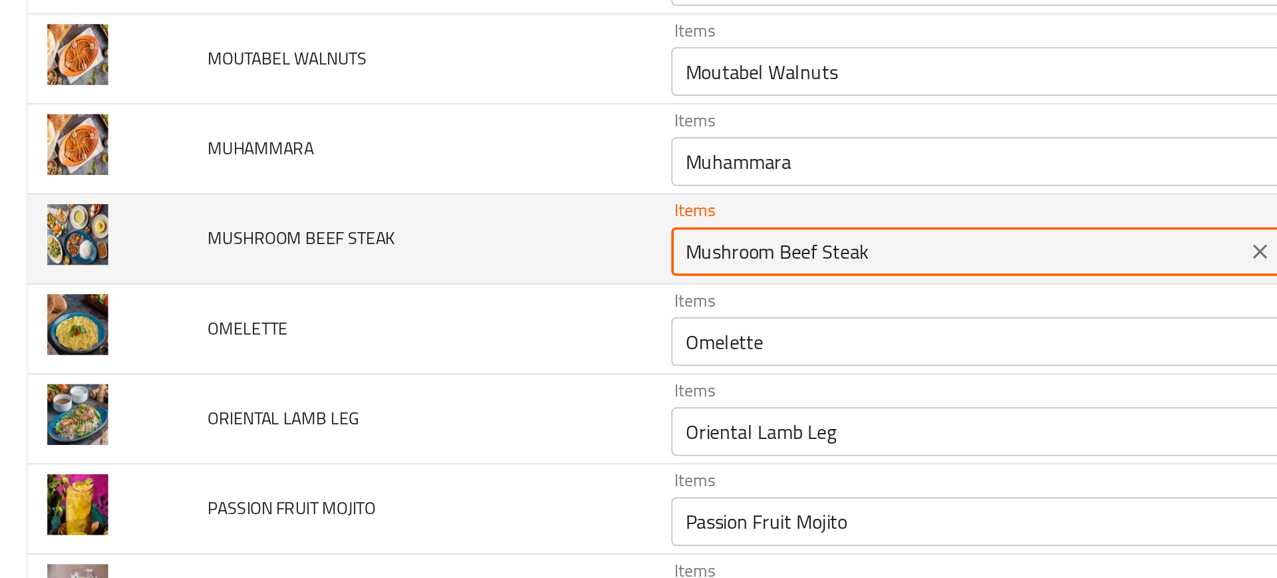
click at [407, 382] on STEAK "Mushroom Beef Steak" at bounding box center [525, 388] width 306 height 19
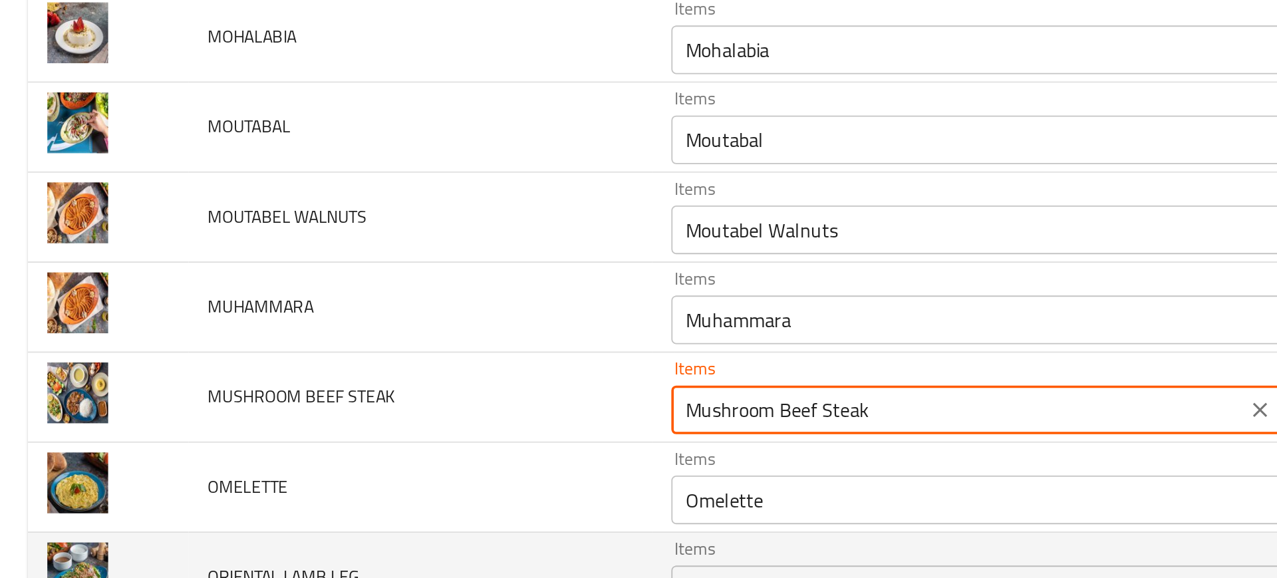
scroll to position [0, 0]
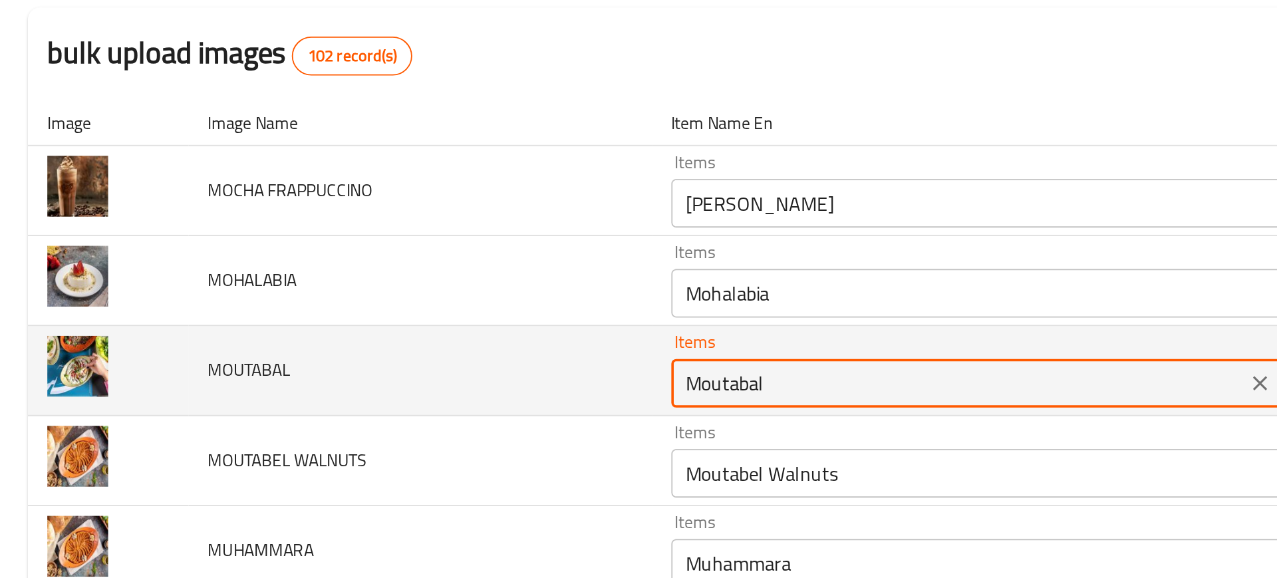
click at [397, 333] on input "Moutabal" at bounding box center [525, 333] width 306 height 19
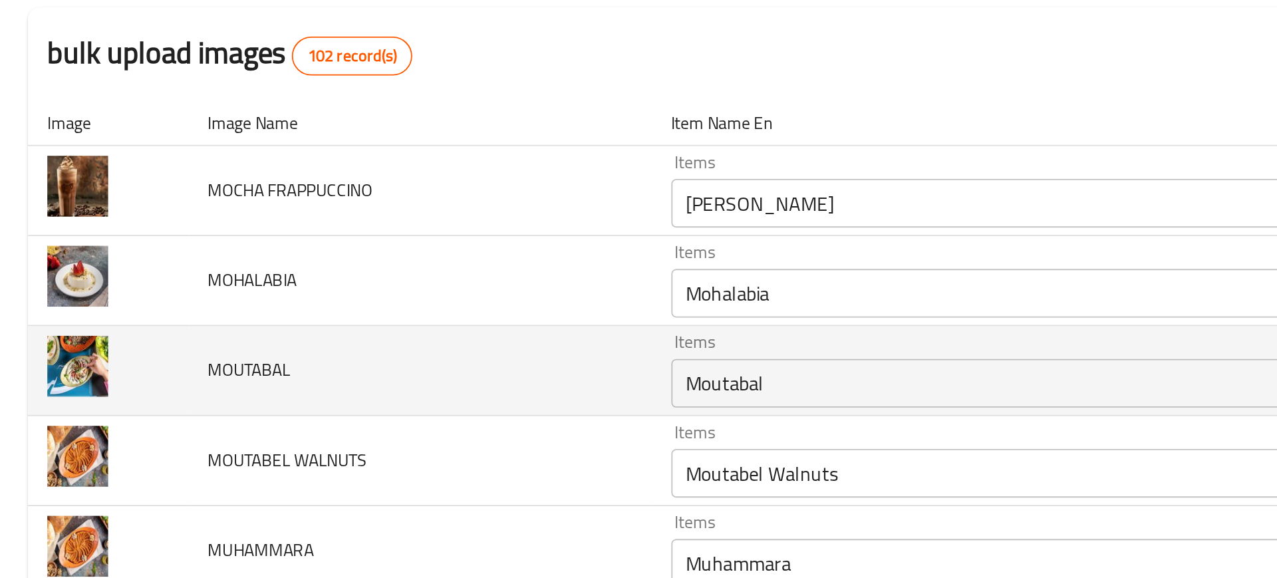
click at [295, 332] on td "MOUTABAL" at bounding box center [230, 326] width 253 height 49
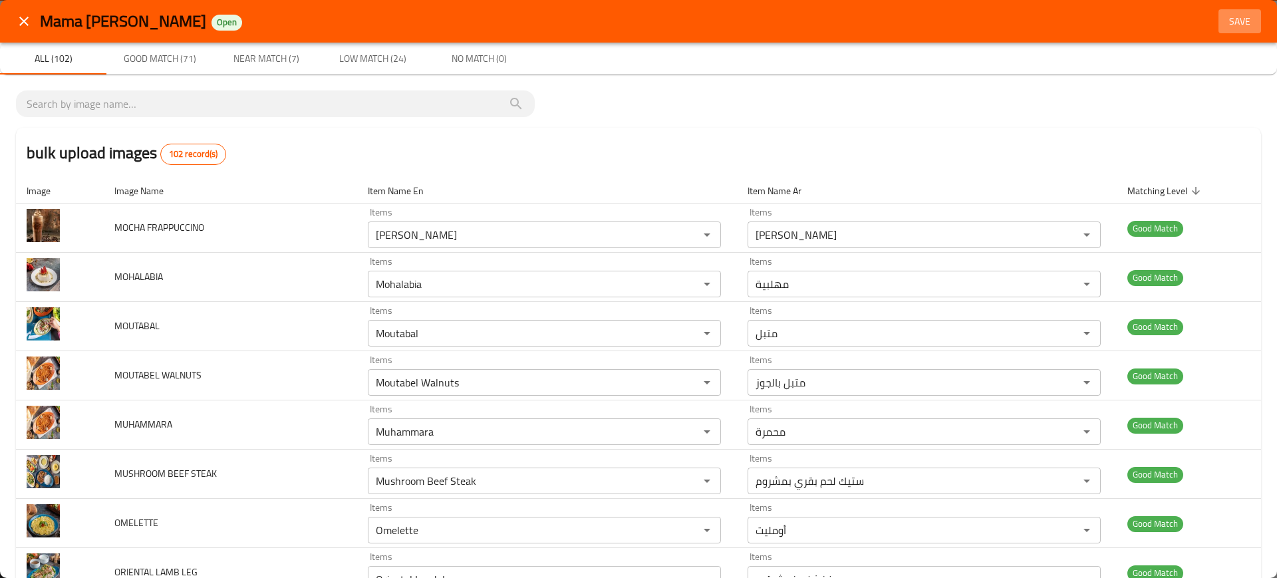
click at [1239, 11] on button "Save" at bounding box center [1239, 21] width 43 height 25
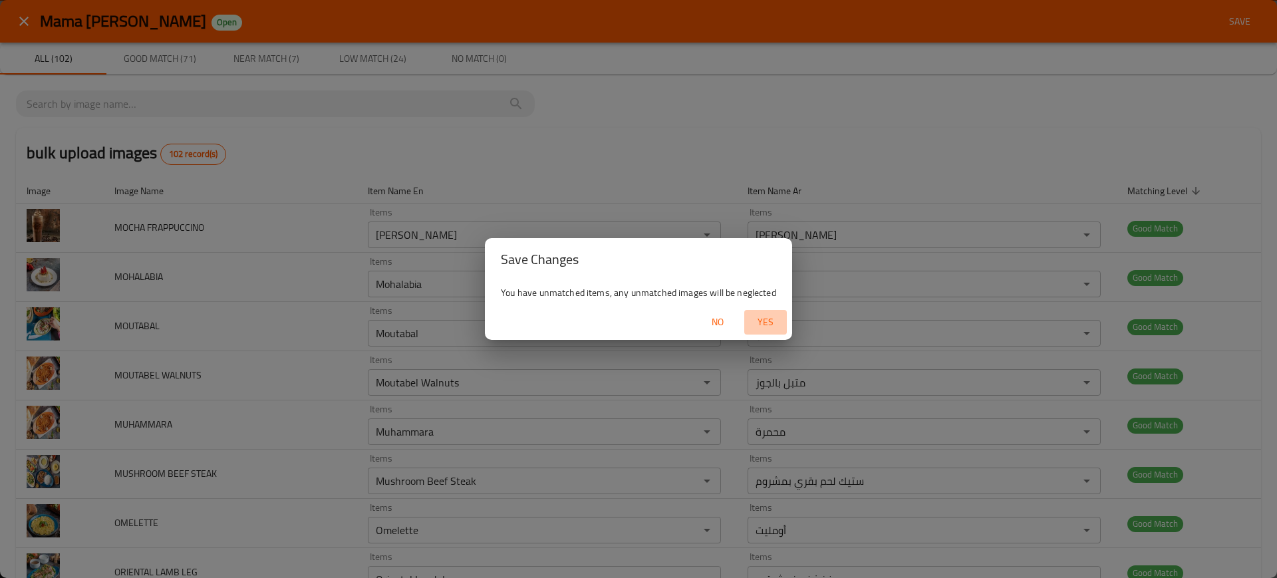
click at [768, 319] on span "Yes" at bounding box center [765, 322] width 32 height 17
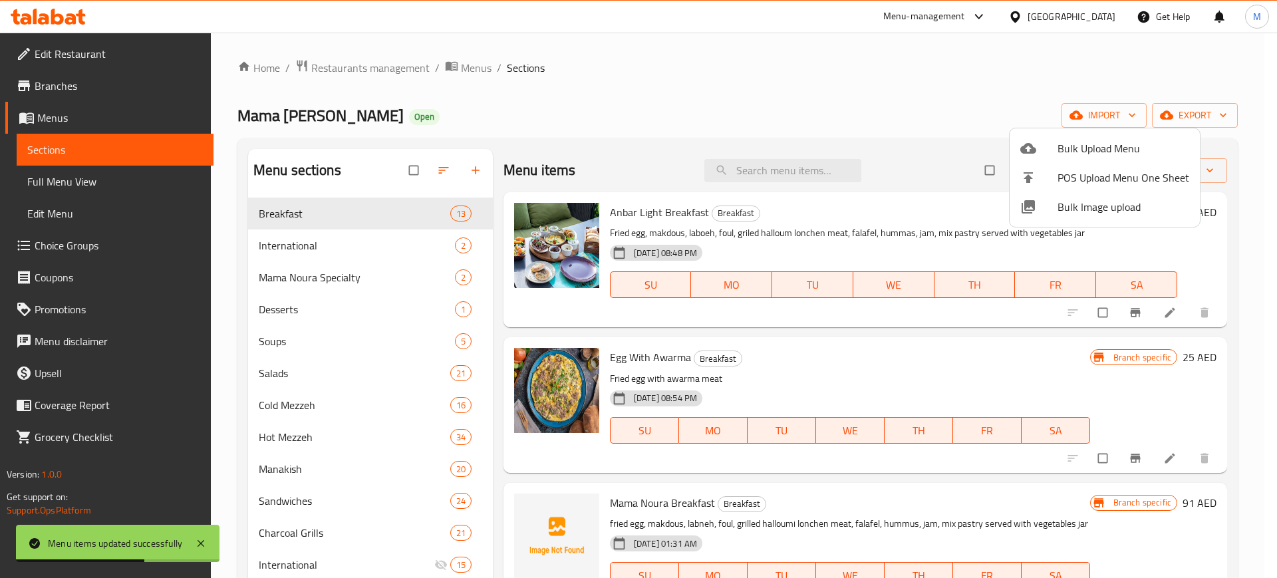
click at [529, 134] on div at bounding box center [638, 289] width 1277 height 578
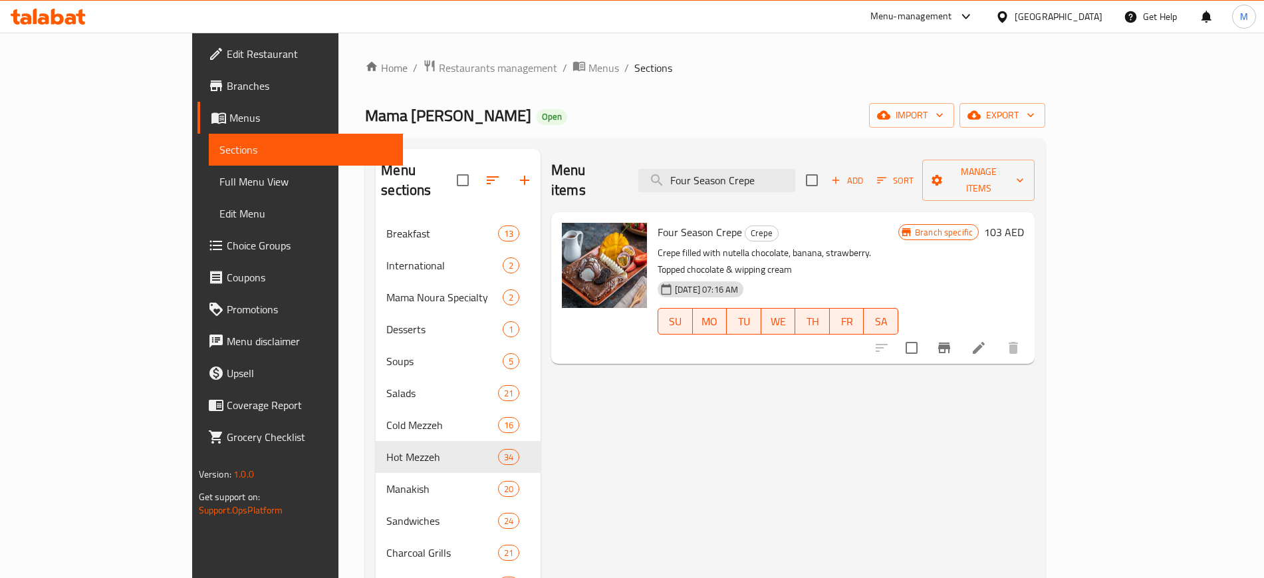
paste input "[PERSON_NAME]"
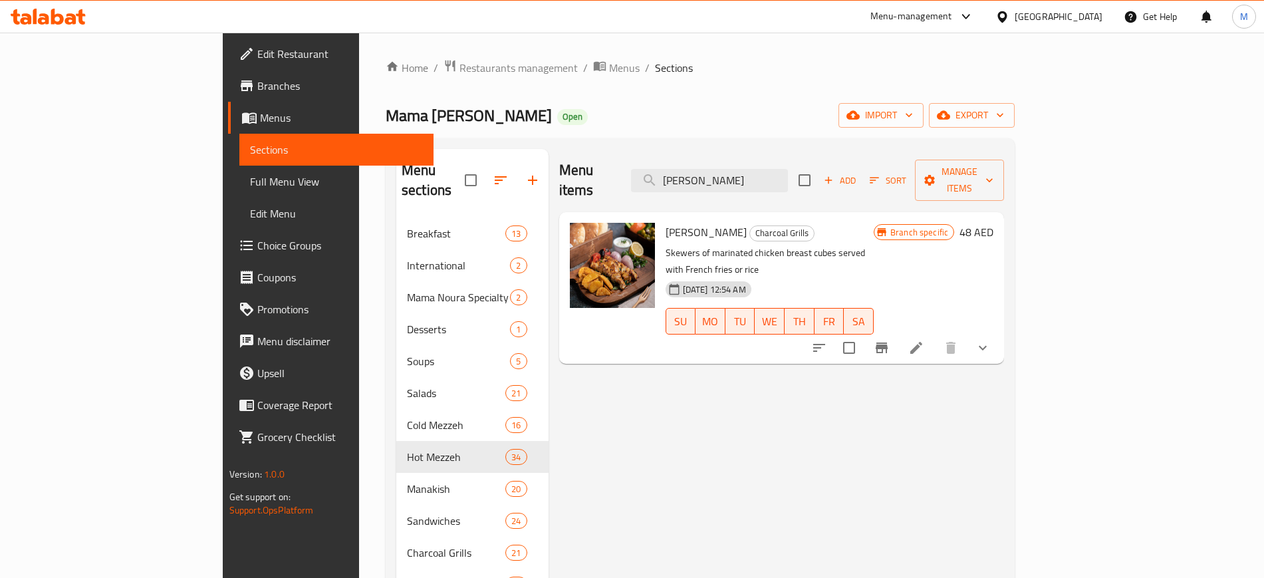
type input "[PERSON_NAME]"
click at [835, 332] on button "sort-choices" at bounding box center [819, 348] width 32 height 32
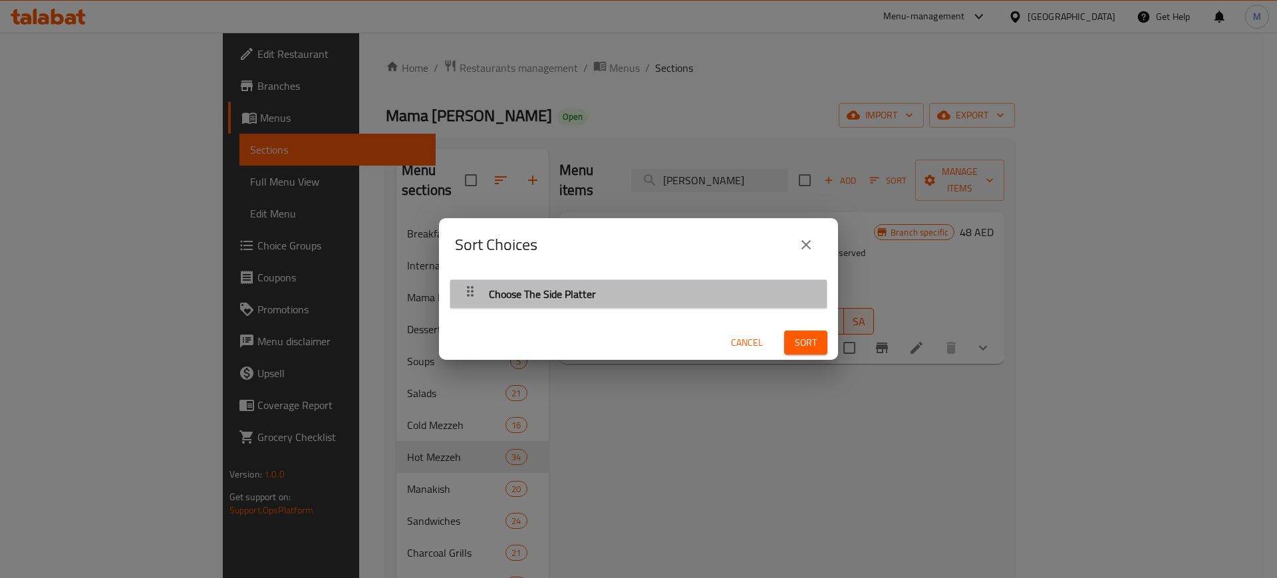
click at [639, 299] on div "Choose The Side Platter" at bounding box center [638, 294] width 363 height 32
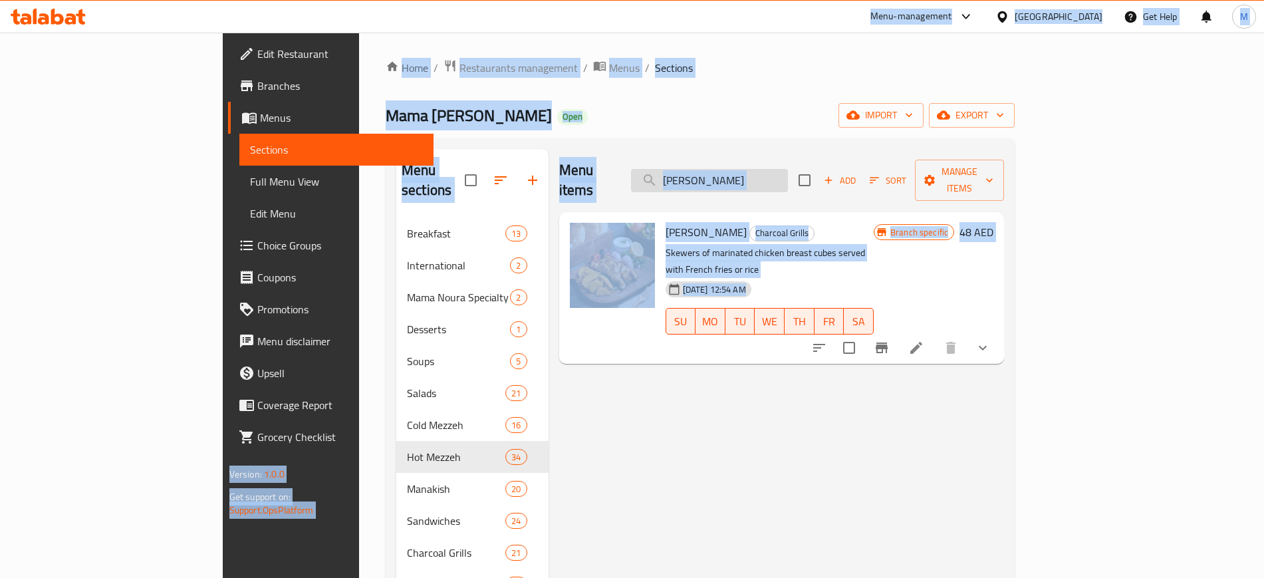
click at [751, 175] on input "[PERSON_NAME]" at bounding box center [709, 180] width 157 height 23
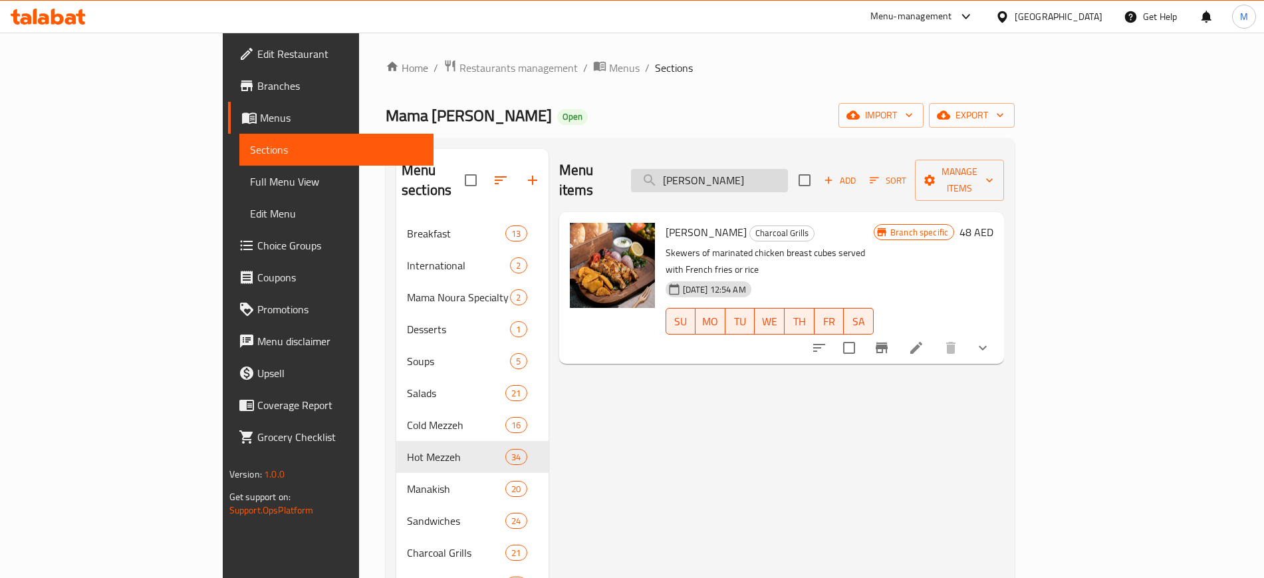
paste input "[PERSON_NAME]"
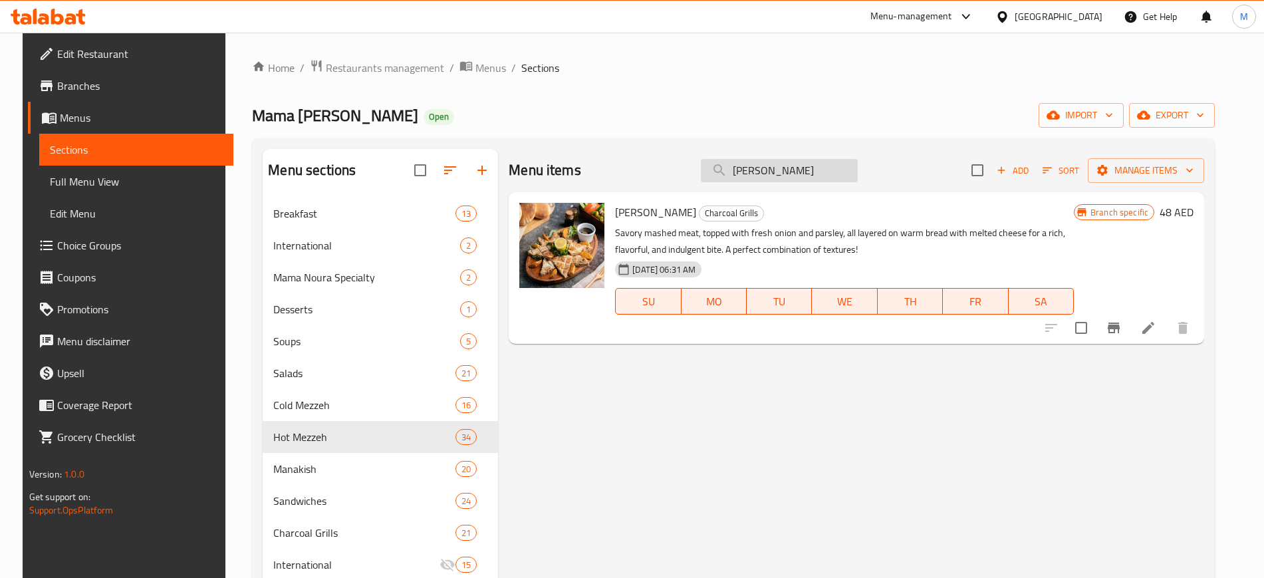
click at [797, 181] on input "[PERSON_NAME]" at bounding box center [779, 170] width 157 height 23
click at [751, 340] on div "Toshka Arayes Charcoal Grills Savory mashed meat, topped with fresh onion and p…" at bounding box center [856, 268] width 695 height 152
click at [798, 162] on input "[PERSON_NAME]" at bounding box center [779, 170] width 157 height 23
paste input "anour Iraqi Chicken Half"
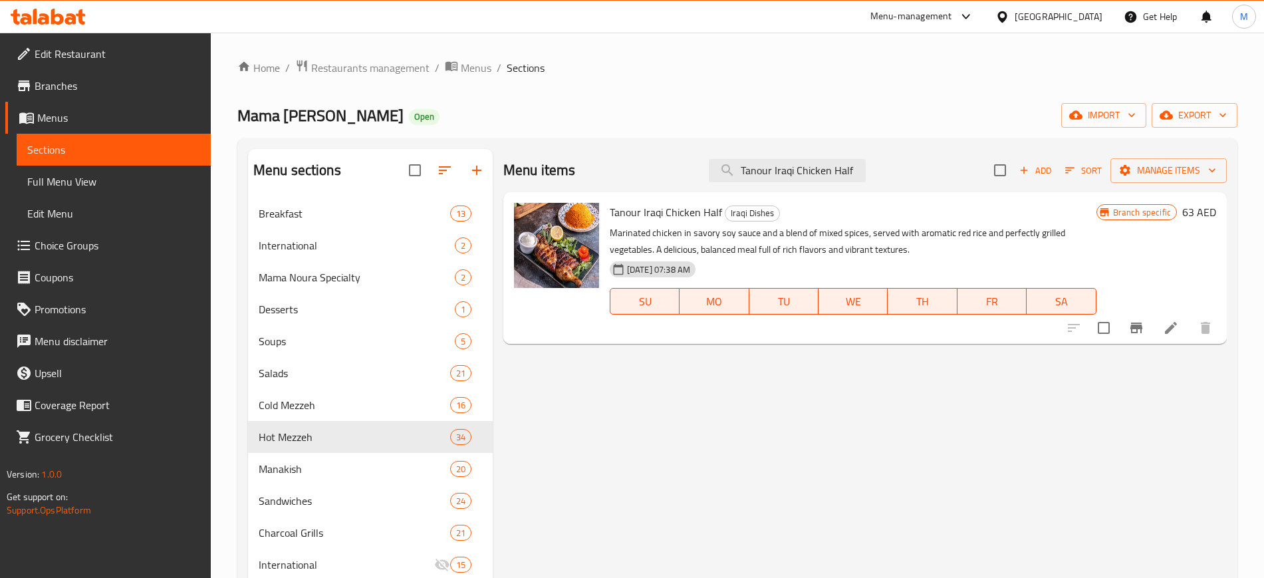
paste input "Full"
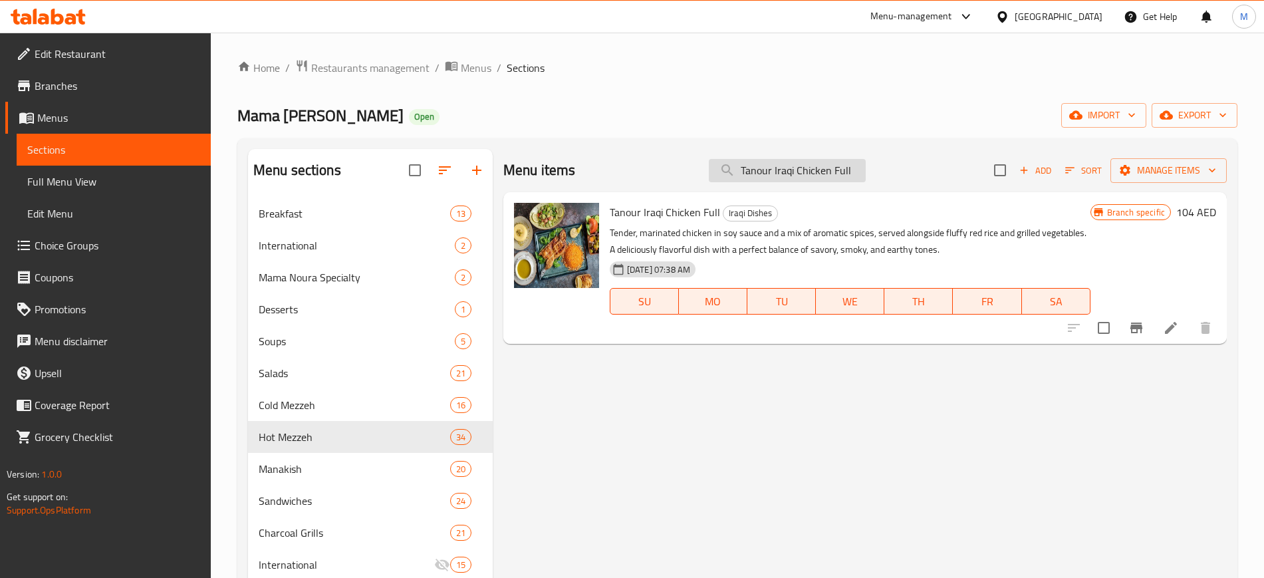
click at [800, 172] on input "Tanour Iraqi Chicken Full" at bounding box center [787, 170] width 157 height 23
paste input "Special Anber Kabab"
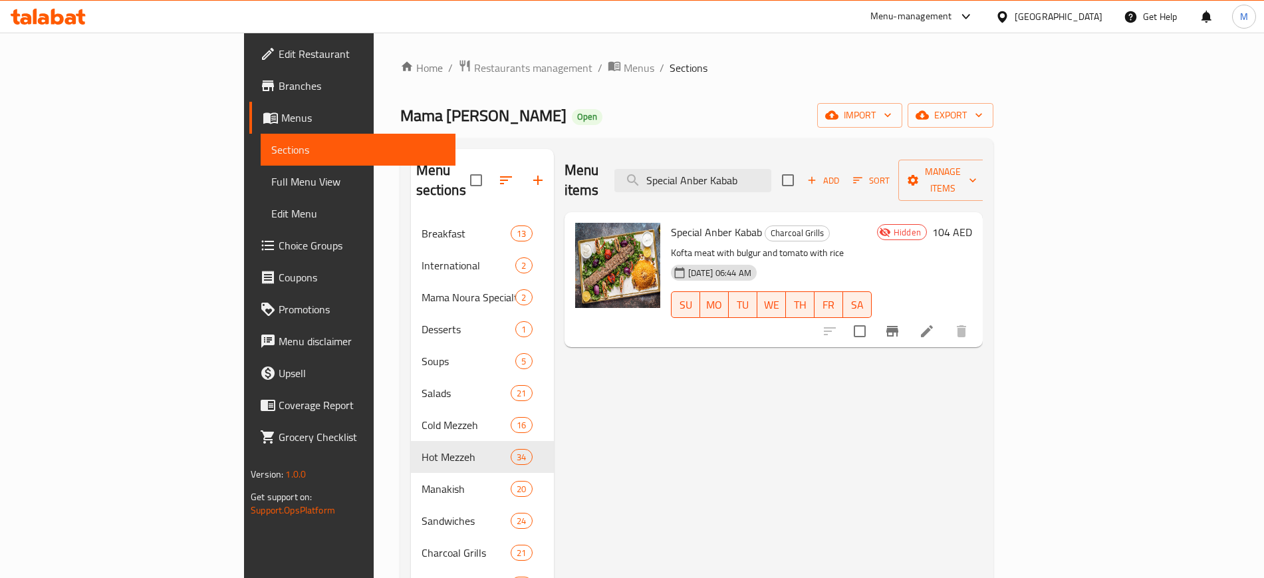
paste input "hawarma Meat Sandwich"
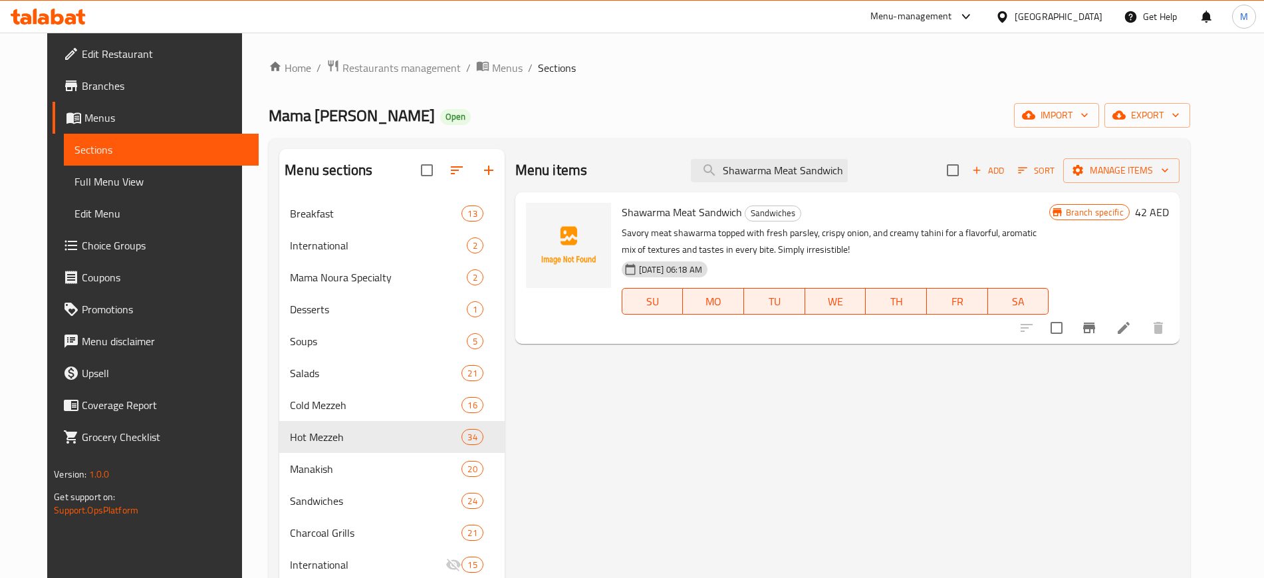
paste input "Chicken"
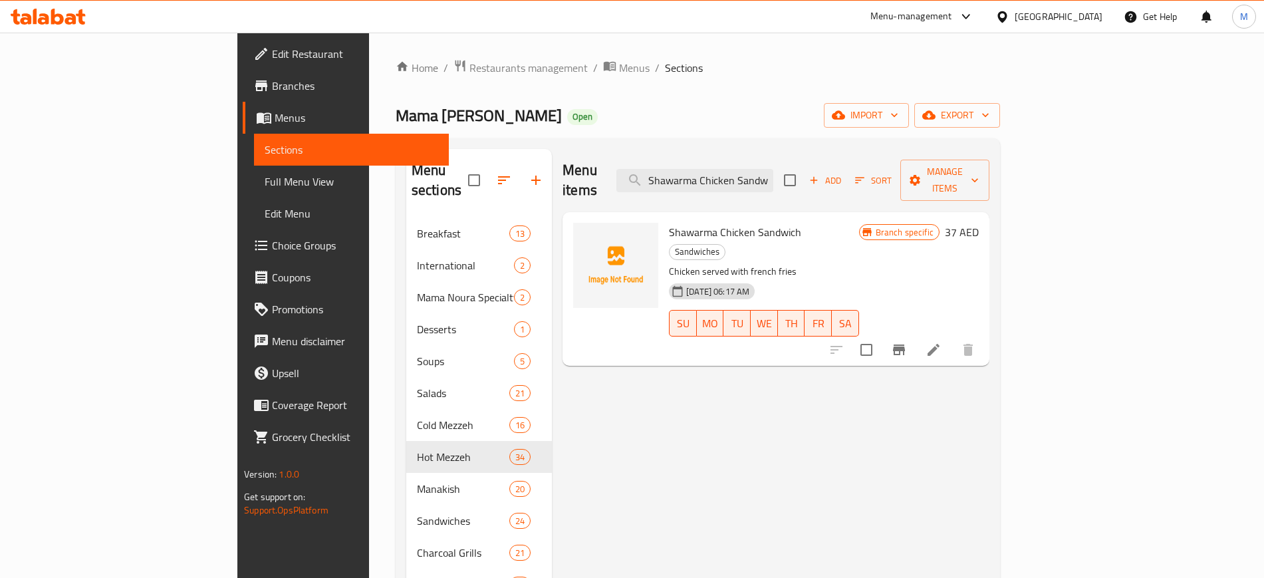
paste input "Philadelphia"
paste input "epper Steak"
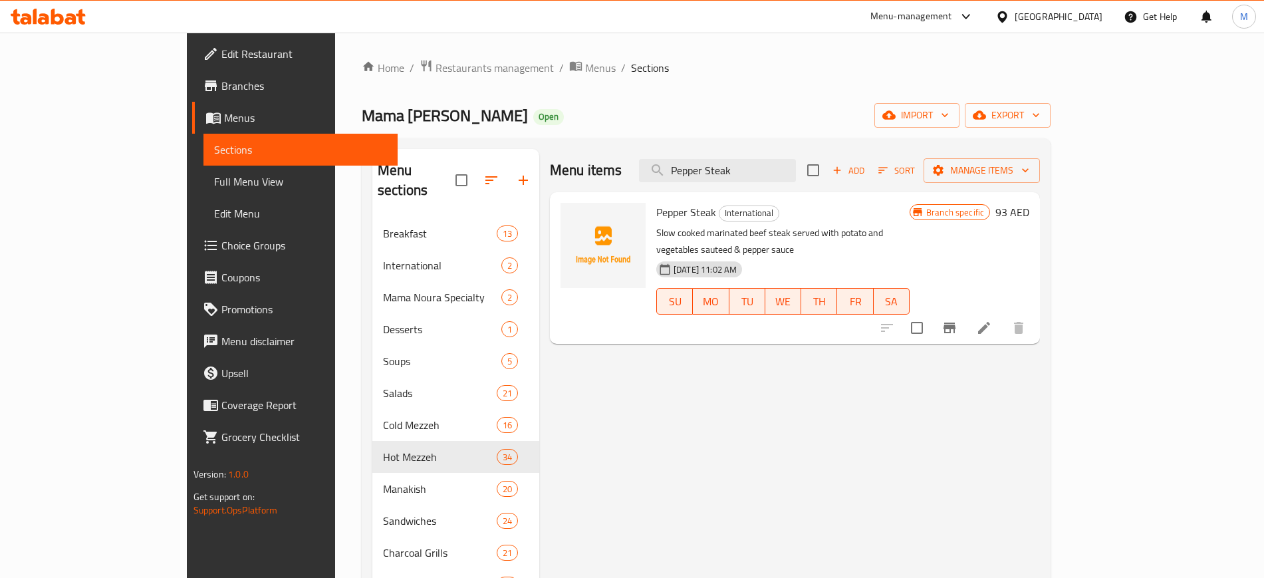
paste input "Mushroom Beef"
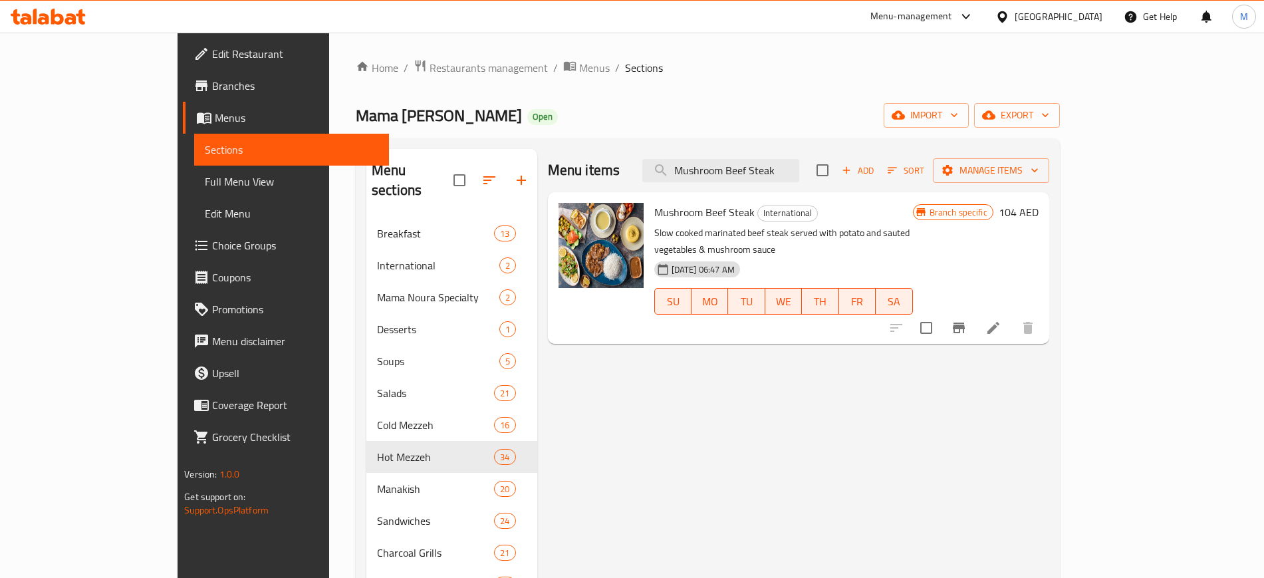
paste input "outabal"
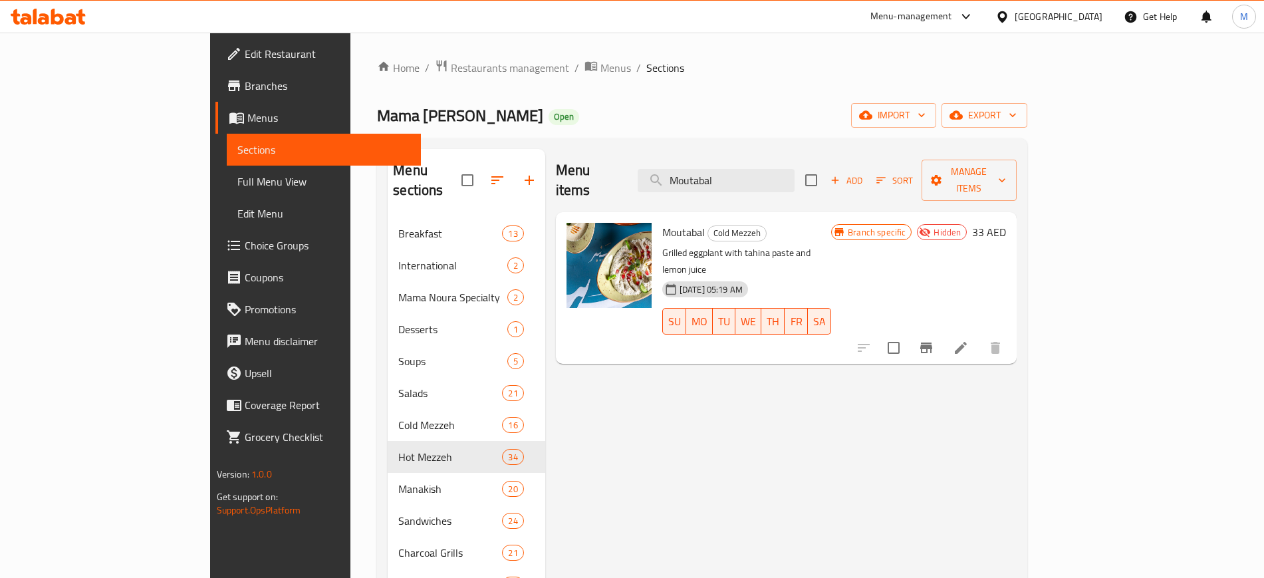
type input "Moutabal"
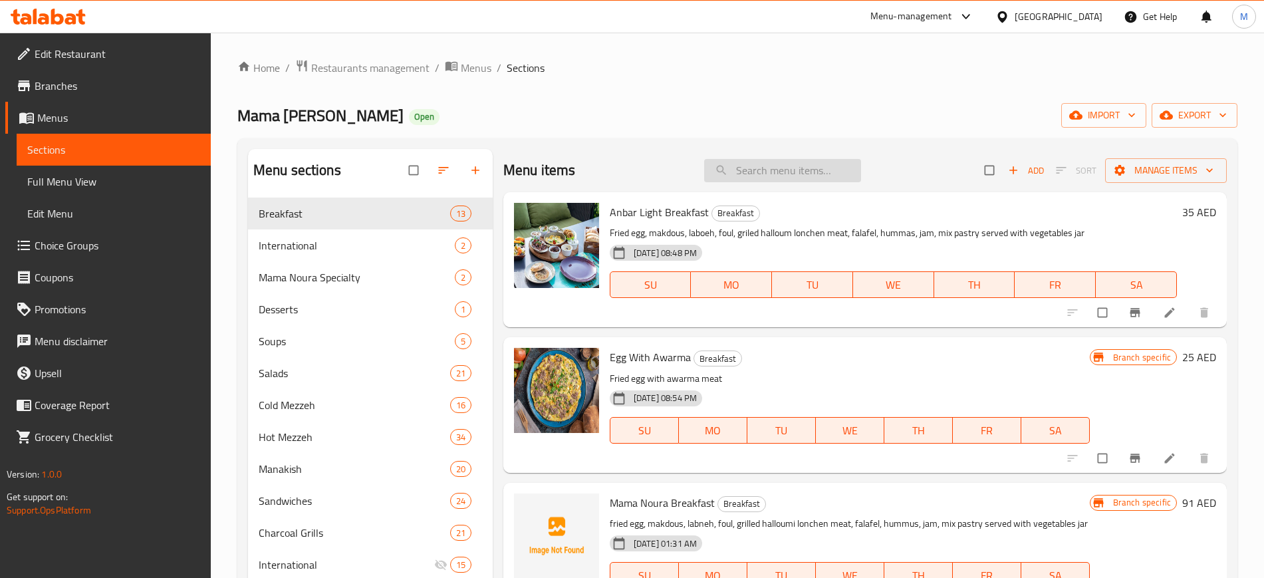
click at [763, 171] on input "search" at bounding box center [782, 170] width 157 height 23
paste input "Moutabal"
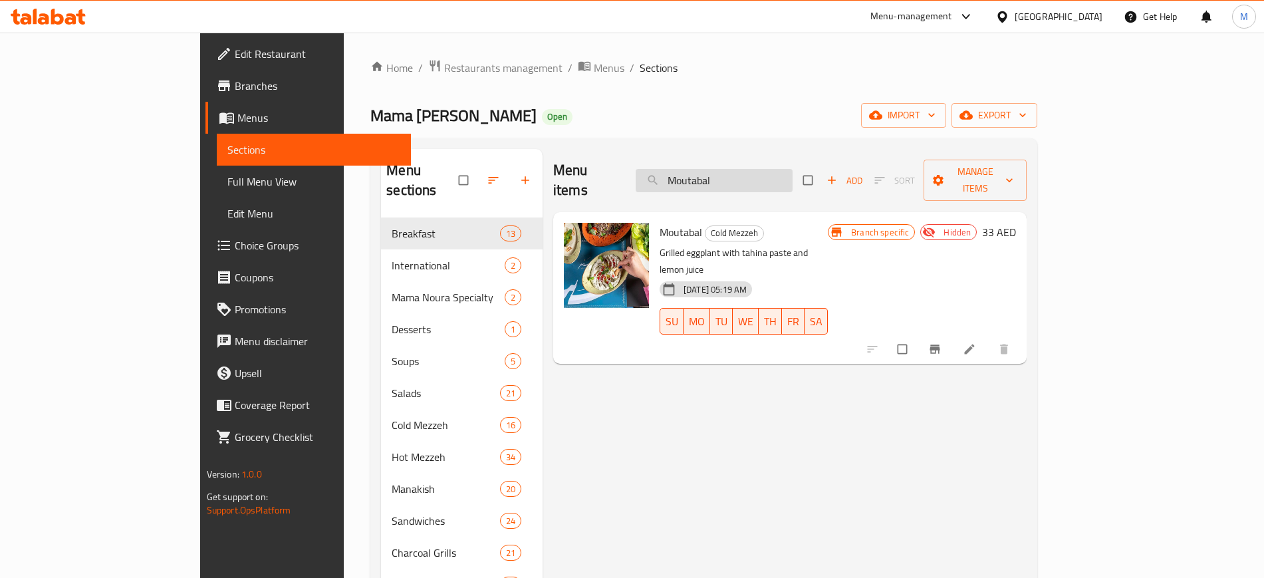
type input "Moutabal"
click at [781, 176] on input "Moutabal" at bounding box center [714, 180] width 157 height 23
click at [747, 171] on input "Moutabal" at bounding box center [714, 180] width 157 height 23
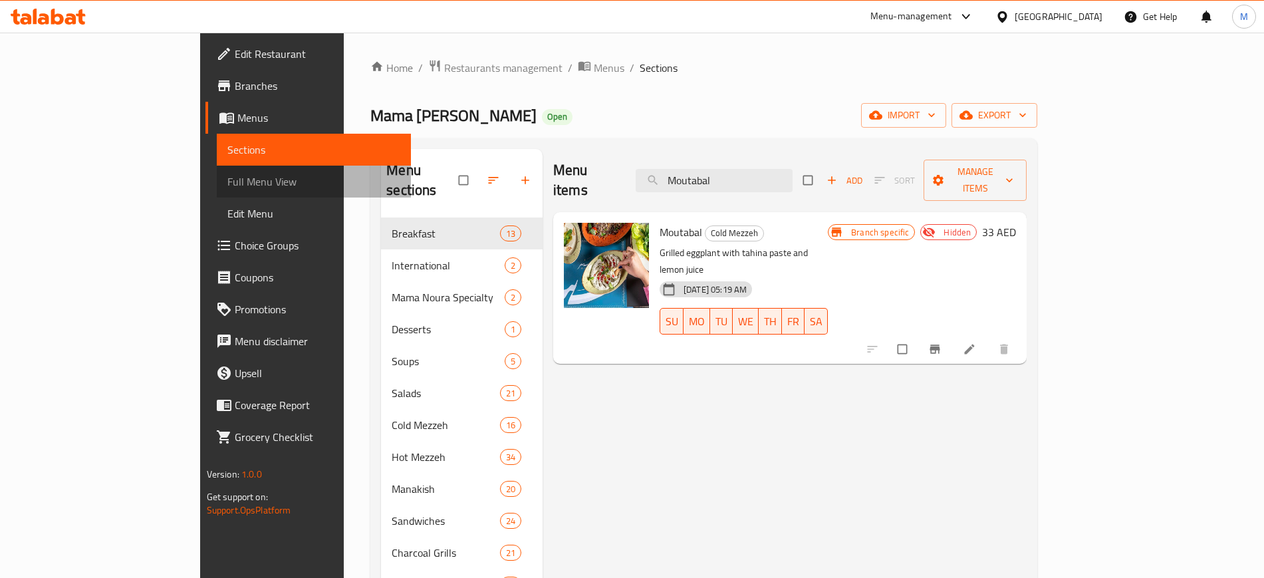
click at [217, 194] on link "Full Menu View" at bounding box center [314, 182] width 194 height 32
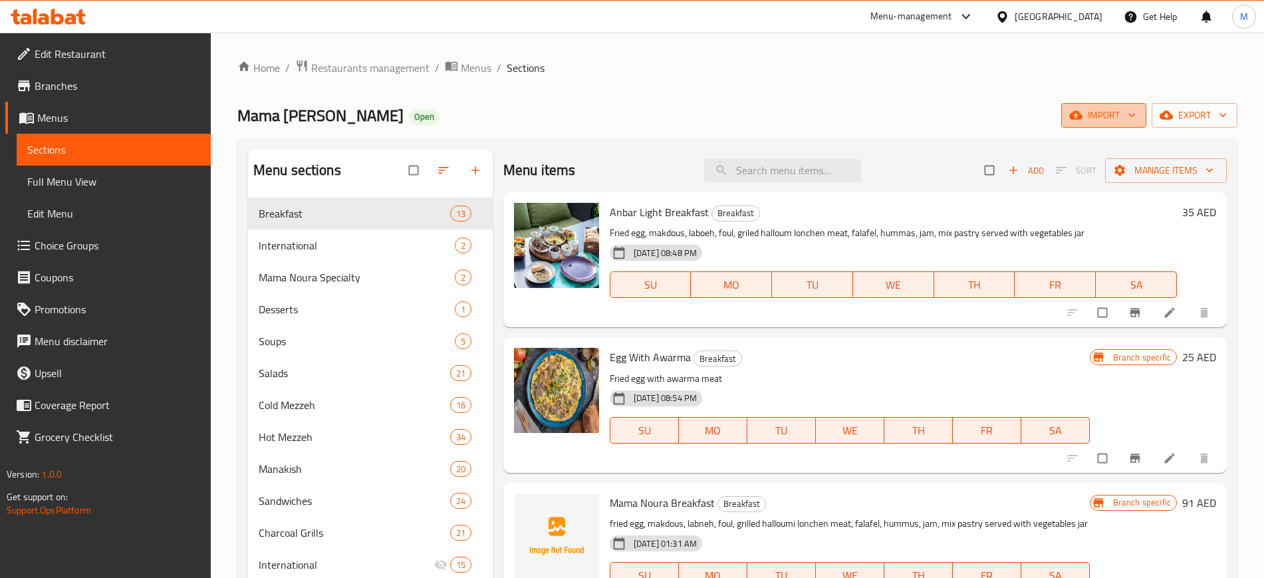
click at [1106, 114] on span "import" at bounding box center [1104, 115] width 64 height 17
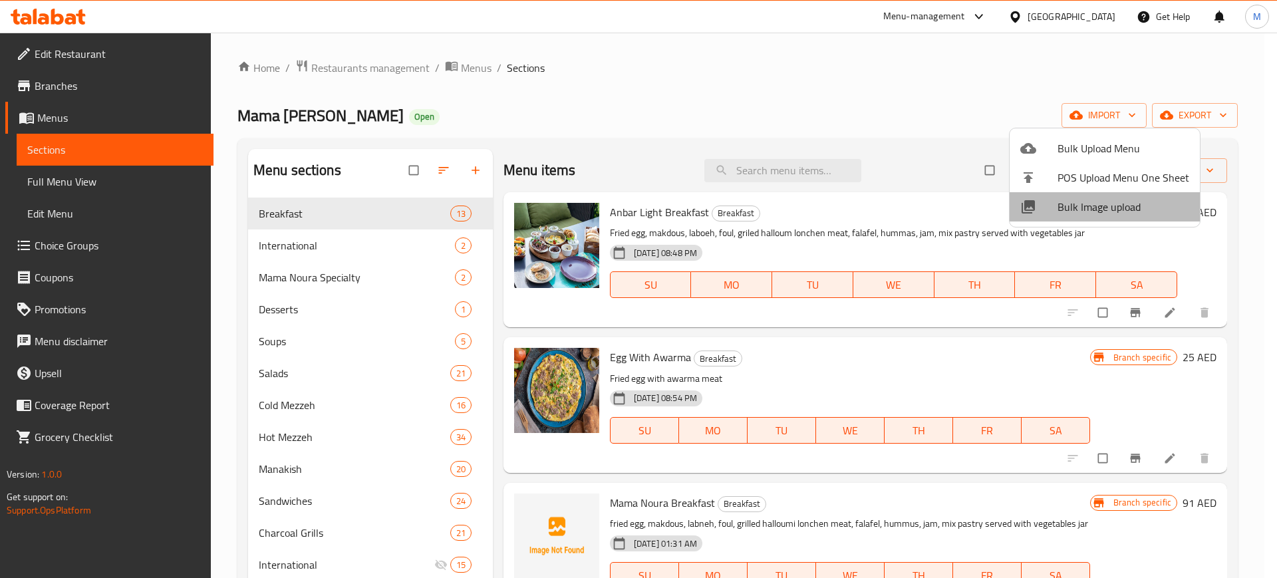
click at [1104, 204] on span "Bulk Image upload" at bounding box center [1123, 207] width 132 height 16
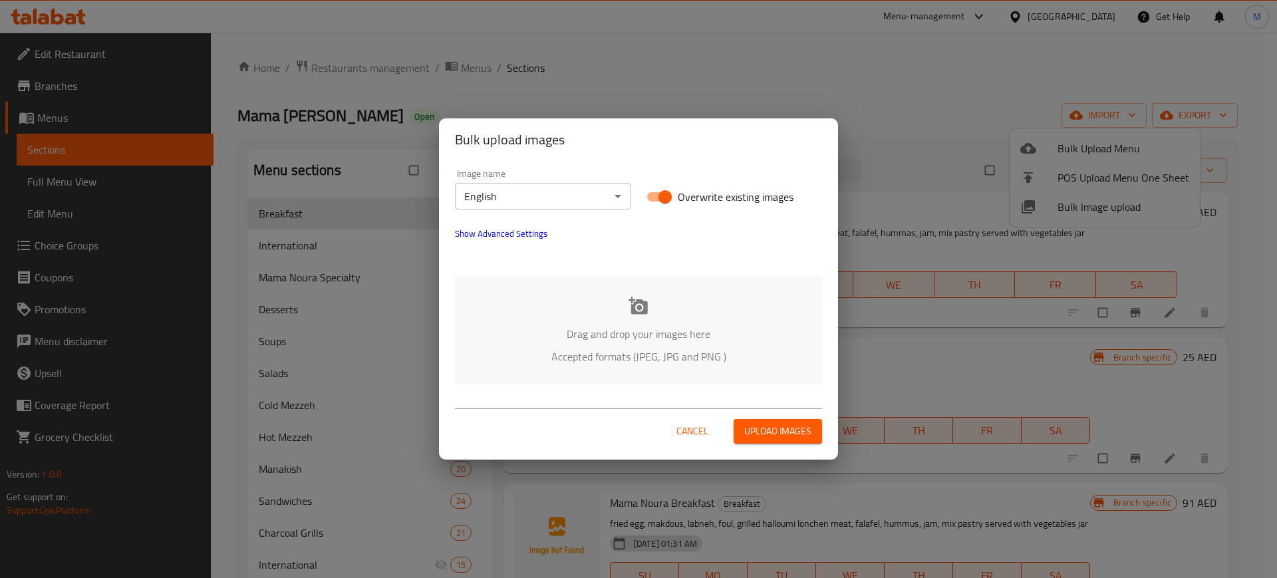
click at [729, 323] on div "Drag and drop your images here Accepted formats (JPEG, JPG and PNG )" at bounding box center [638, 330] width 367 height 108
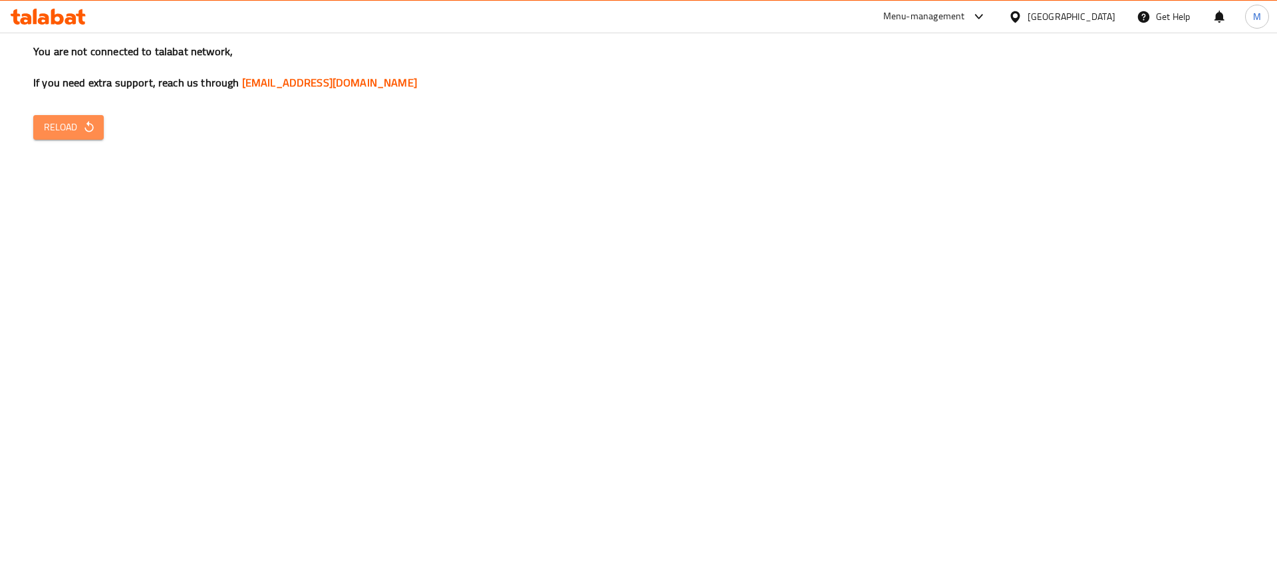
click at [94, 129] on icon "button" at bounding box center [88, 126] width 13 height 13
click at [68, 136] on button "Reload" at bounding box center [68, 127] width 70 height 25
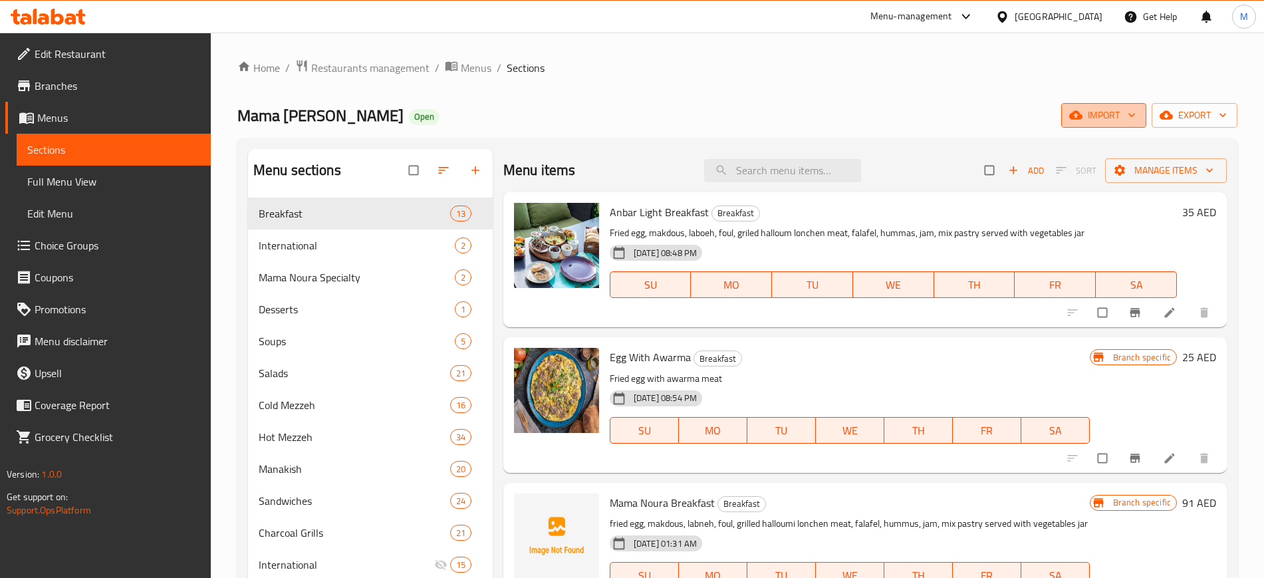
click at [1076, 117] on icon "button" at bounding box center [1075, 114] width 13 height 13
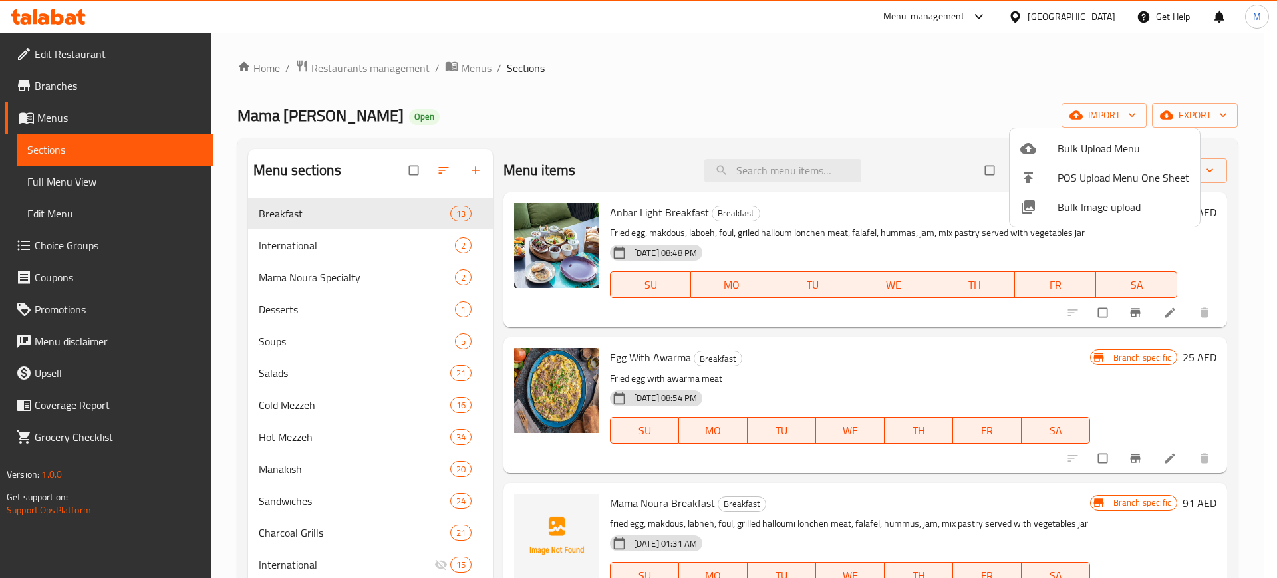
click at [1063, 205] on span "Bulk Image upload" at bounding box center [1123, 207] width 132 height 16
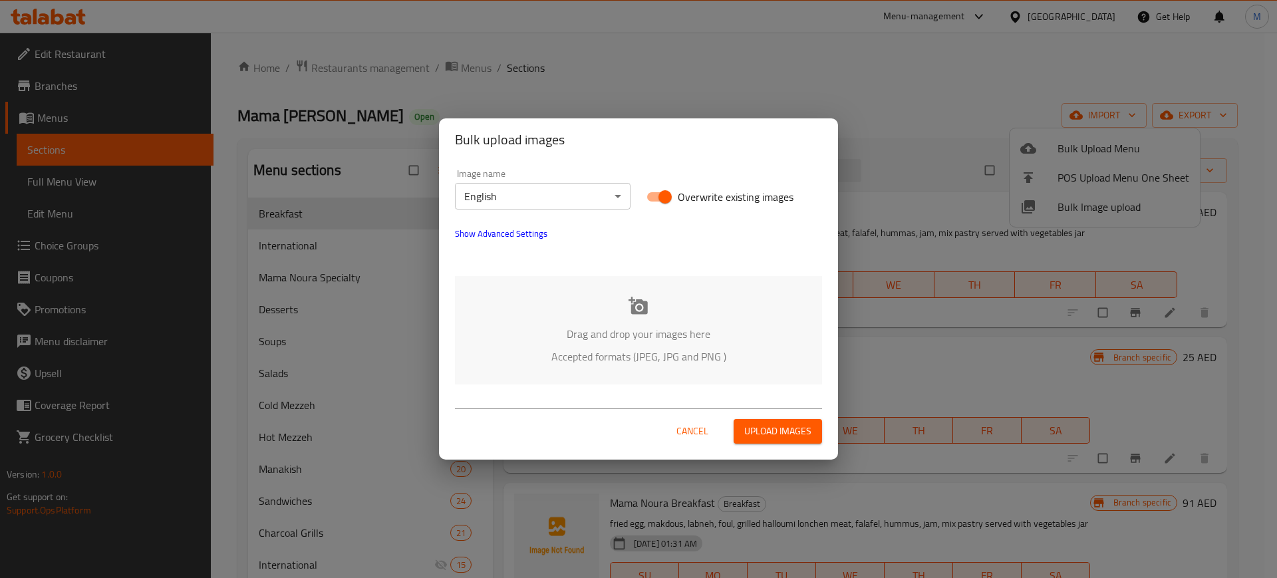
click at [521, 201] on body "​ Menu-management United Arab Emirates Get Help M Edit Restaurant Branches Menu…" at bounding box center [638, 305] width 1277 height 545
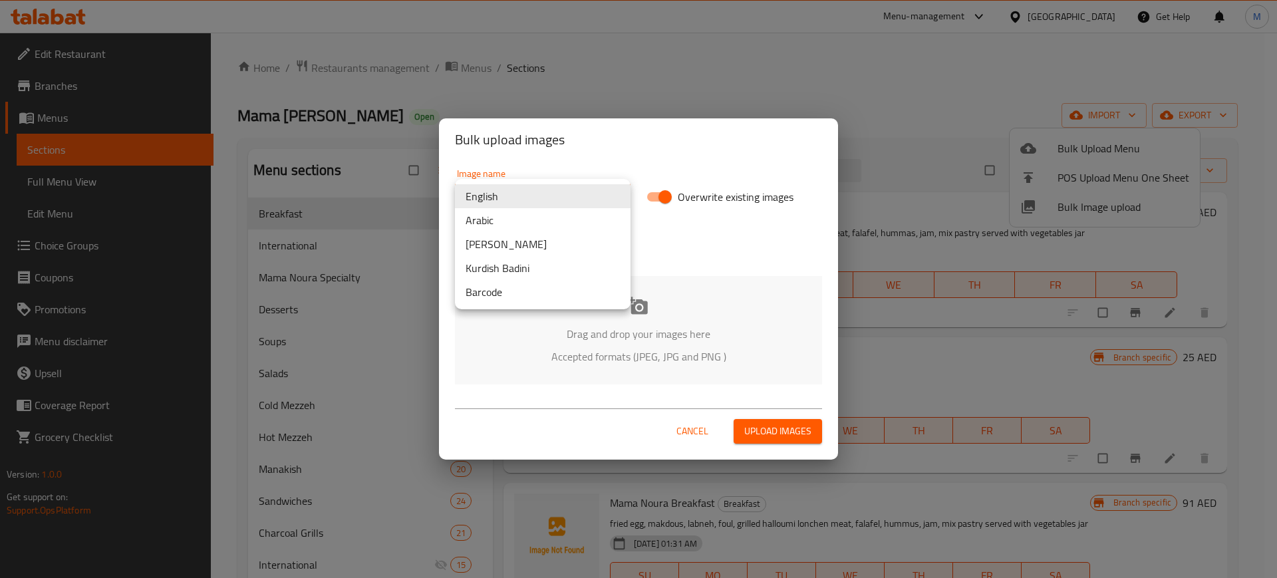
click at [742, 316] on div at bounding box center [638, 289] width 1277 height 578
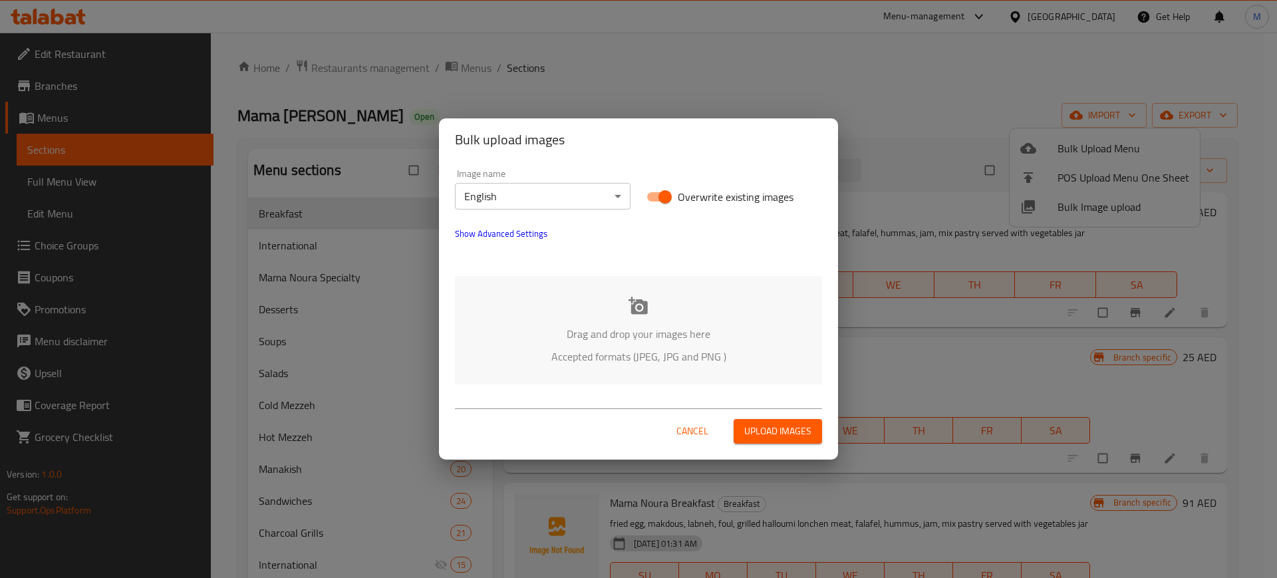
click at [674, 322] on div "Drag and drop your images here Accepted formats (JPEG, JPG and PNG )" at bounding box center [638, 330] width 367 height 108
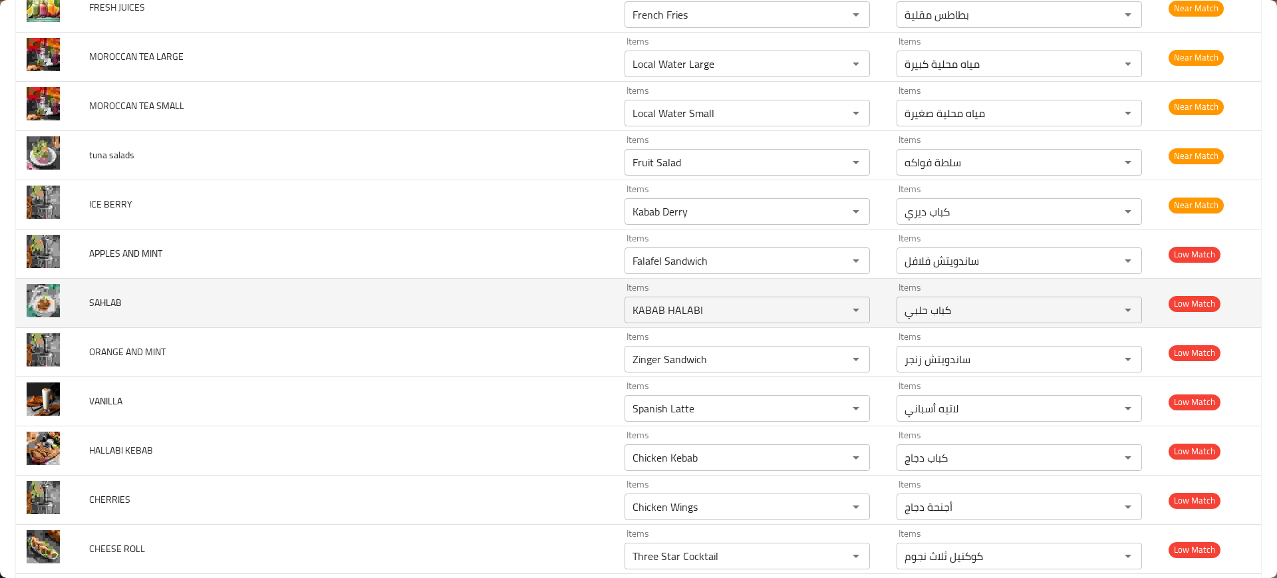
scroll to position [10180, 0]
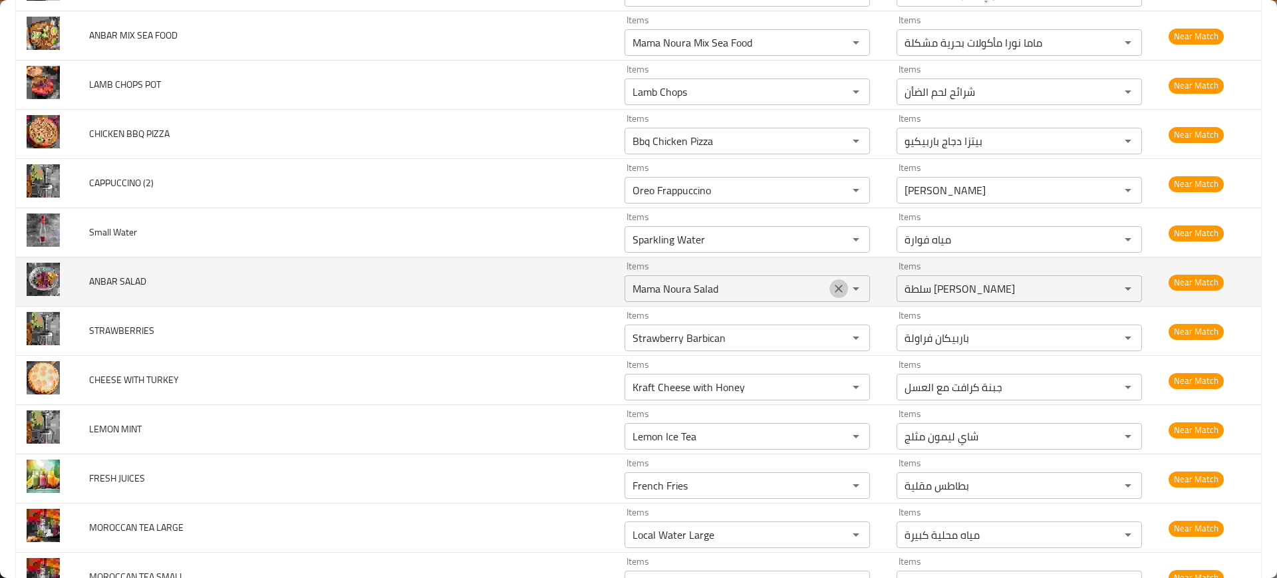
click at [834, 287] on icon "Clear" at bounding box center [838, 289] width 8 height 8
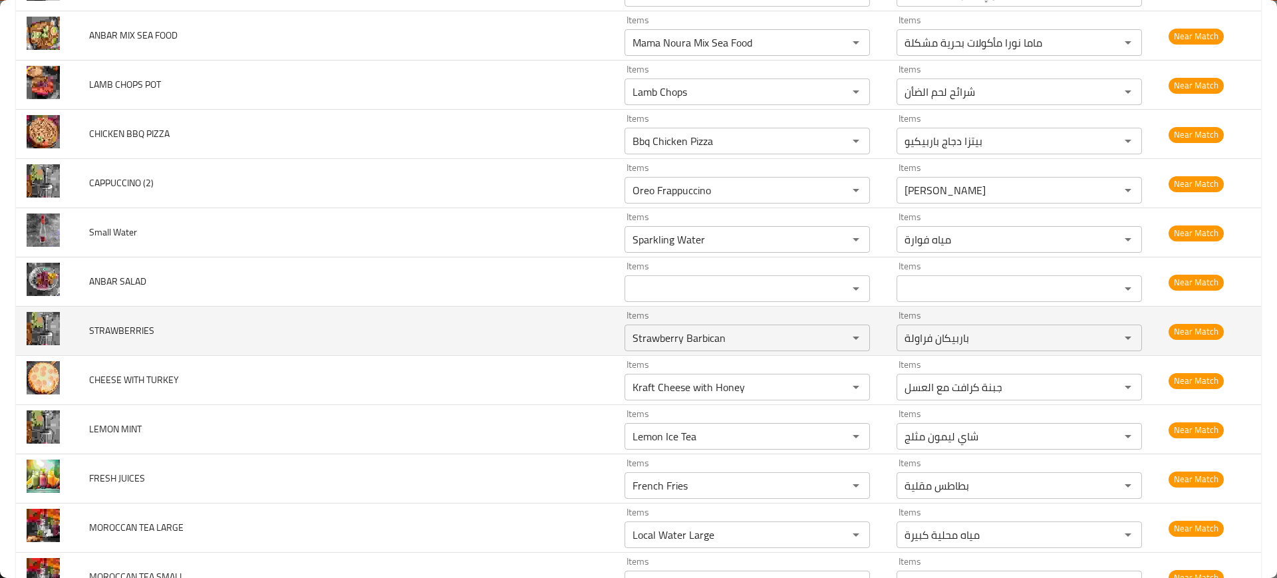
click at [314, 317] on td "STRAWBERRIES" at bounding box center [345, 331] width 535 height 49
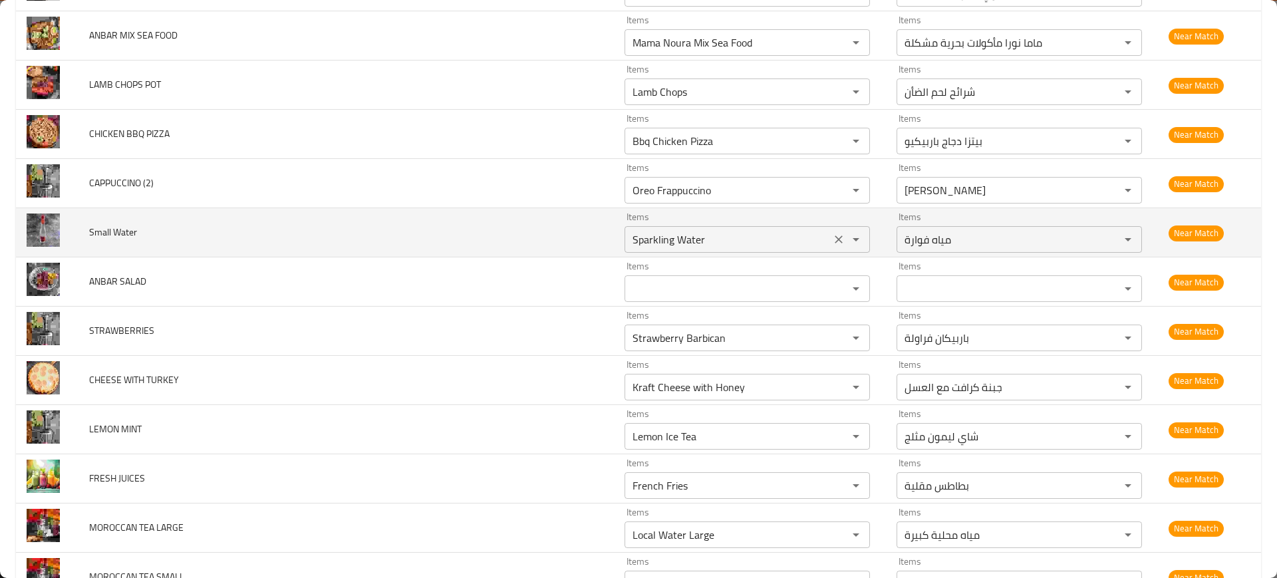
scroll to position [11853, 0]
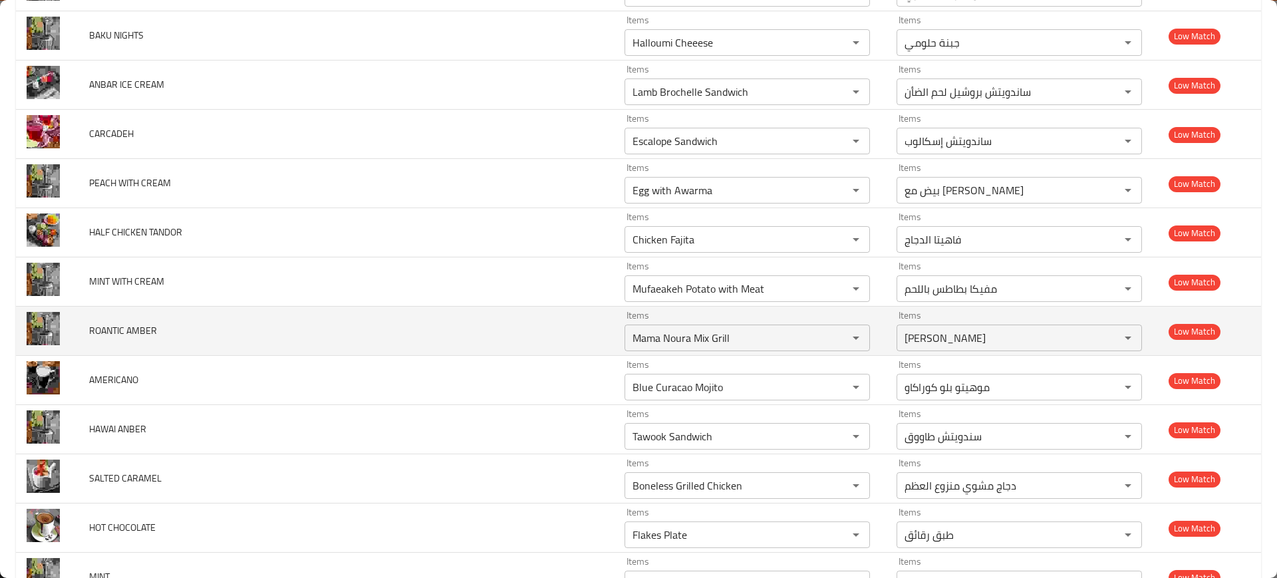
click at [350, 326] on td "ROANTIC AMBER" at bounding box center [345, 331] width 535 height 49
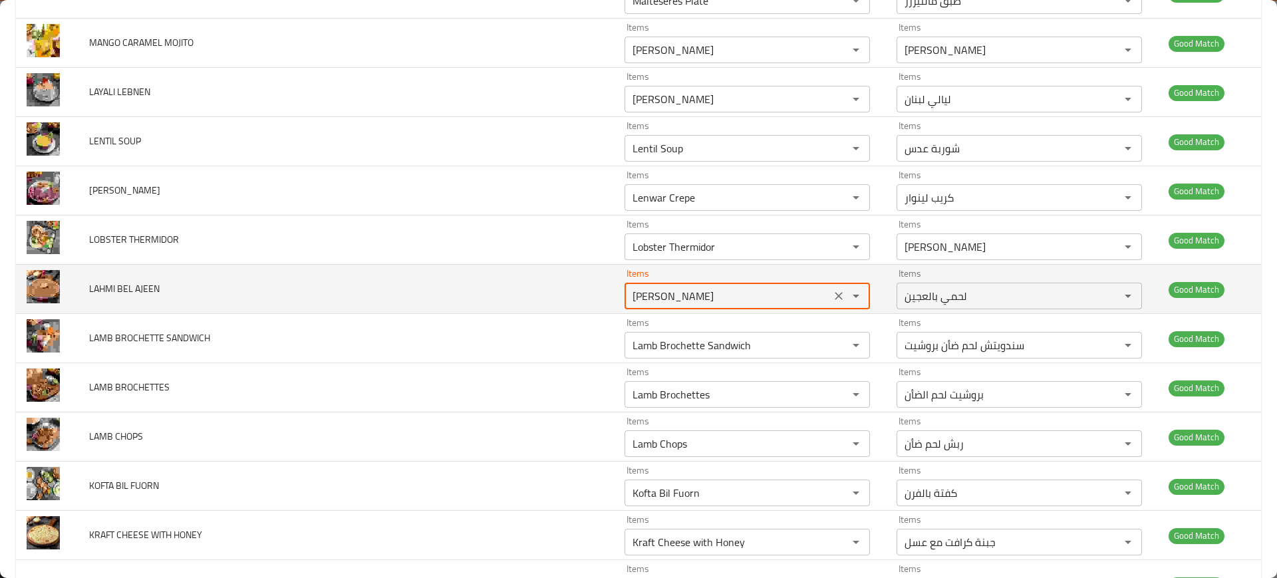
click at [628, 290] on AJEEN "Lahmi Bel Ajeen" at bounding box center [727, 296] width 198 height 19
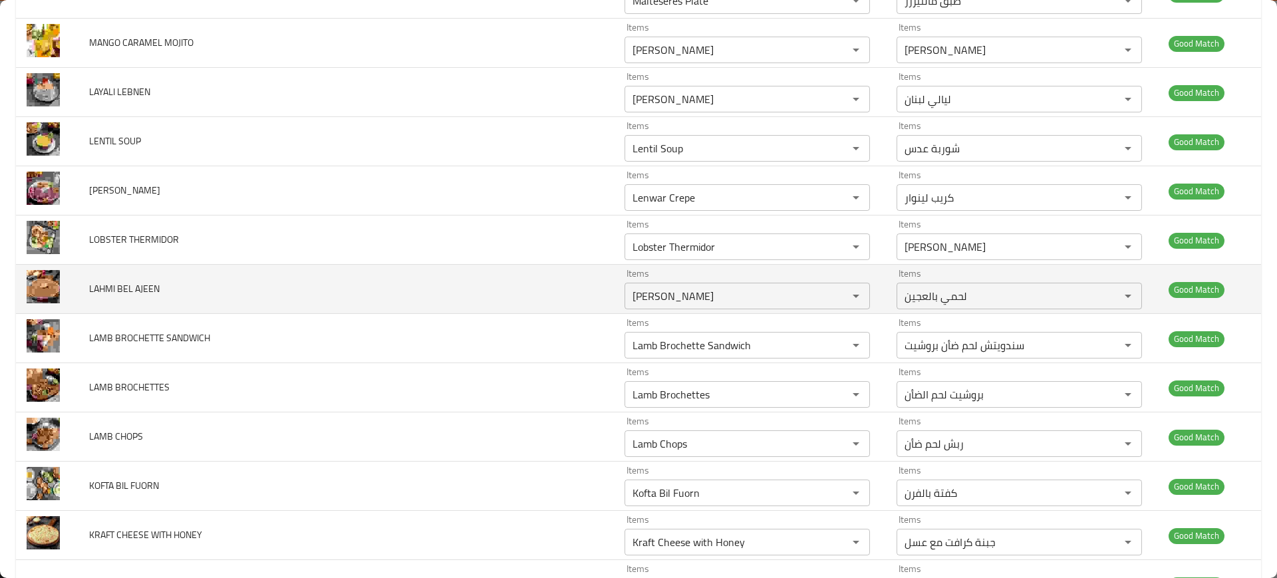
click at [136, 283] on span "LAHMI BEL AJEEN" at bounding box center [124, 288] width 70 height 17
copy span "LAHMI BEL AJEEN"
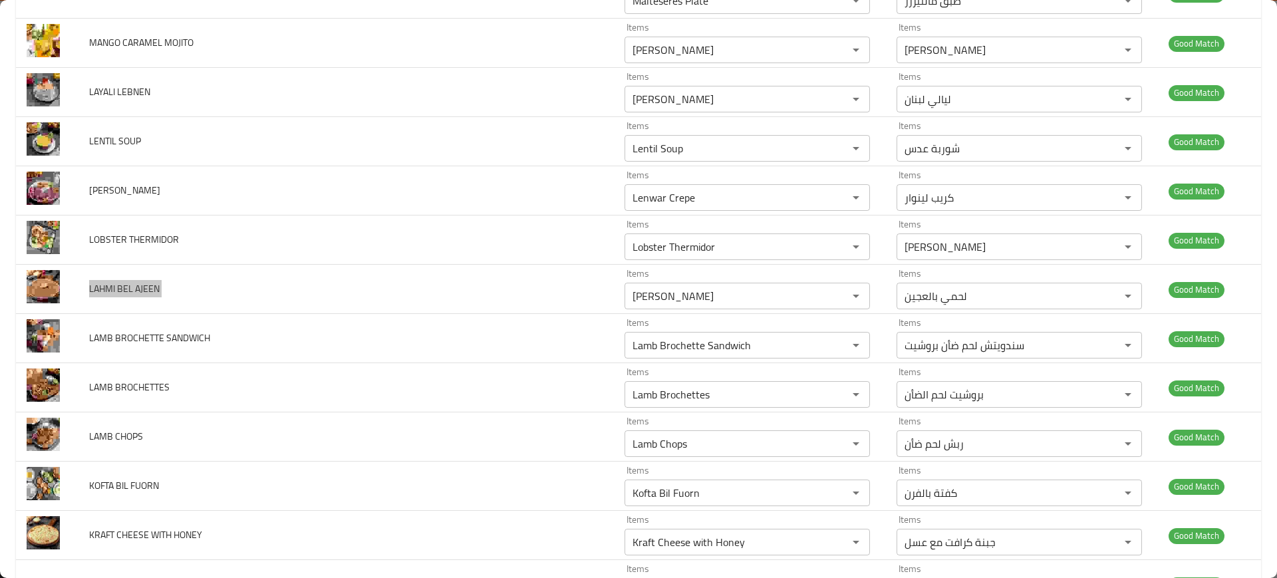
scroll to position [5745, 0]
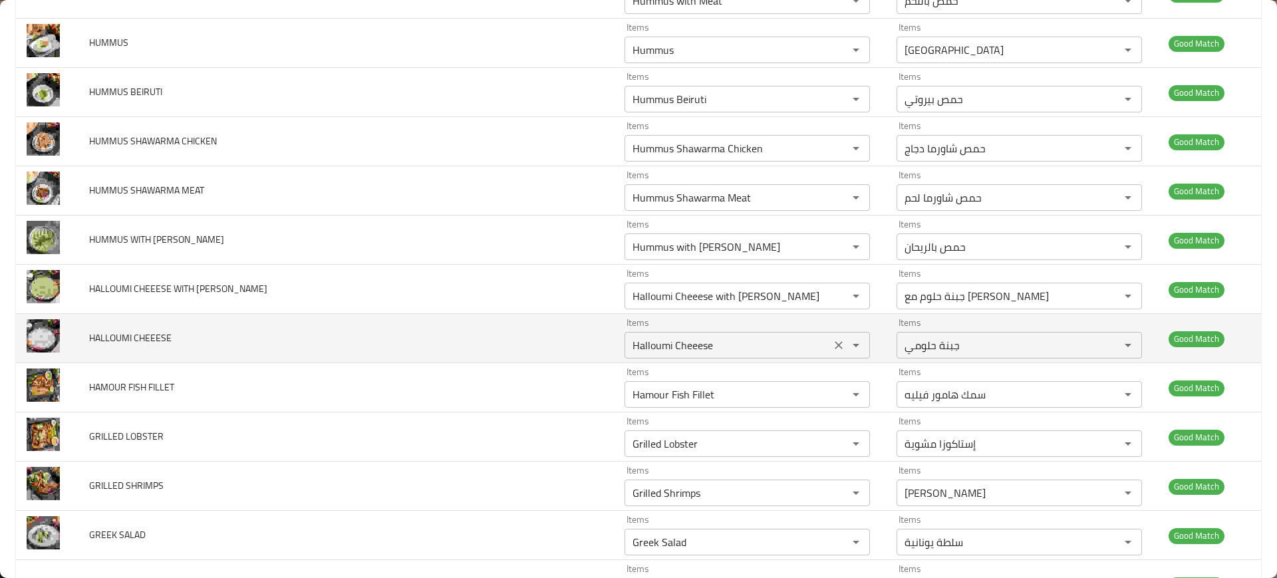
click at [628, 343] on CHEEESE "Halloumi Cheeese" at bounding box center [727, 345] width 198 height 19
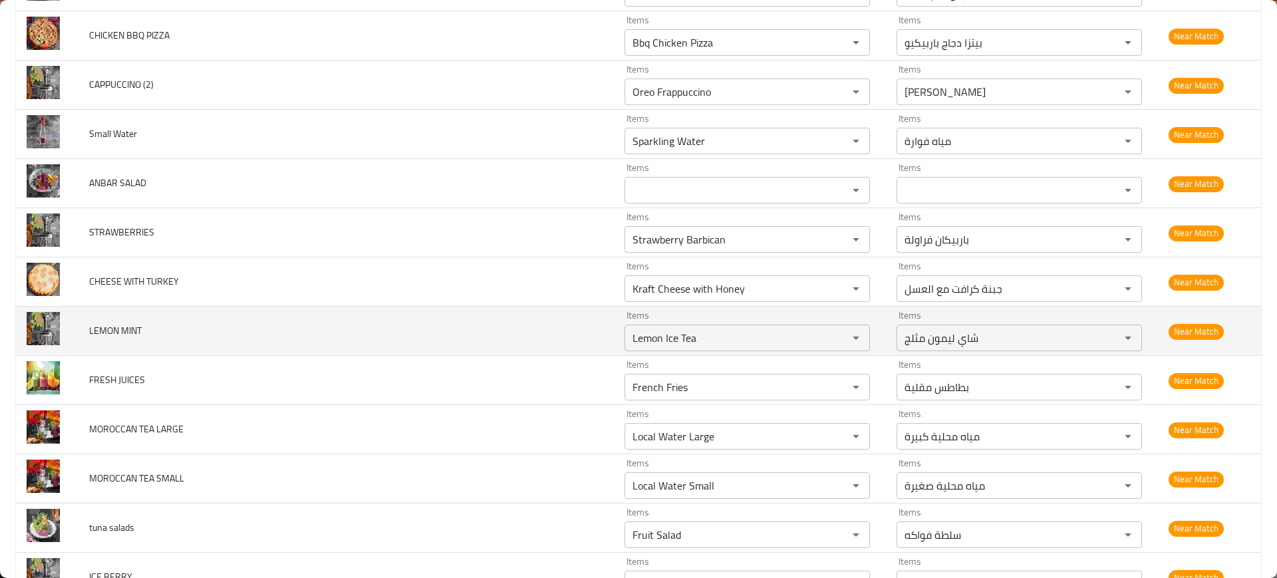
scroll to position [4318, 0]
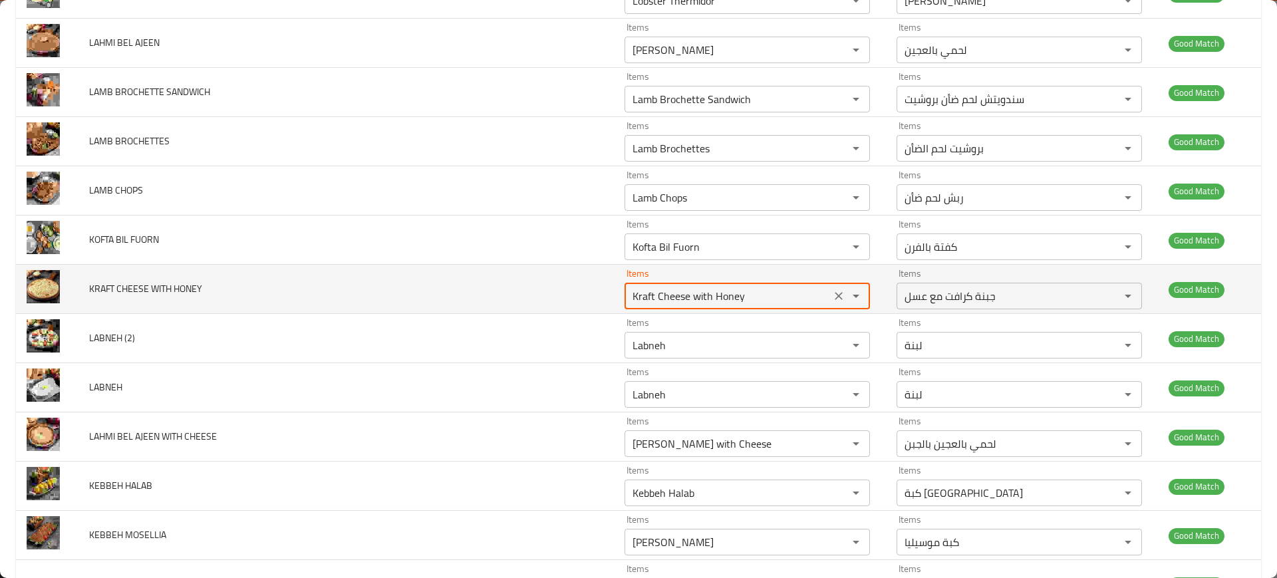
click at [628, 293] on HONEY "Kraft Cheese with Honey" at bounding box center [727, 296] width 198 height 19
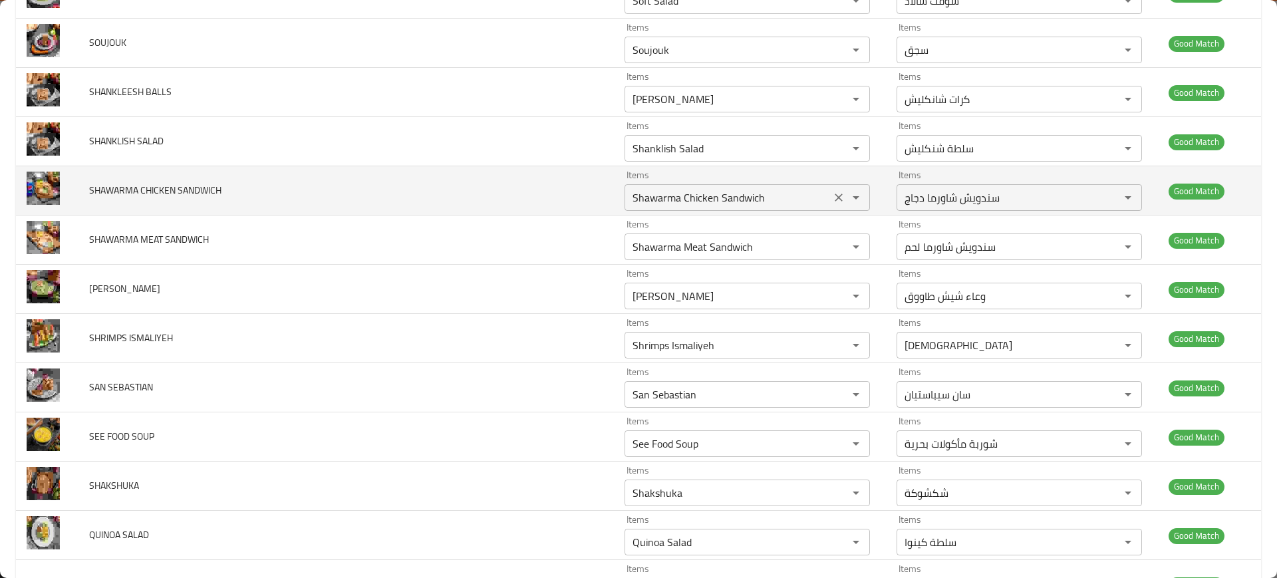
scroll to position [9386, 0]
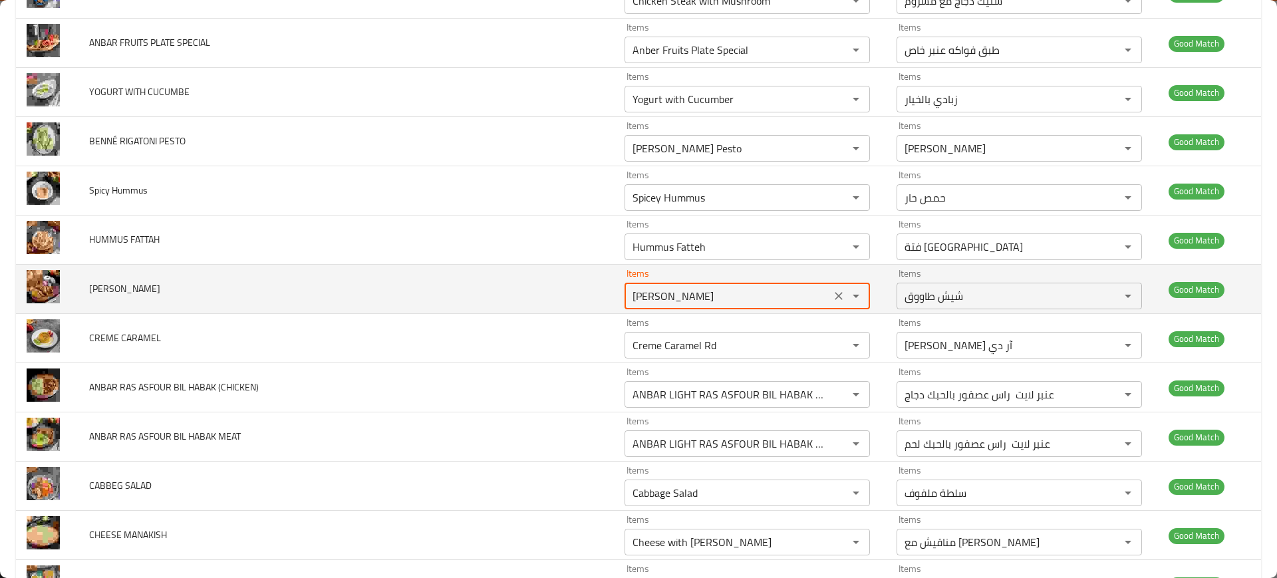
click at [662, 291] on TAOUK "Shisha Taouk" at bounding box center [727, 296] width 198 height 19
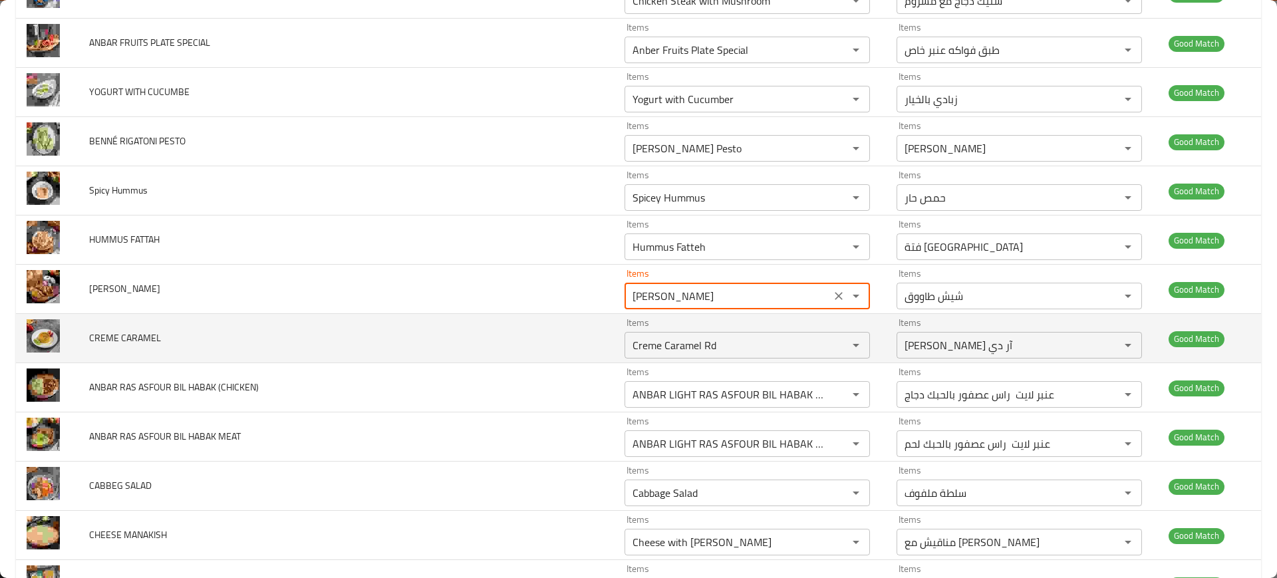
click at [441, 314] on td "CREME CARAMEL" at bounding box center [345, 338] width 535 height 49
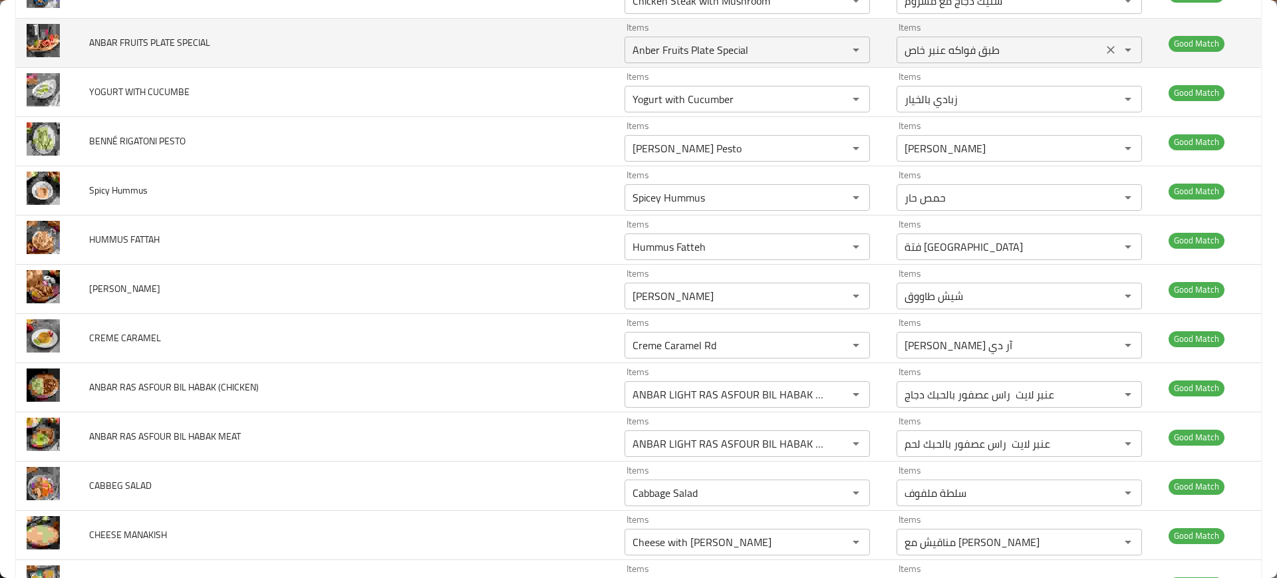
scroll to position [1612, 0]
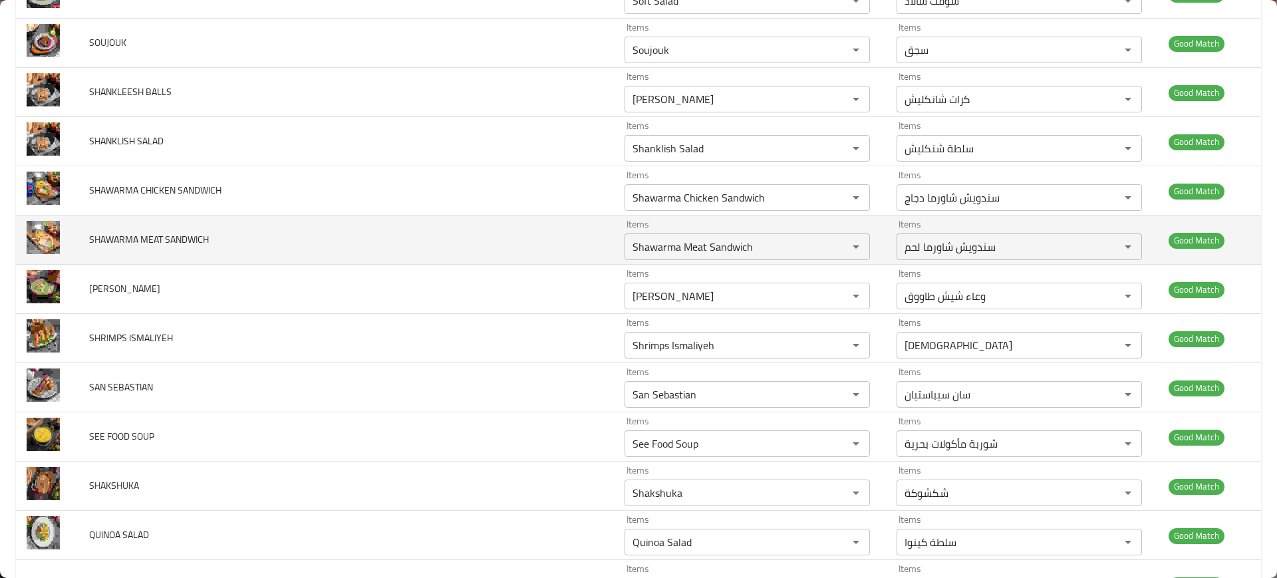
click at [354, 233] on td "SHAWARMA MEAT SANDWICH" at bounding box center [345, 239] width 535 height 49
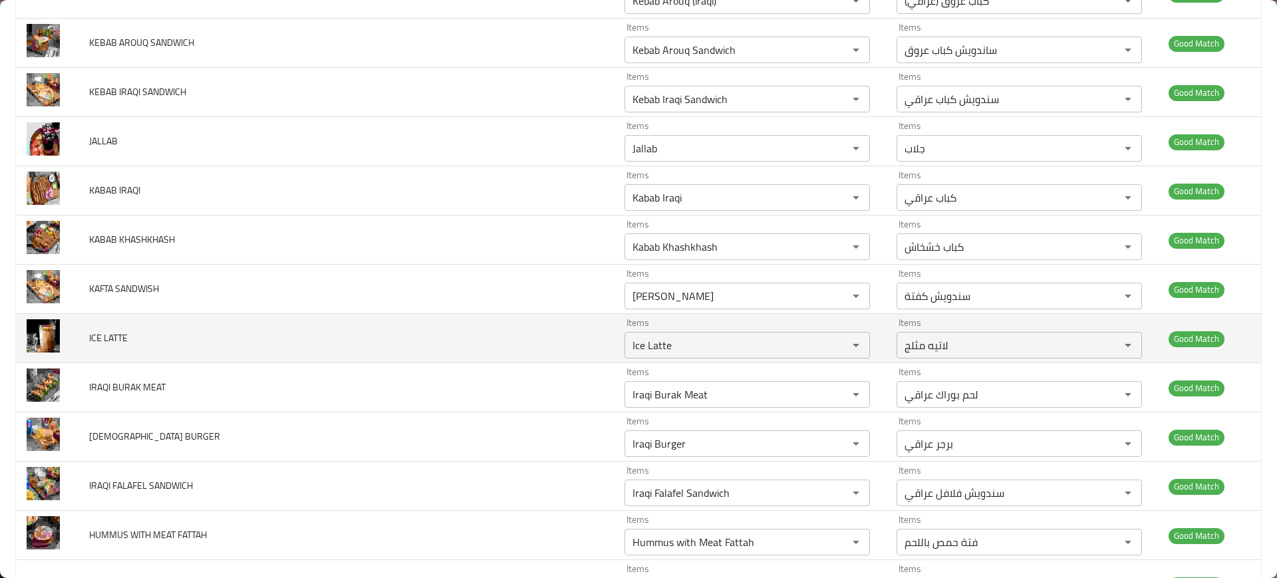
click at [450, 336] on td "ICE LATTE" at bounding box center [345, 338] width 535 height 49
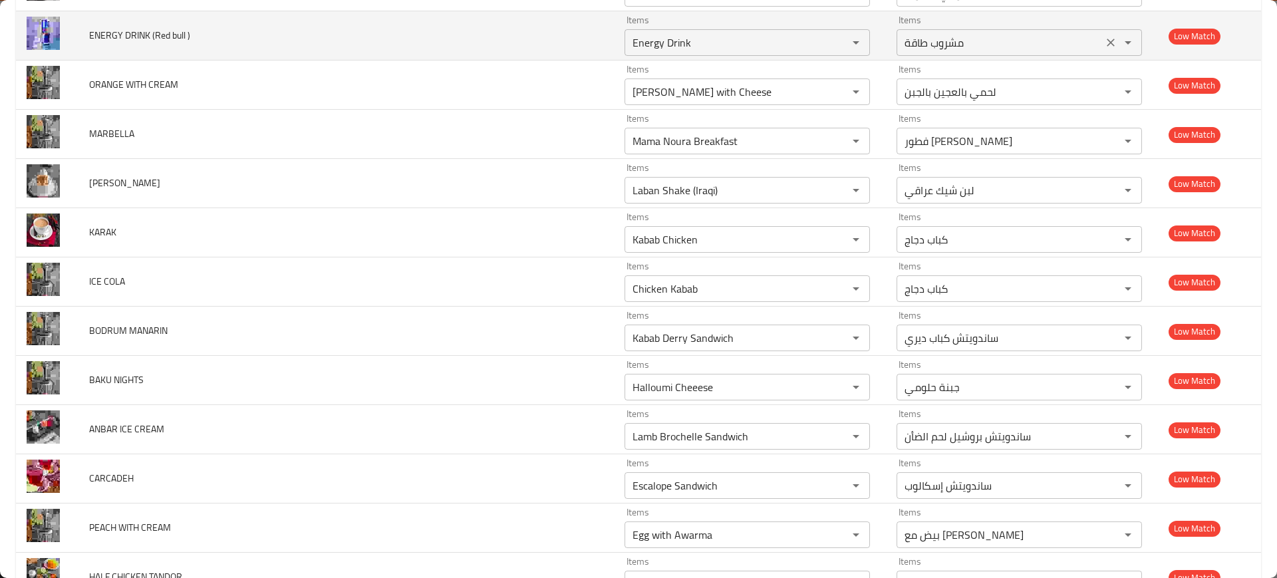
scroll to position [7762, 0]
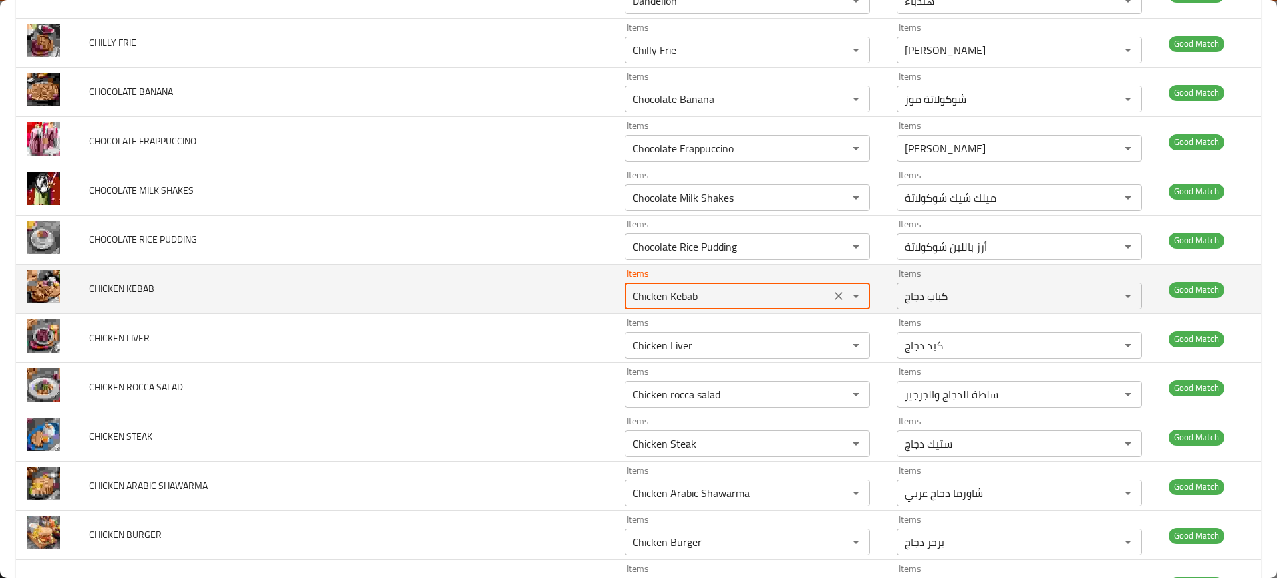
click at [628, 299] on KEBAB "Chicken Kebab" at bounding box center [727, 296] width 198 height 19
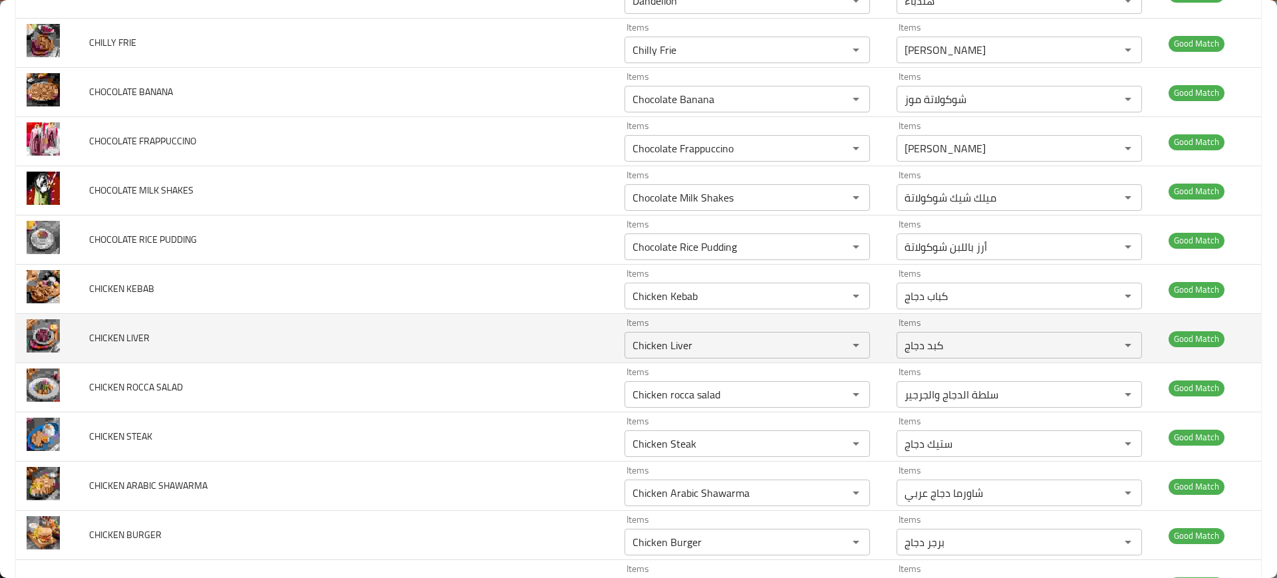
click at [487, 335] on td "CHICKEN LIVER" at bounding box center [345, 338] width 535 height 49
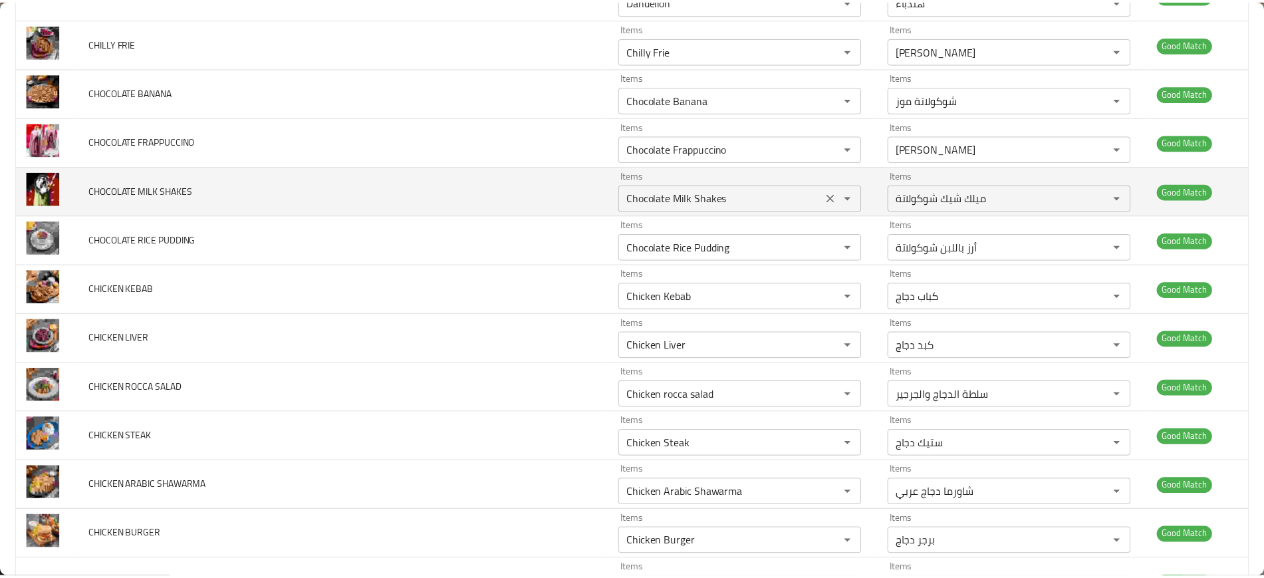
scroll to position [12050, 0]
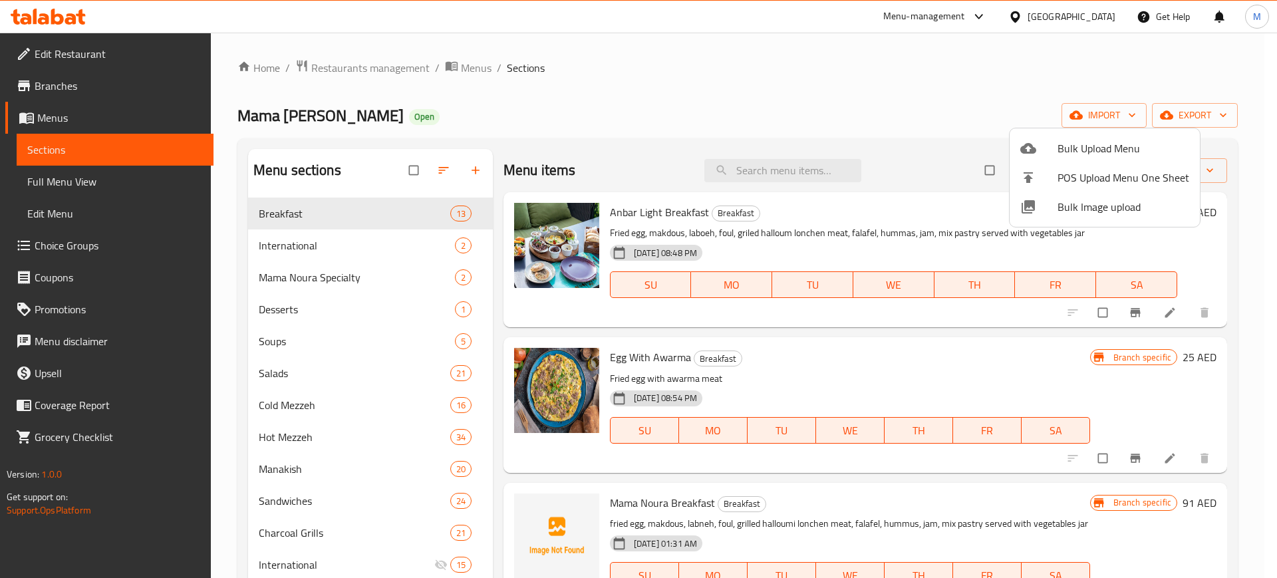
click at [233, 308] on div at bounding box center [638, 289] width 1277 height 578
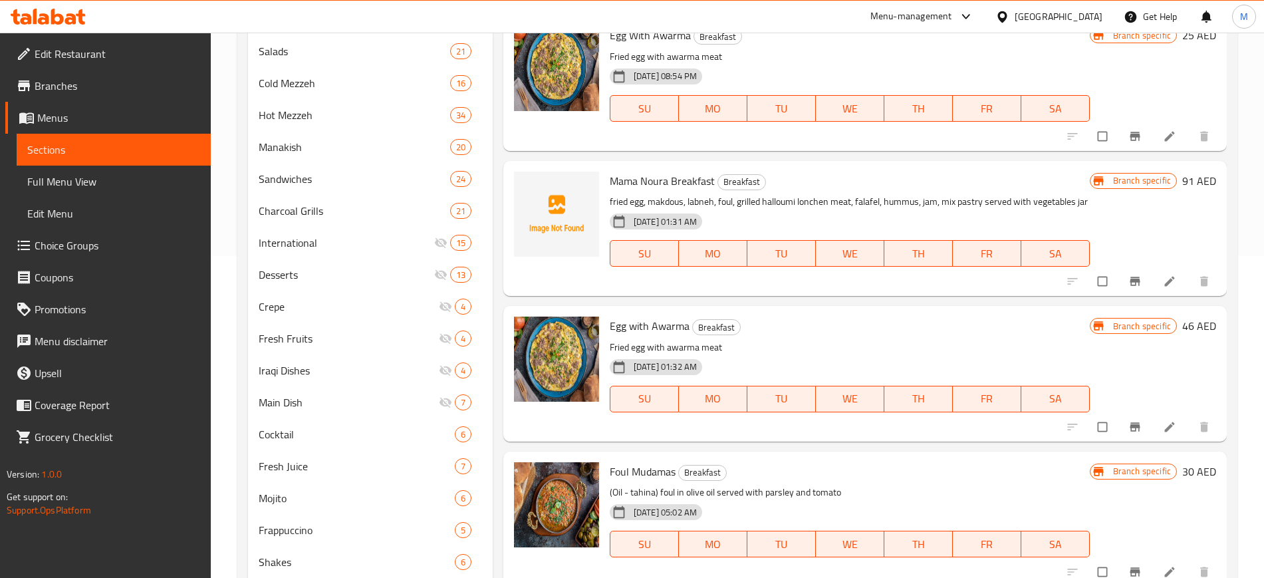
scroll to position [0, 0]
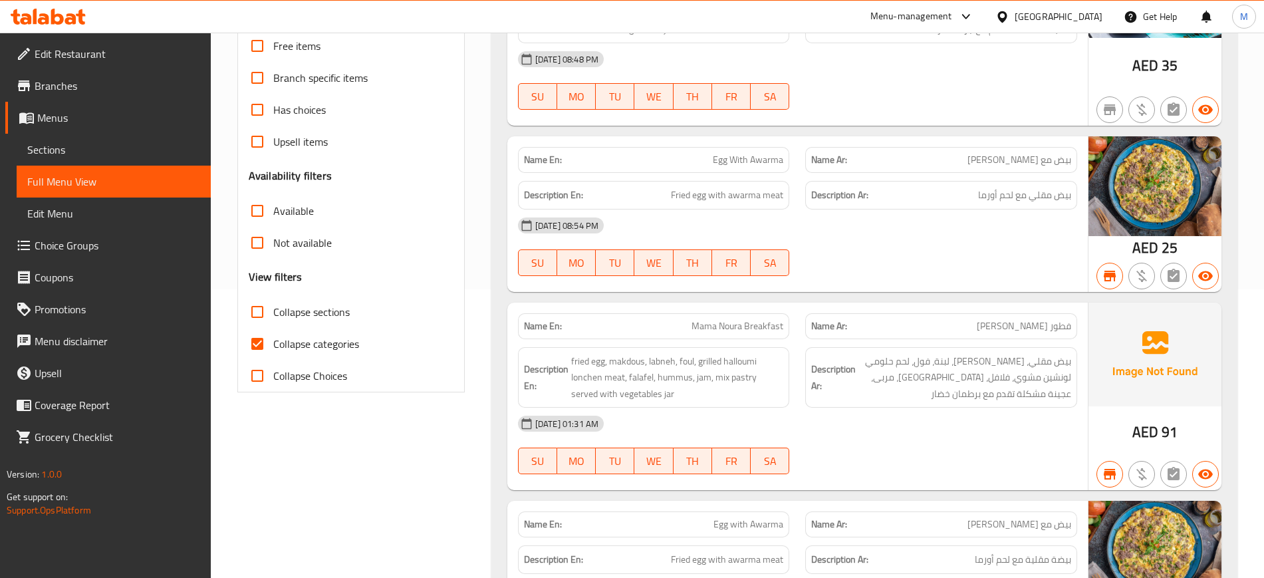
scroll to position [288, 0]
click at [735, 326] on span "Mama Noura Breakfast" at bounding box center [737, 327] width 92 height 14
copy span "Mama Noura Breakfast"
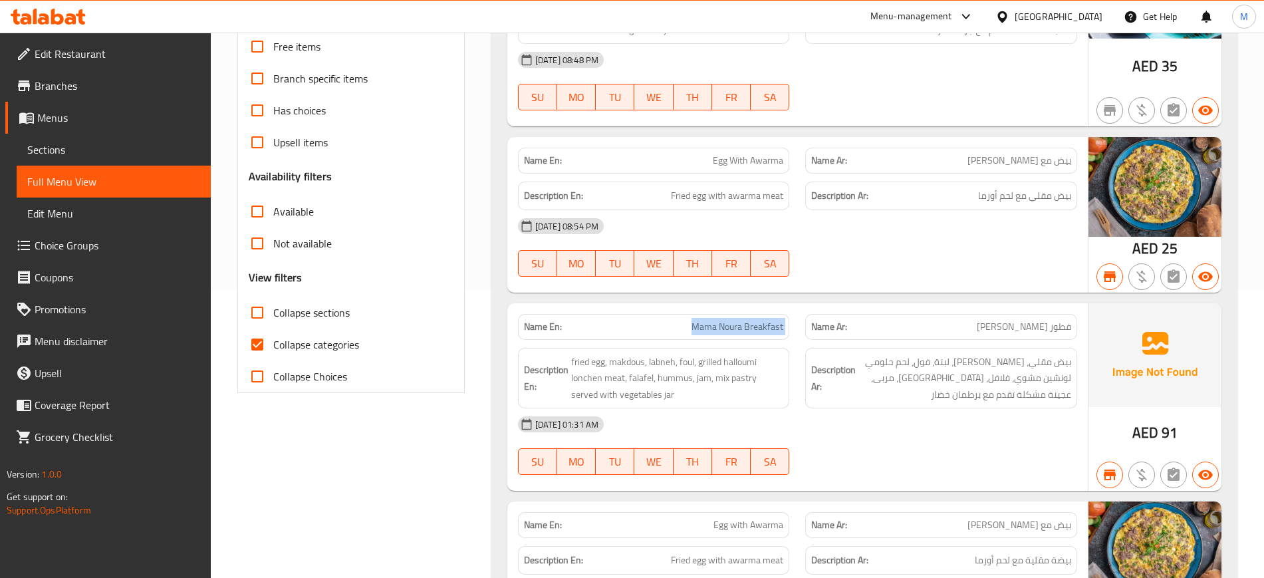
scroll to position [594, 0]
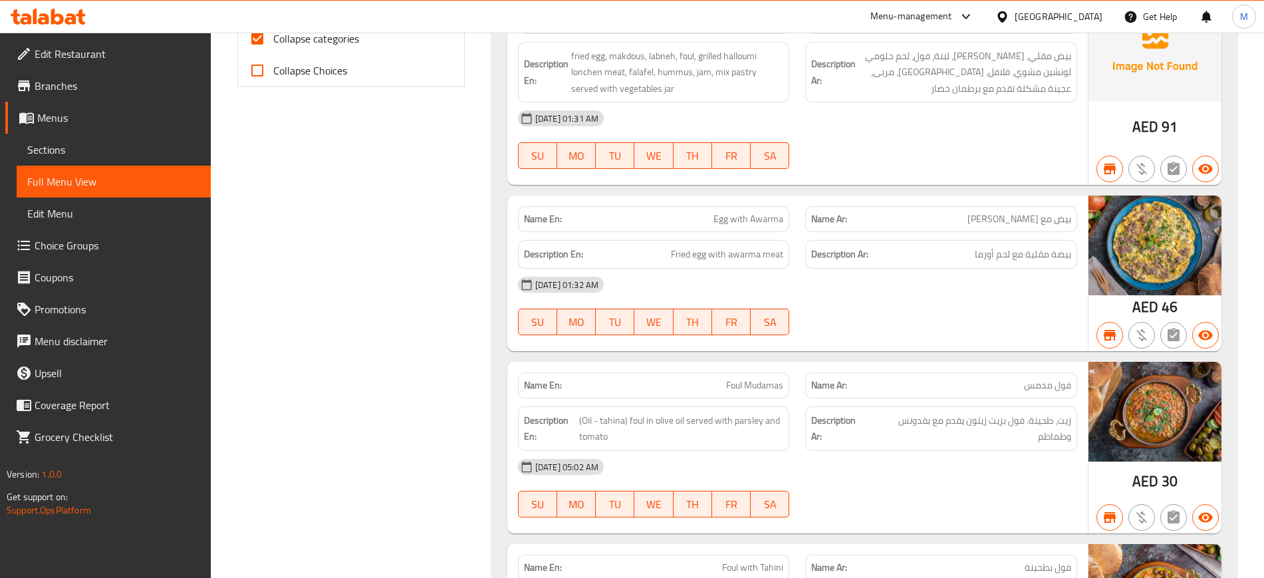
click at [741, 221] on span "Egg with Awarma" at bounding box center [748, 219] width 70 height 14
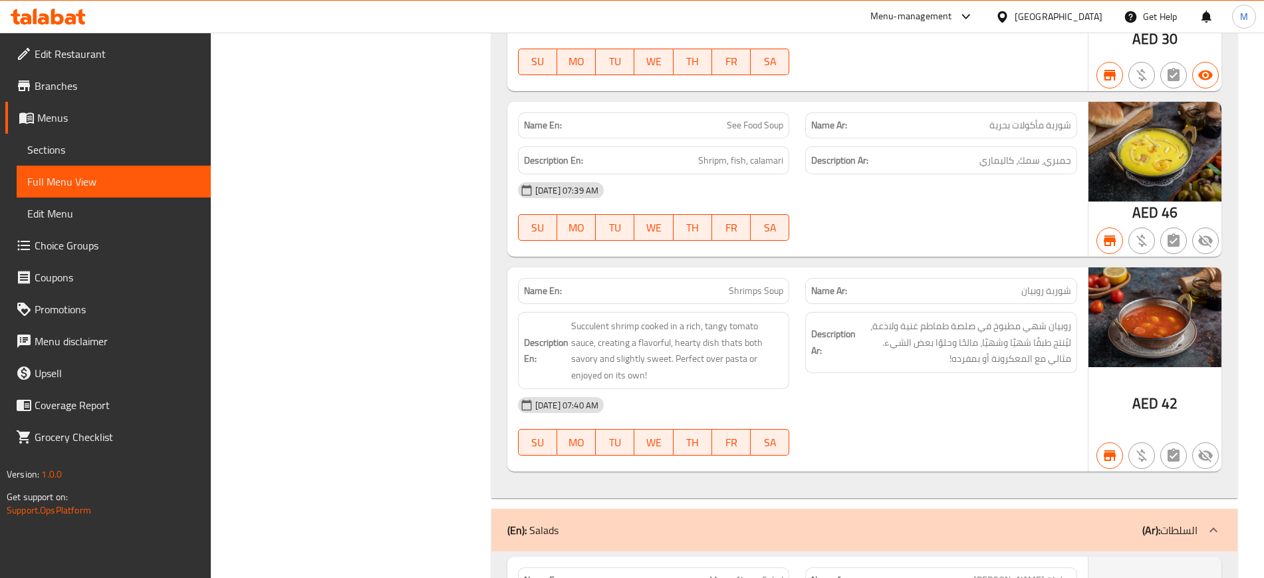
scroll to position [4937, 0]
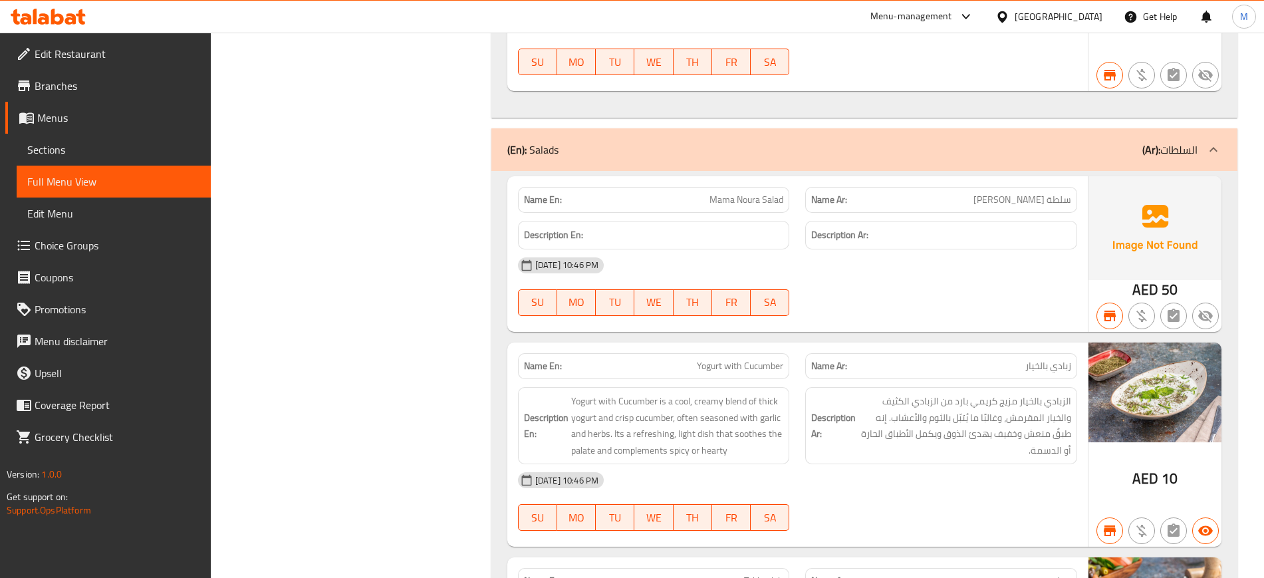
click at [732, 193] on span "Mama Noura Salad" at bounding box center [746, 200] width 74 height 14
copy span "Mama Noura Salad"
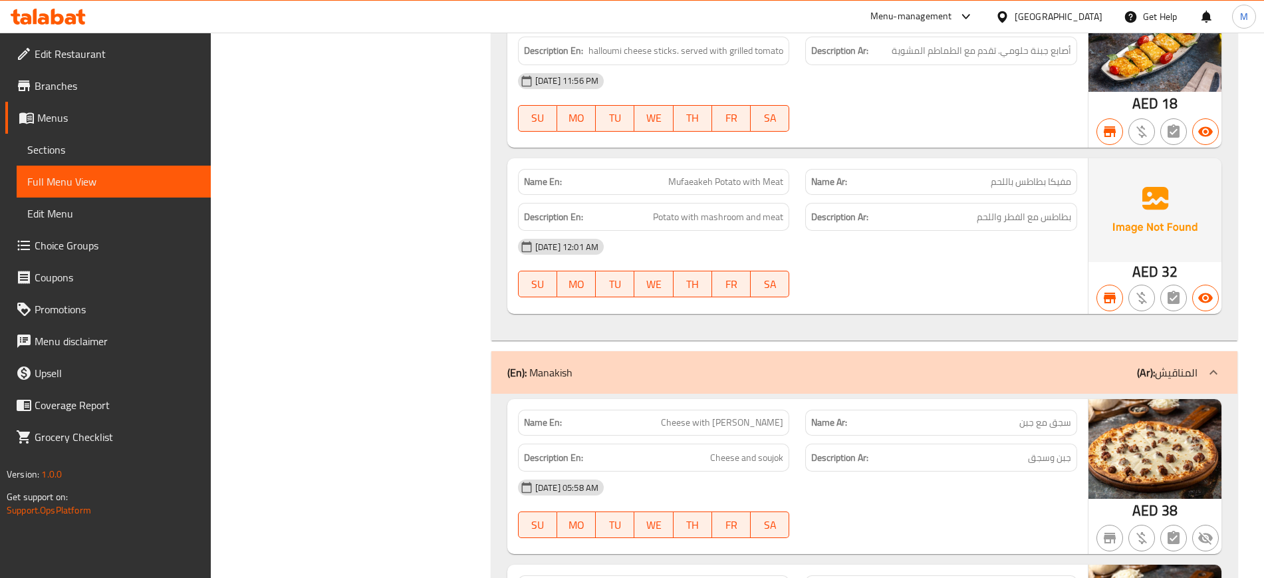
scroll to position [18238, 0]
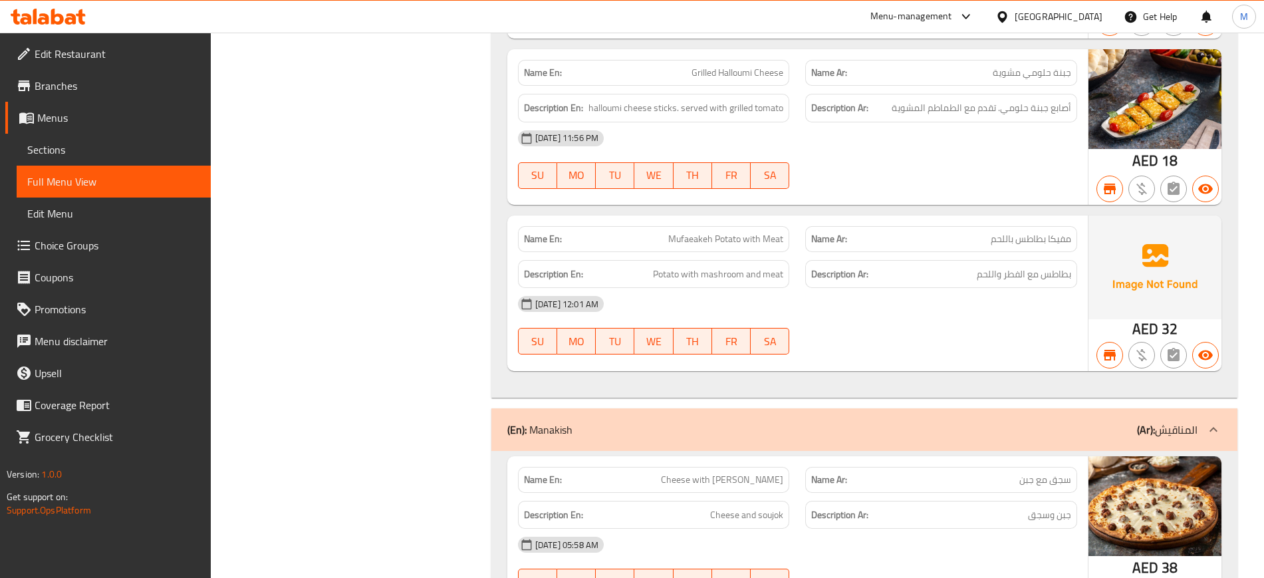
click at [707, 232] on span "Mufaeakeh Potato with Meat" at bounding box center [725, 239] width 115 height 14
copy span "Mufaeakeh Potato with Meat"
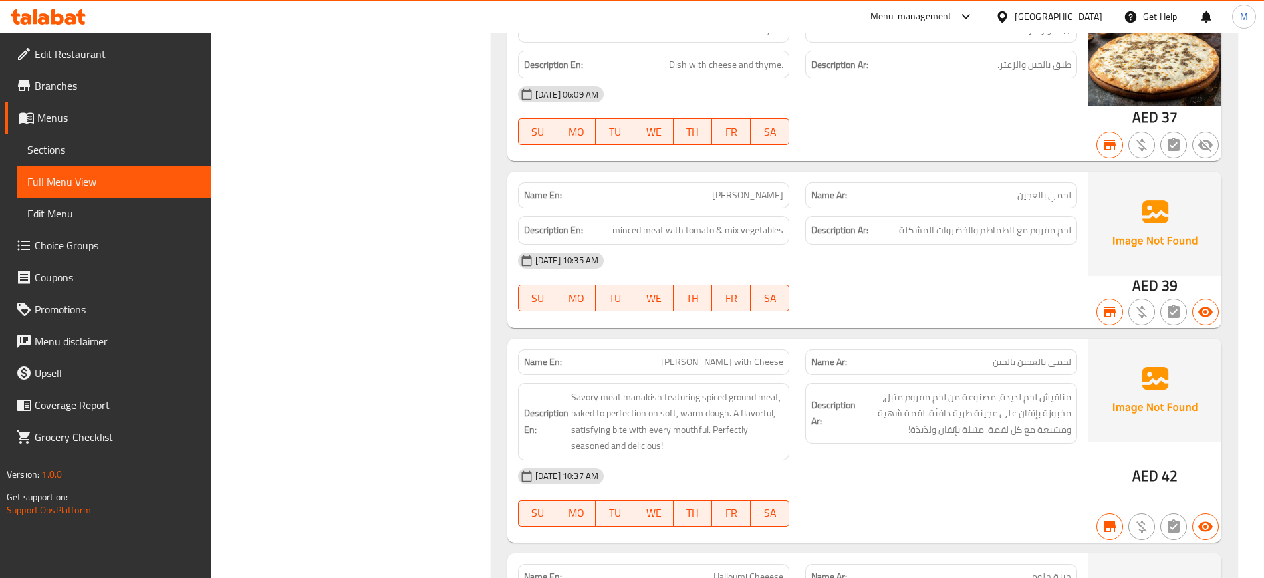
scroll to position [22020, 0]
click at [730, 188] on span "[PERSON_NAME]" at bounding box center [747, 195] width 71 height 14
click at [517, 384] on div "Description En: Savory meat manakish featuring spiced ground meat, baked to per…" at bounding box center [654, 421] width 288 height 93
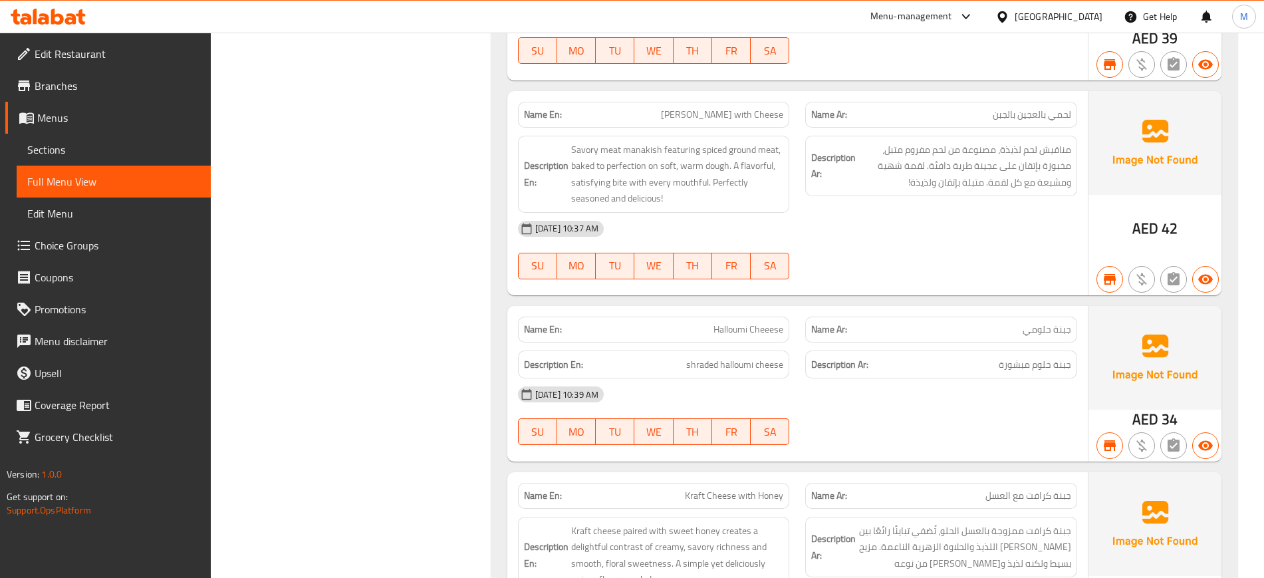
scroll to position [22268, 0]
click at [747, 322] on span "Halloumi Cheeese" at bounding box center [748, 329] width 70 height 14
copy span "Halloumi Cheeese"
click at [747, 322] on span "Halloumi Cheeese" at bounding box center [748, 329] width 70 height 14
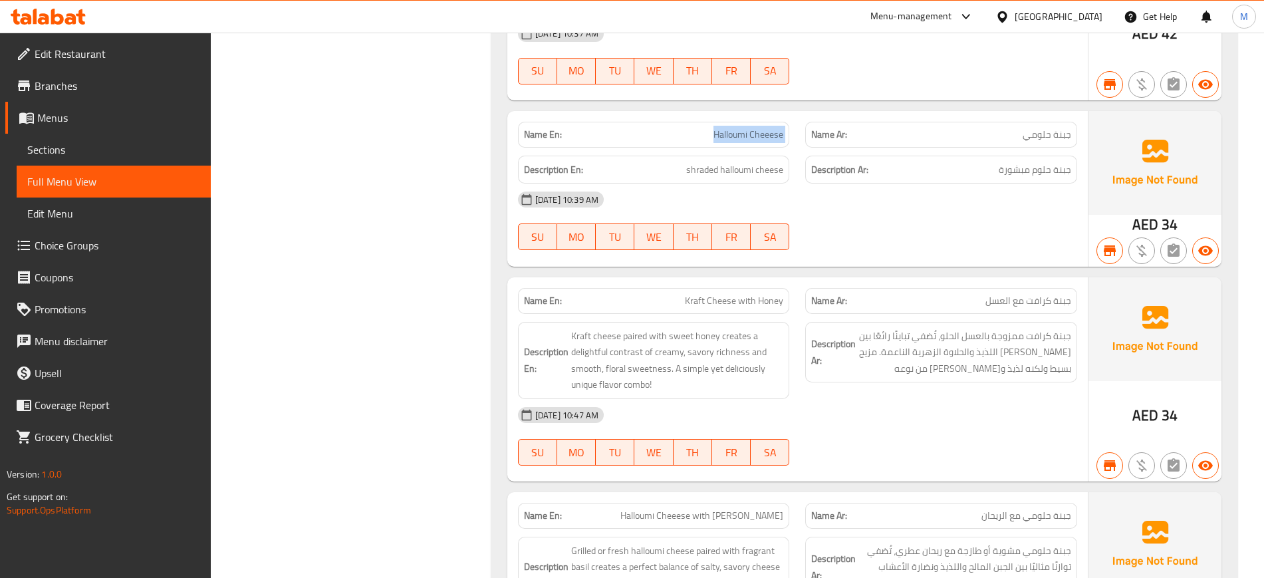
scroll to position [22477, 0]
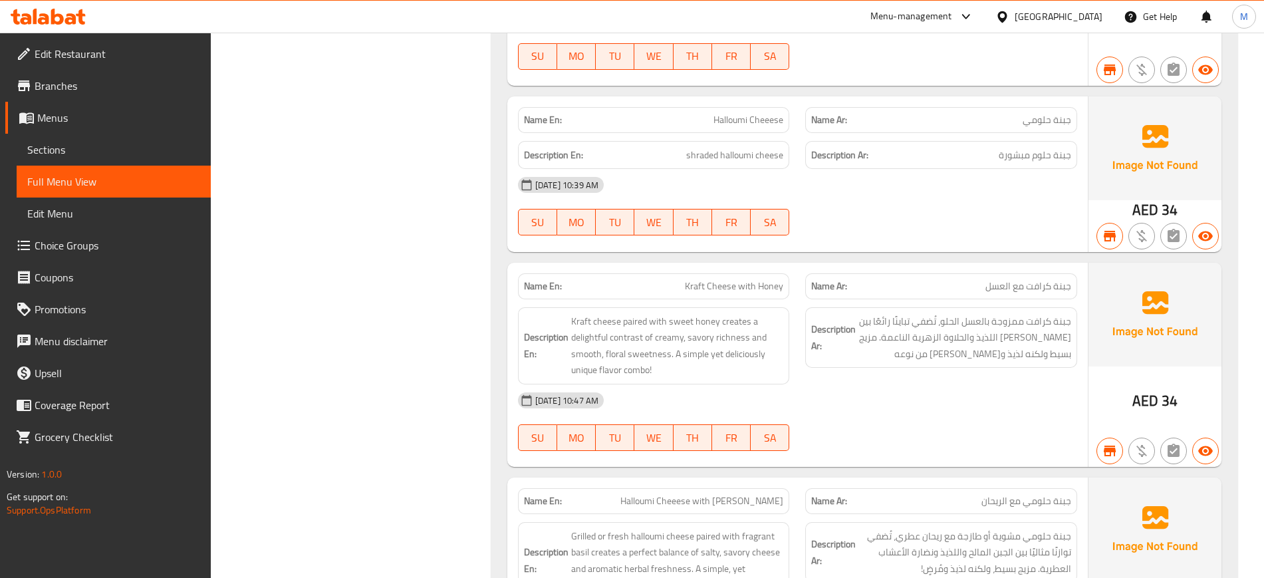
click at [728, 279] on span "Kraft Cheese with Honey" at bounding box center [734, 286] width 98 height 14
copy span "Kraft Cheese with Honey"
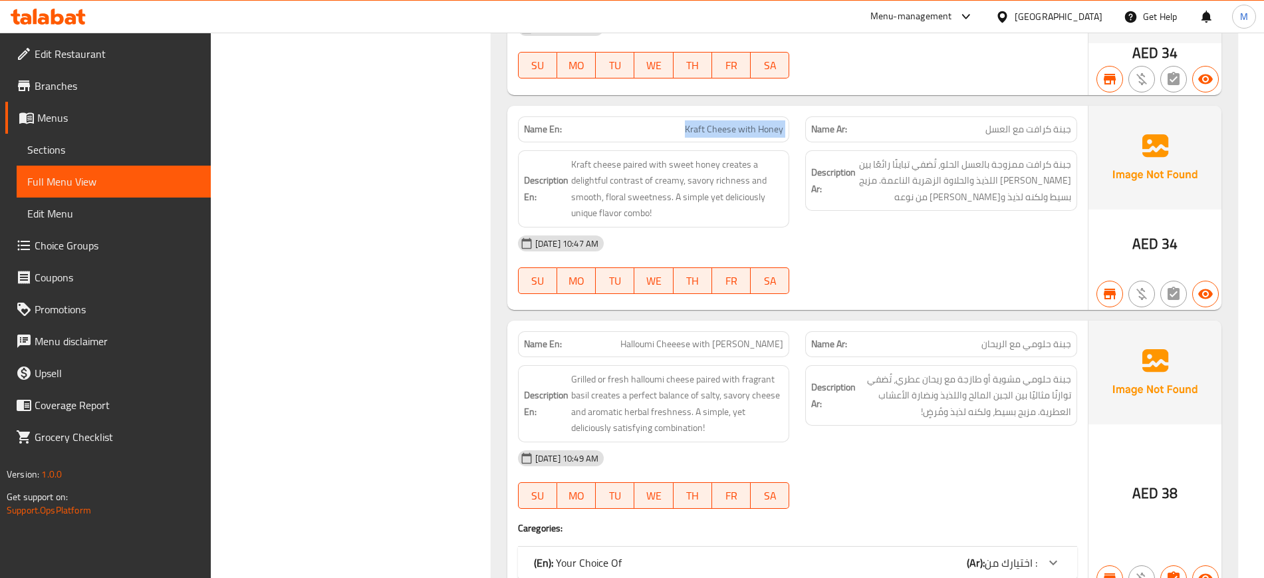
scroll to position [22636, 0]
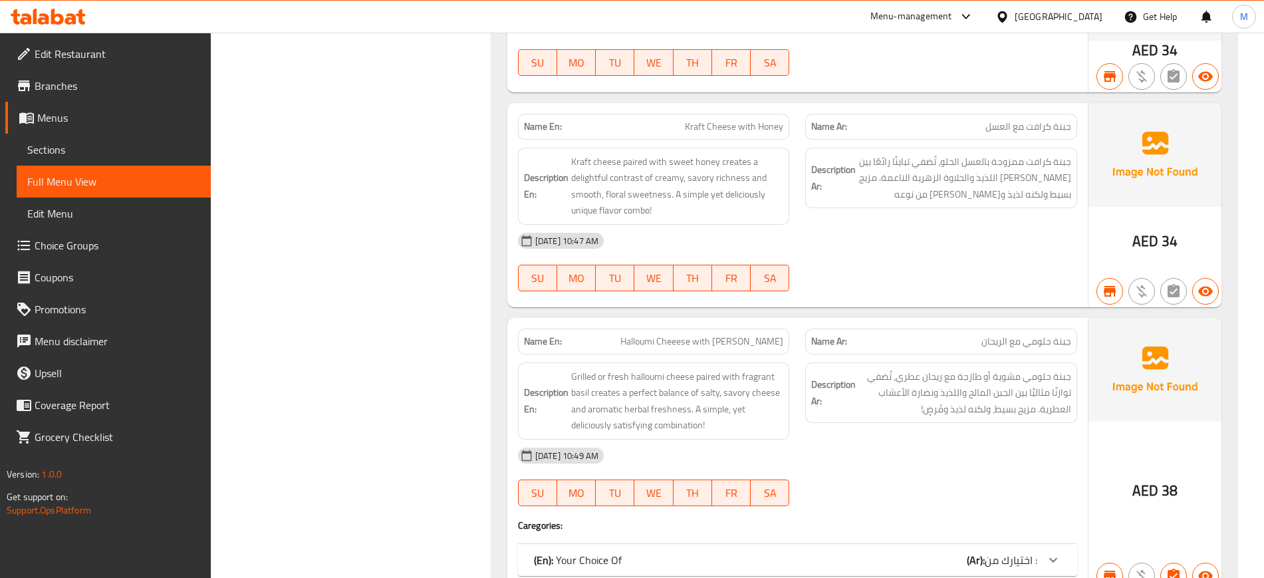
click at [710, 334] on span "Halloumi Cheeese with [PERSON_NAME]" at bounding box center [701, 341] width 163 height 14
copy span "Halloumi Cheeese with [PERSON_NAME]"
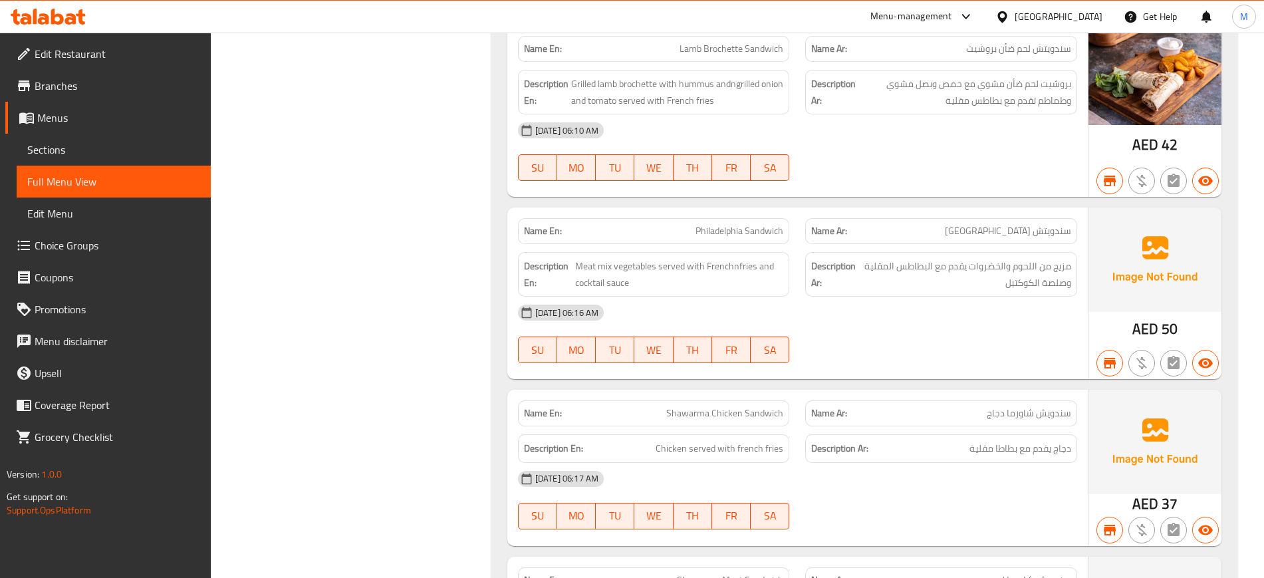
scroll to position [22890, 0]
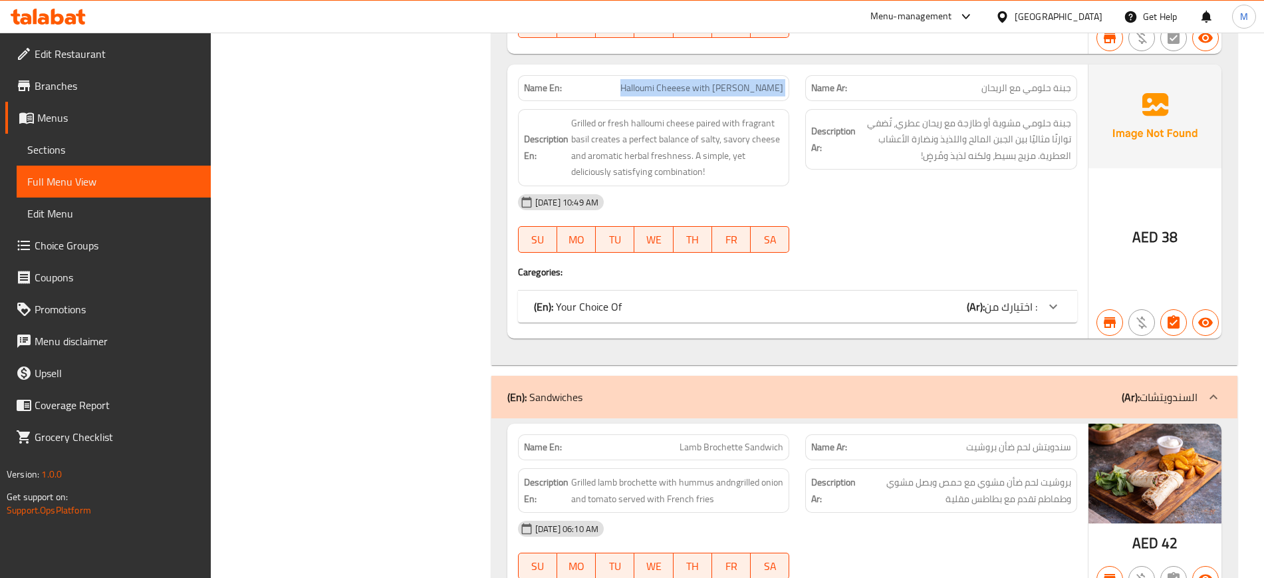
copy span "Halloumi Cheeese with [PERSON_NAME]"
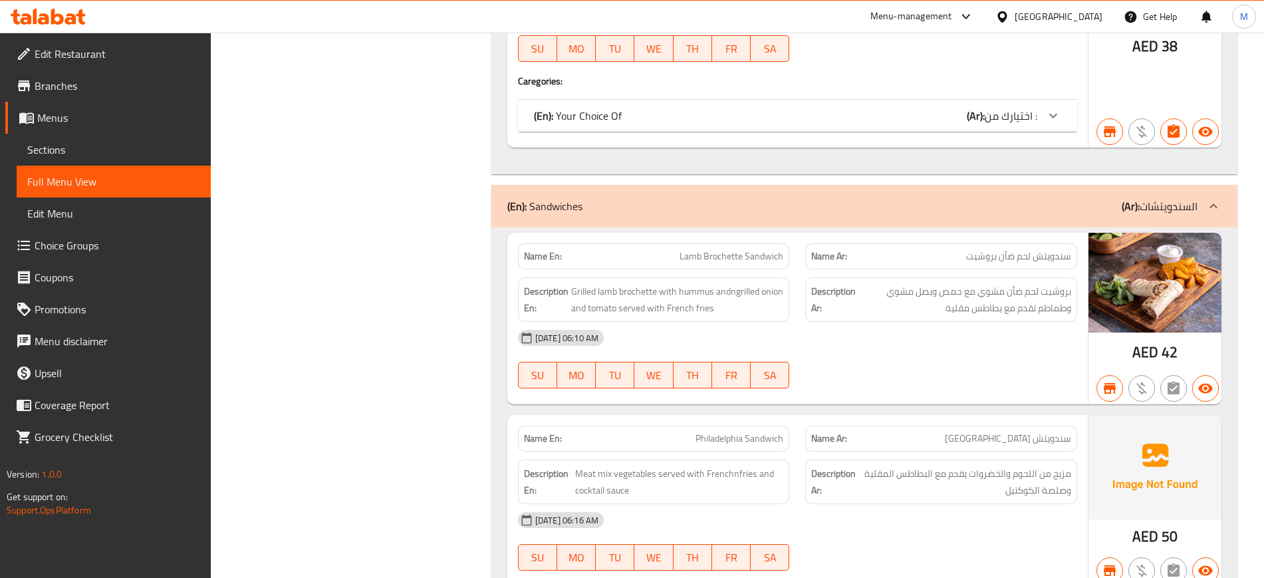
scroll to position [23236, 0]
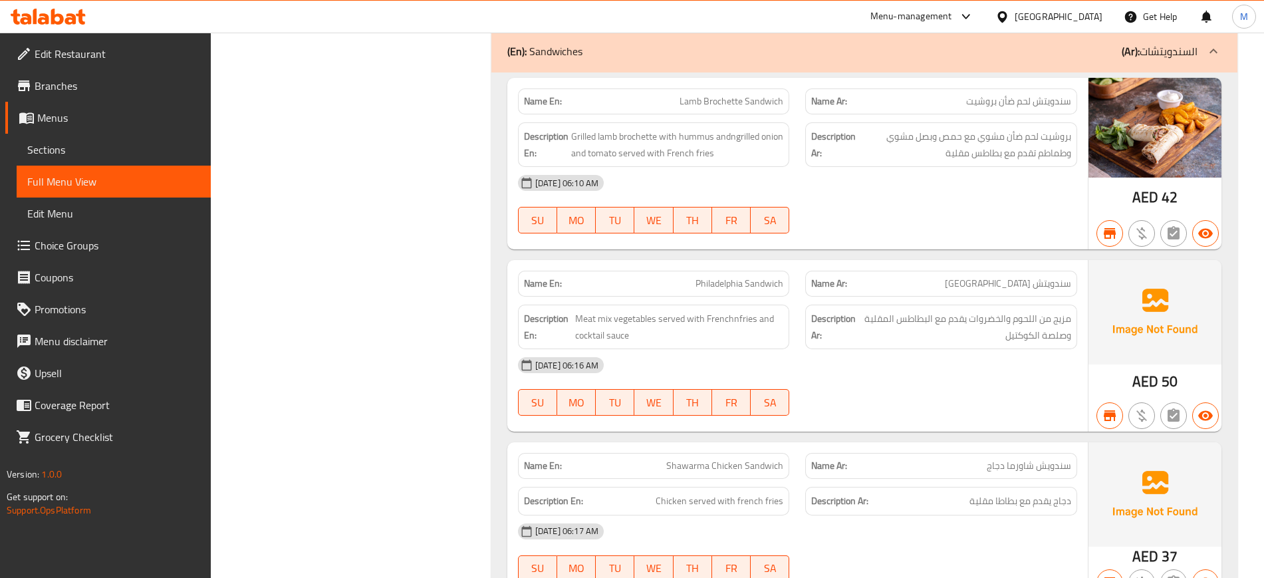
click at [713, 277] on span "Philadelphia Sandwich" at bounding box center [739, 284] width 88 height 14
copy span "Philadelphia Sandwich"
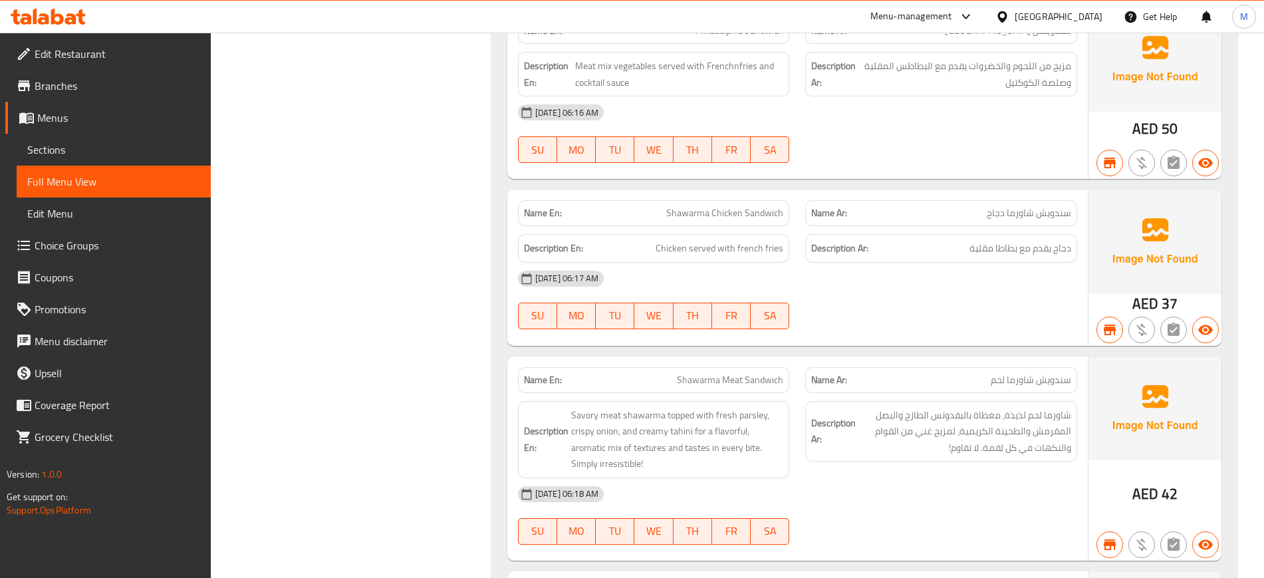
click at [744, 206] on span "Shawarma Chicken Sandwich" at bounding box center [724, 213] width 117 height 14
copy span "Shawarma Chicken Sandwich"
click at [744, 206] on span "Shawarma Chicken Sandwich" at bounding box center [724, 213] width 117 height 14
click at [740, 373] on span "Shawarma Meat Sandwich" at bounding box center [730, 380] width 106 height 14
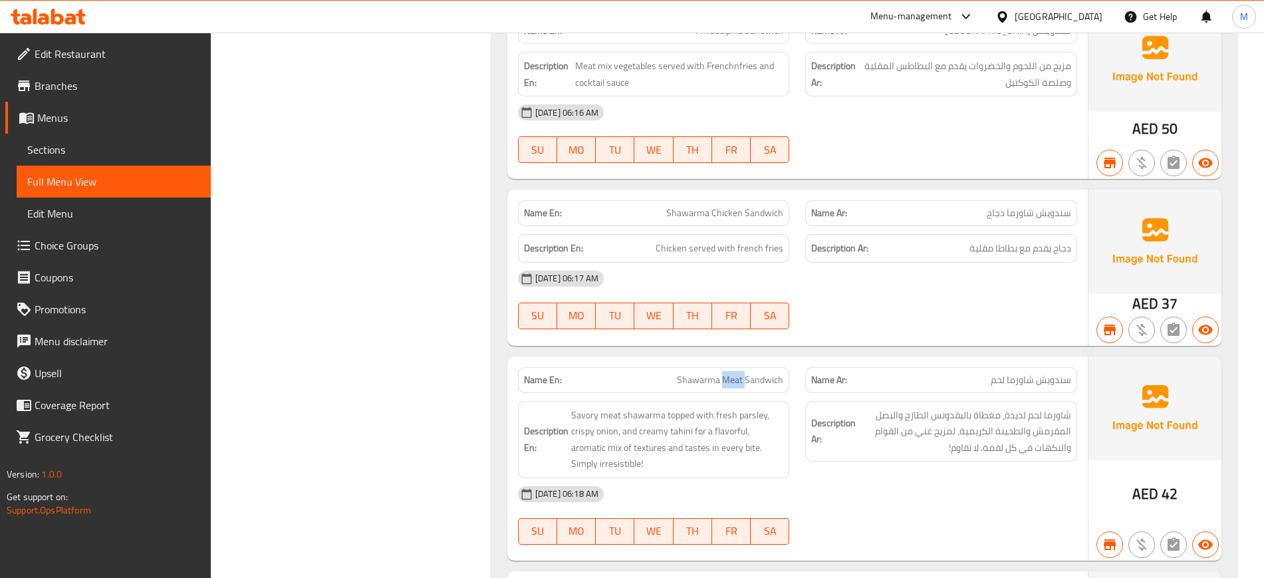
click at [740, 373] on span "Shawarma Meat Sandwich" at bounding box center [730, 380] width 106 height 14
copy span "Shawarma Meat Sandwich"
click at [740, 373] on span "Shawarma Meat Sandwich" at bounding box center [730, 380] width 106 height 14
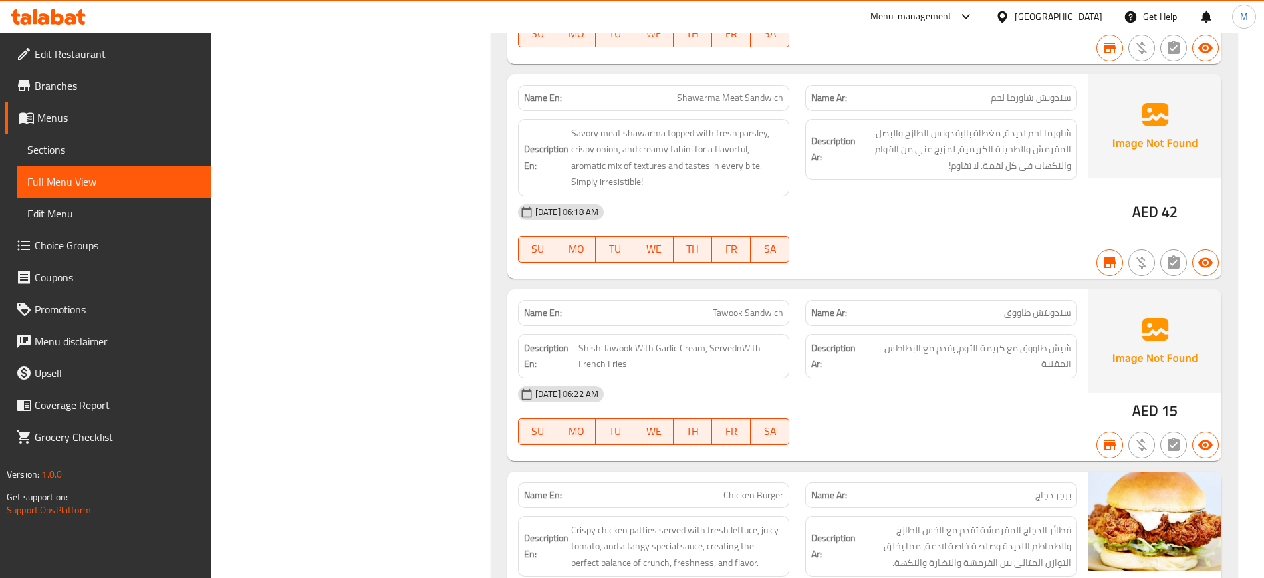
scroll to position [23784, 0]
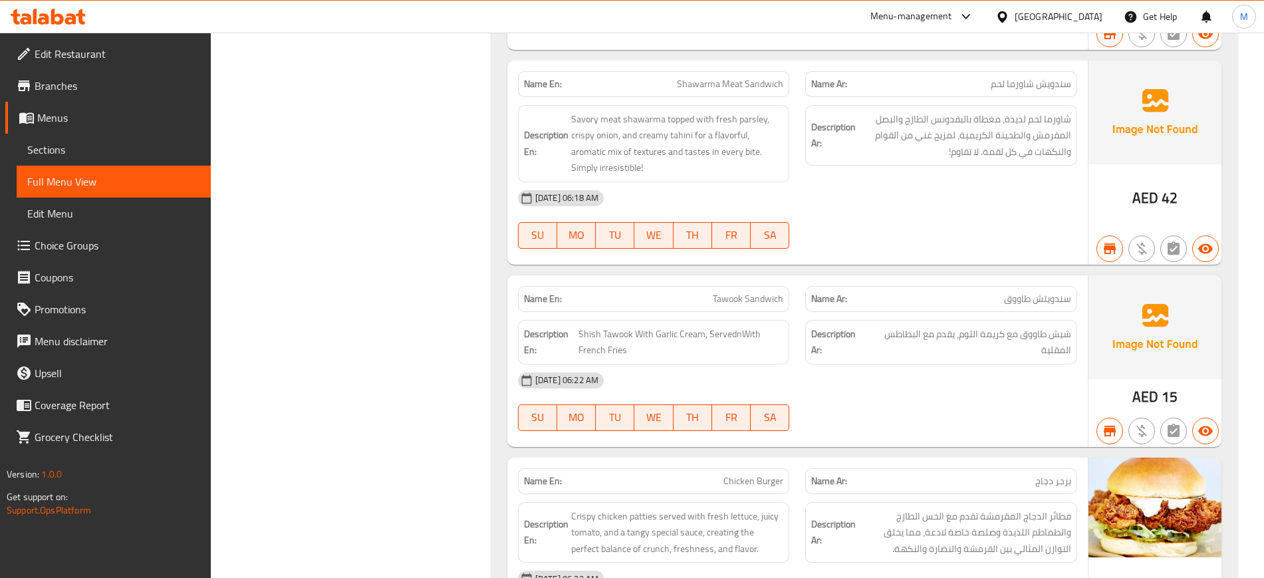
click at [756, 292] on span "Tawook Sandwich" at bounding box center [748, 299] width 70 height 14
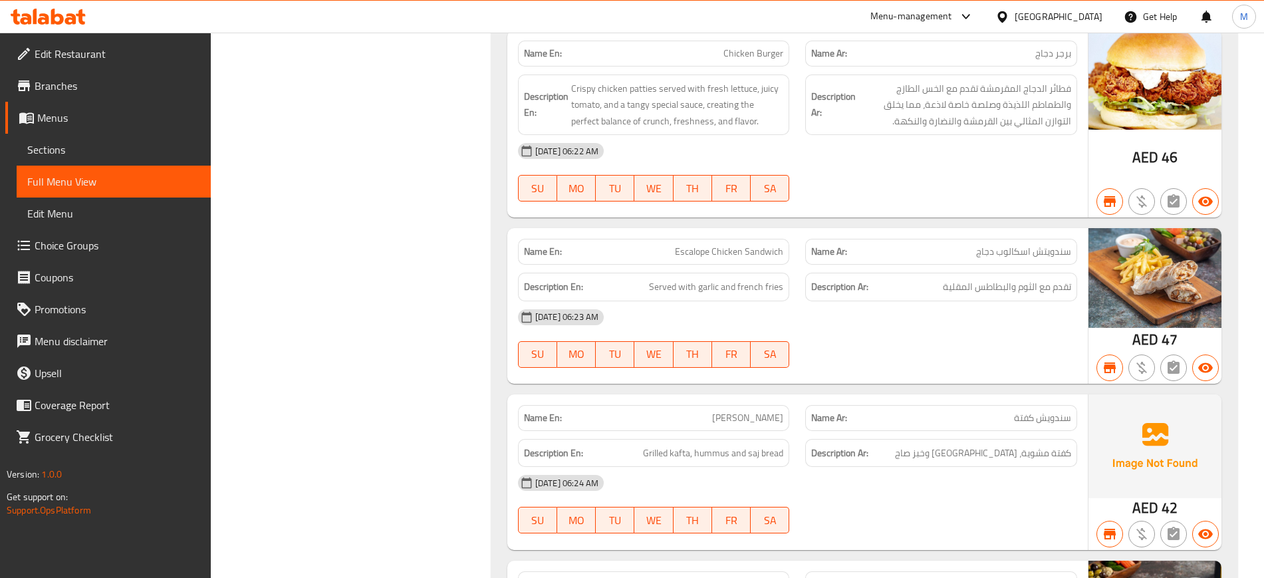
scroll to position [24417, 0]
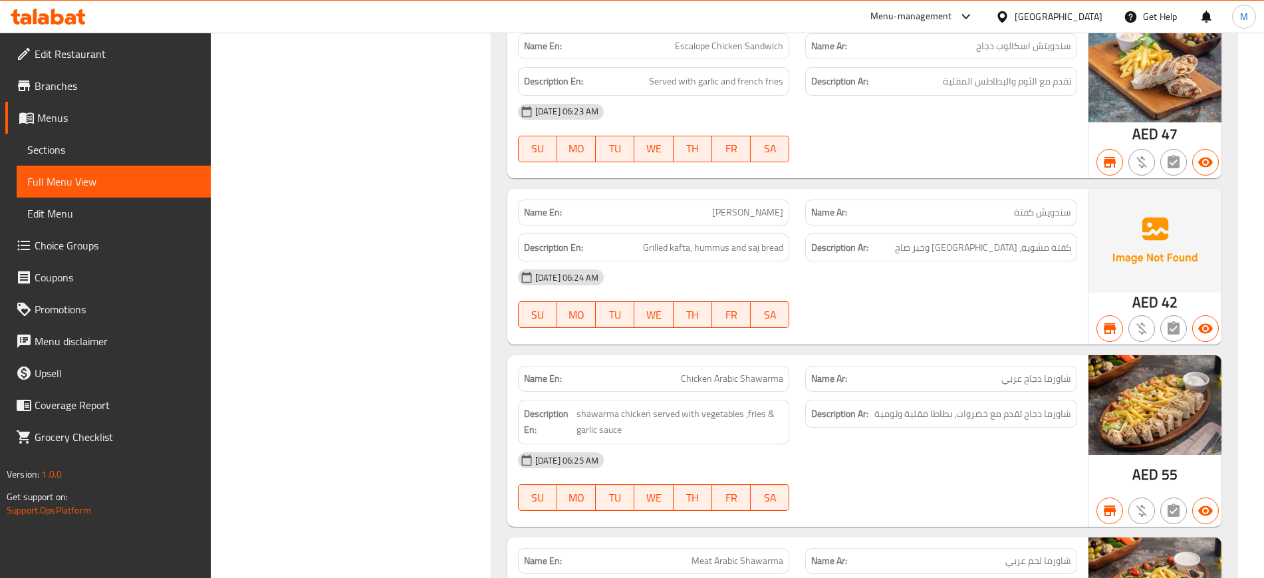
click at [740, 205] on span "[PERSON_NAME]" at bounding box center [747, 212] width 71 height 14
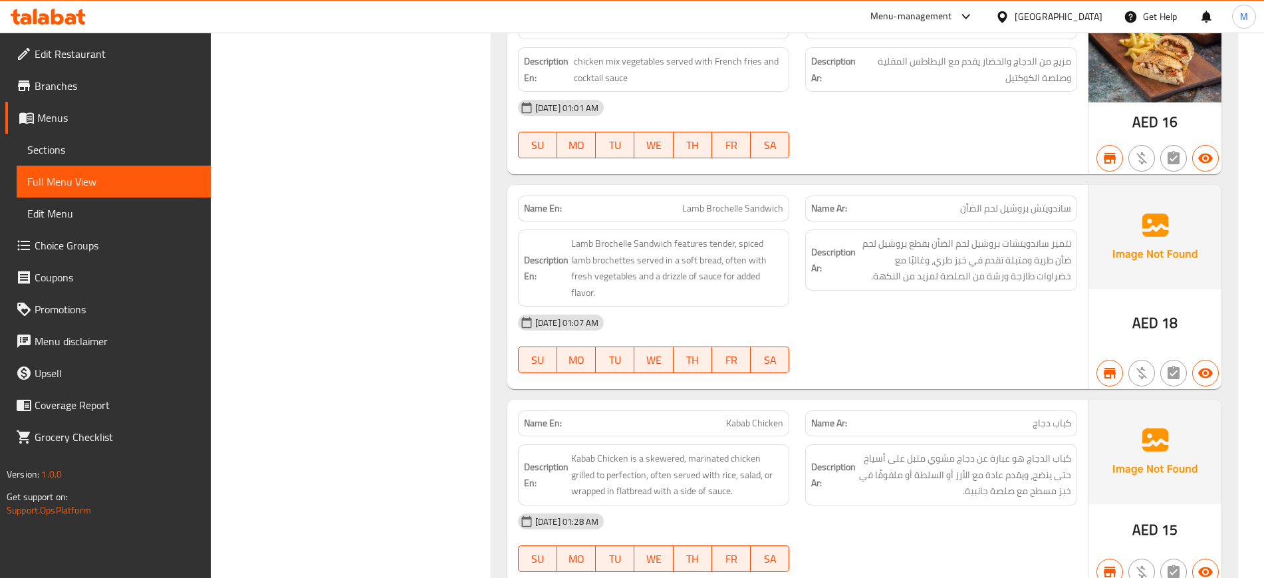
scroll to position [26027, 0]
click at [743, 202] on span "Lamb Brochelle Sandwich" at bounding box center [732, 209] width 101 height 14
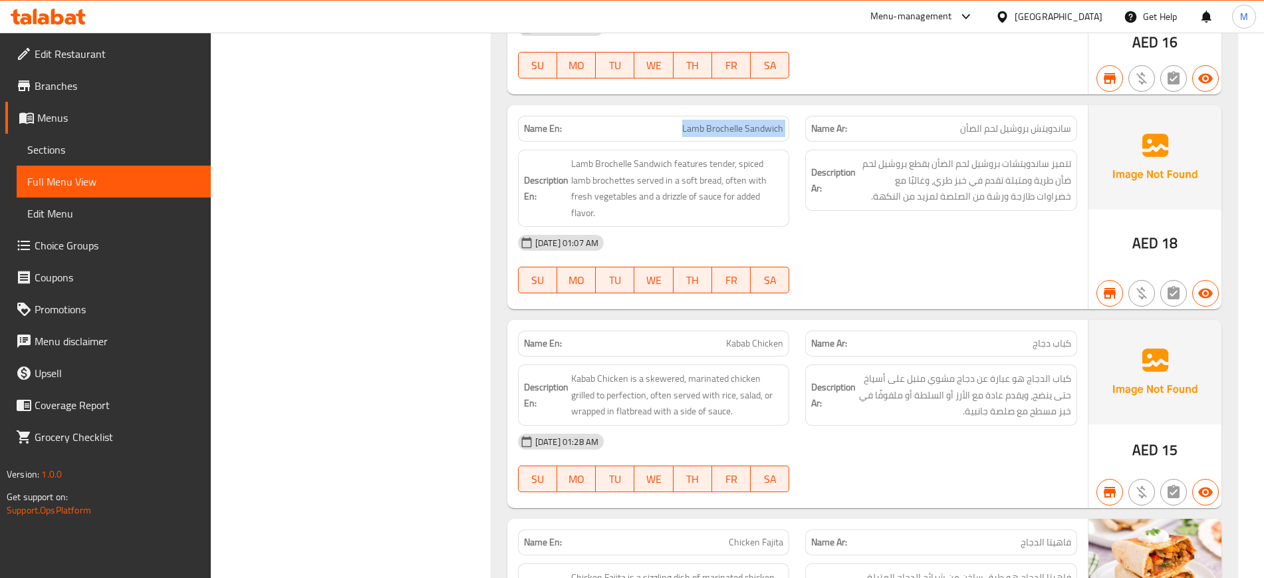
scroll to position [26107, 0]
click at [753, 337] on span "Kabab Chicken" at bounding box center [754, 344] width 57 height 14
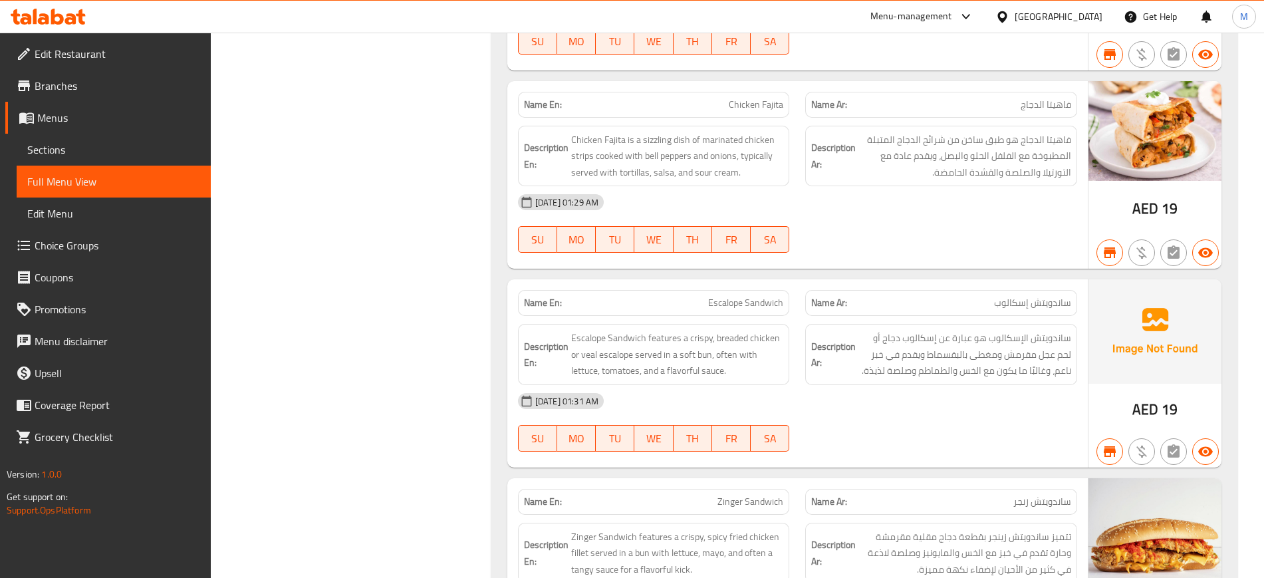
scroll to position [26553, 0]
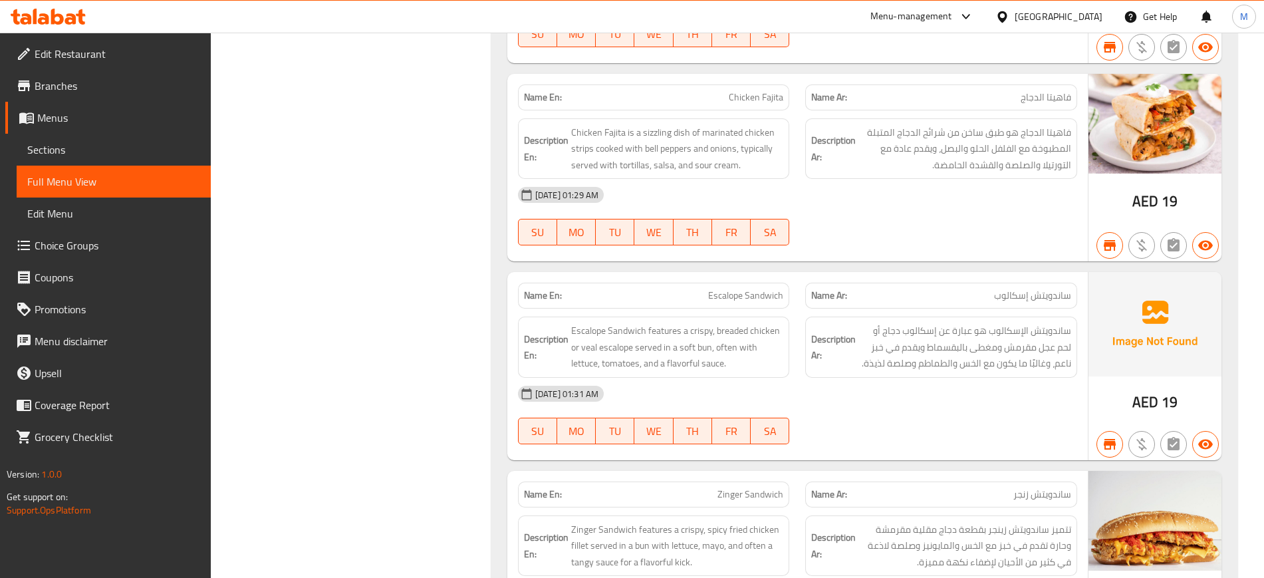
click at [752, 289] on span "Escalope Sandwich" at bounding box center [745, 296] width 75 height 14
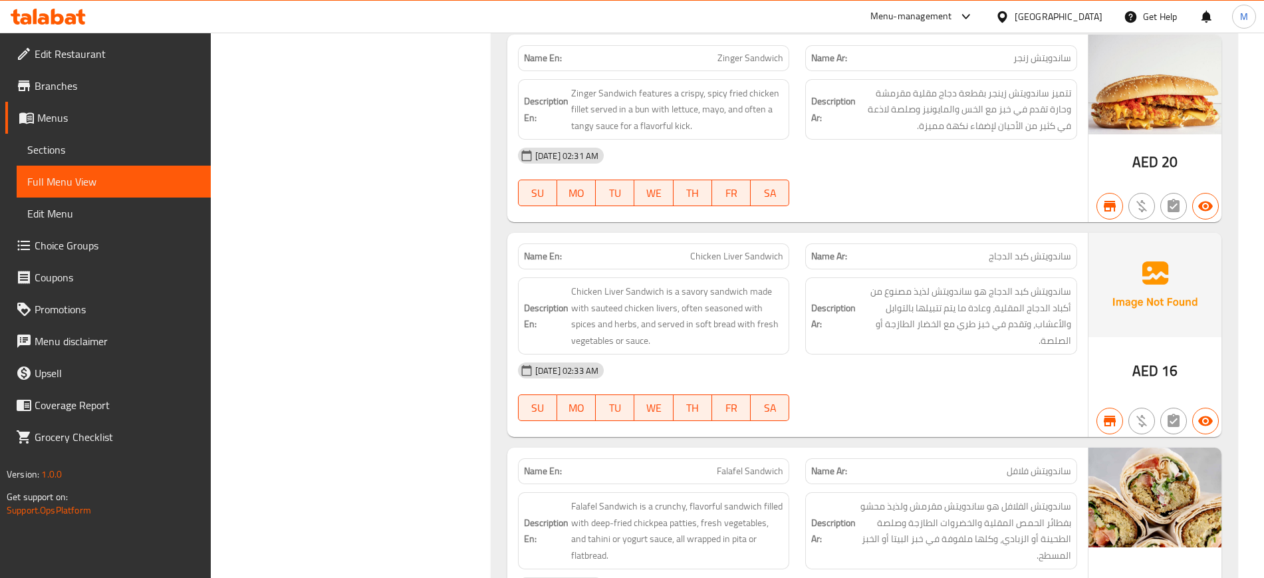
scroll to position [26988, 0]
click at [707, 250] on span "Chicken Liver Sandwich" at bounding box center [736, 257] width 93 height 14
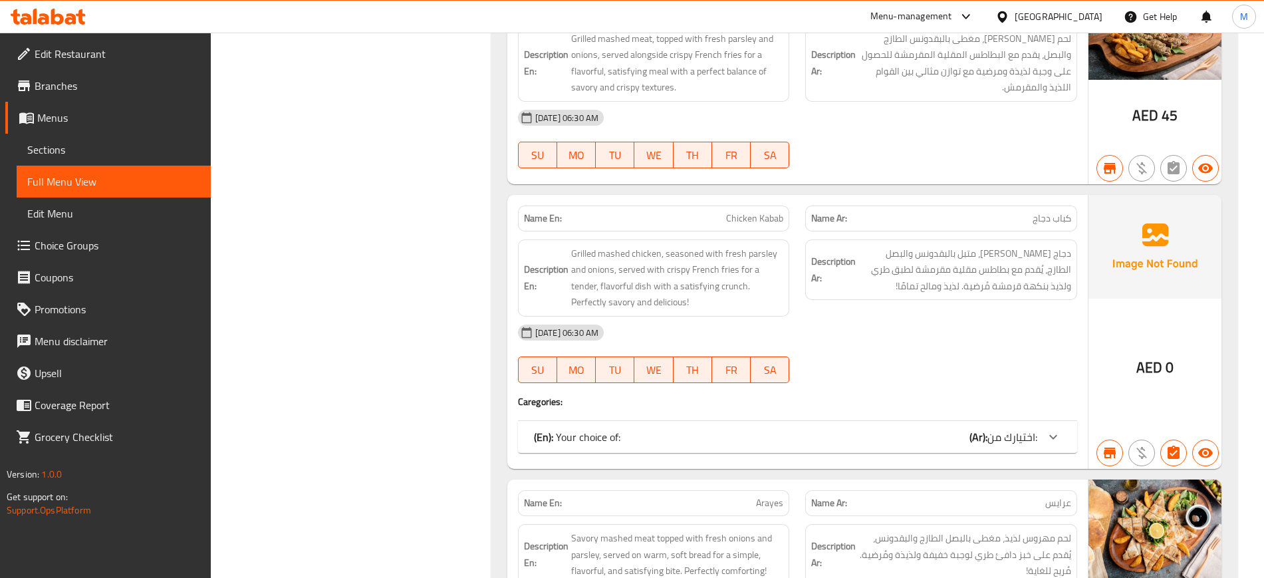
scroll to position [28101, 0]
click at [775, 211] on span "Chicken Kabab" at bounding box center [754, 218] width 57 height 14
click at [750, 211] on span "Chicken Kabab" at bounding box center [754, 218] width 57 height 14
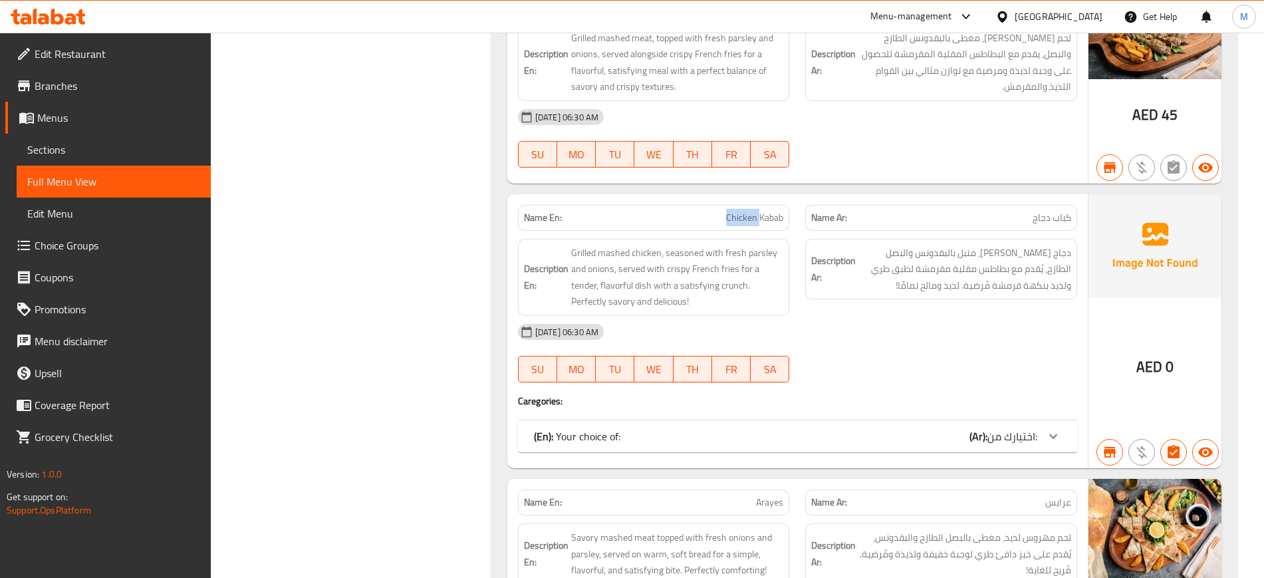
click at [750, 211] on span "Chicken Kabab" at bounding box center [754, 218] width 57 height 14
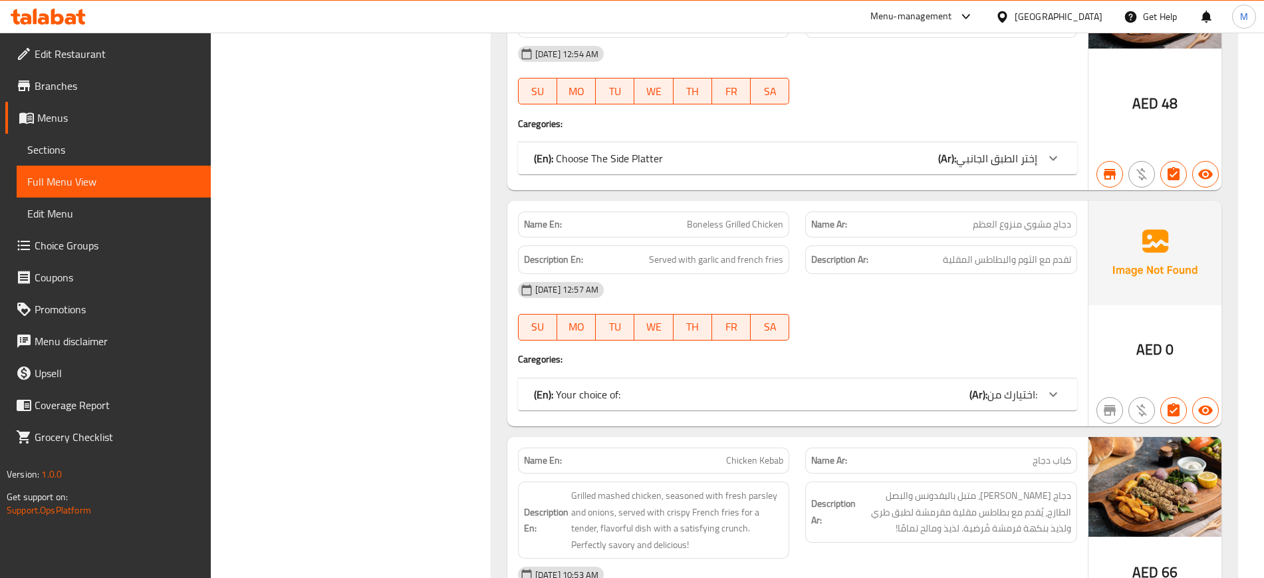
scroll to position [31460, 0]
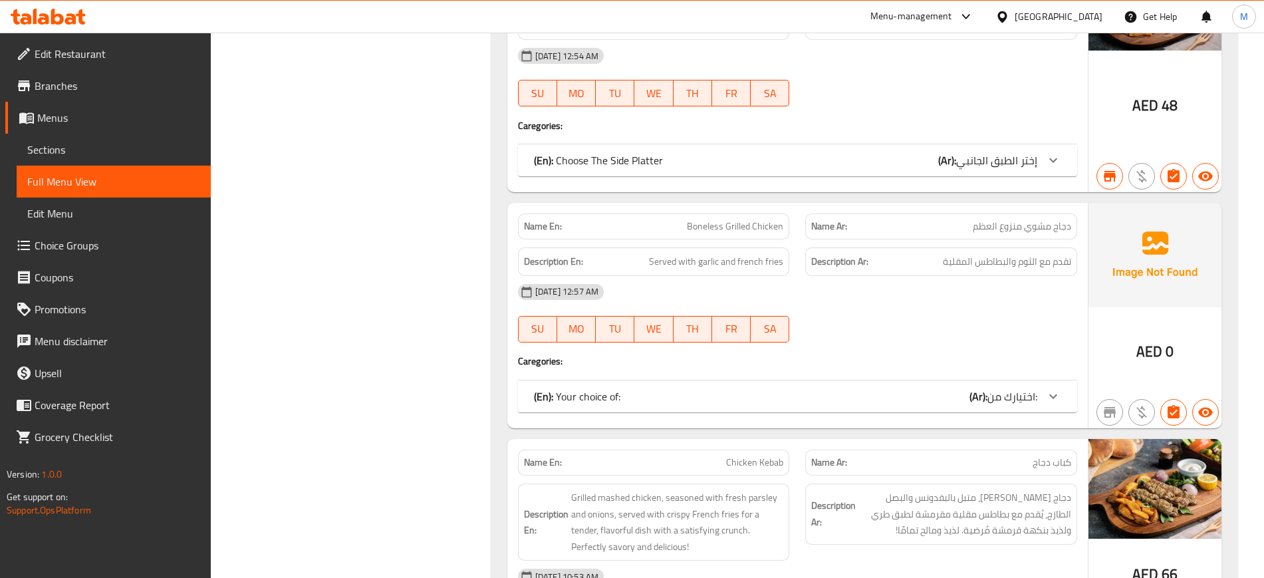
click at [733, 219] on span "Boneless Grilled Chicken" at bounding box center [735, 226] width 96 height 14
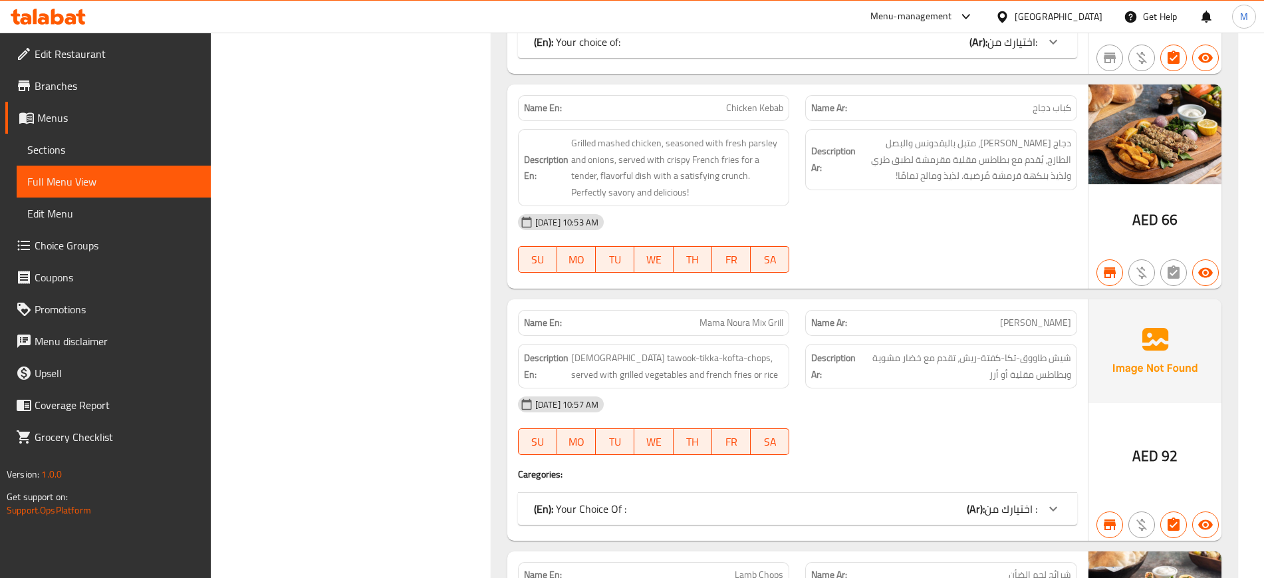
scroll to position [31813, 0]
click at [715, 317] on span "Mama Noura Mix Grill" at bounding box center [741, 324] width 84 height 14
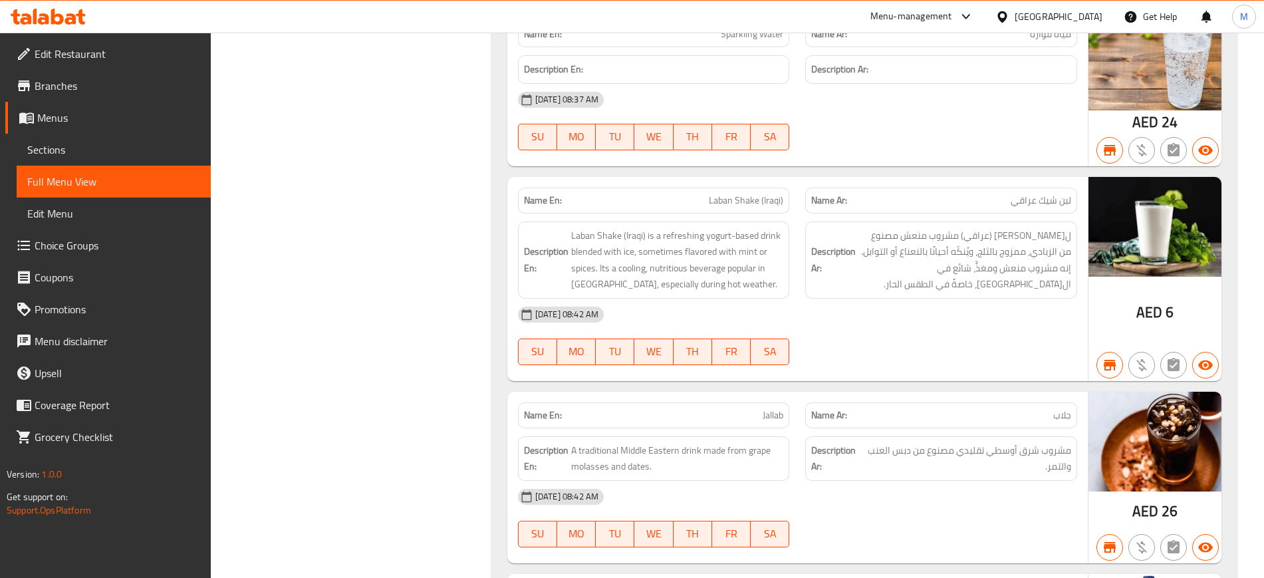
scroll to position [50314, 0]
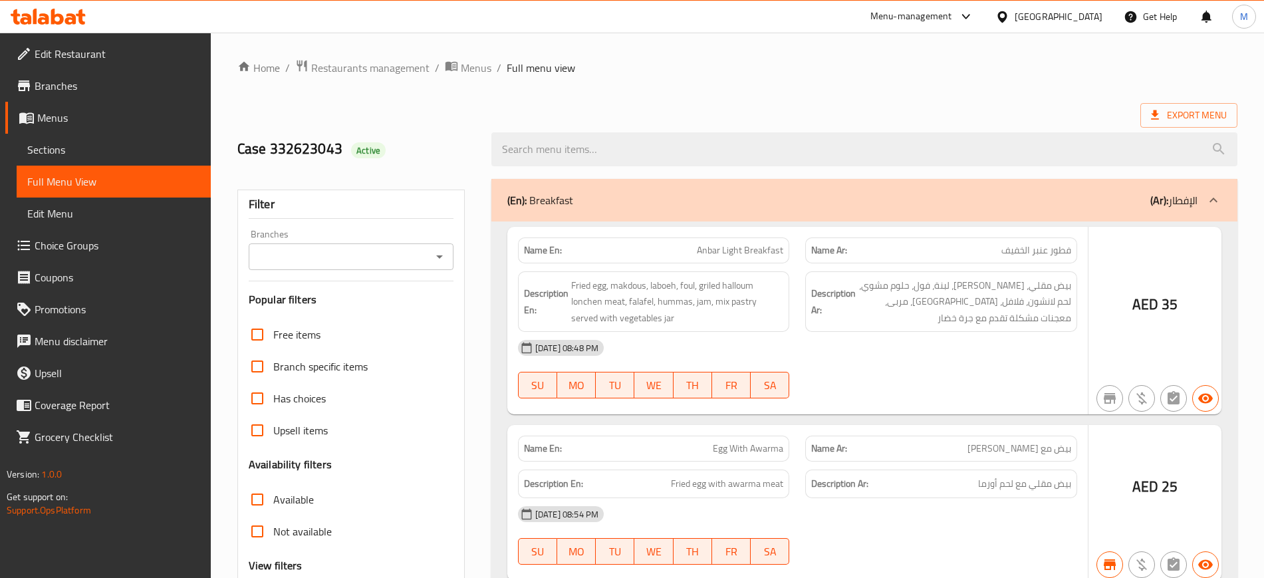
click at [106, 152] on div at bounding box center [632, 289] width 1264 height 578
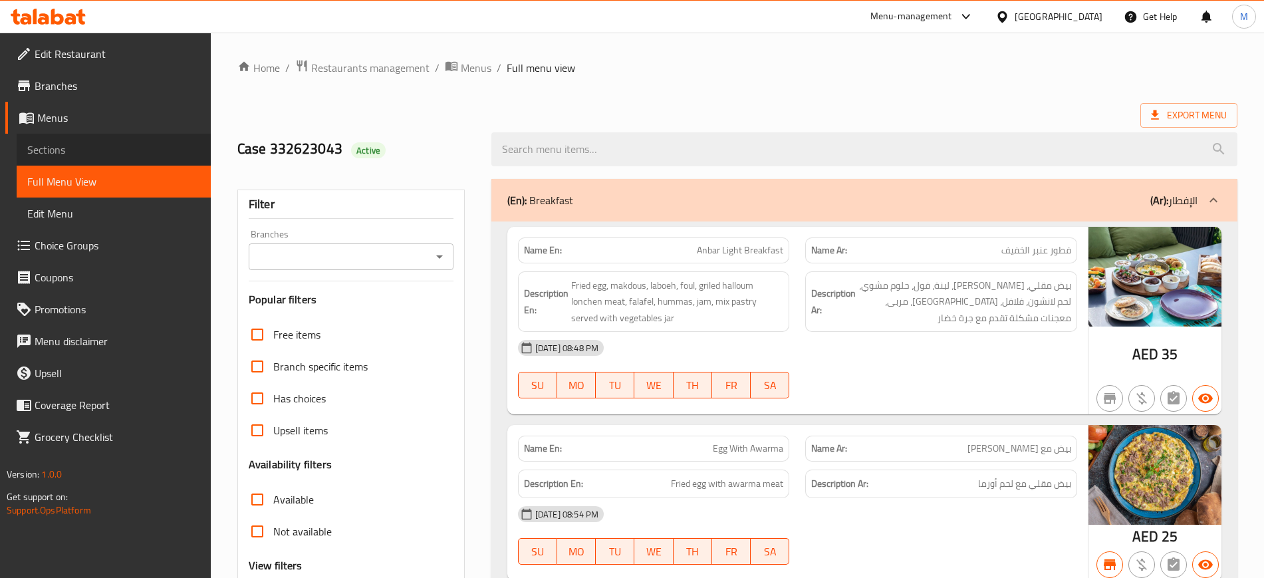
click at [48, 148] on span "Sections" at bounding box center [113, 150] width 173 height 16
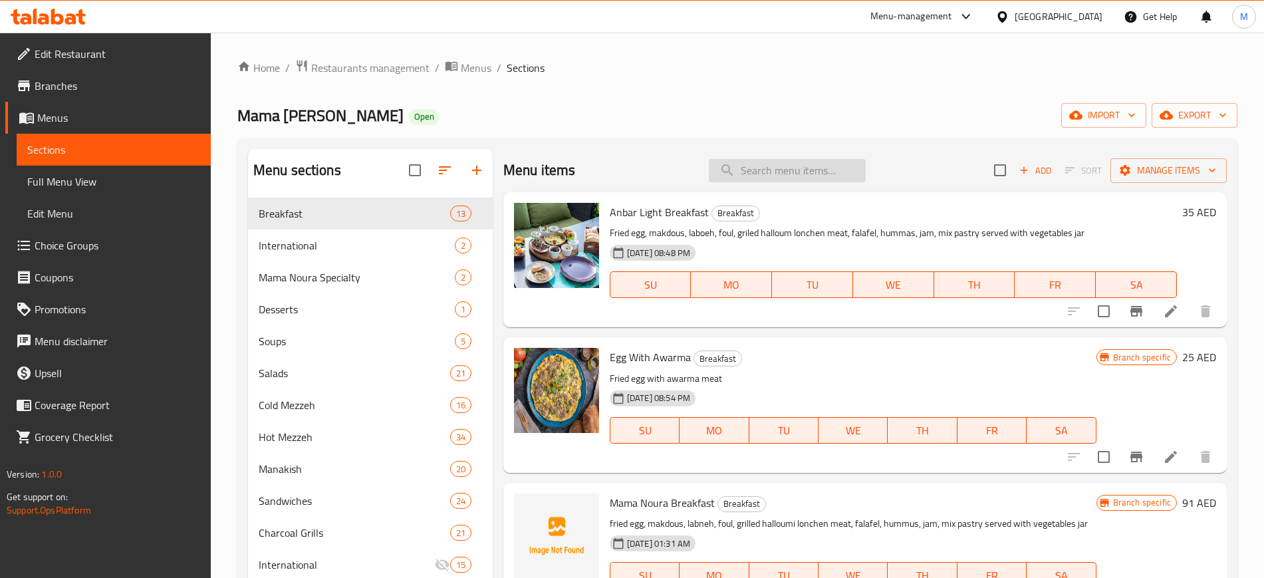
click at [797, 162] on input "search" at bounding box center [787, 170] width 157 height 23
paste input "[PERSON_NAME]"
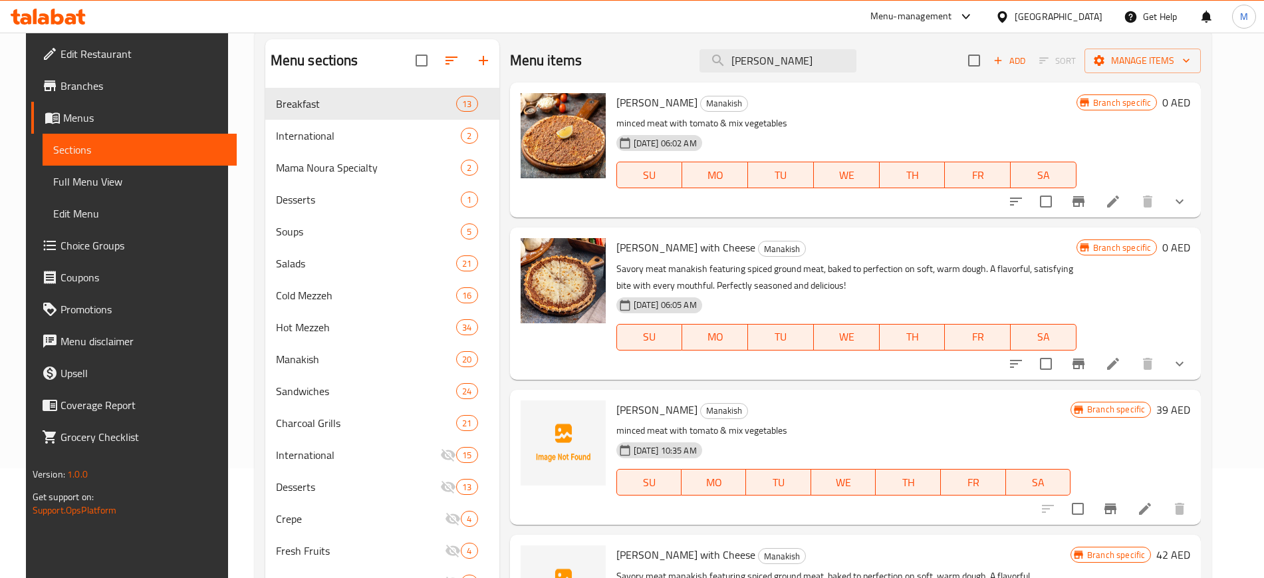
scroll to position [109, 0]
click at [537, 419] on circle "upload picture" at bounding box center [539, 420] width 4 height 4
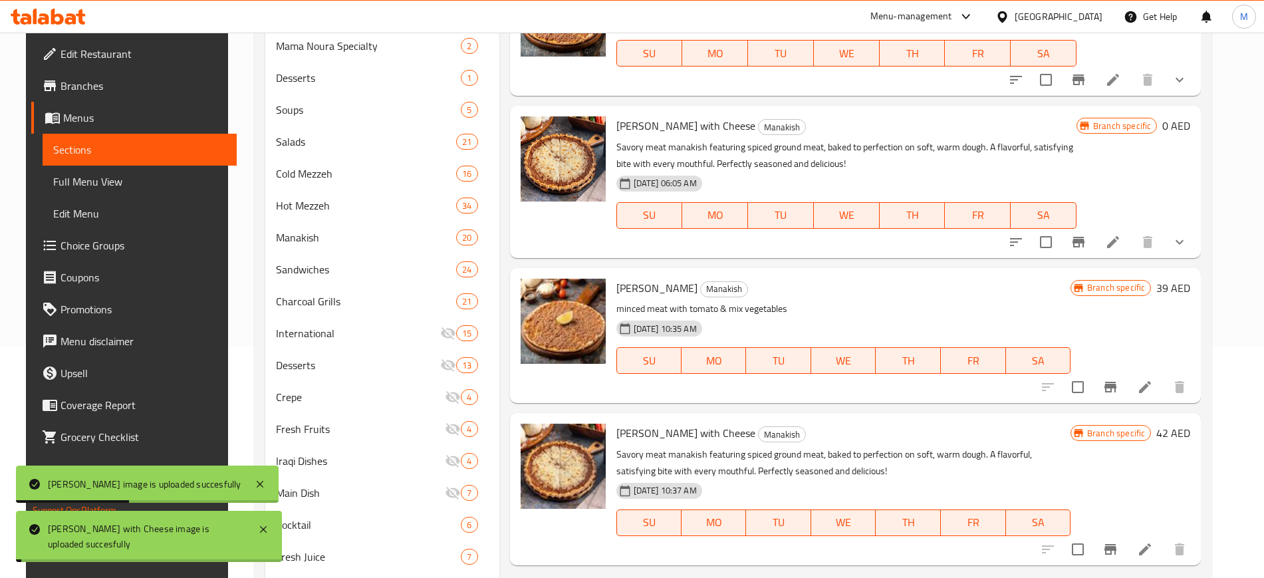
scroll to position [243, 0]
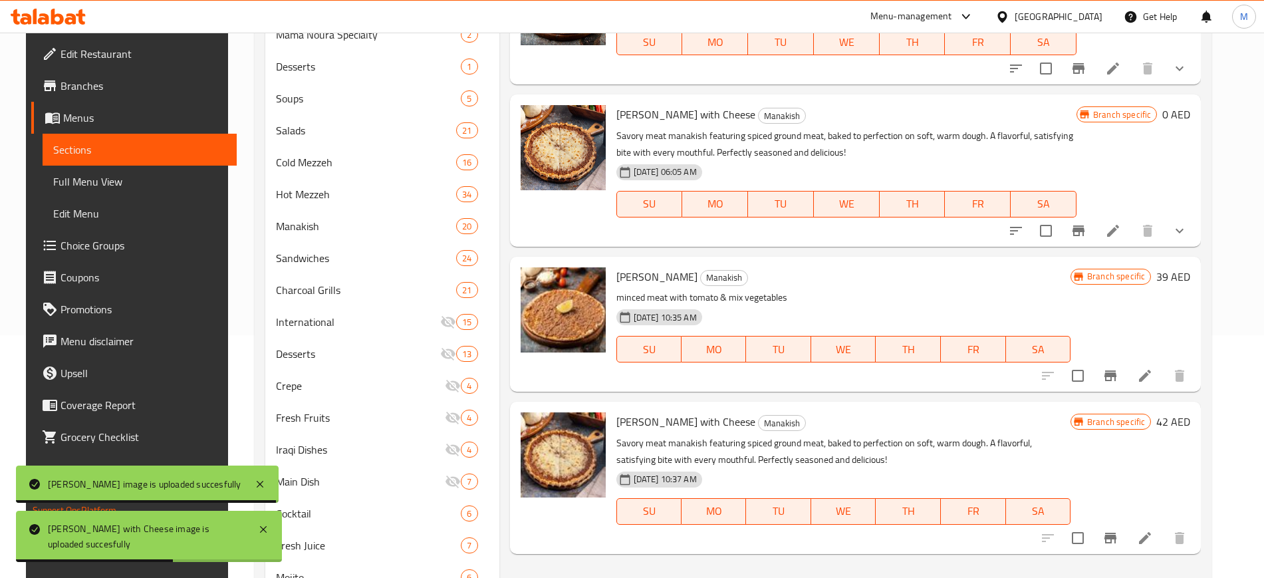
click at [782, 271] on h6 "[PERSON_NAME] [PERSON_NAME]" at bounding box center [843, 276] width 454 height 19
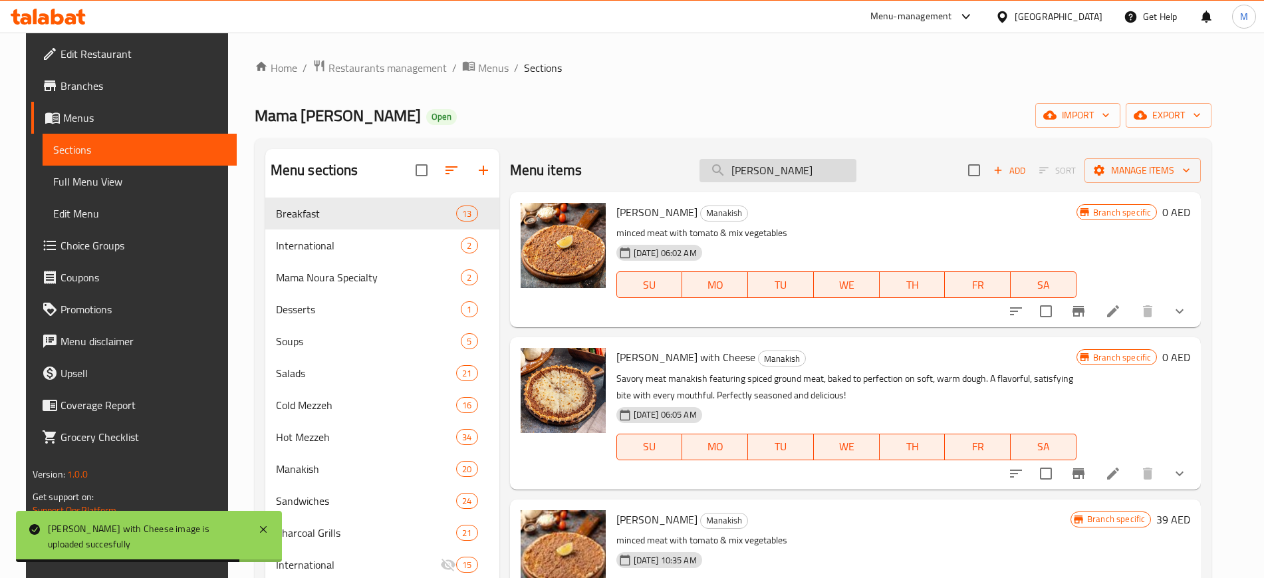
click at [813, 159] on input "[PERSON_NAME]" at bounding box center [777, 170] width 157 height 23
paste input "Halloumi Cheeese"
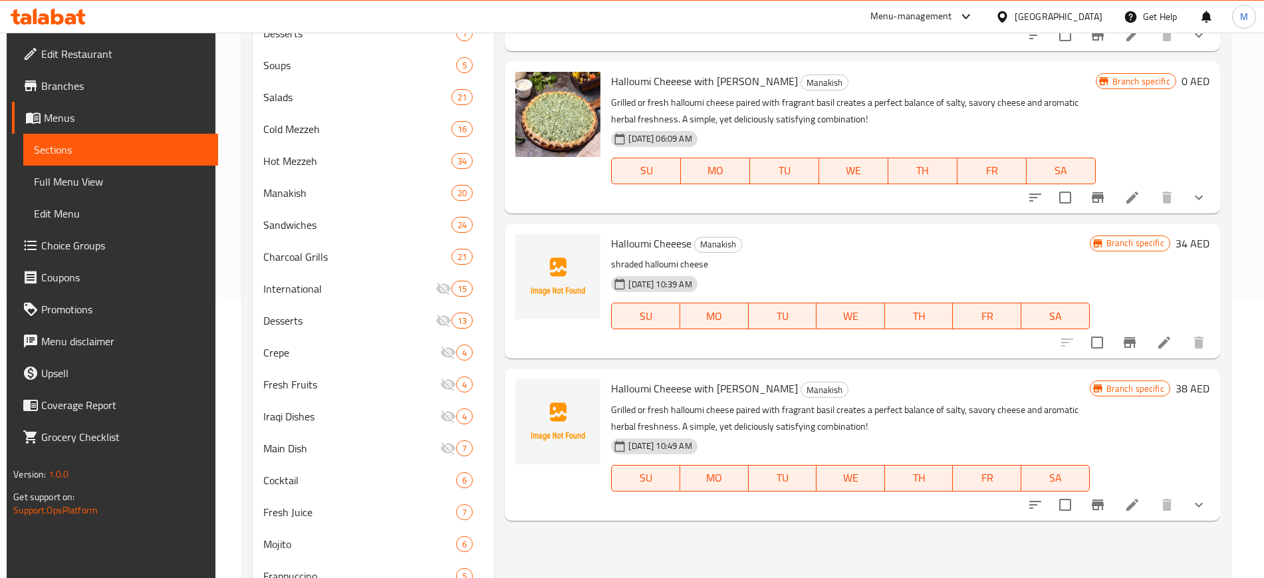
scroll to position [275, 0]
click at [527, 251] on icon "upload picture" at bounding box center [533, 253] width 13 height 12
click at [536, 406] on icon "upload picture" at bounding box center [534, 398] width 16 height 16
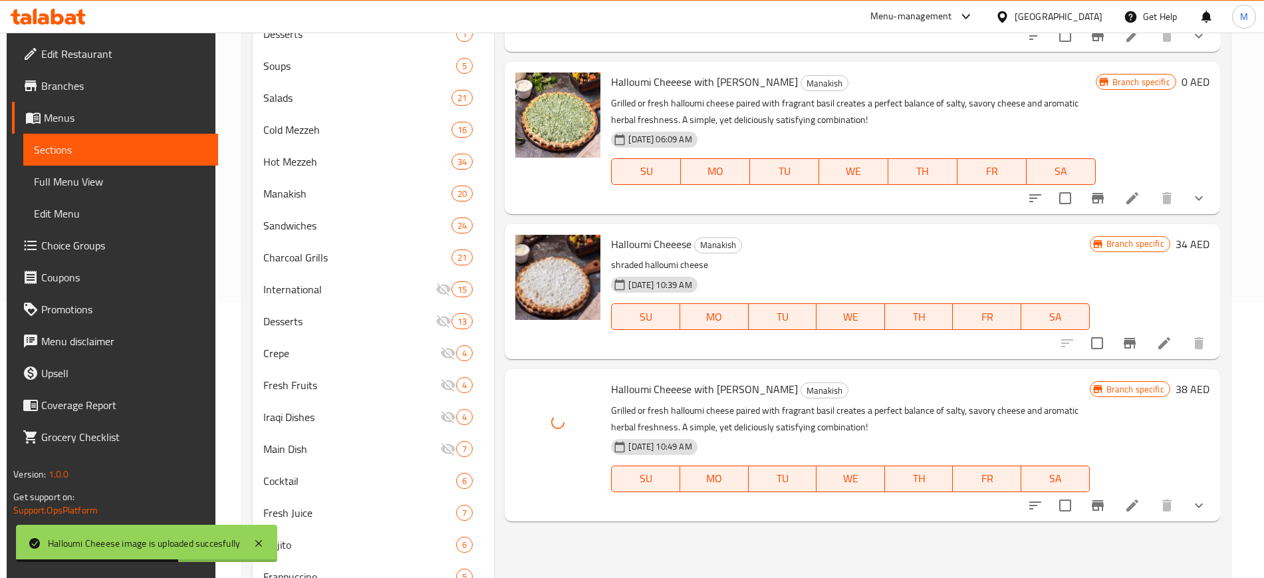
click at [576, 509] on div at bounding box center [558, 444] width 96 height 141
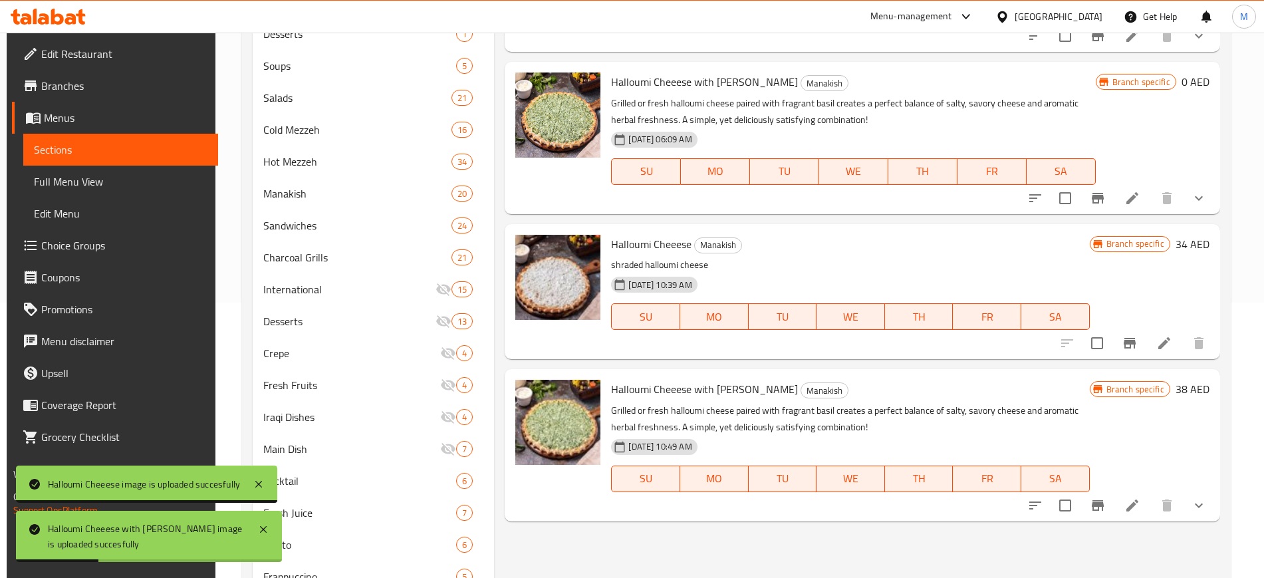
scroll to position [0, 0]
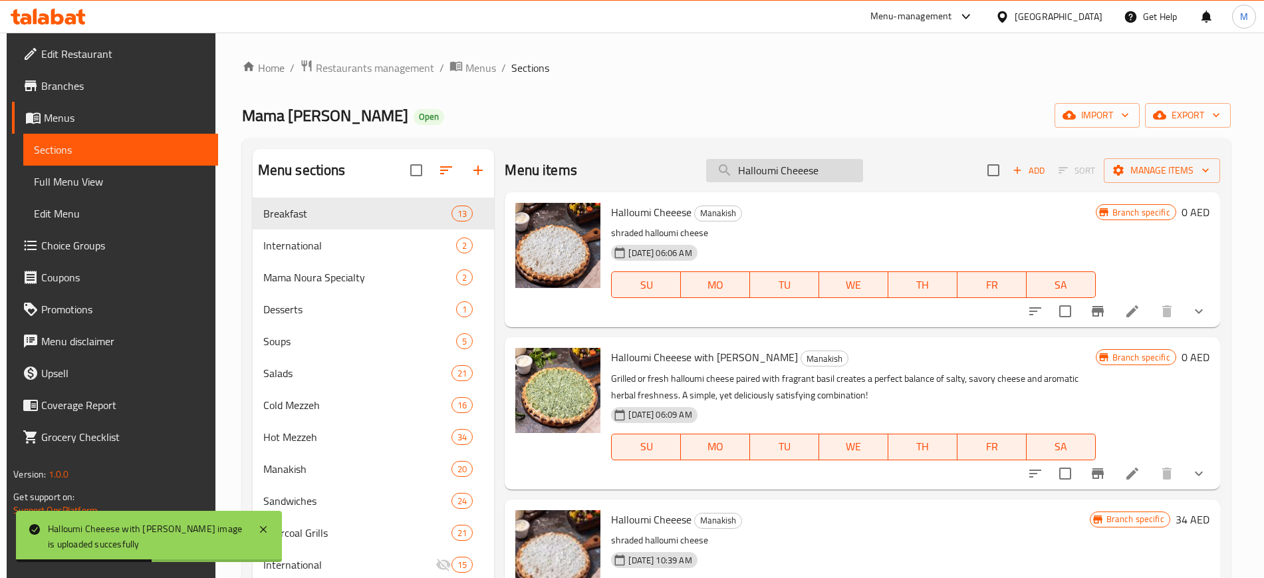
click at [782, 172] on input "Halloumi Cheeese" at bounding box center [784, 170] width 157 height 23
paste input "Kraft Cheese with Honey"
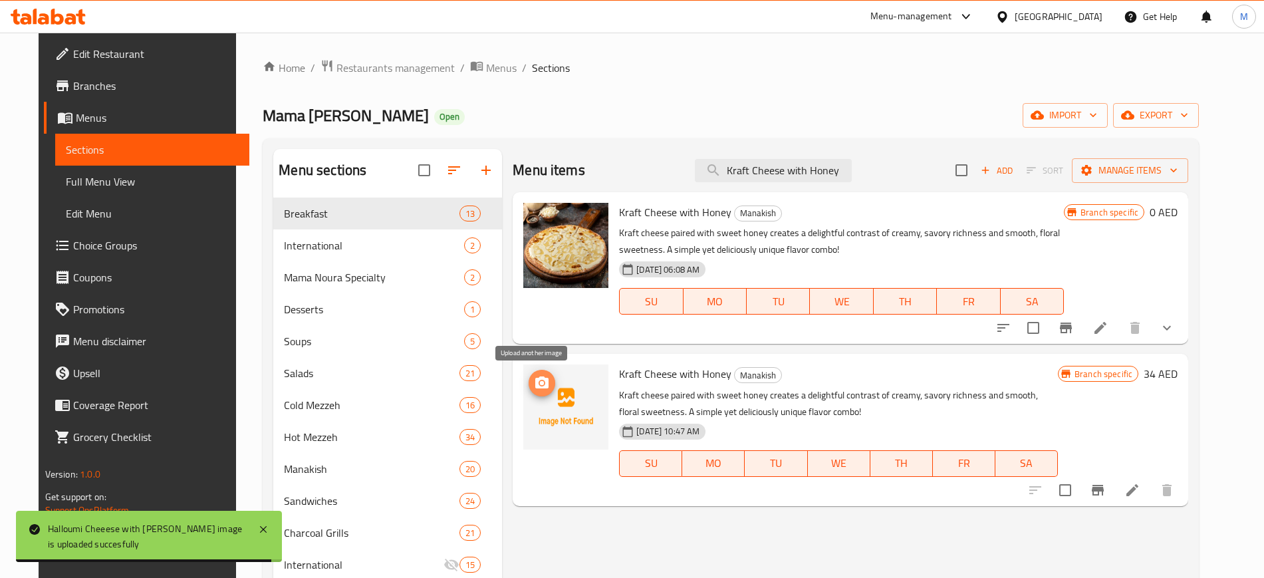
click at [535, 380] on icon "upload picture" at bounding box center [542, 383] width 16 height 16
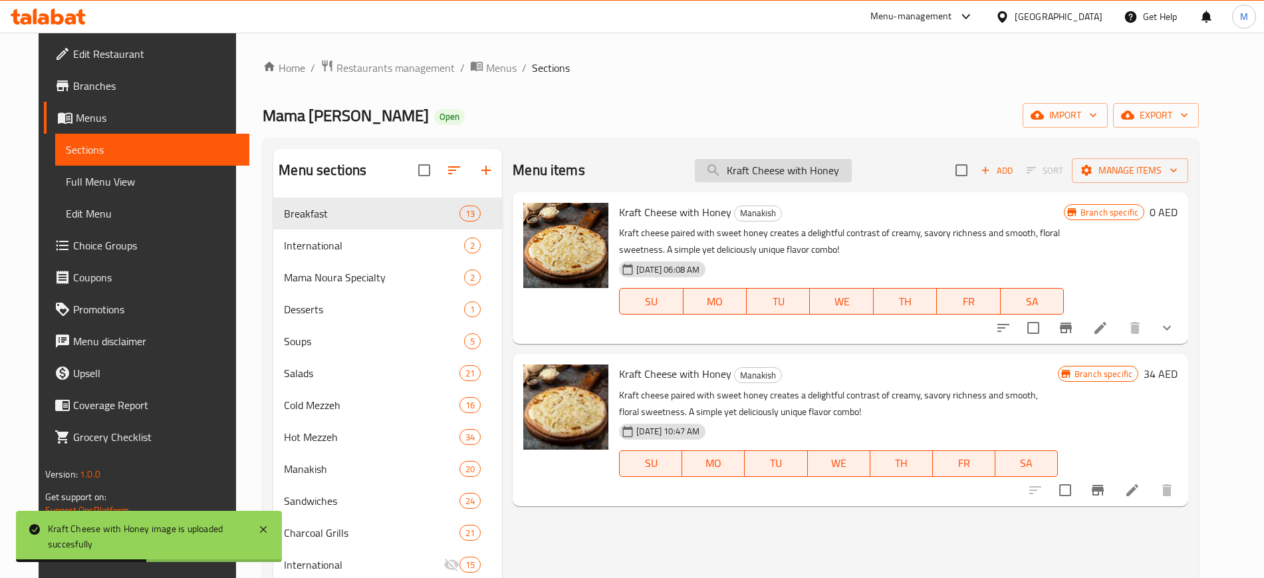
click at [787, 173] on input "Kraft Cheese with Honey" at bounding box center [773, 170] width 157 height 23
paste input "Halloumi Cheeese with [PERSON_NAME]"
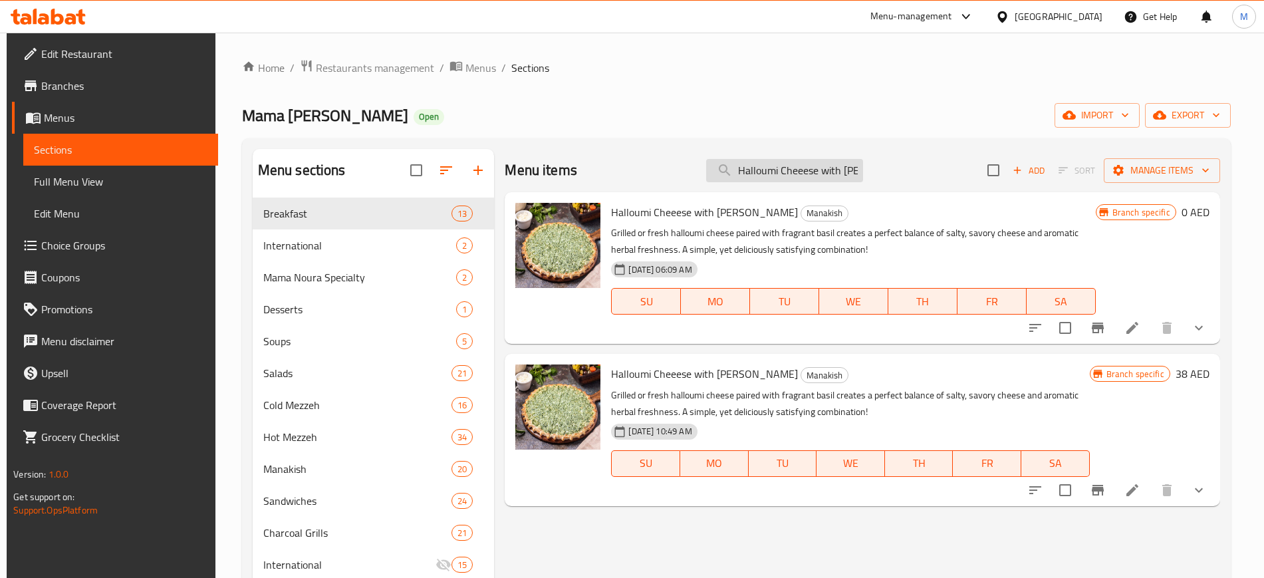
click at [781, 176] on input "Halloumi Cheeese with [PERSON_NAME]" at bounding box center [784, 170] width 157 height 23
paste input "Chicken Kabab"
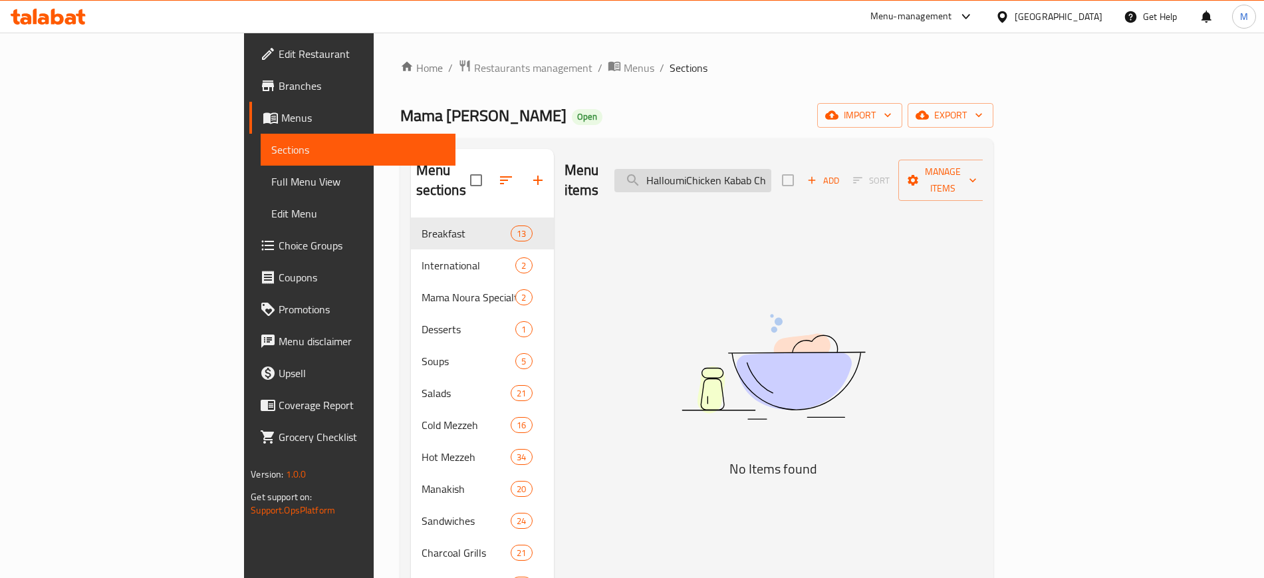
paste input "Chicken Kabab"
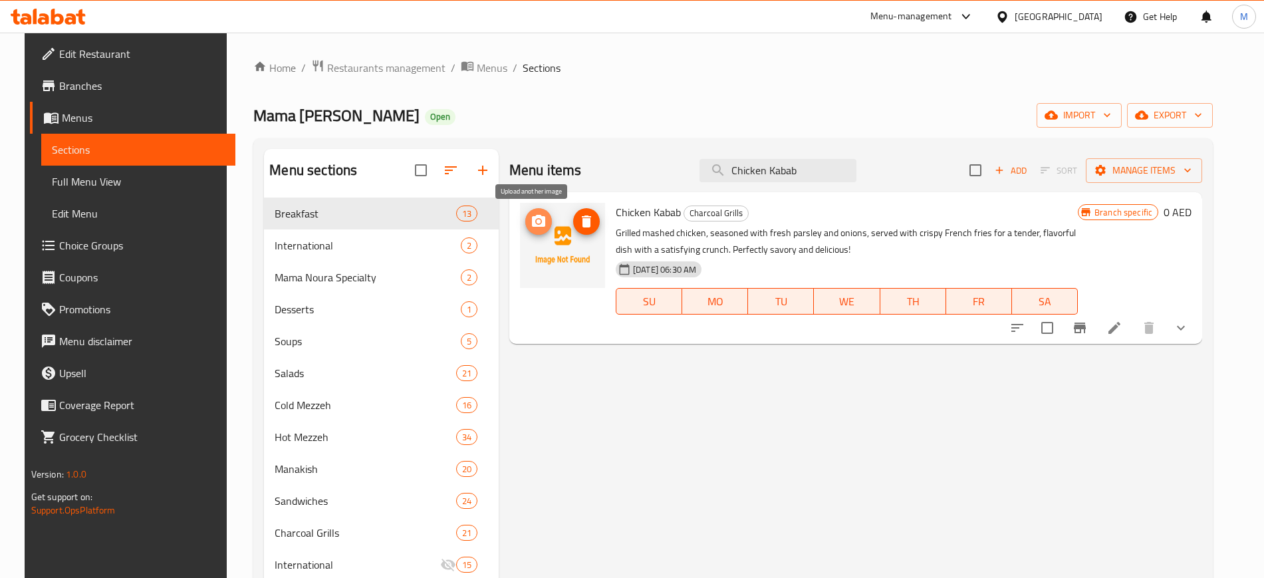
click at [531, 227] on icon "upload picture" at bounding box center [539, 221] width 16 height 16
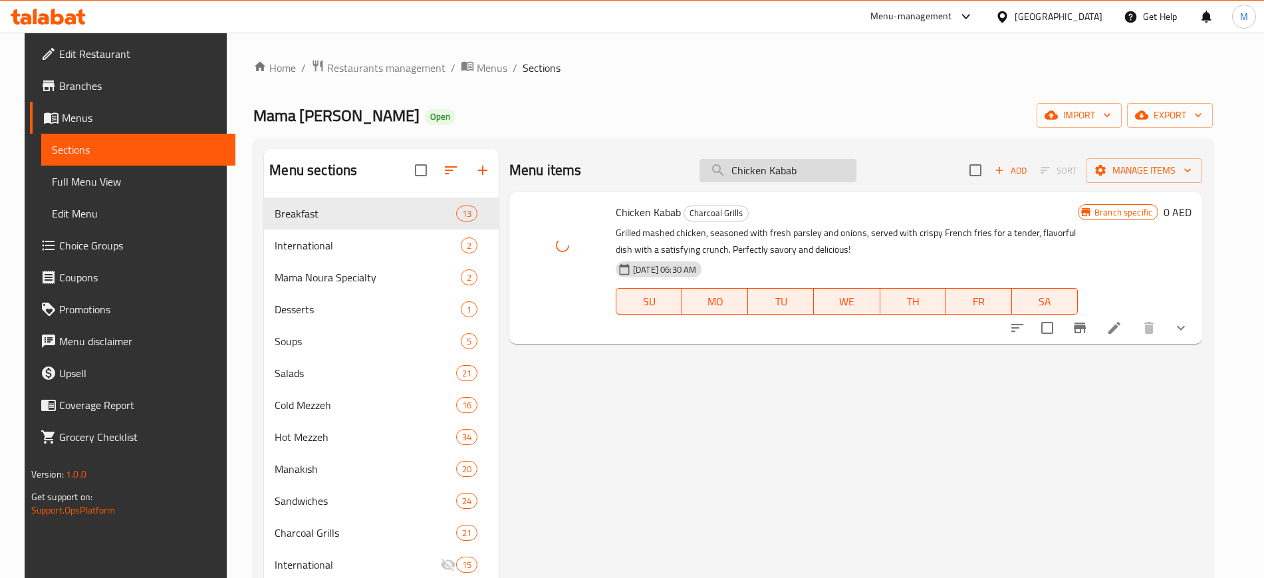
click at [818, 170] on input "Chicken Kabab" at bounding box center [777, 170] width 157 height 23
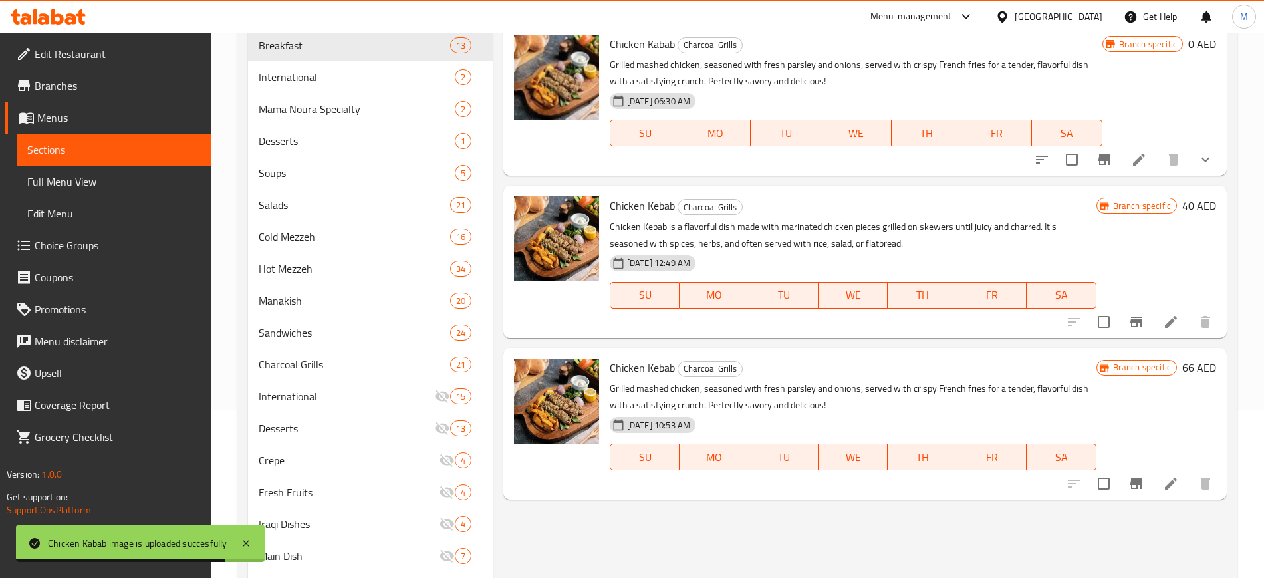
scroll to position [166, 0]
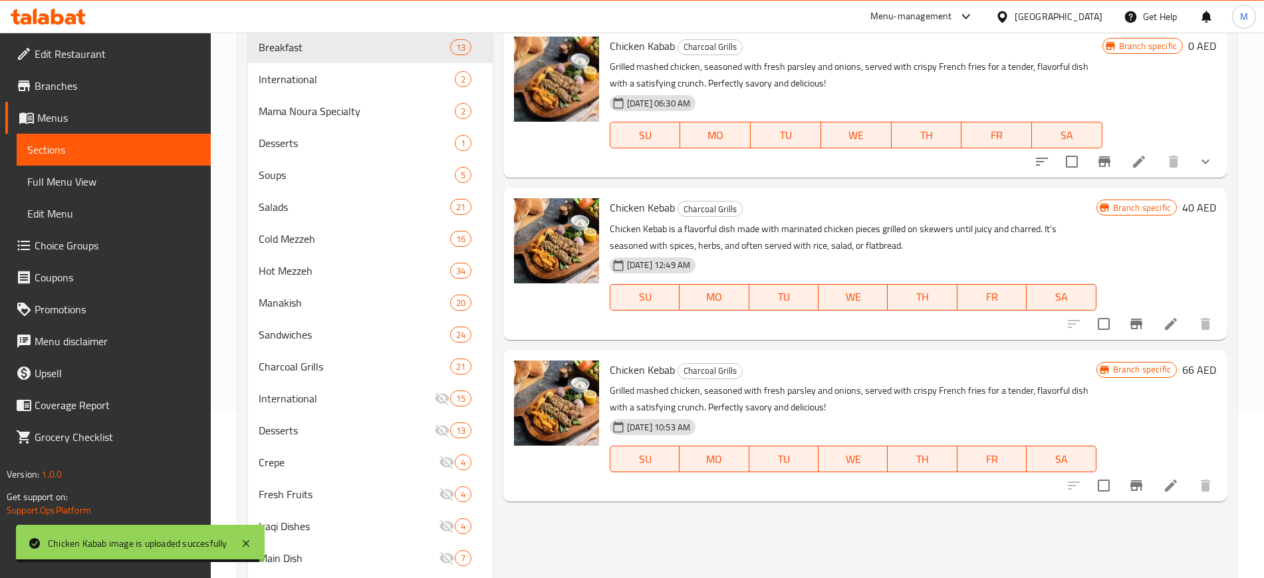
type input "Chicken K"
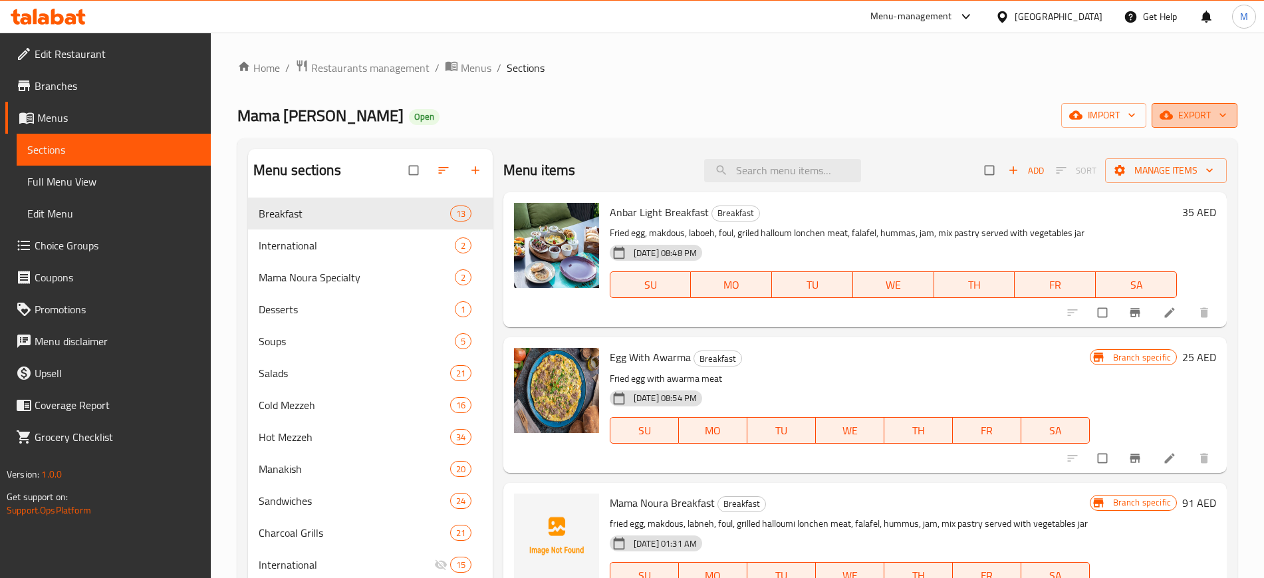
click at [1170, 110] on icon "button" at bounding box center [1166, 114] width 13 height 13
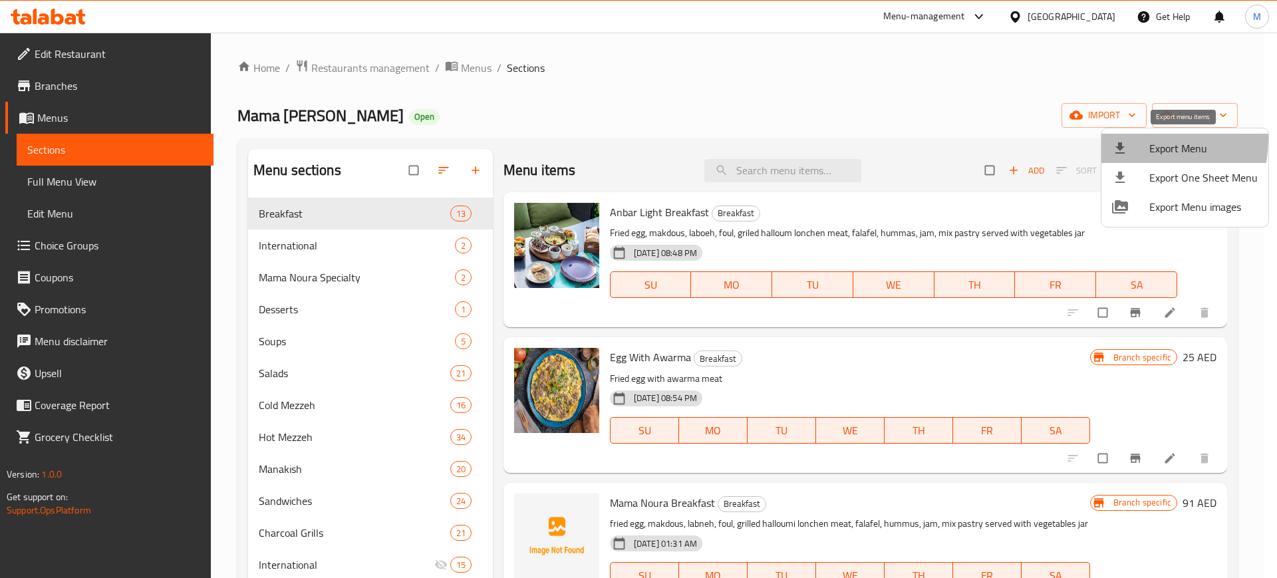
click at [1137, 140] on div at bounding box center [1130, 148] width 37 height 16
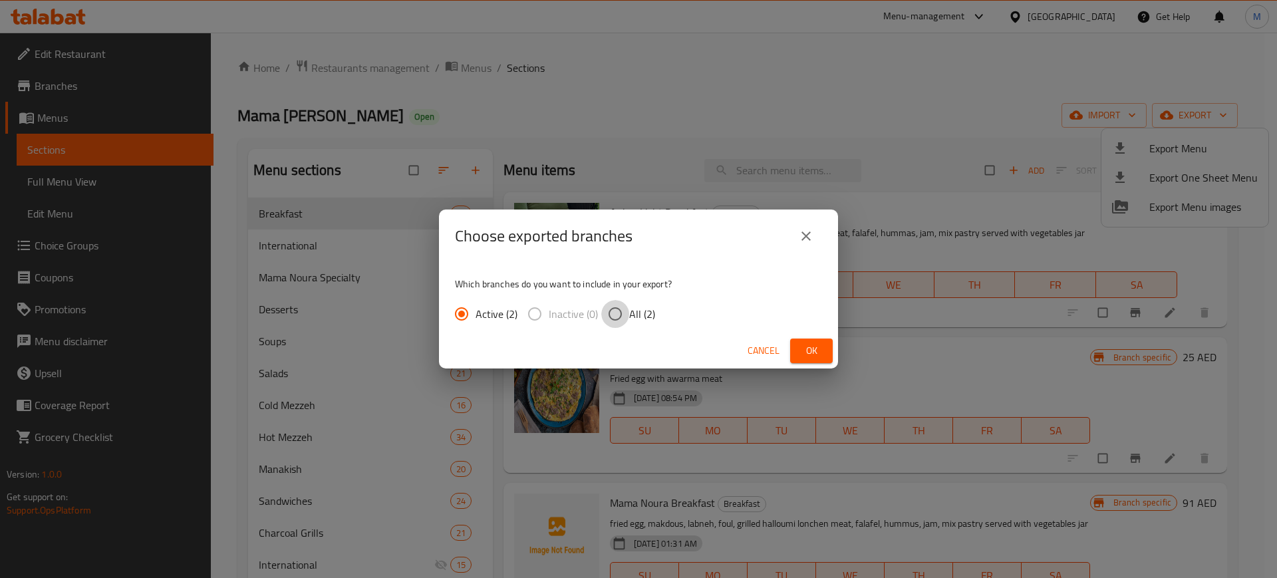
click at [620, 314] on input "All (2)" at bounding box center [615, 314] width 28 height 28
radio input "true"
click at [799, 340] on button "Ok" at bounding box center [811, 350] width 43 height 25
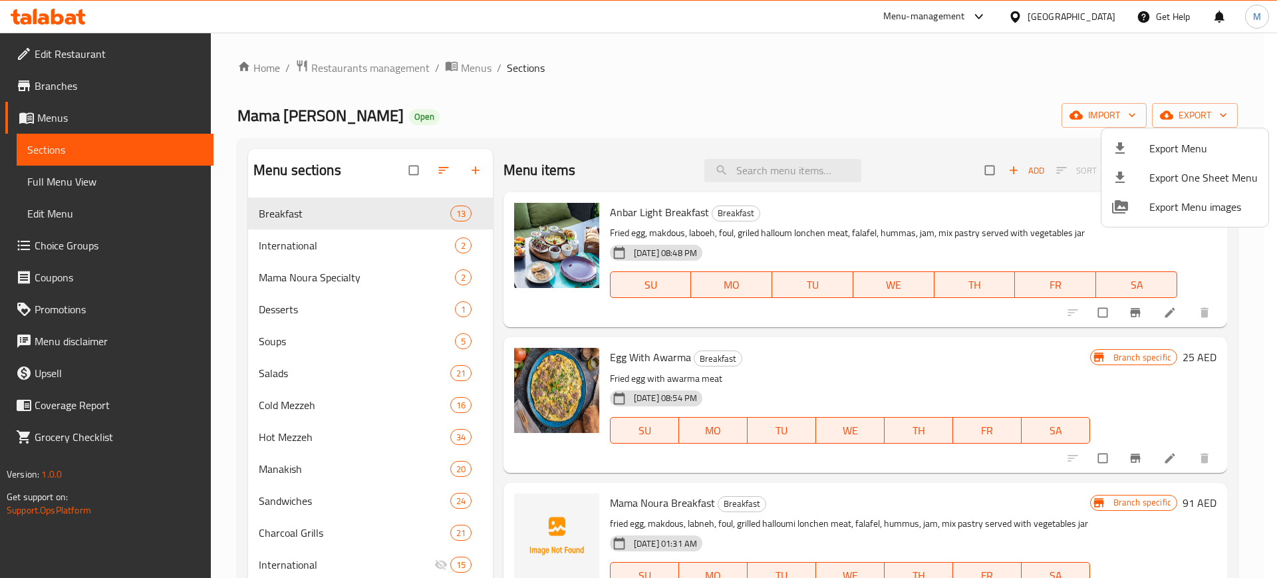
click at [822, 142] on div at bounding box center [638, 289] width 1277 height 578
